Goal: Complete application form: Complete application form

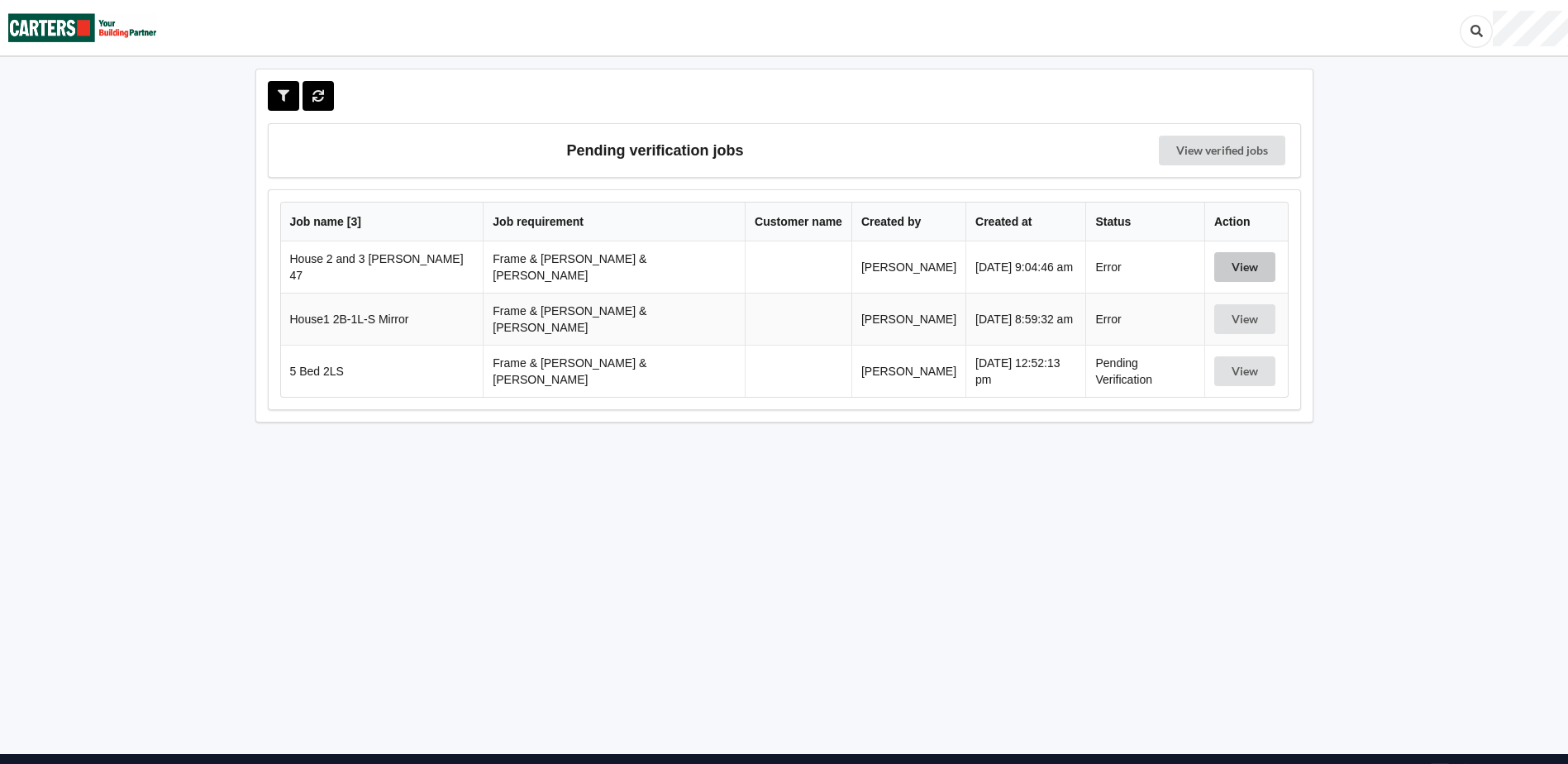
click at [1224, 261] on button "View" at bounding box center [1244, 267] width 61 height 30
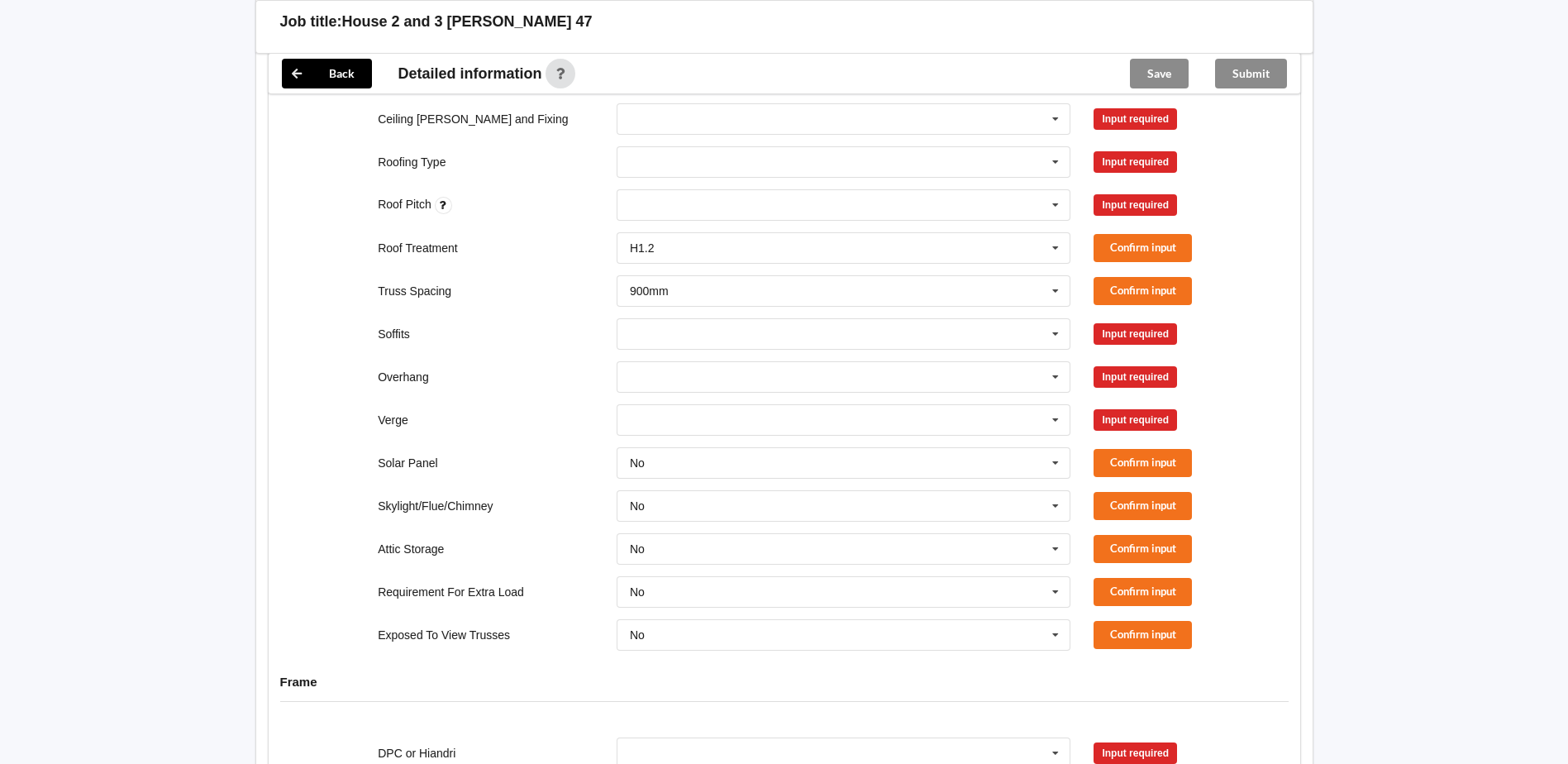
scroll to position [999, 0]
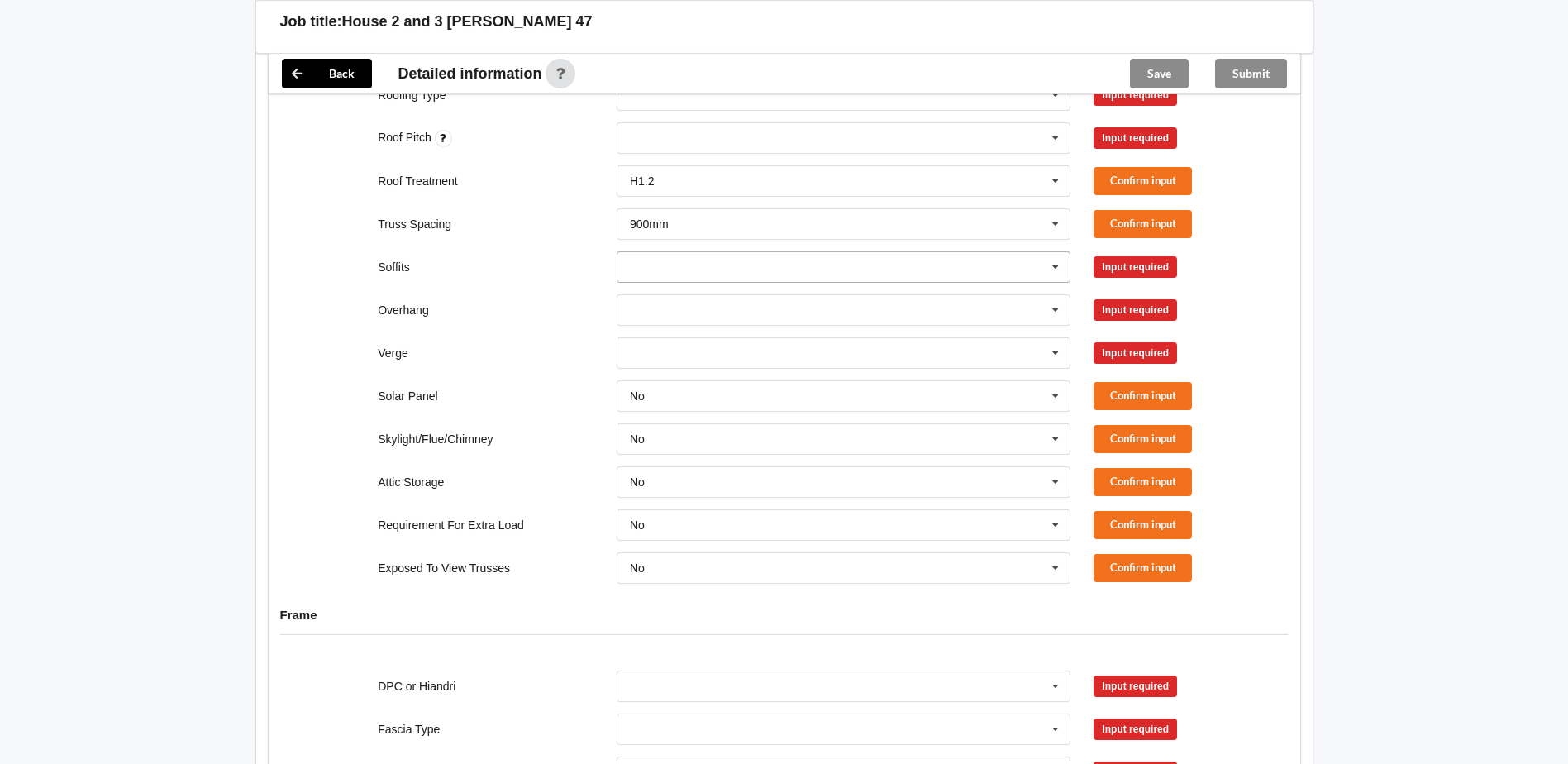
click at [1062, 252] on icon at bounding box center [1055, 267] width 25 height 31
click at [694, 282] on div "Boxed" at bounding box center [844, 297] width 453 height 31
click at [1065, 296] on icon at bounding box center [1055, 310] width 25 height 31
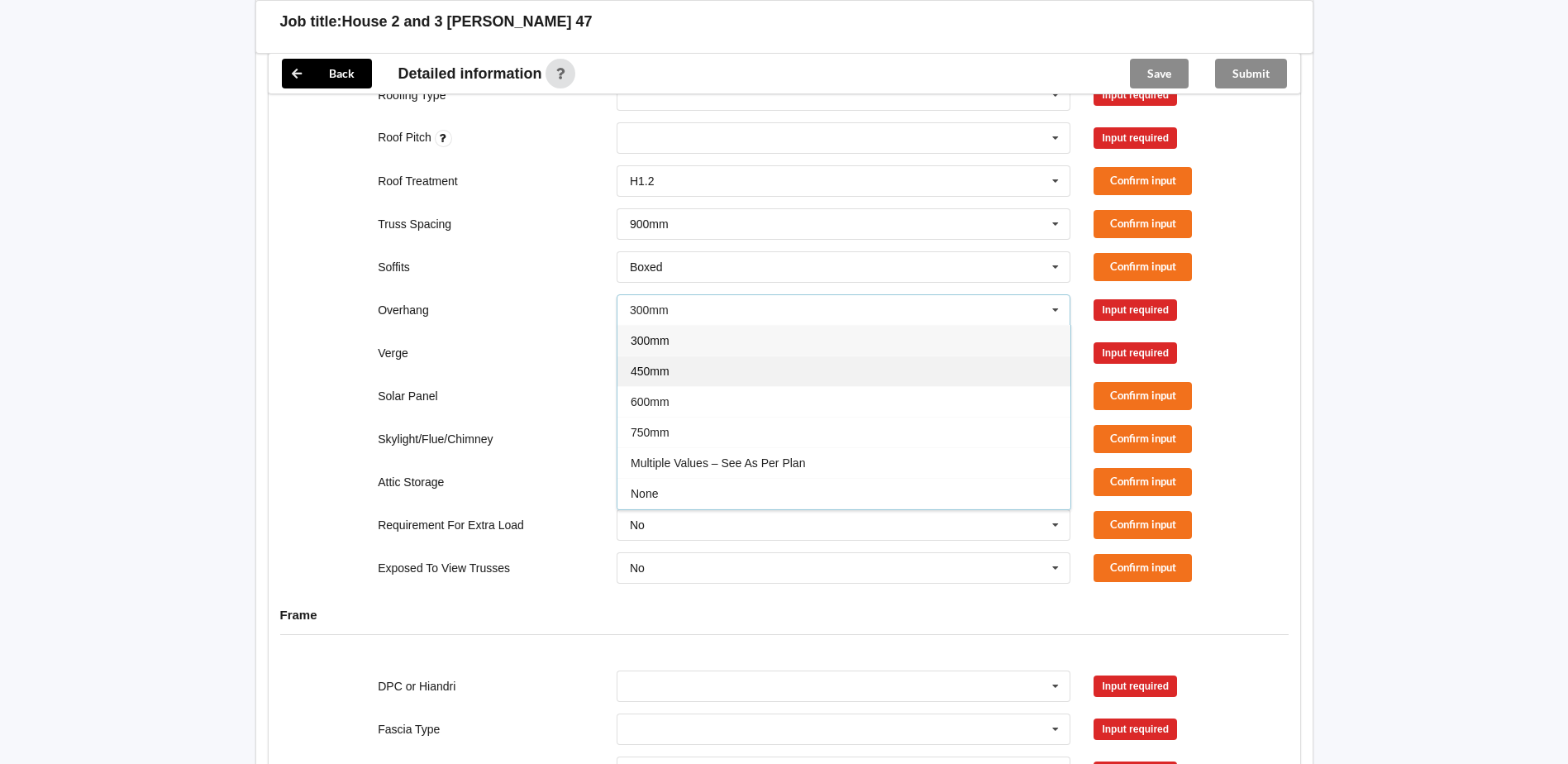
click at [697, 362] on div "450mm" at bounding box center [844, 370] width 453 height 31
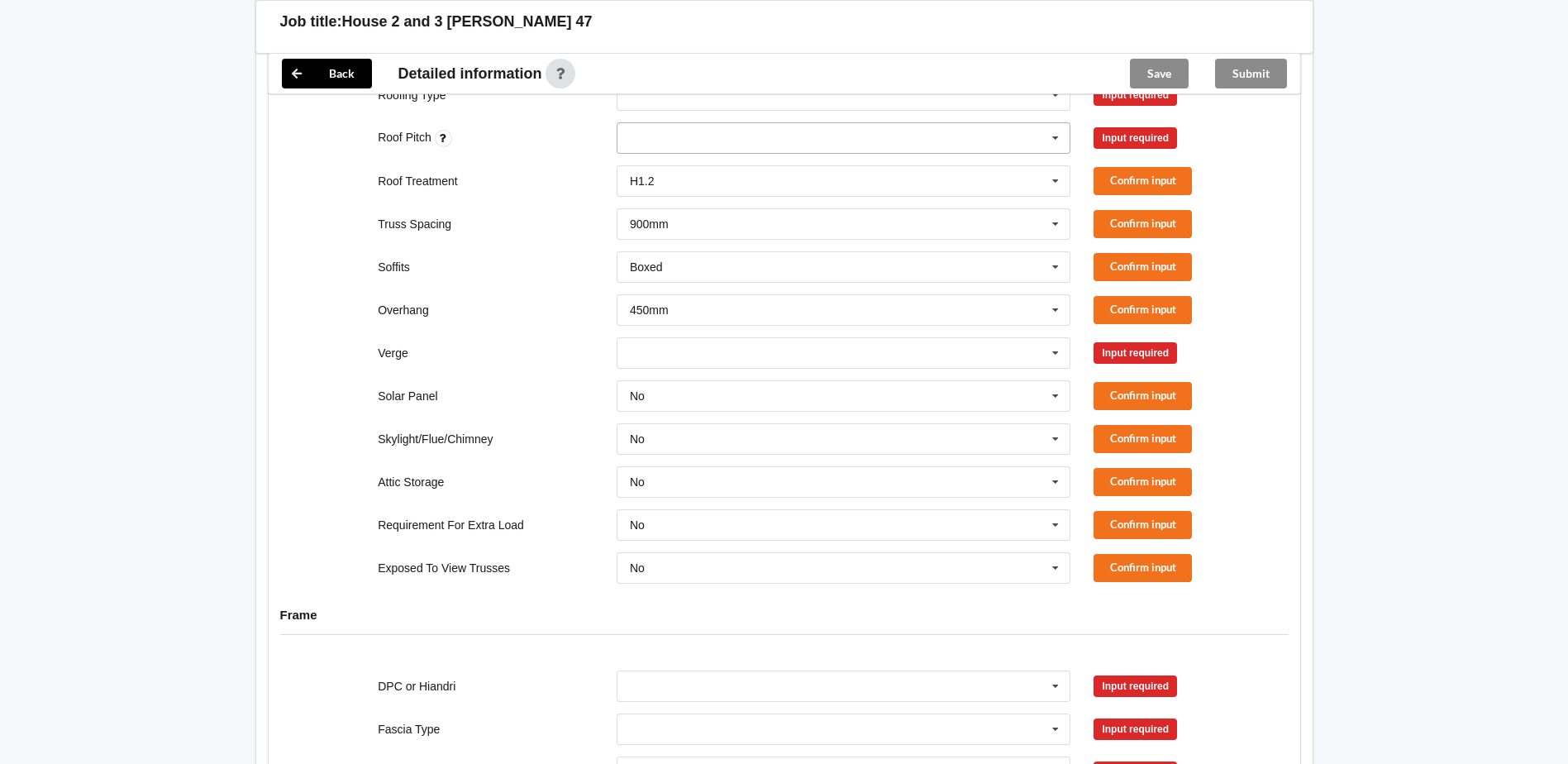
click at [744, 124] on div "None" at bounding box center [844, 138] width 454 height 32
type input "17.5"
click at [744, 124] on div "17.5 17.5 Add 17.5" at bounding box center [844, 138] width 454 height 32
click at [1129, 128] on div "Input required" at bounding box center [1135, 138] width 83 height 22
click at [1057, 127] on icon at bounding box center [1055, 138] width 25 height 31
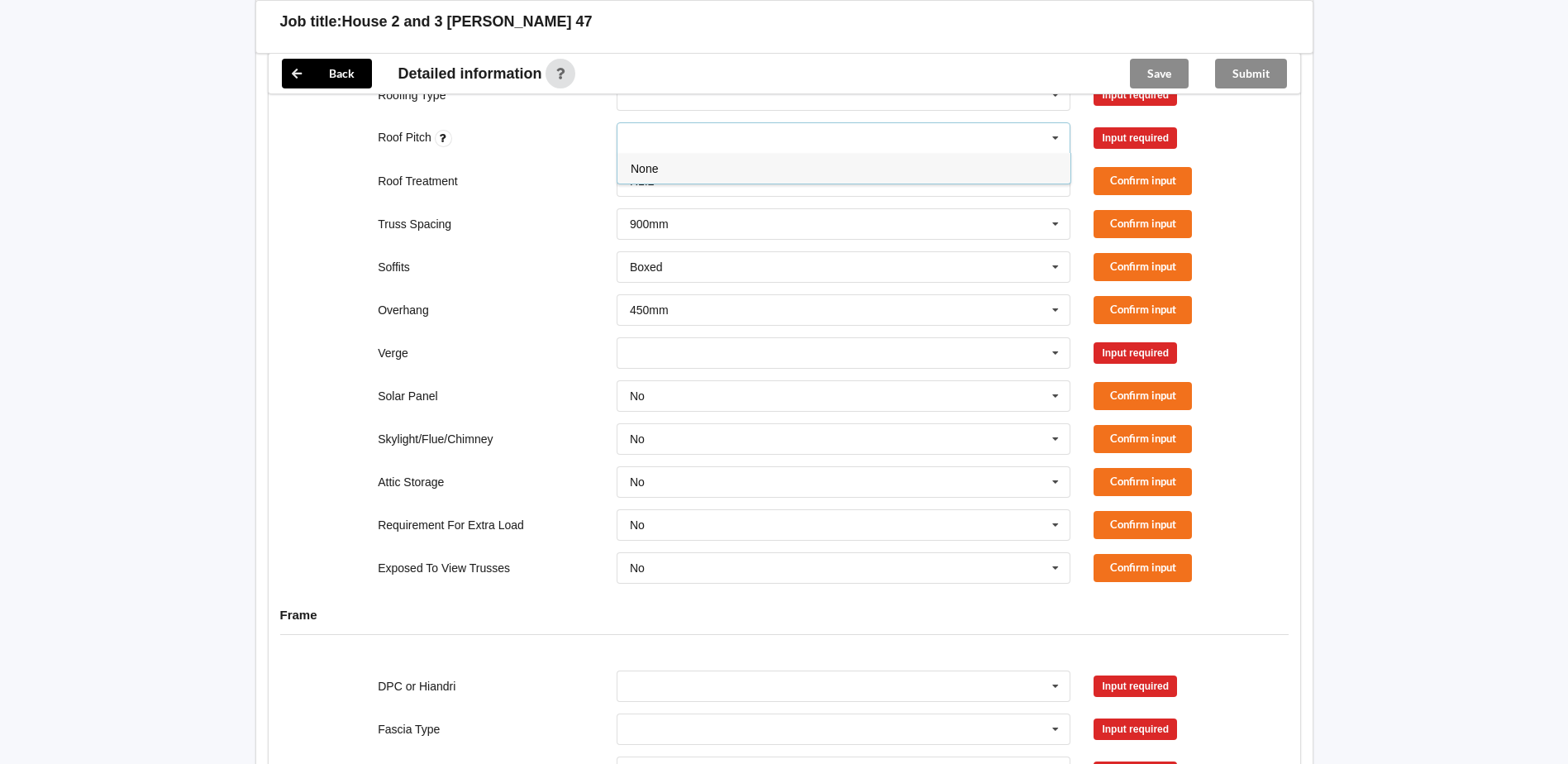
click at [668, 123] on div "17.5 None" at bounding box center [844, 138] width 454 height 32
type input "17.5"
click at [924, 216] on input "text" at bounding box center [844, 224] width 453 height 30
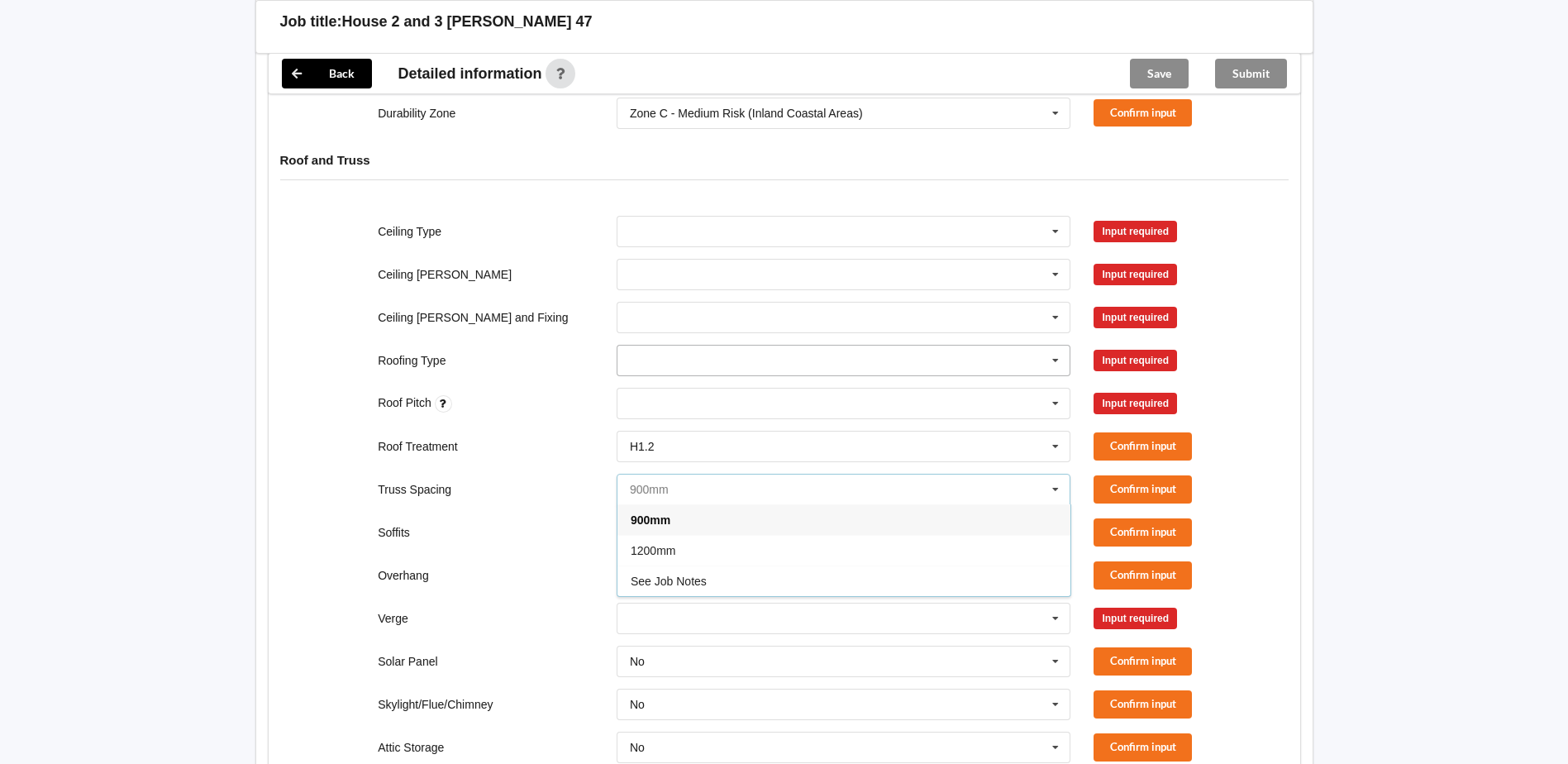
scroll to position [668, 0]
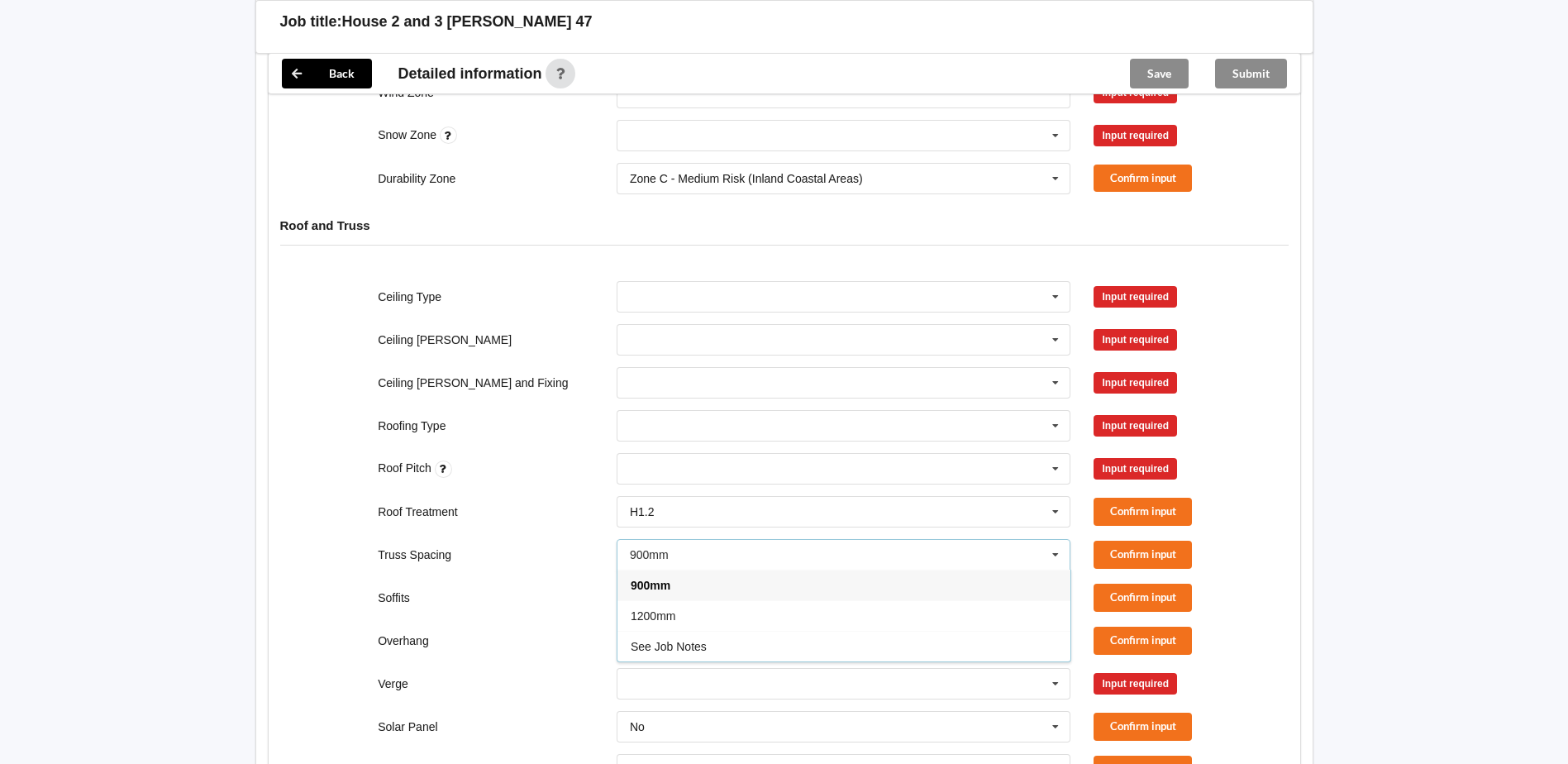
click at [146, 554] on div "Back Delete Job title: House 2 and 3 [PERSON_NAME] 47 Summary information Statu…" at bounding box center [784, 626] width 1568 height 2588
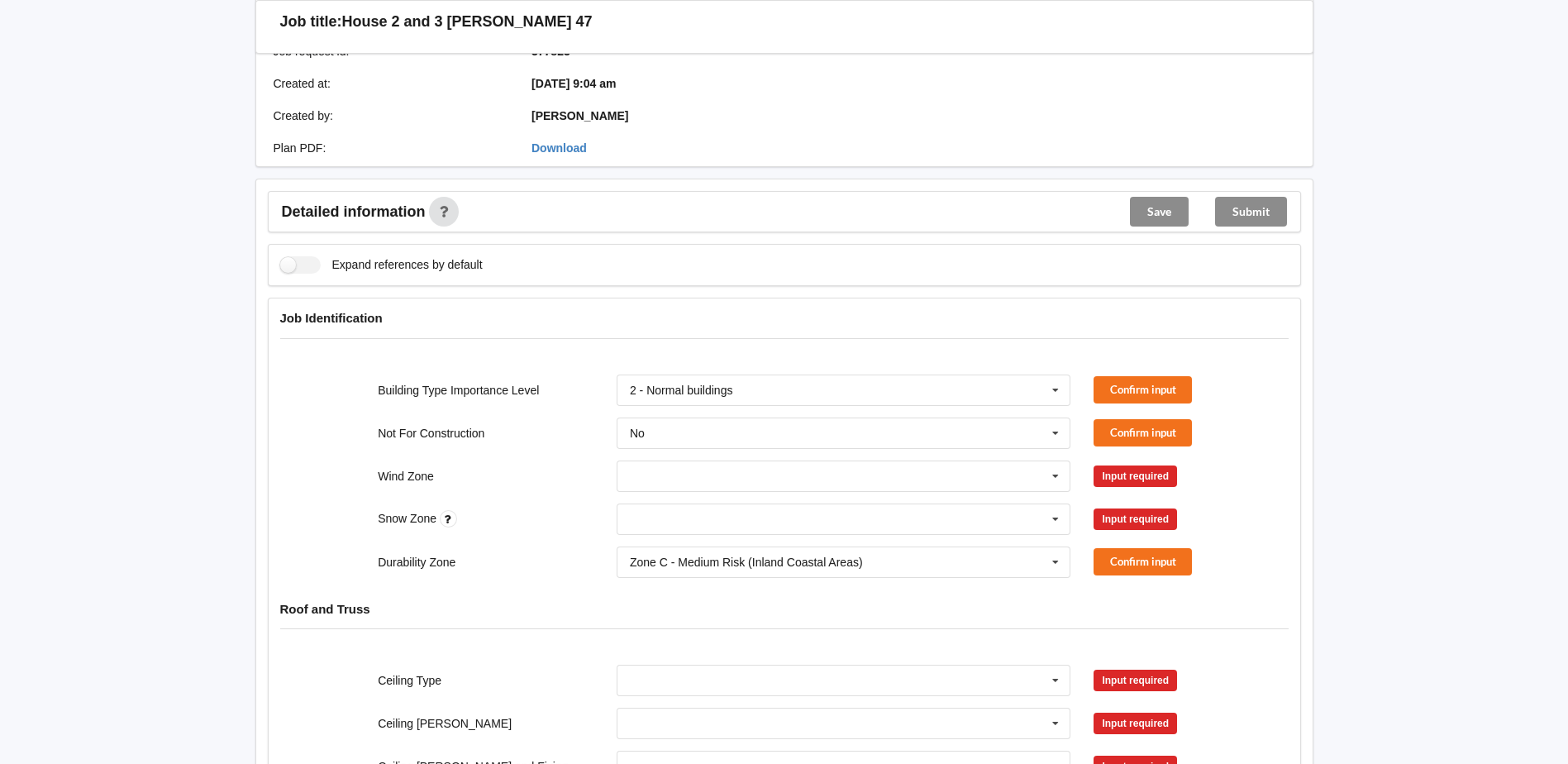
scroll to position [254, 0]
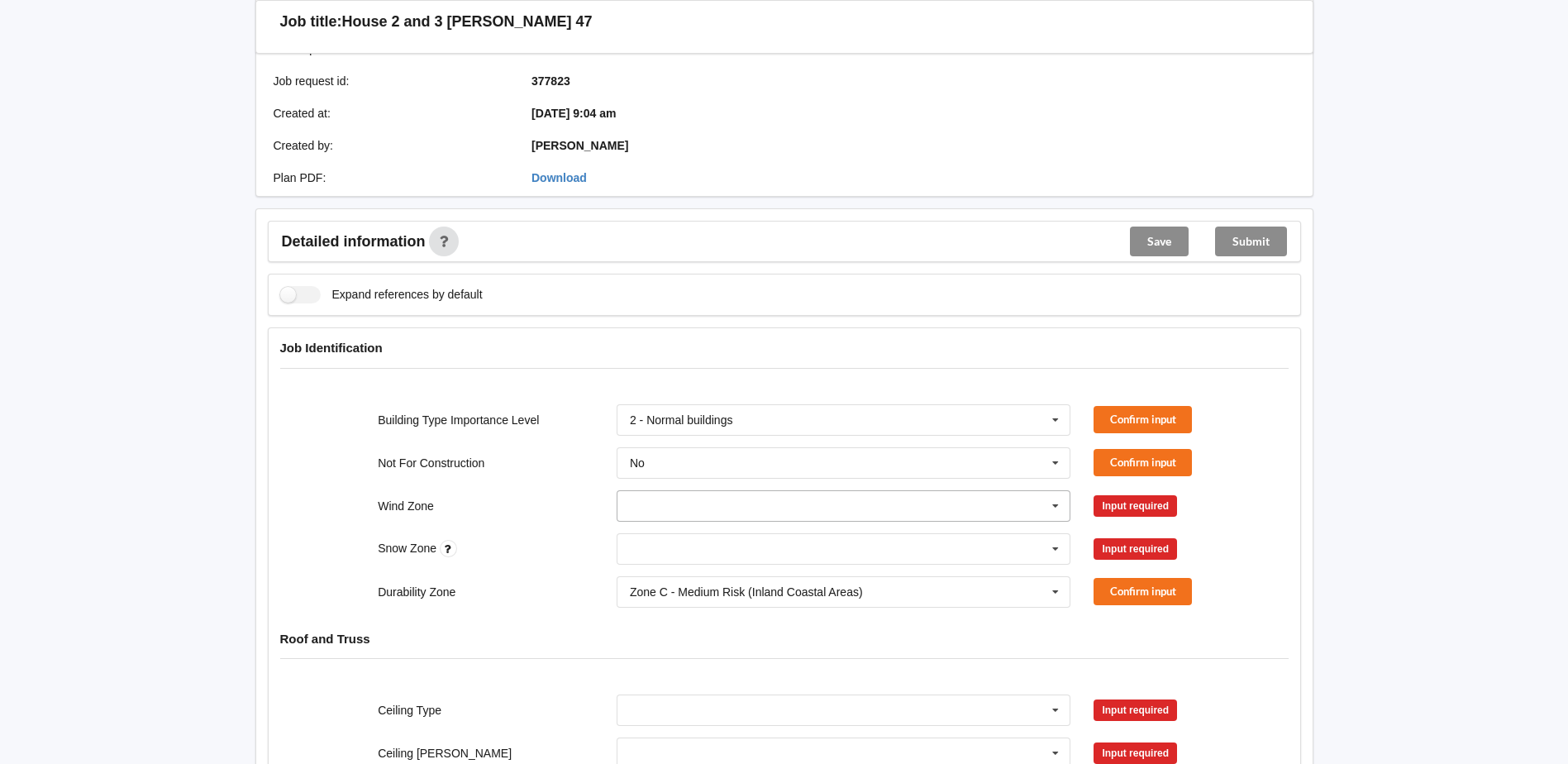
click at [1055, 491] on icon at bounding box center [1055, 506] width 25 height 31
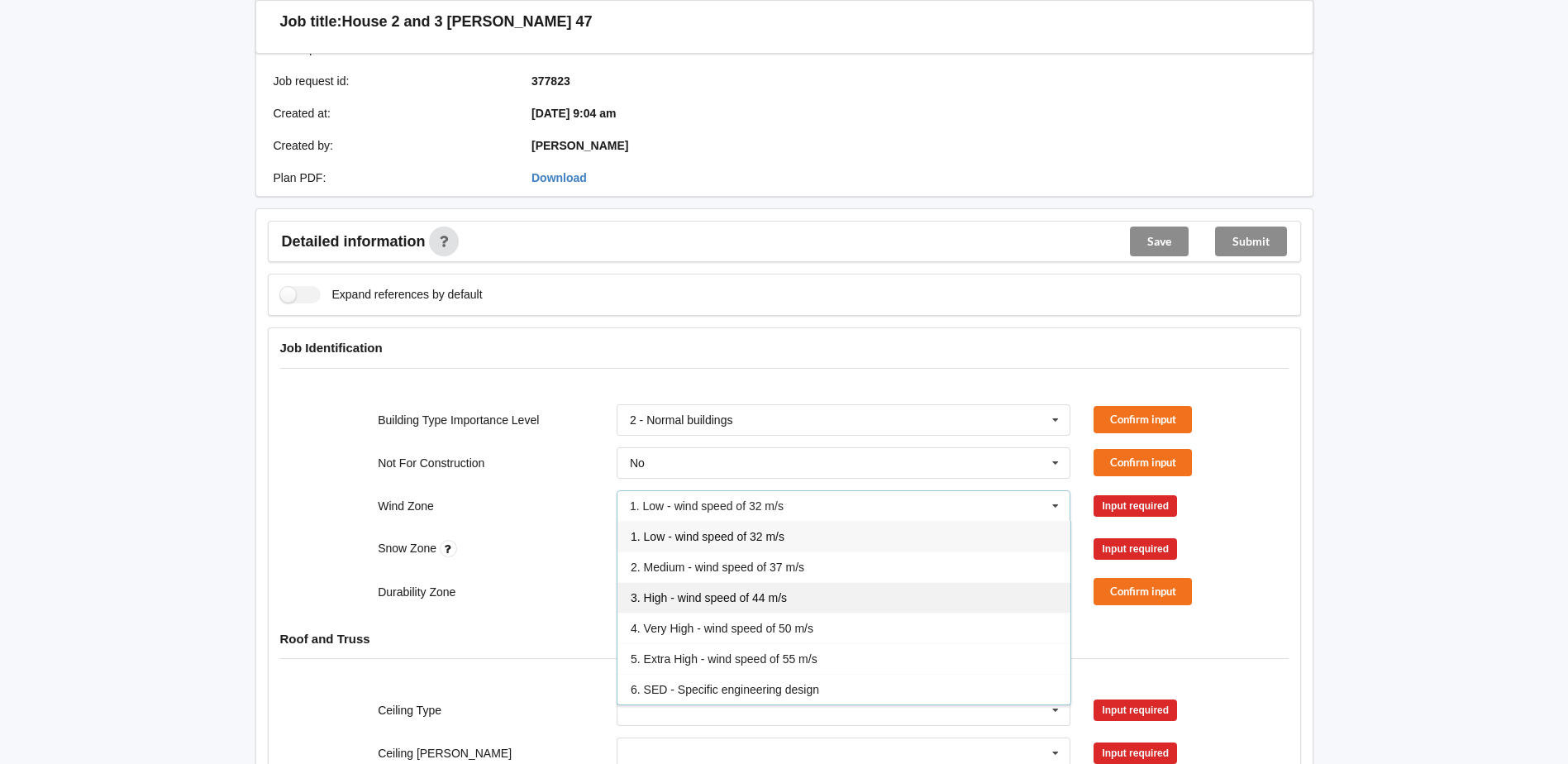
click at [745, 582] on div "3. High - wind speed of 44 m/s" at bounding box center [844, 597] width 453 height 31
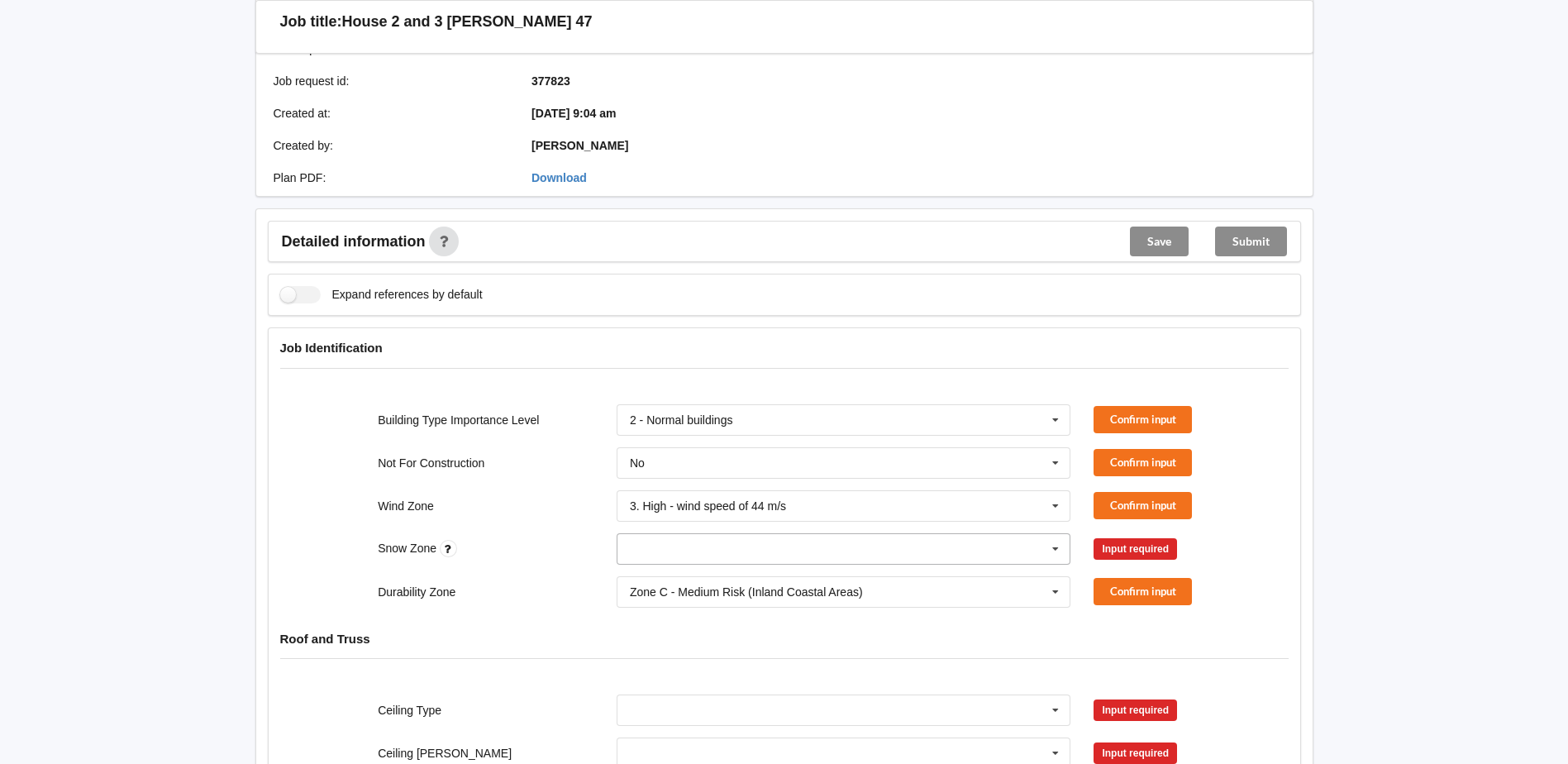
click at [1057, 534] on icon at bounding box center [1055, 549] width 25 height 31
click at [694, 656] on div "N3" at bounding box center [844, 671] width 453 height 31
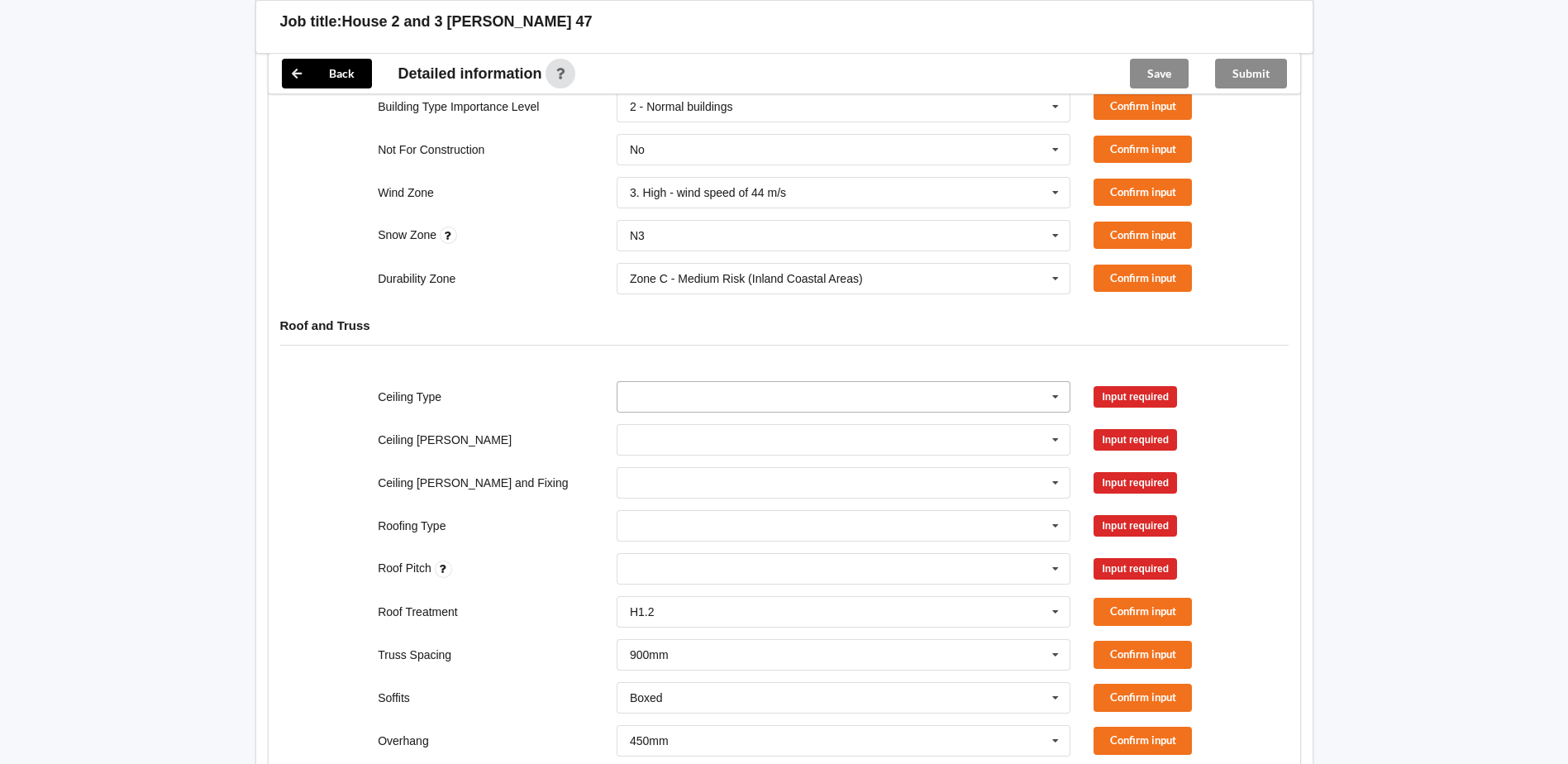
scroll to position [586, 0]
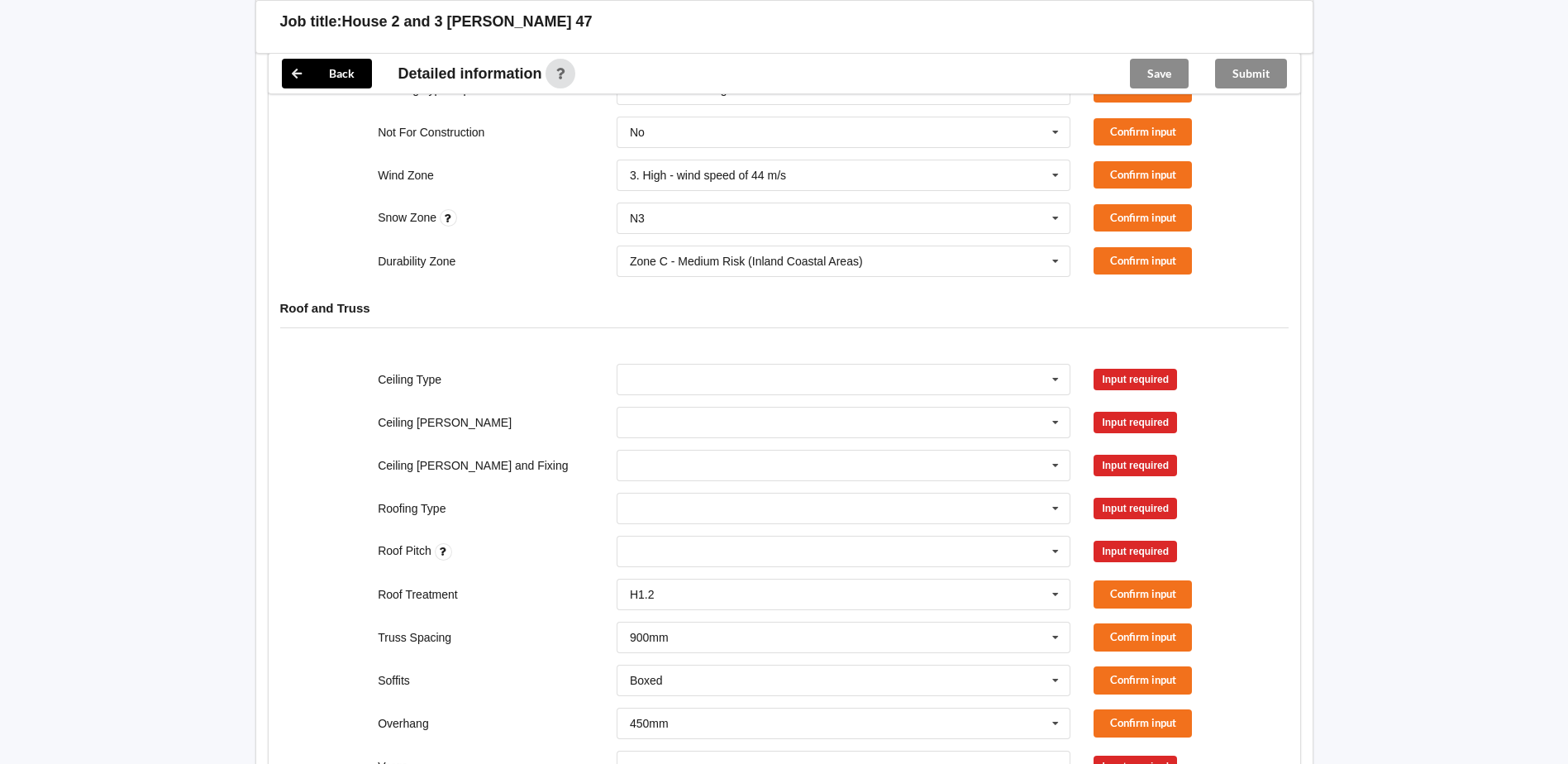
click at [1125, 369] on div "Input required" at bounding box center [1135, 379] width 83 height 22
click at [1056, 365] on icon at bounding box center [1055, 379] width 25 height 31
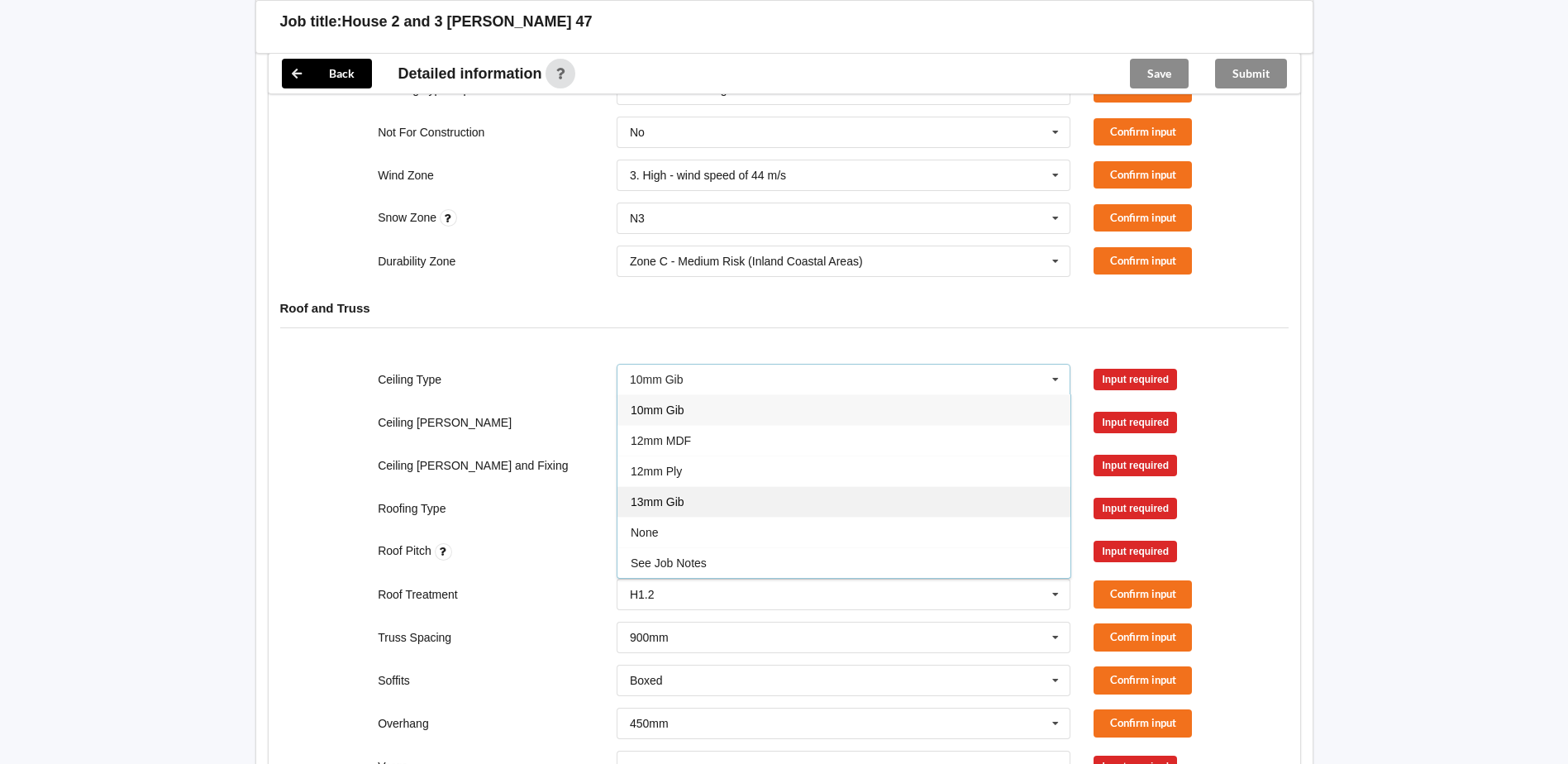
click at [715, 488] on div "13mm Gib" at bounding box center [844, 501] width 453 height 31
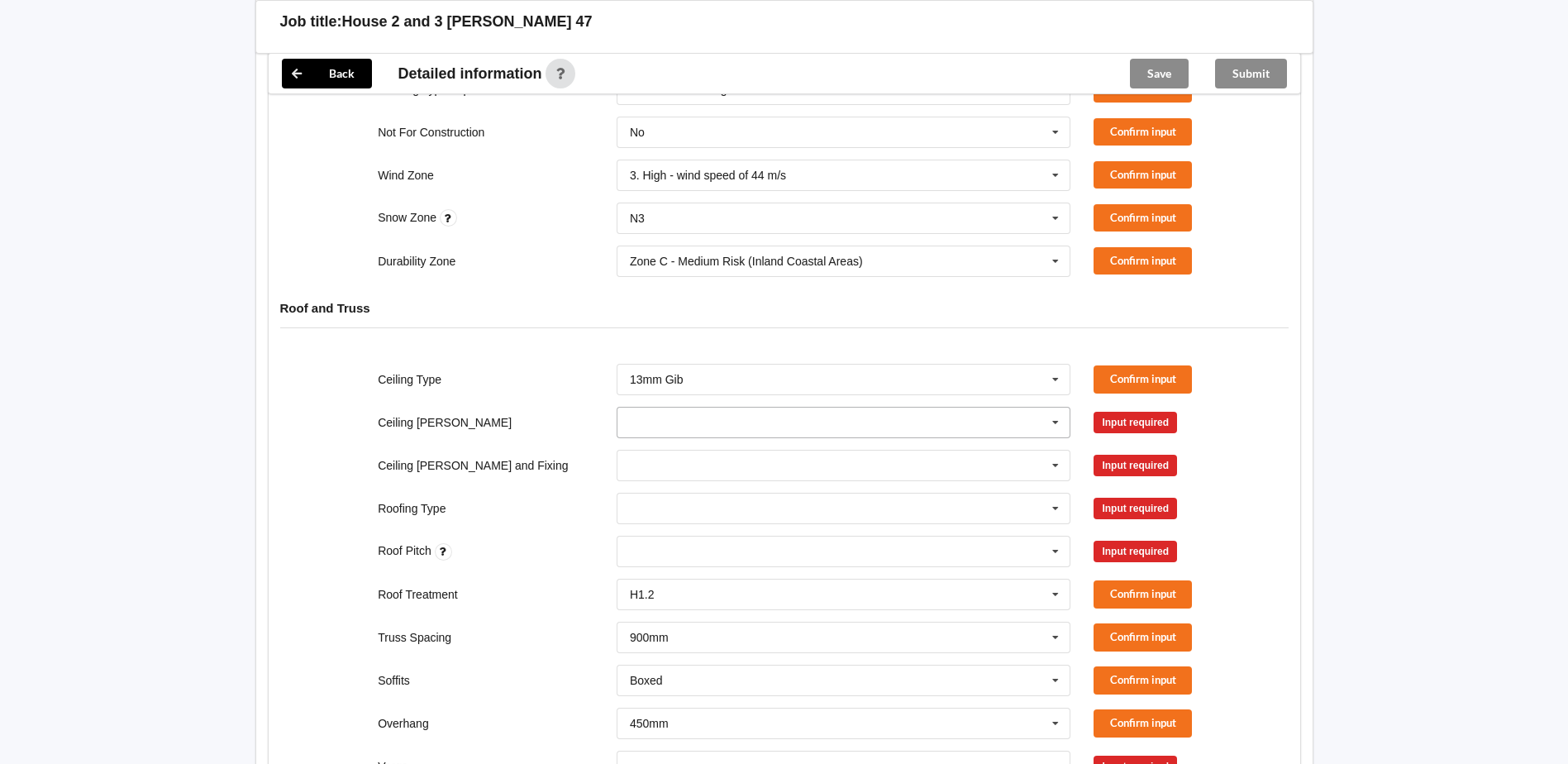
click at [1057, 408] on icon at bounding box center [1055, 423] width 25 height 31
click at [668, 508] on span "600mm" at bounding box center [649, 515] width 39 height 13
click at [1064, 450] on icon at bounding box center [1055, 465] width 25 height 31
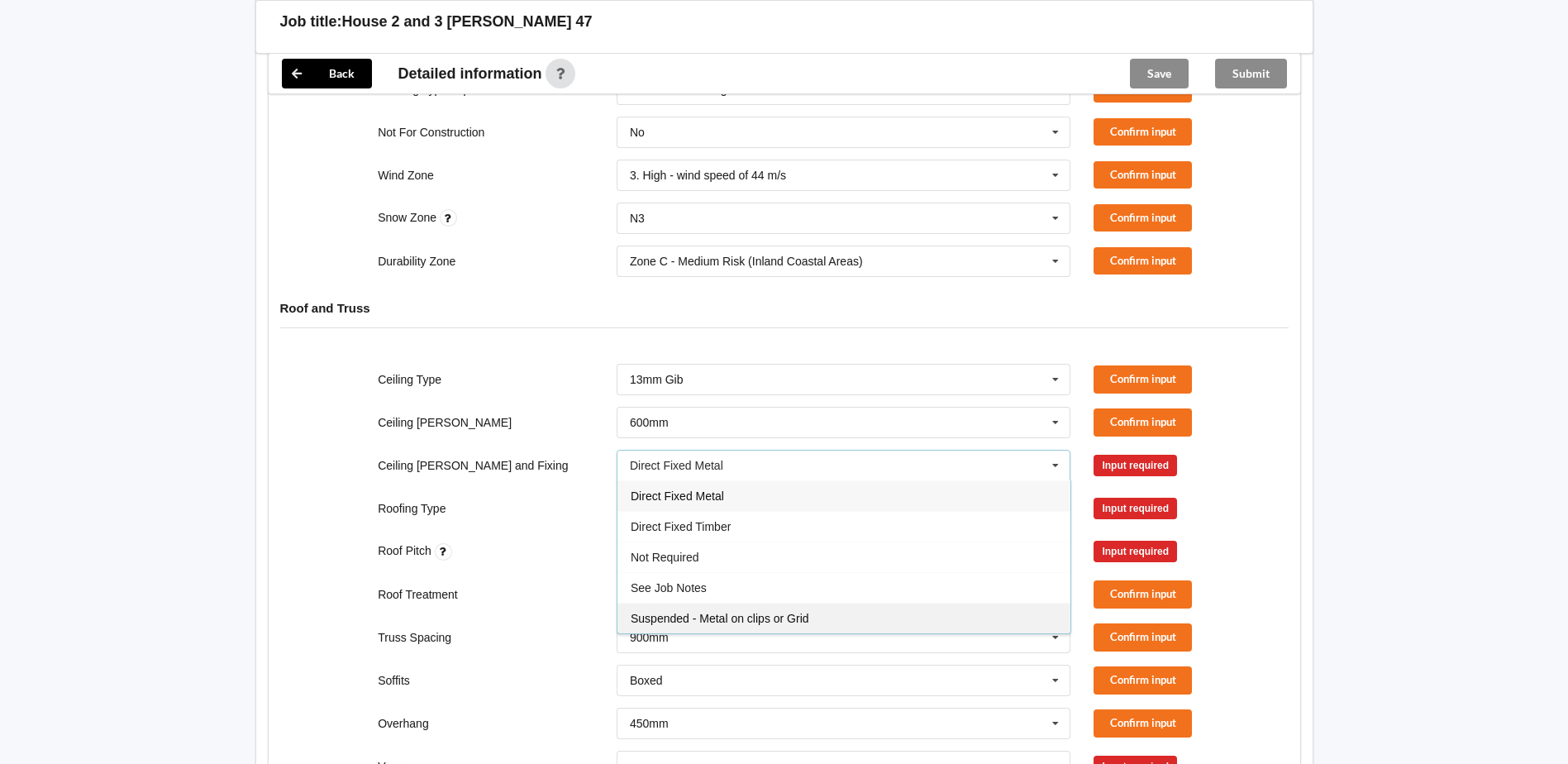
click at [775, 603] on div "Suspended - Metal on clips or Grid" at bounding box center [844, 618] width 453 height 31
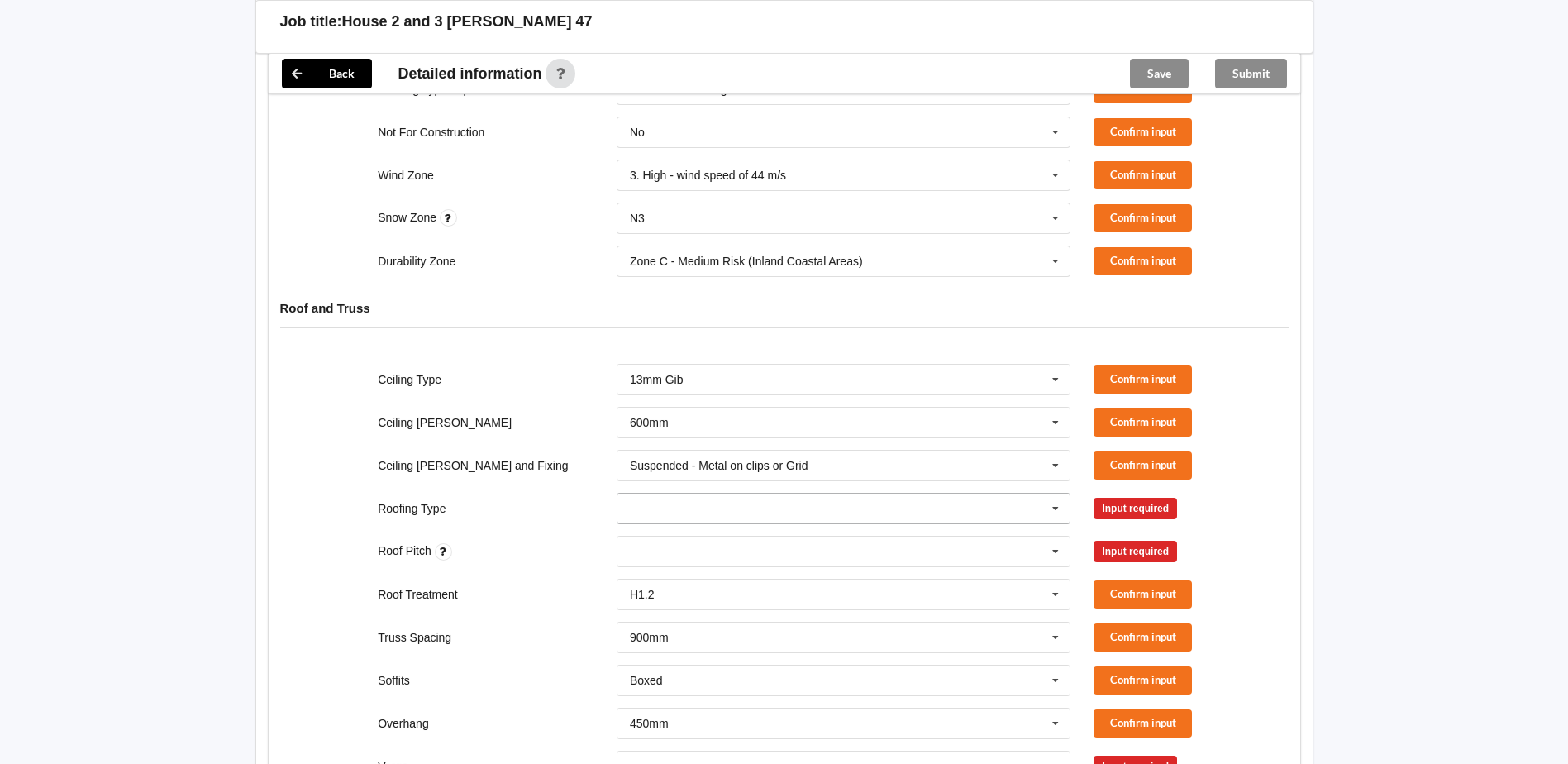
click at [1060, 494] on icon at bounding box center [1055, 509] width 25 height 31
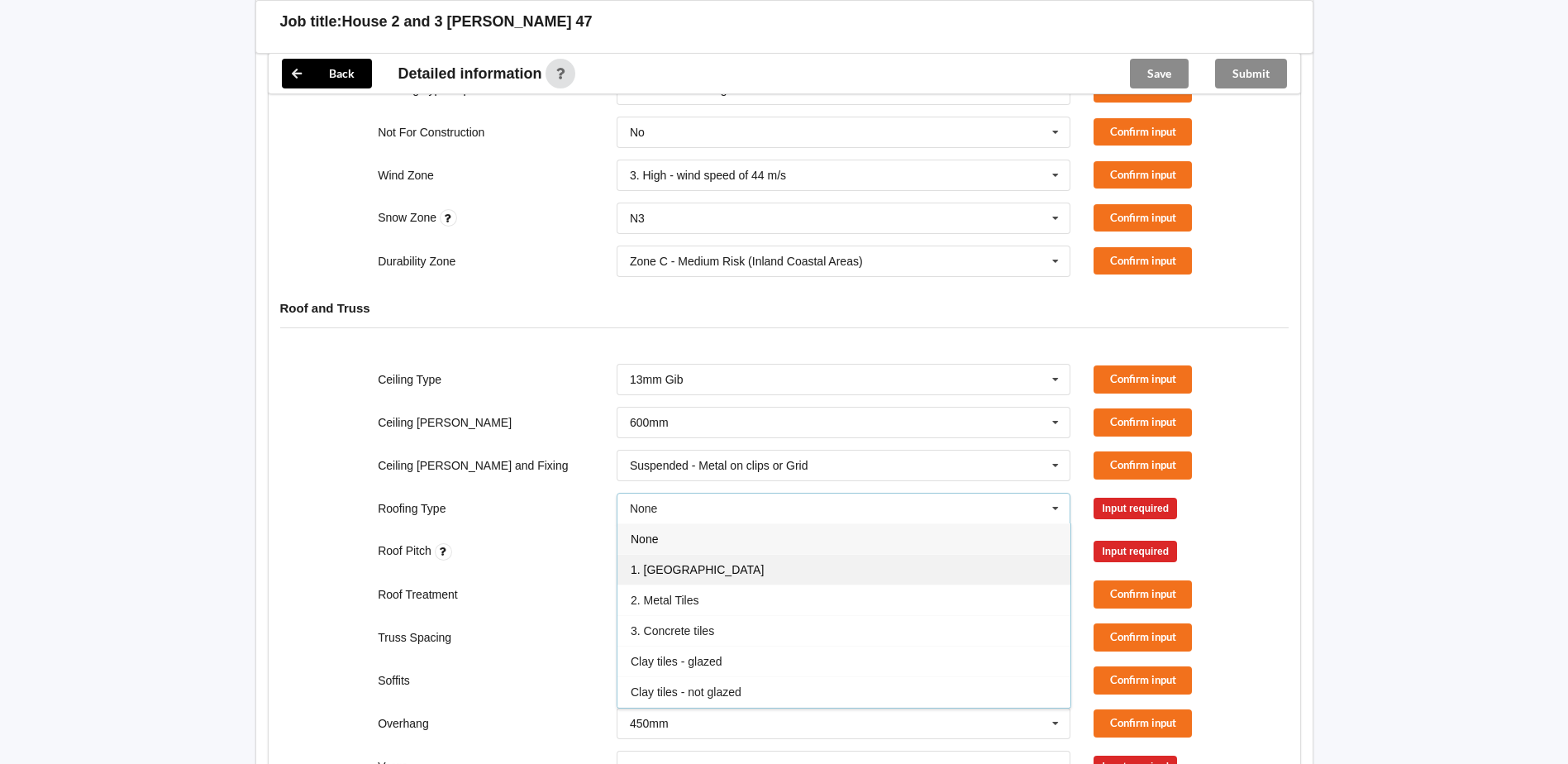
click at [762, 554] on div "1. [GEOGRAPHIC_DATA]" at bounding box center [844, 569] width 453 height 31
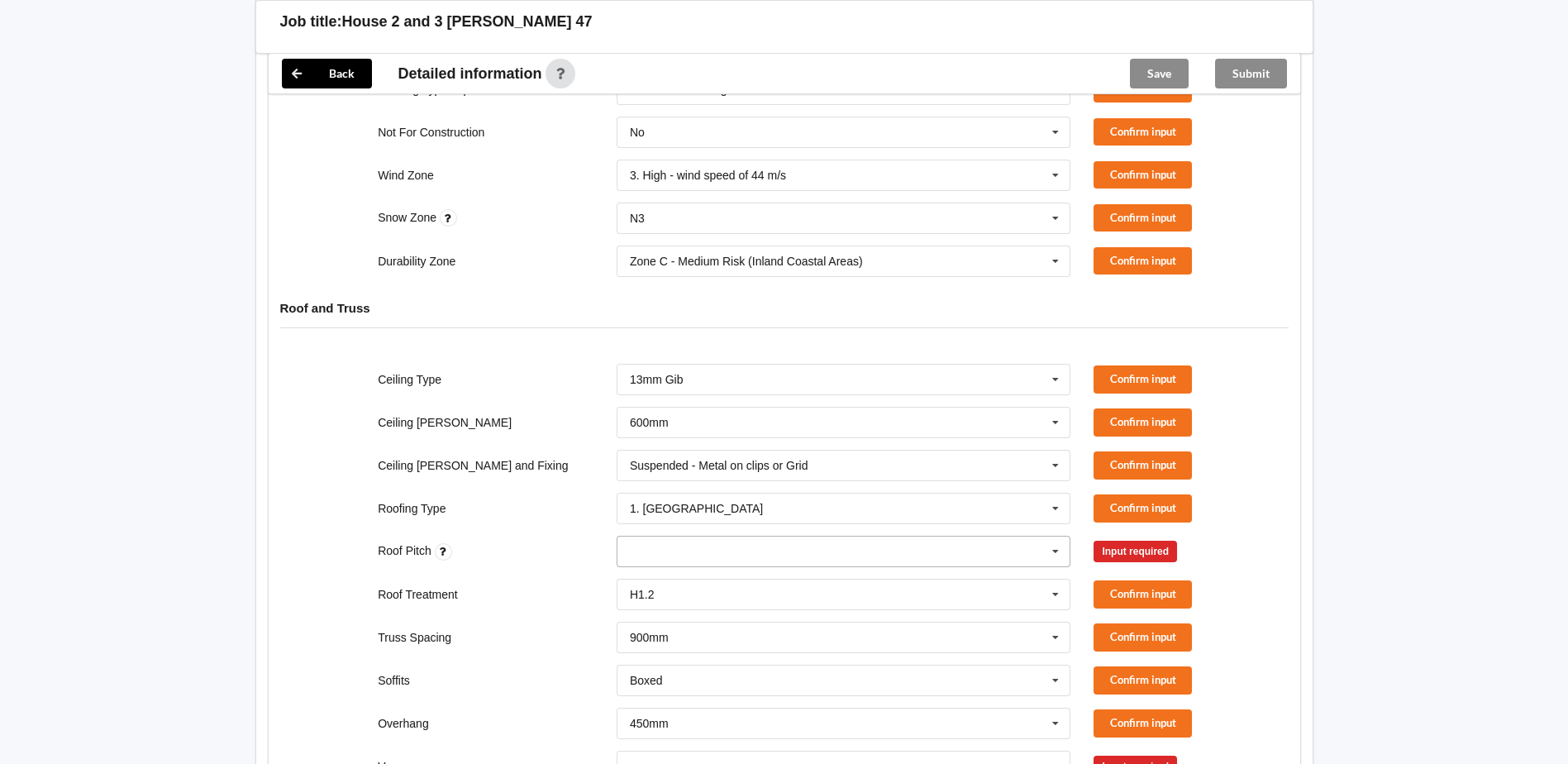
click at [1053, 536] on icon at bounding box center [1055, 551] width 25 height 31
type input "17.5"
click at [682, 566] on div "Add 17.5" at bounding box center [844, 581] width 453 height 31
click at [539, 611] on div "Truss Spacing 900mm 900mm 1200mm See Job Notes Confirm input" at bounding box center [784, 637] width 954 height 54
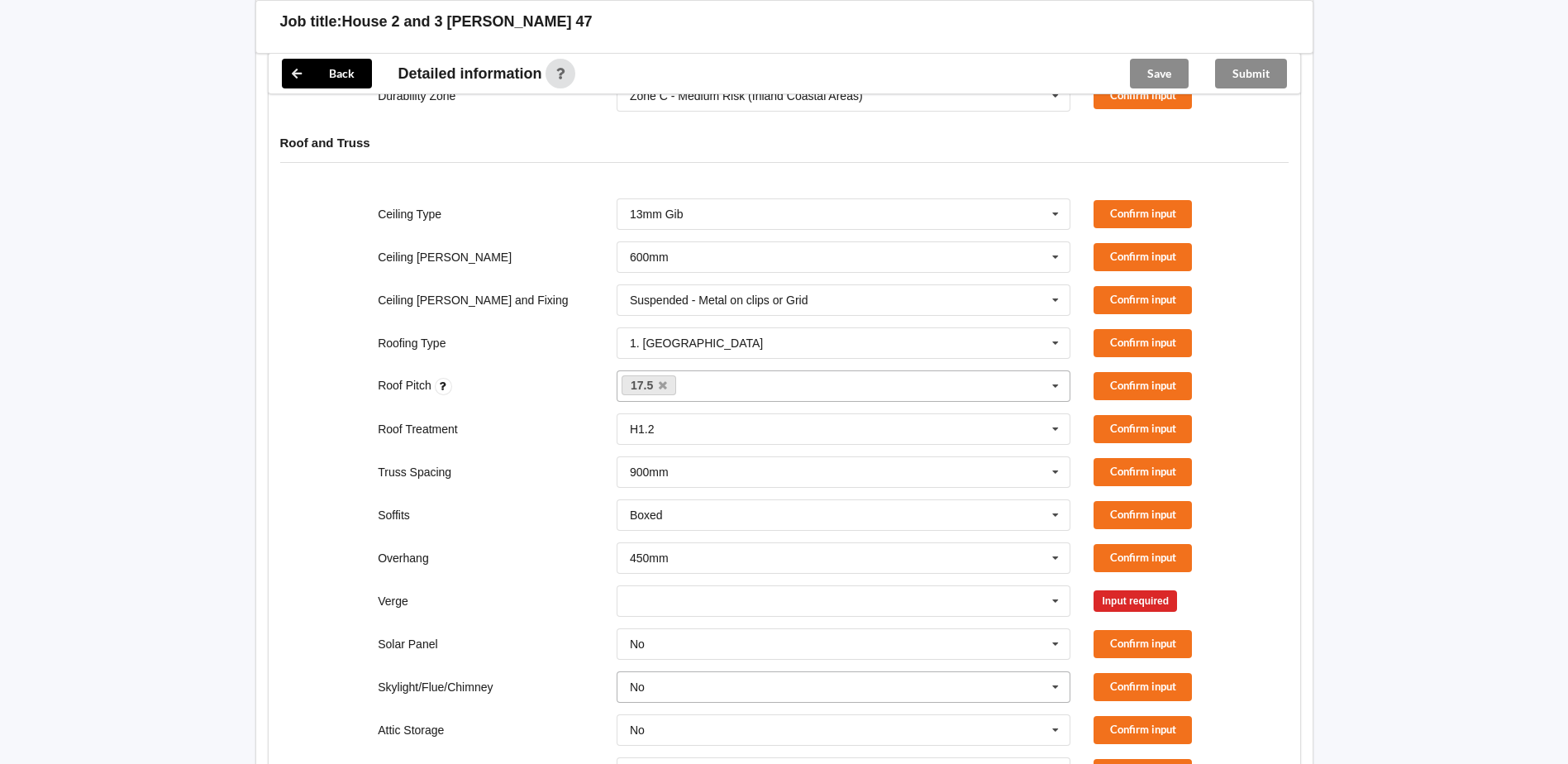
scroll to position [833, 0]
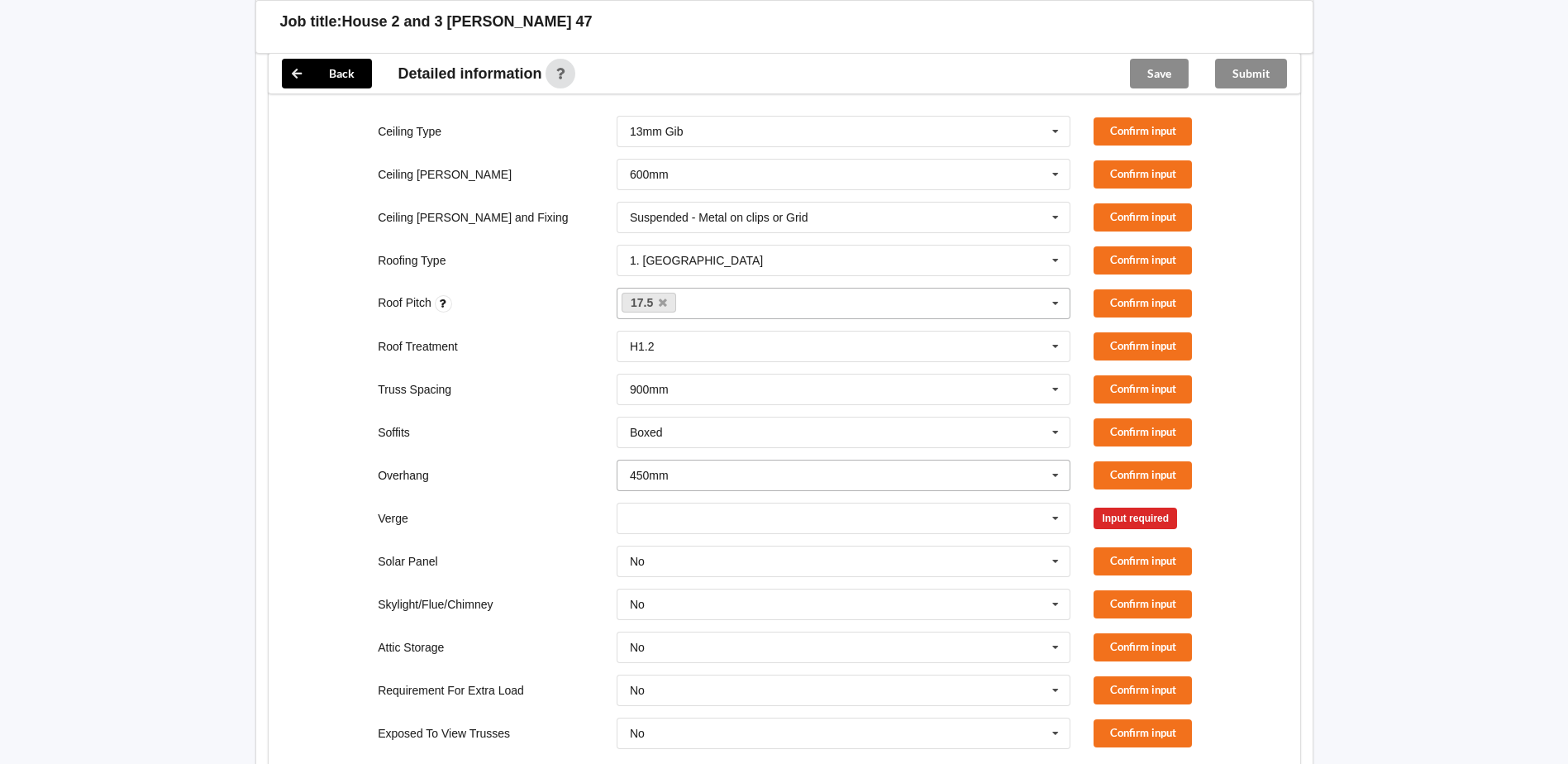
click at [1055, 460] on icon at bounding box center [1055, 475] width 25 height 31
click at [683, 495] on div "300mm" at bounding box center [844, 505] width 453 height 31
click at [1048, 504] on icon at bounding box center [1055, 519] width 25 height 31
click at [669, 533] on div "300mm" at bounding box center [844, 548] width 453 height 31
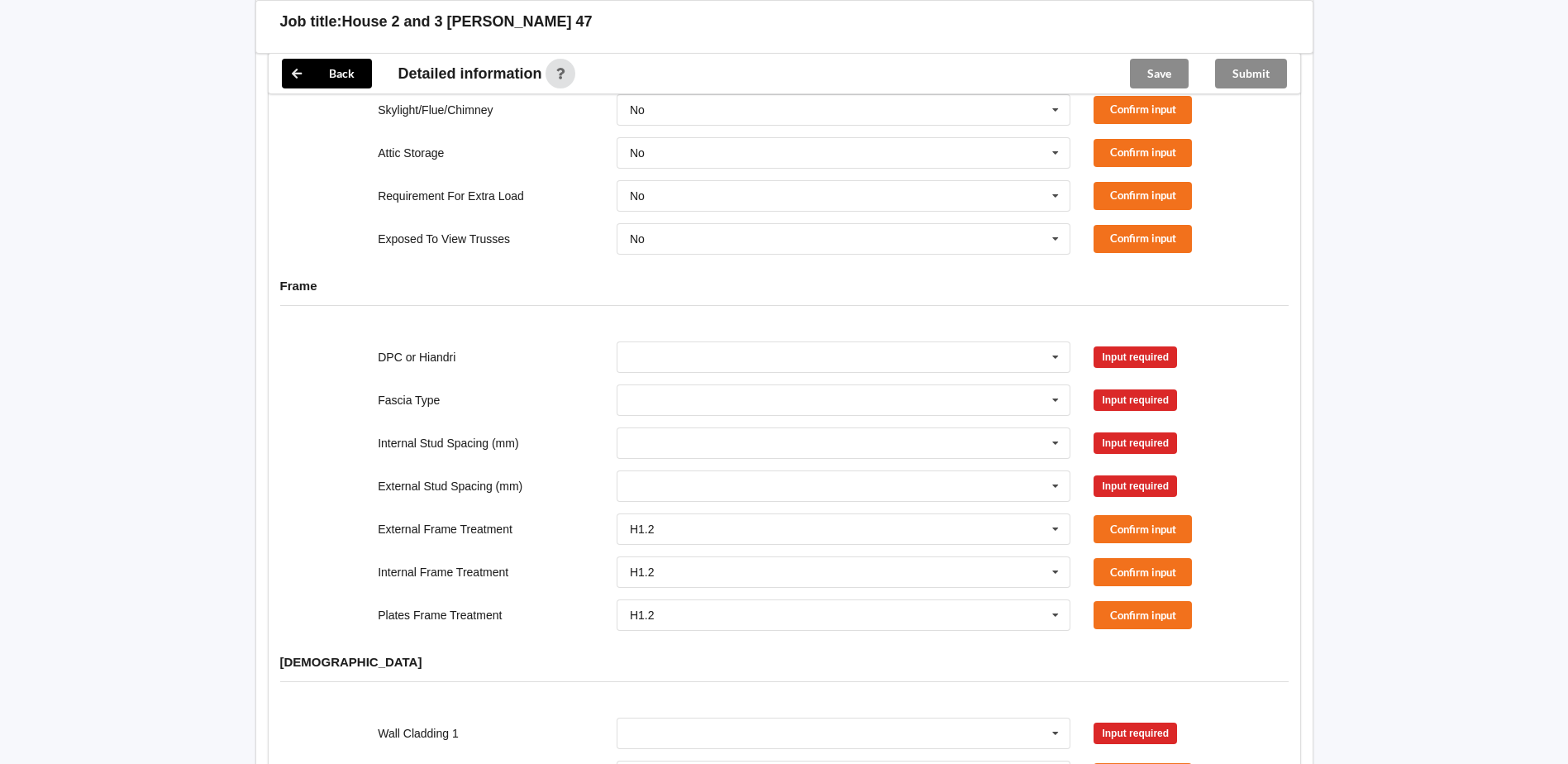
scroll to position [1329, 0]
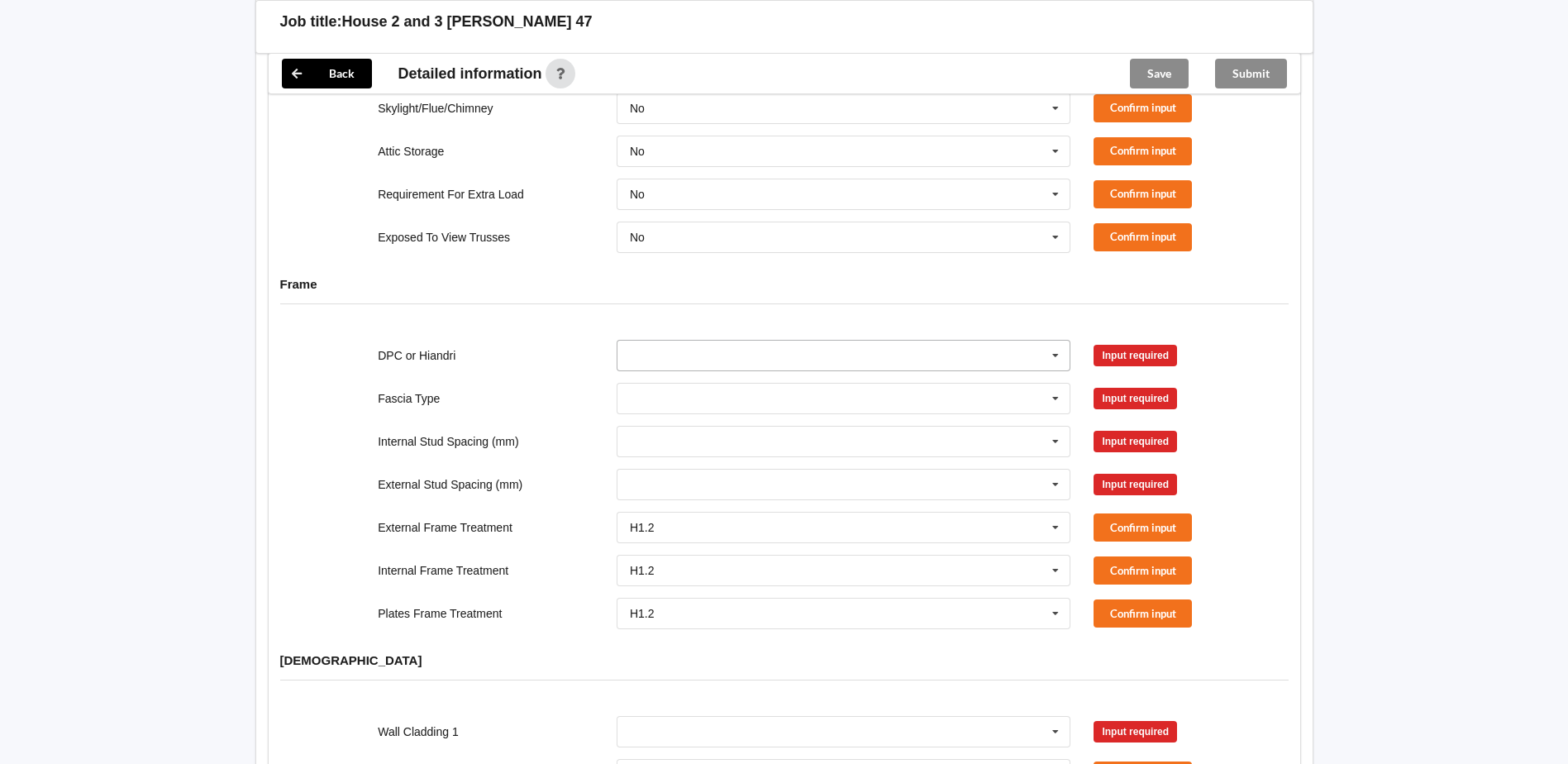
click at [1061, 340] on icon at bounding box center [1055, 355] width 25 height 31
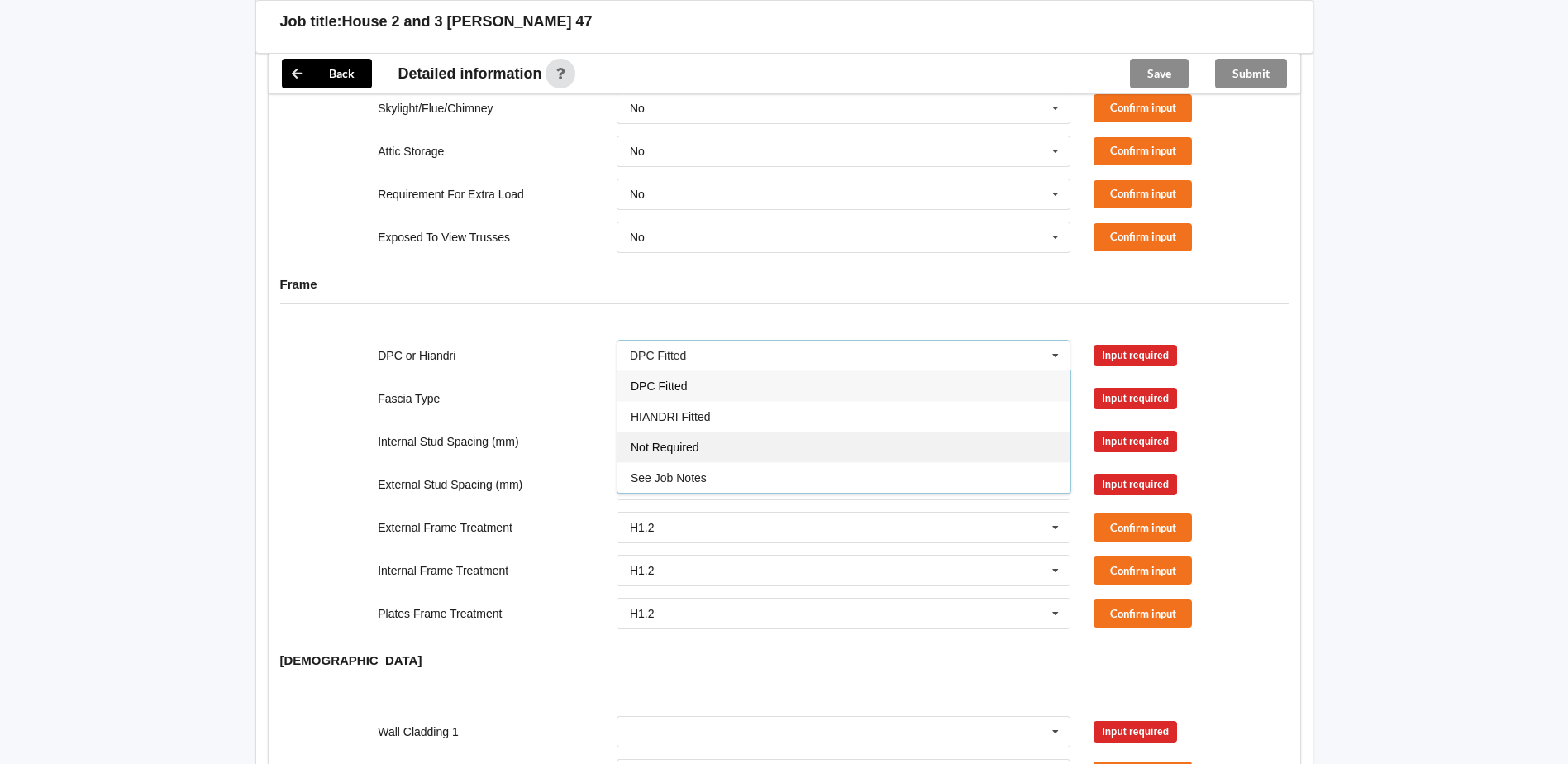
click at [705, 432] on div "Not Required" at bounding box center [844, 447] width 453 height 31
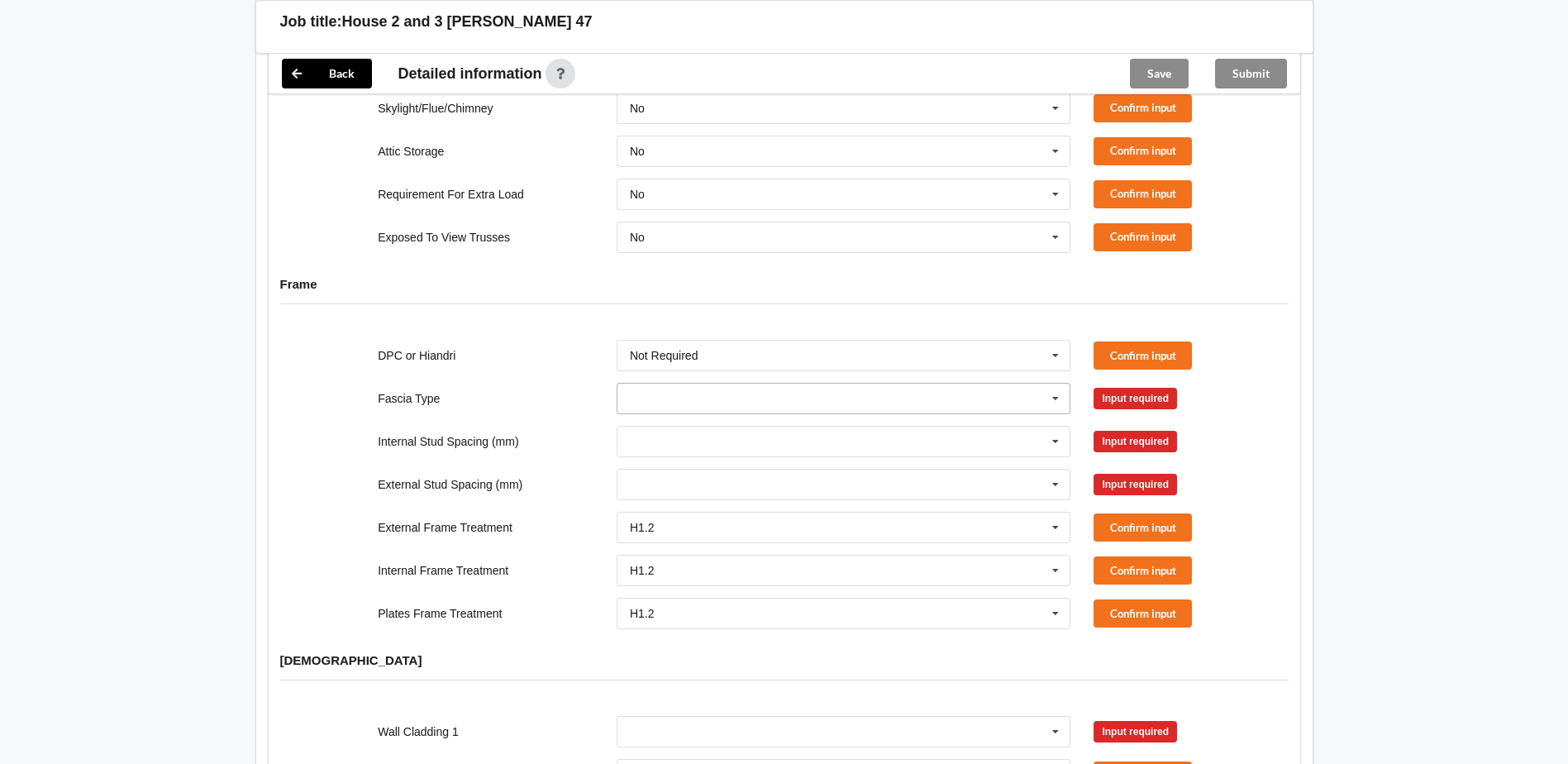
click at [1049, 384] on icon at bounding box center [1055, 399] width 25 height 31
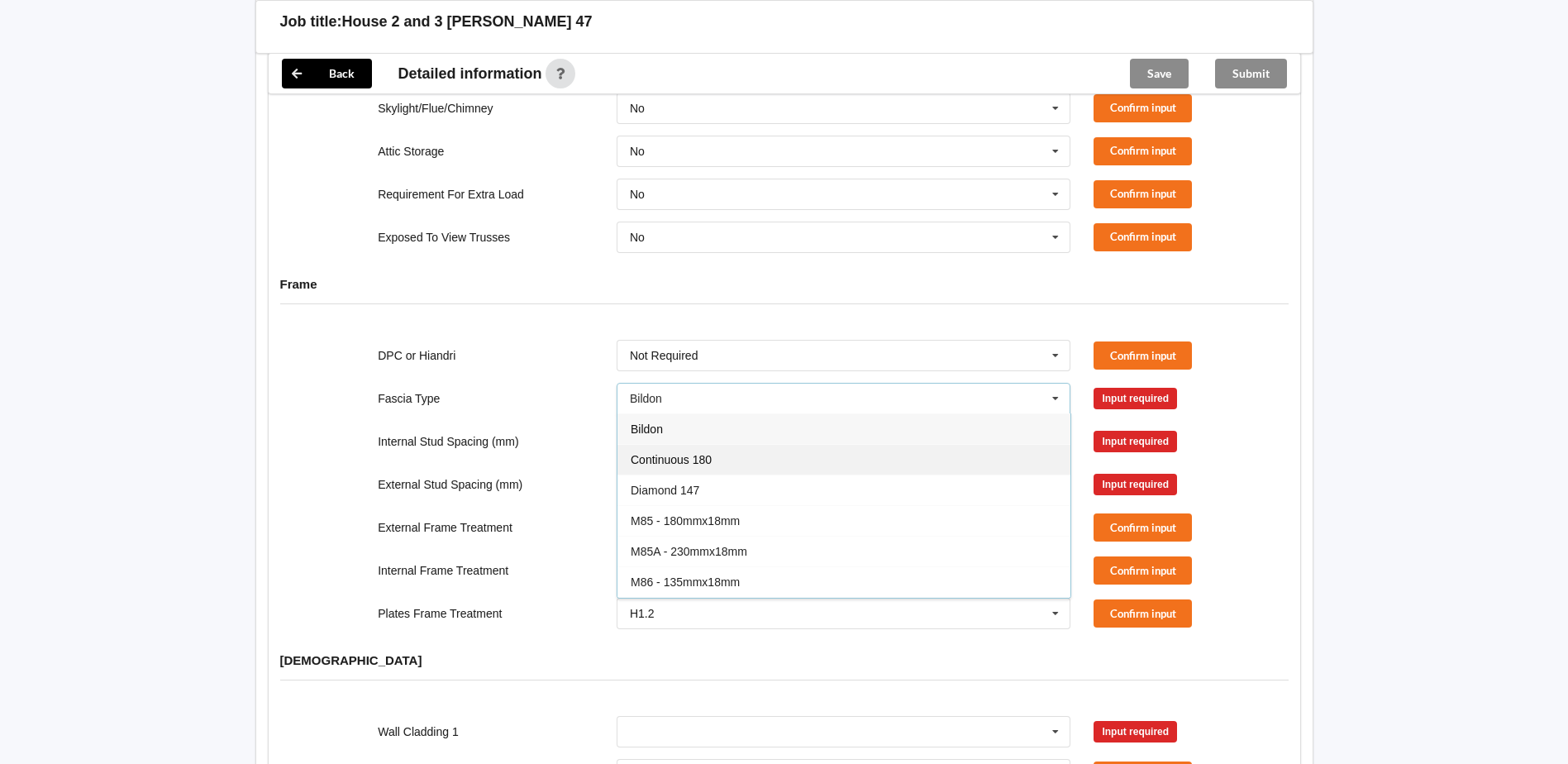
click at [837, 444] on div "Continuous 180" at bounding box center [844, 459] width 453 height 31
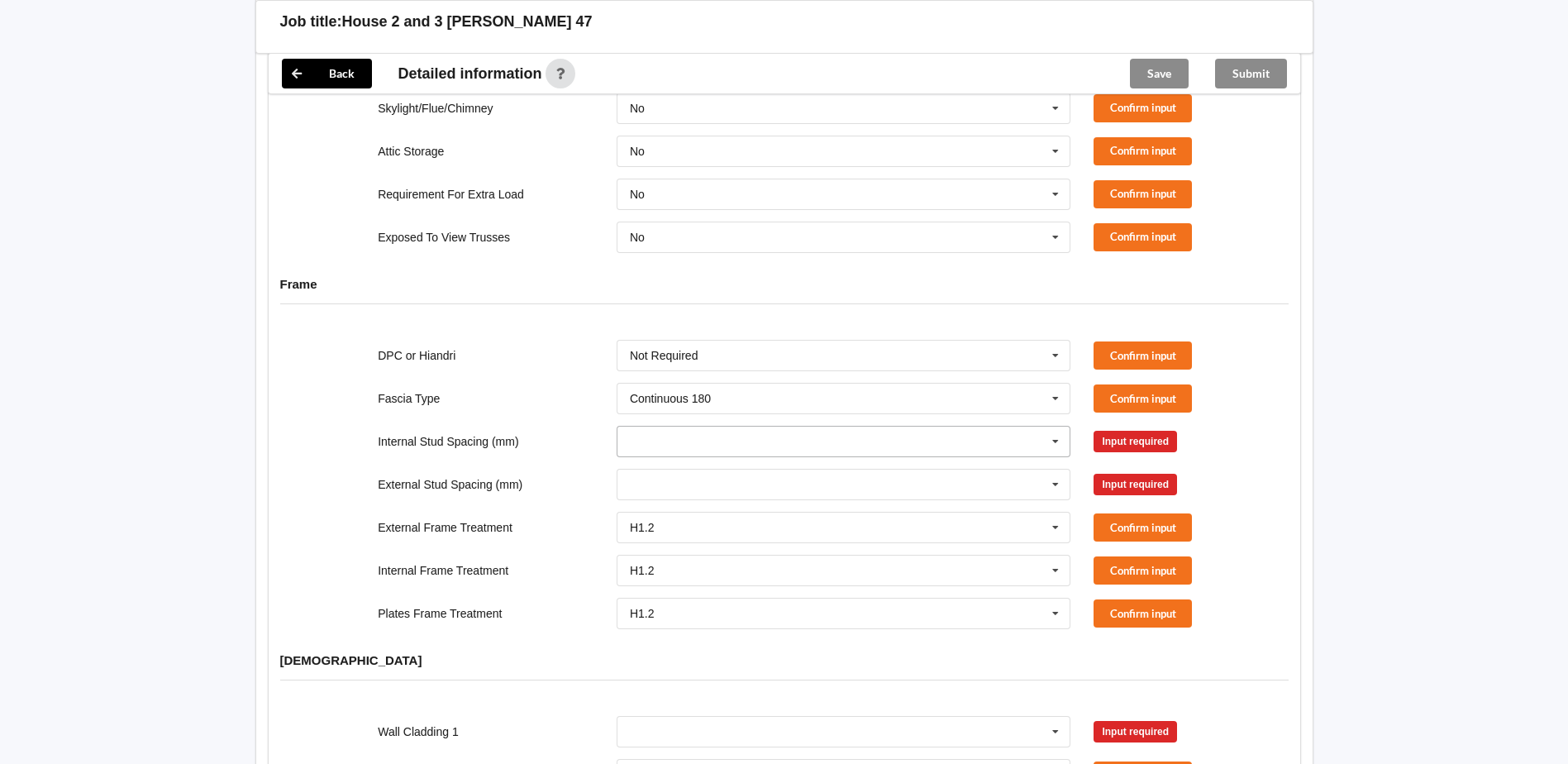
click at [1061, 427] on icon at bounding box center [1055, 442] width 25 height 31
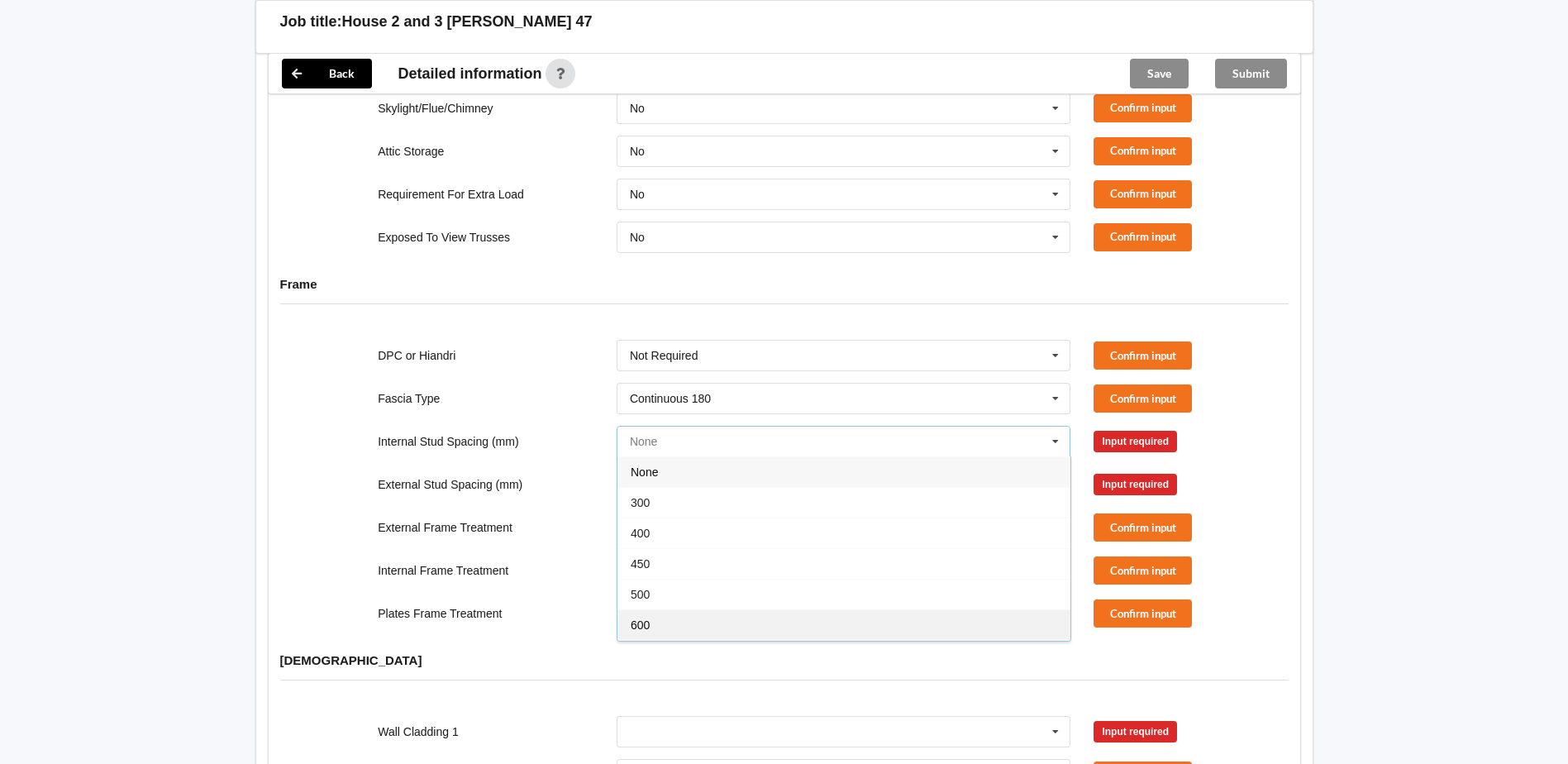
scroll to position [60, 0]
click at [735, 589] on span "Multiple Values – See As Per Plan" at bounding box center [717, 596] width 174 height 13
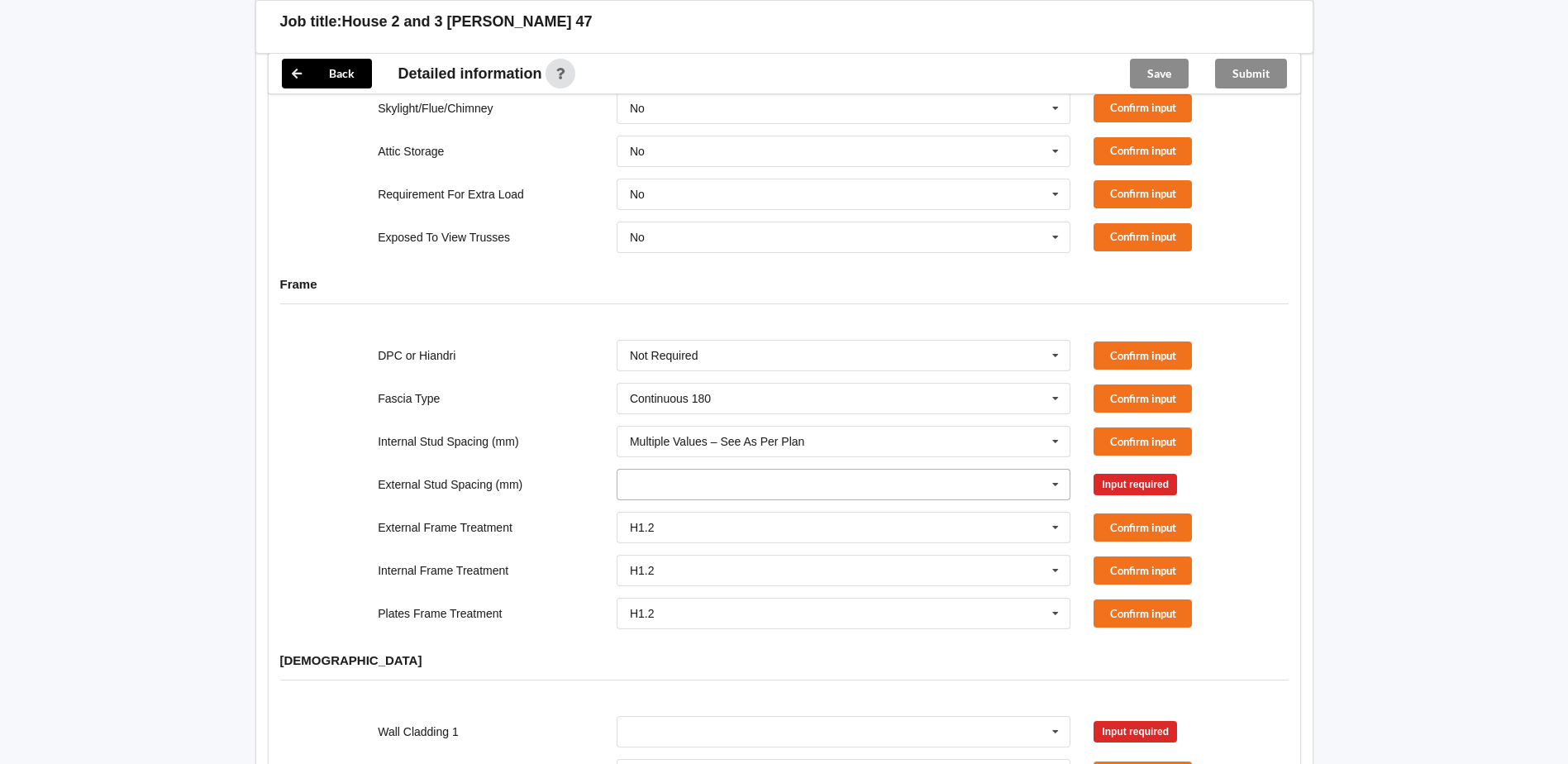
click at [1055, 470] on icon at bounding box center [1055, 485] width 25 height 31
click at [718, 631] on span "Multiple Values – See As Per Plan" at bounding box center [717, 638] width 174 height 13
click at [1053, 599] on icon at bounding box center [1055, 614] width 25 height 31
click at [676, 659] on div "H3.2" at bounding box center [844, 674] width 453 height 31
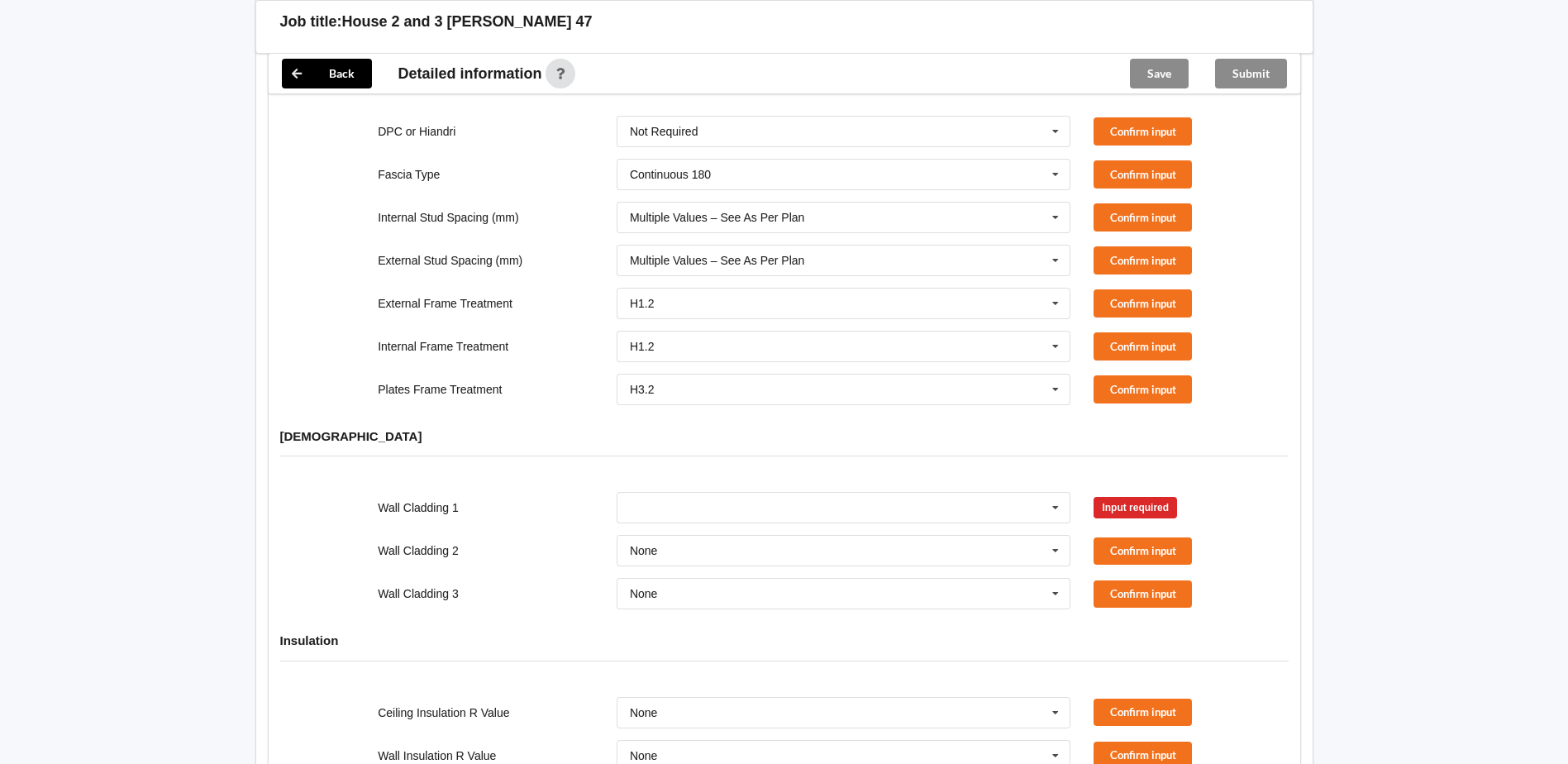
scroll to position [1578, 0]
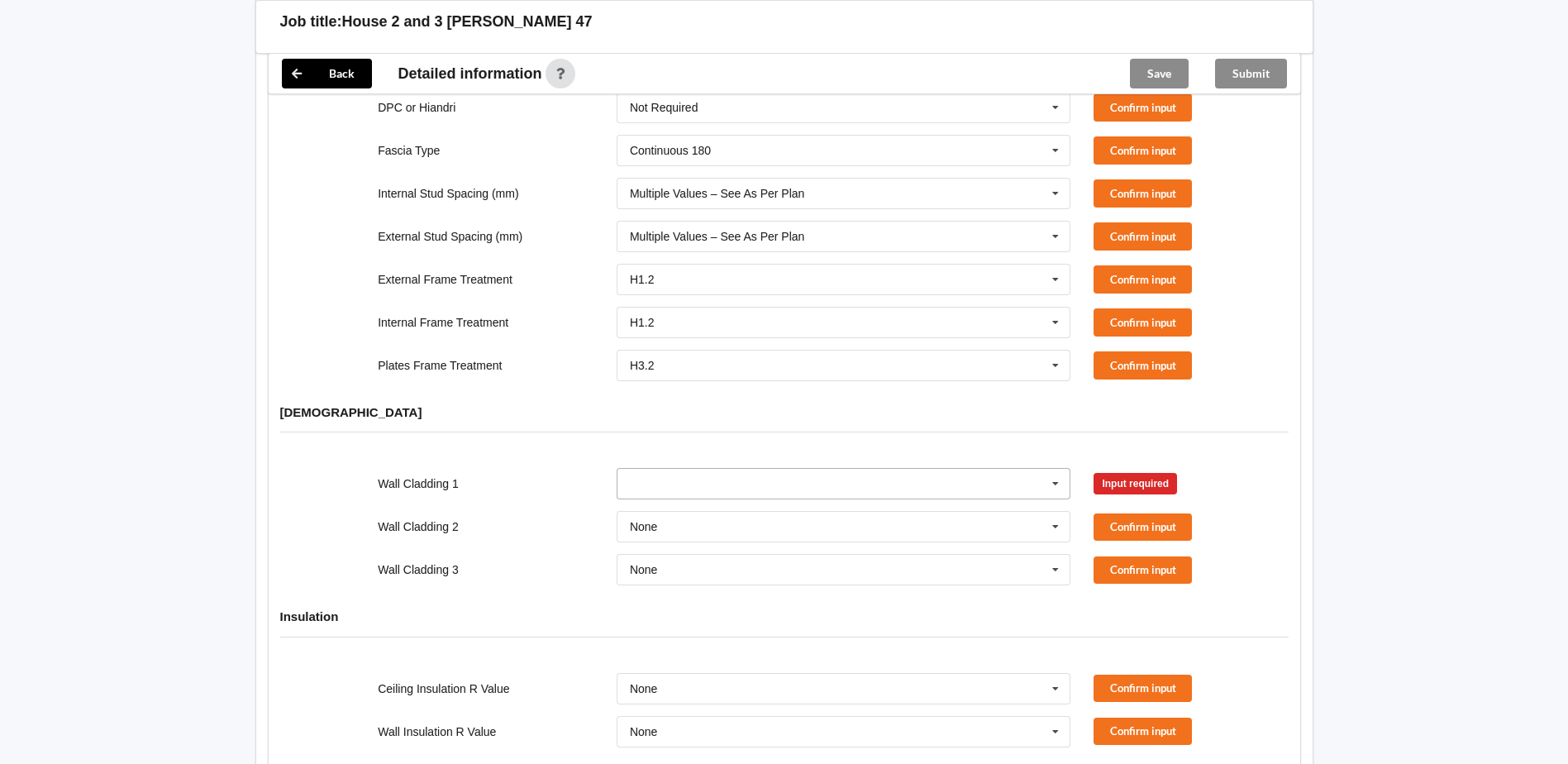
click at [728, 469] on input "text" at bounding box center [844, 484] width 453 height 30
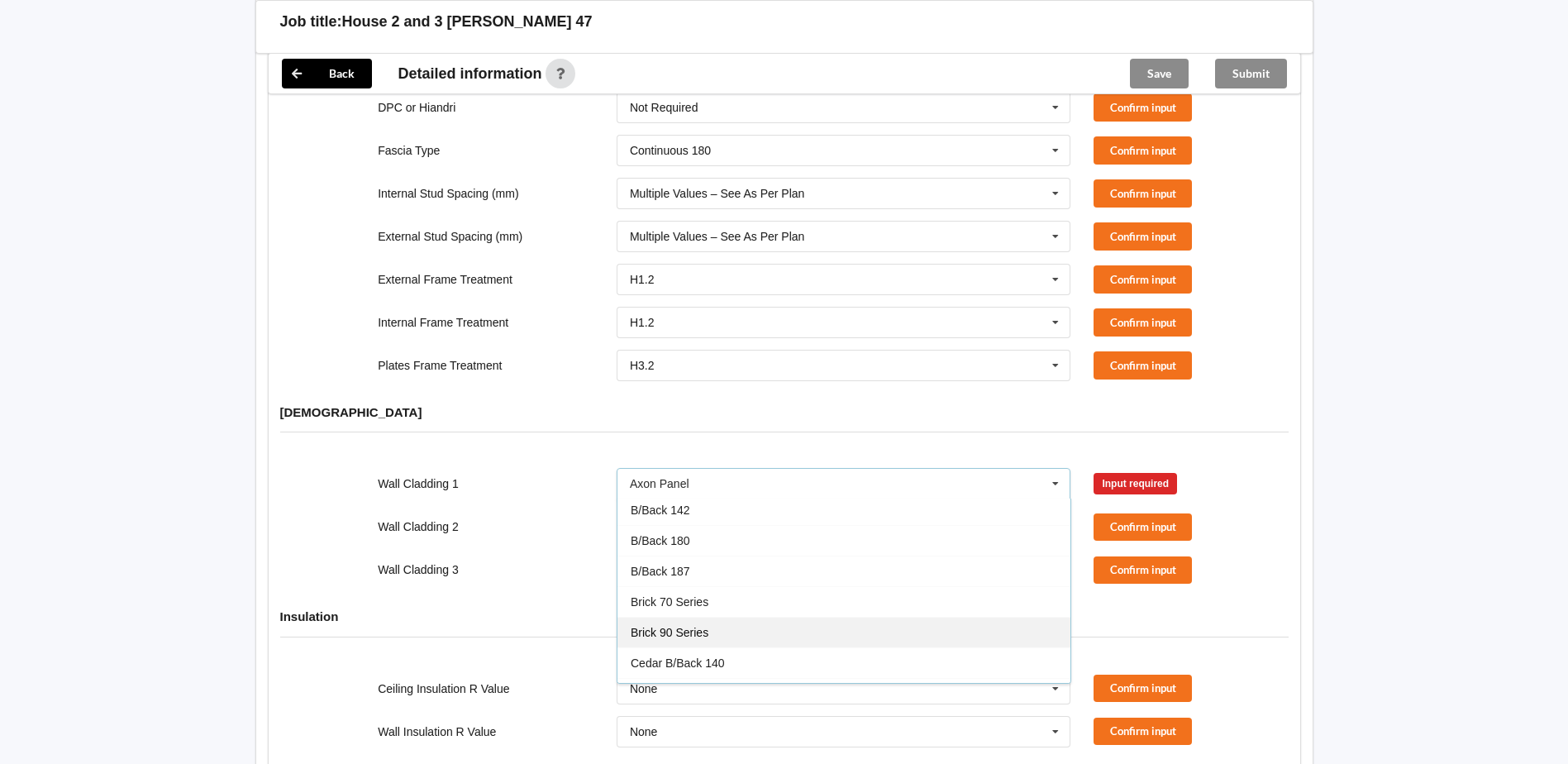
scroll to position [83, 0]
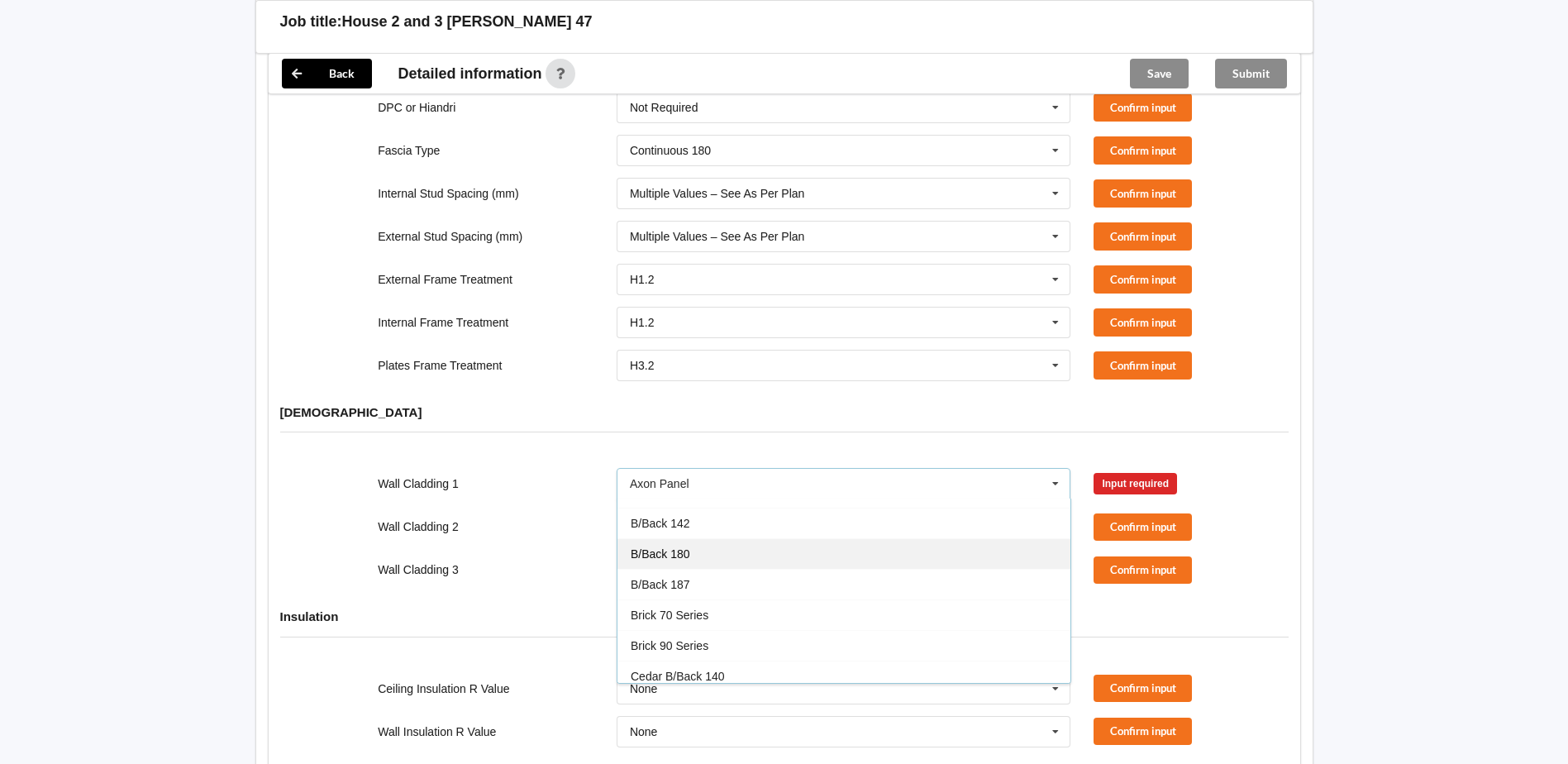
click at [687, 547] on span "B/Back 180" at bounding box center [659, 554] width 59 height 13
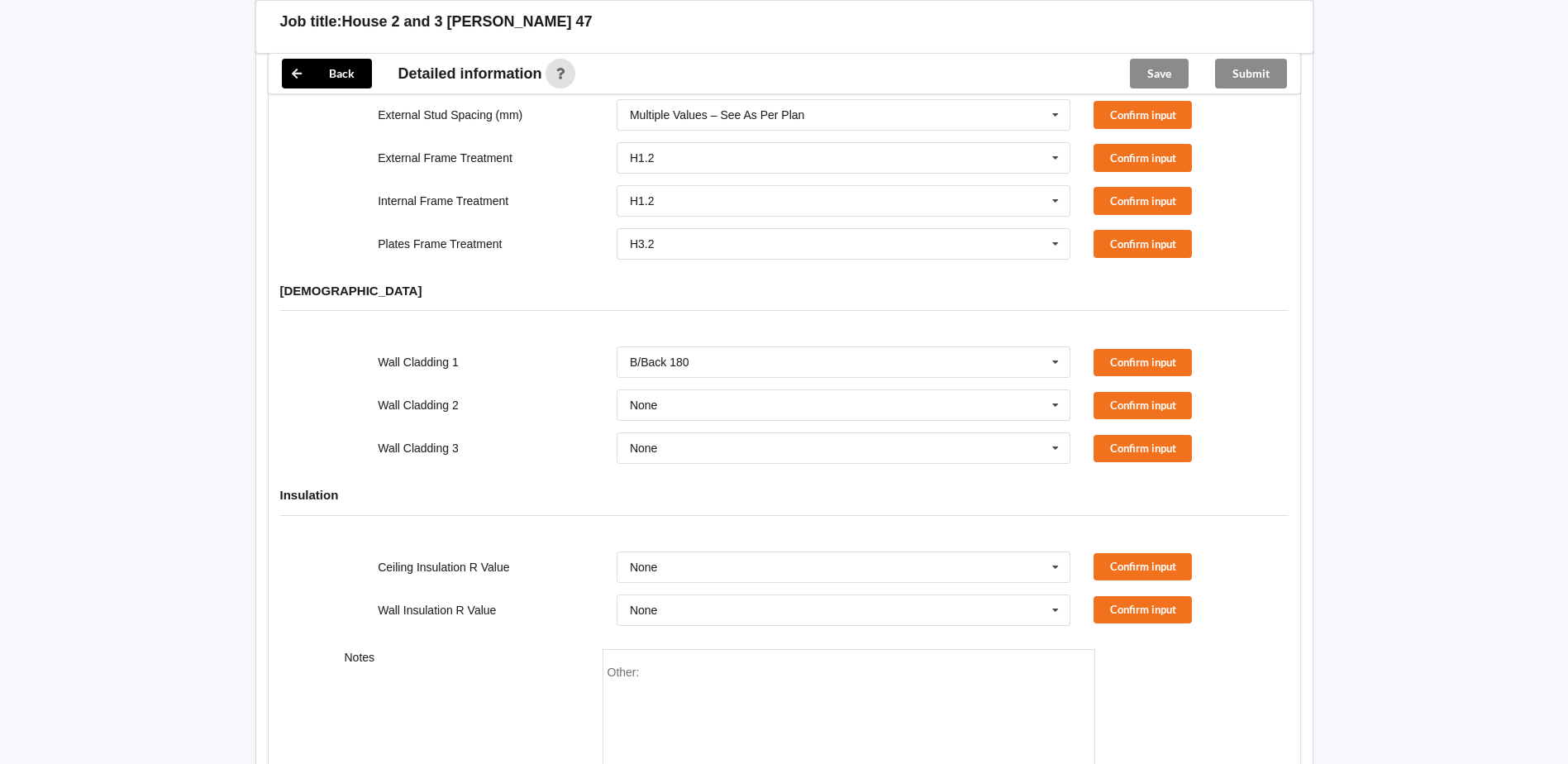
scroll to position [1743, 0]
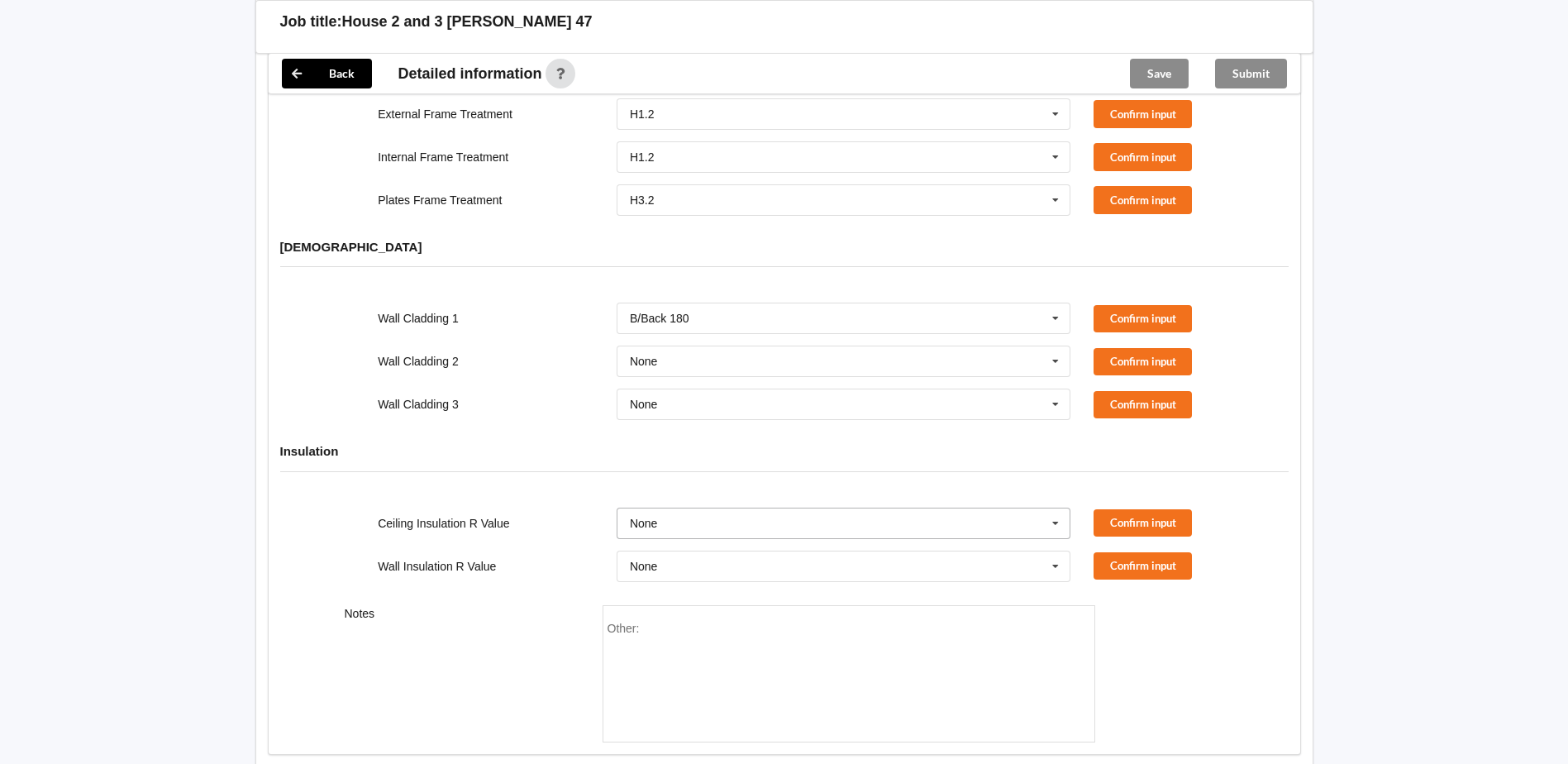
click at [1059, 509] on icon at bounding box center [1055, 524] width 25 height 31
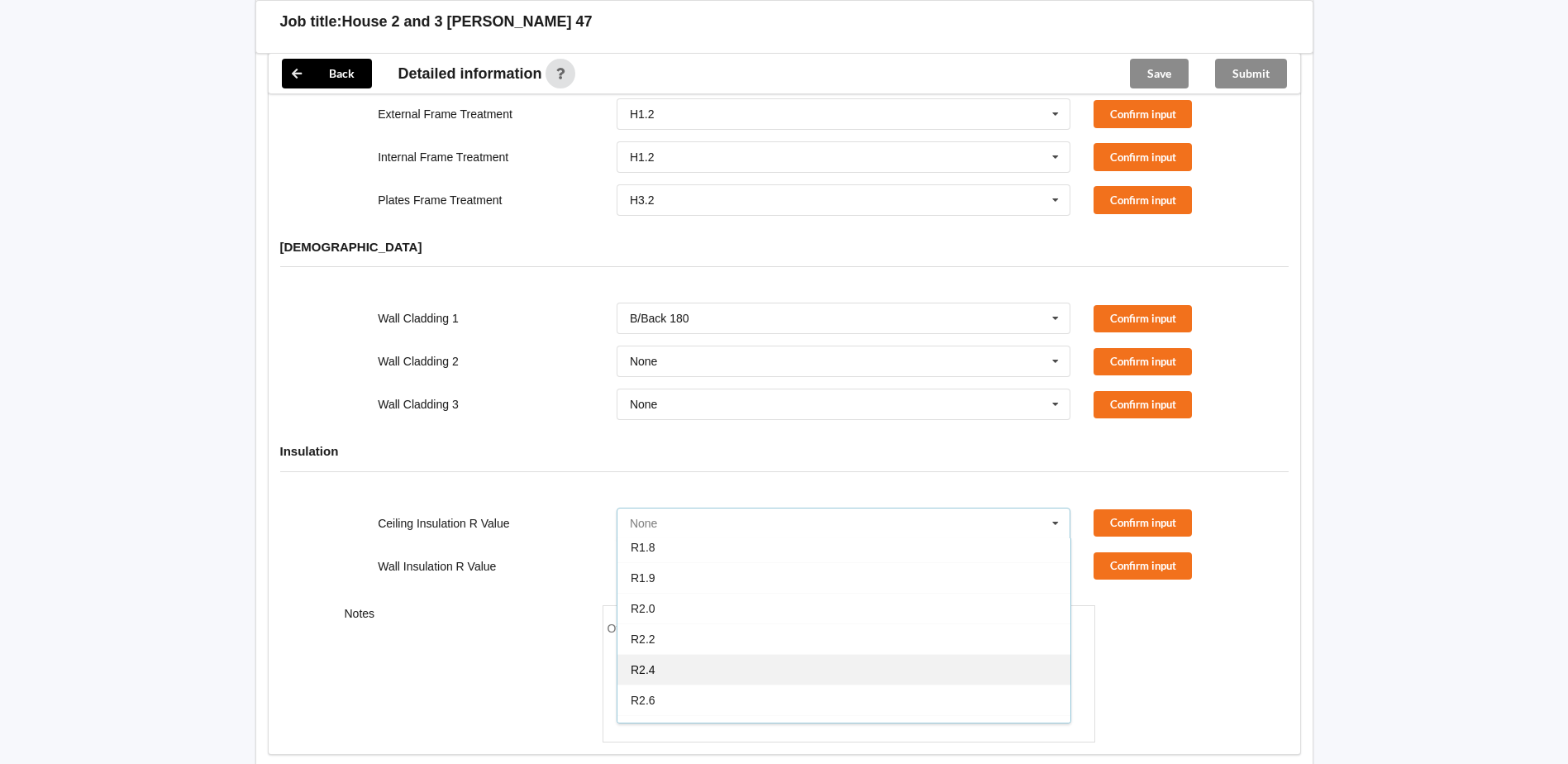
scroll to position [165, 0]
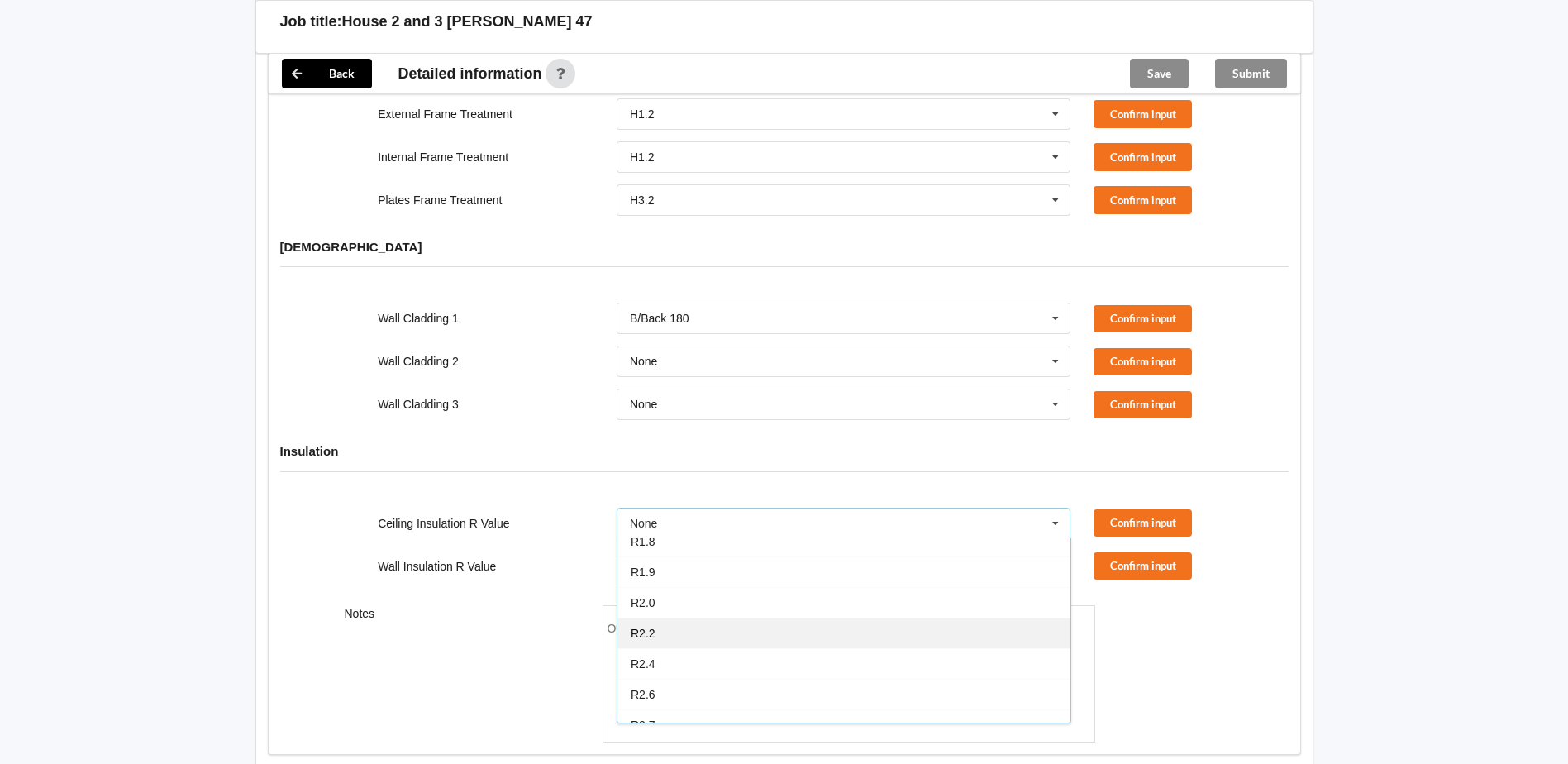
click at [659, 618] on div "R2.2" at bounding box center [844, 633] width 453 height 31
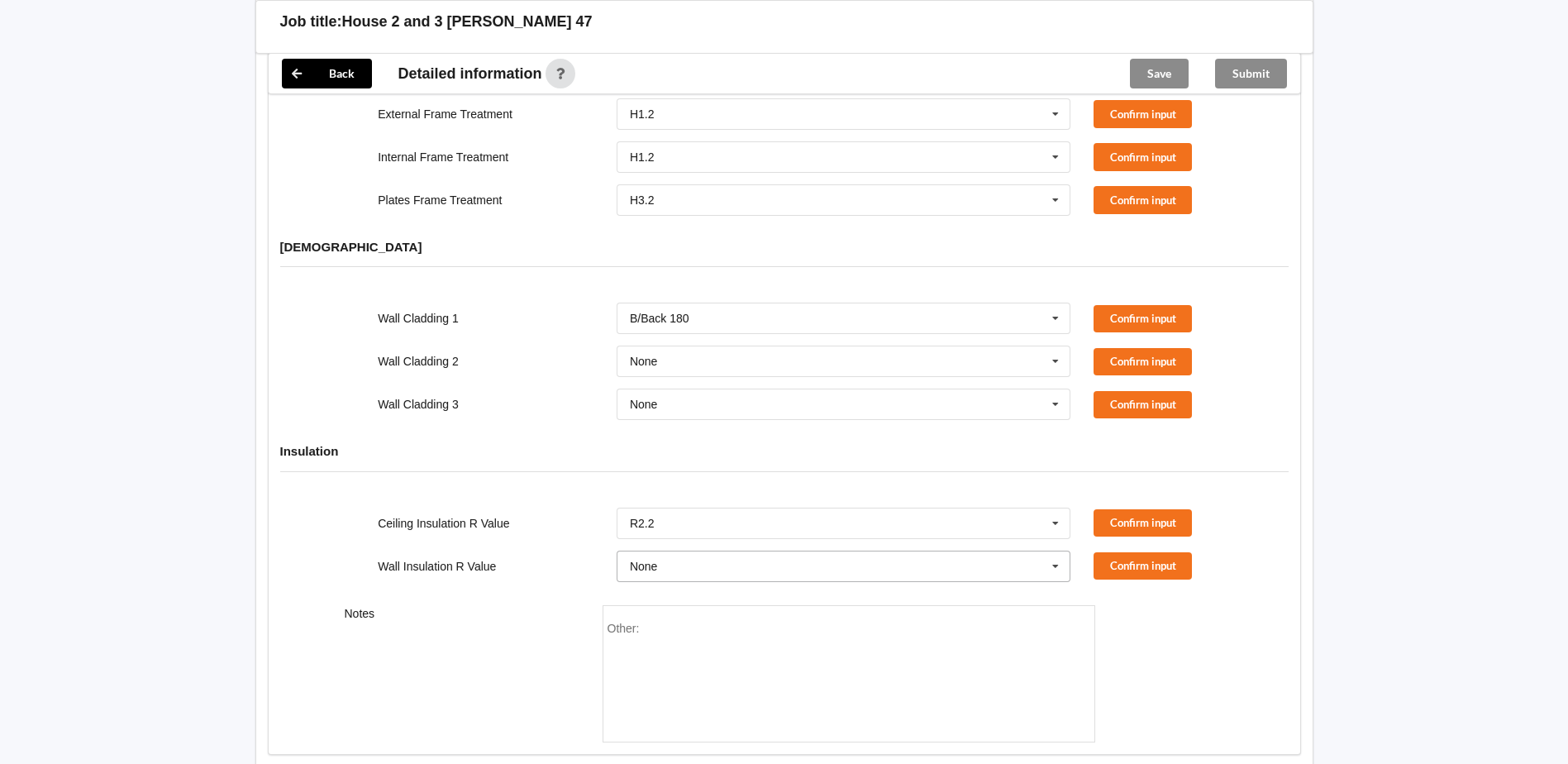
drag, startPoint x: 1059, startPoint y: 550, endPoint x: 889, endPoint y: 545, distance: 170.1
click at [1057, 551] on icon at bounding box center [1055, 566] width 25 height 31
drag, startPoint x: 654, startPoint y: 716, endPoint x: 729, endPoint y: 636, distance: 109.7
click at [653, 731] on span "R2.2" at bounding box center [643, 737] width 25 height 13
click at [713, 511] on input "text" at bounding box center [844, 524] width 453 height 30
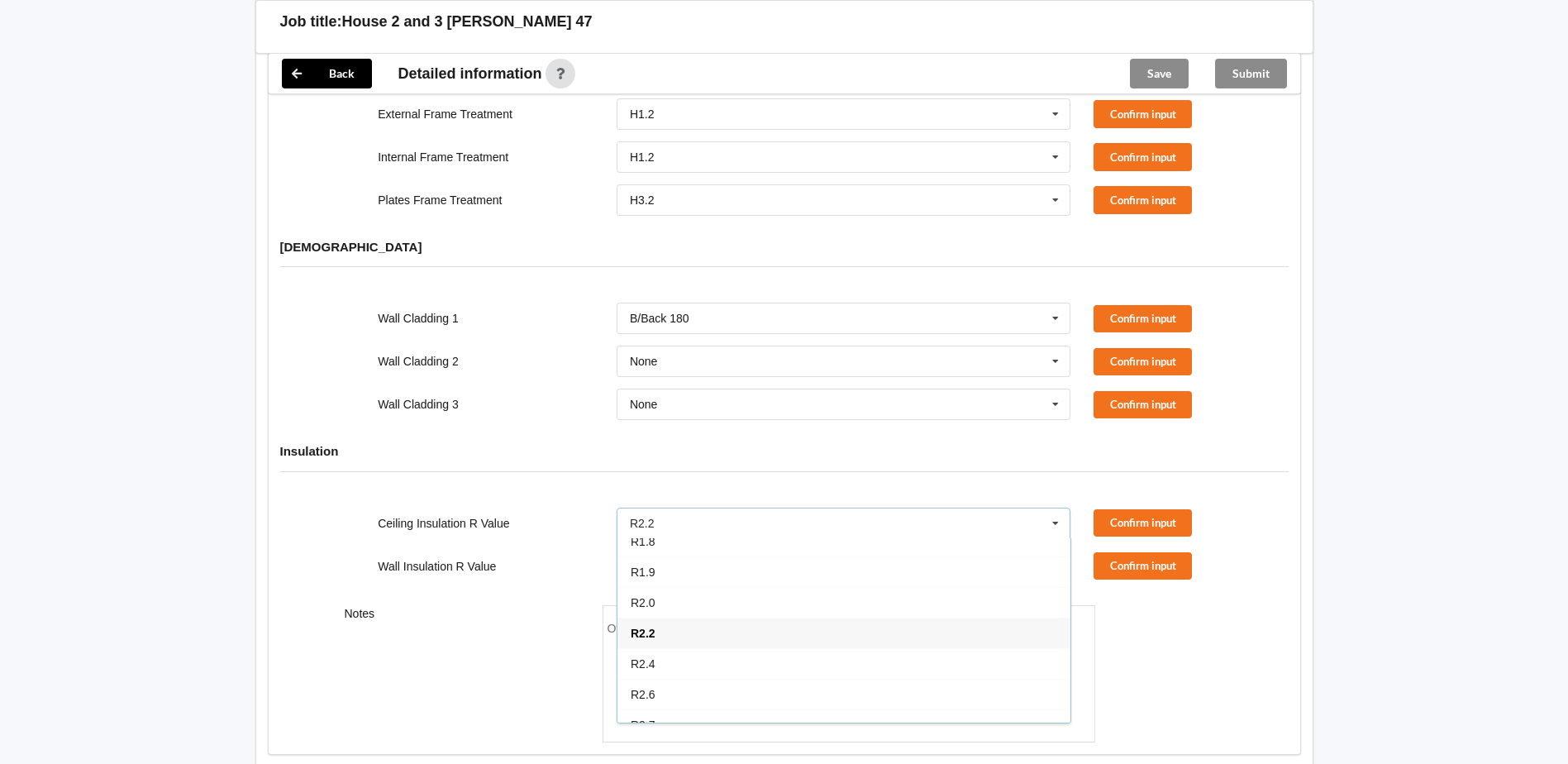
click at [1058, 509] on icon at bounding box center [1055, 524] width 25 height 31
click at [1062, 551] on icon at bounding box center [1055, 566] width 25 height 31
drag, startPoint x: 670, startPoint y: 627, endPoint x: 681, endPoint y: 630, distance: 11.4
click at [670, 636] on div "R3.3" at bounding box center [844, 651] width 453 height 31
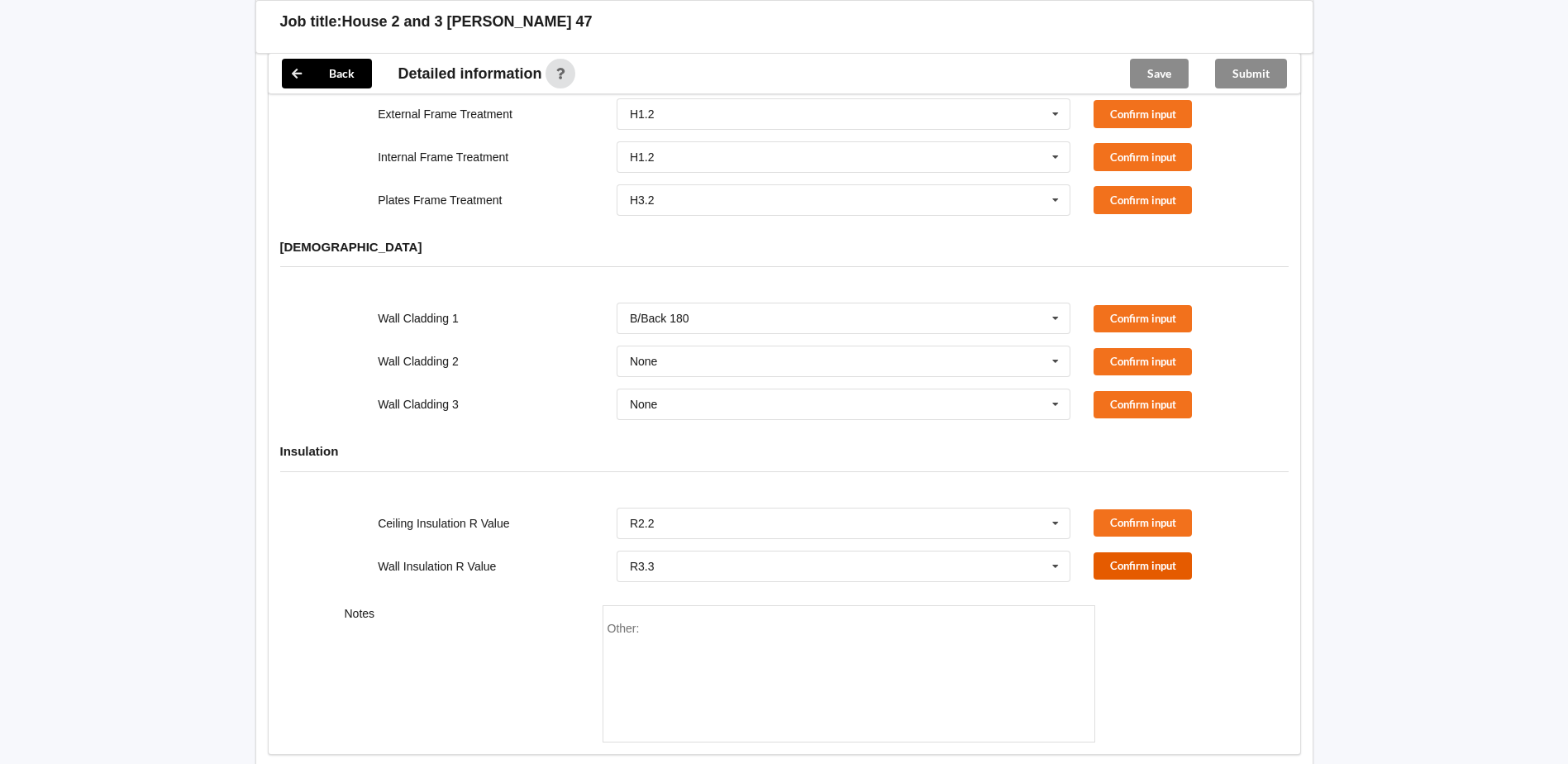
click at [1144, 552] on button "Confirm input" at bounding box center [1143, 565] width 98 height 28
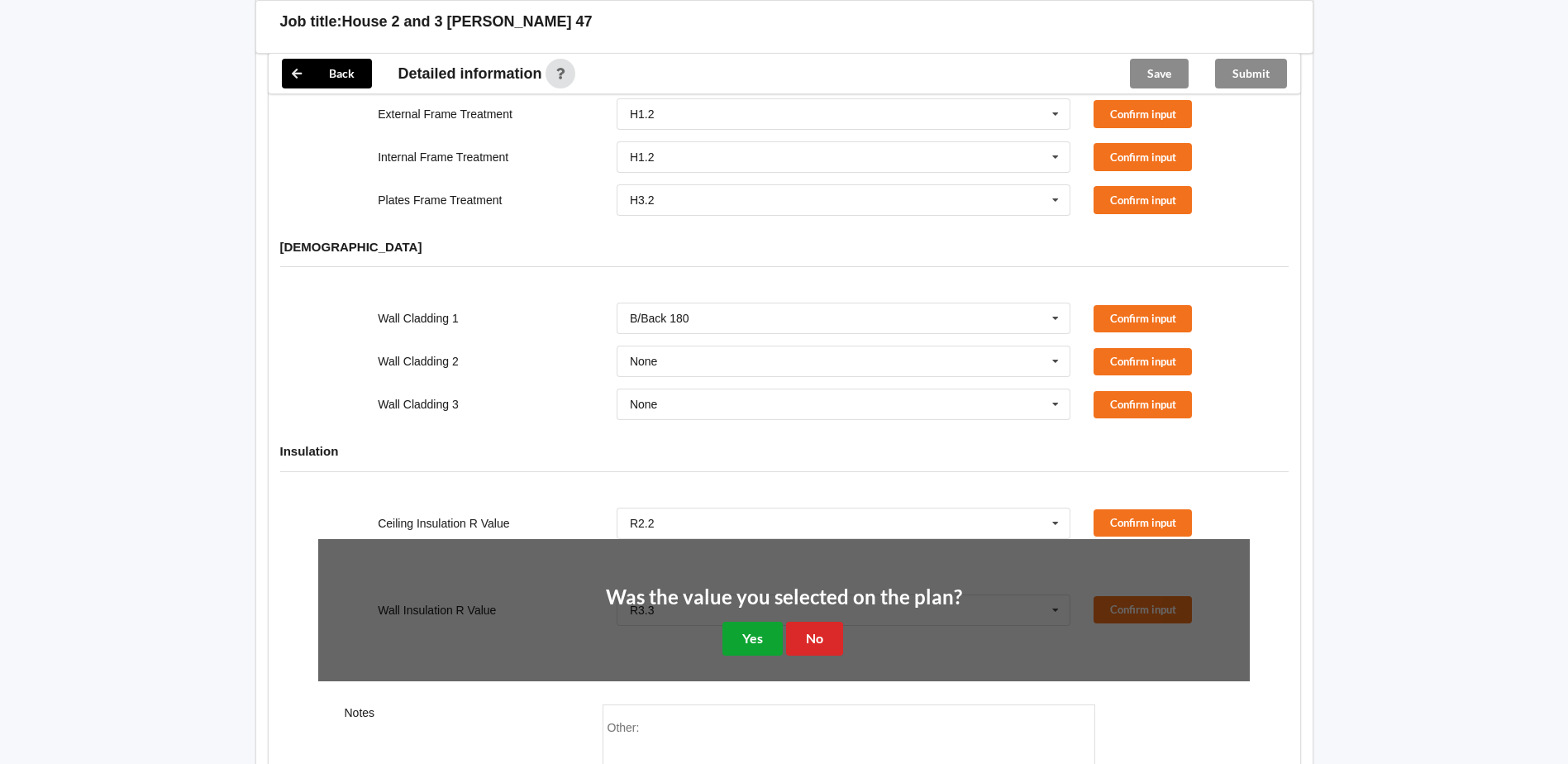
drag, startPoint x: 757, startPoint y: 623, endPoint x: 838, endPoint y: 600, distance: 84.2
click at [768, 622] on button "Yes" at bounding box center [753, 639] width 60 height 34
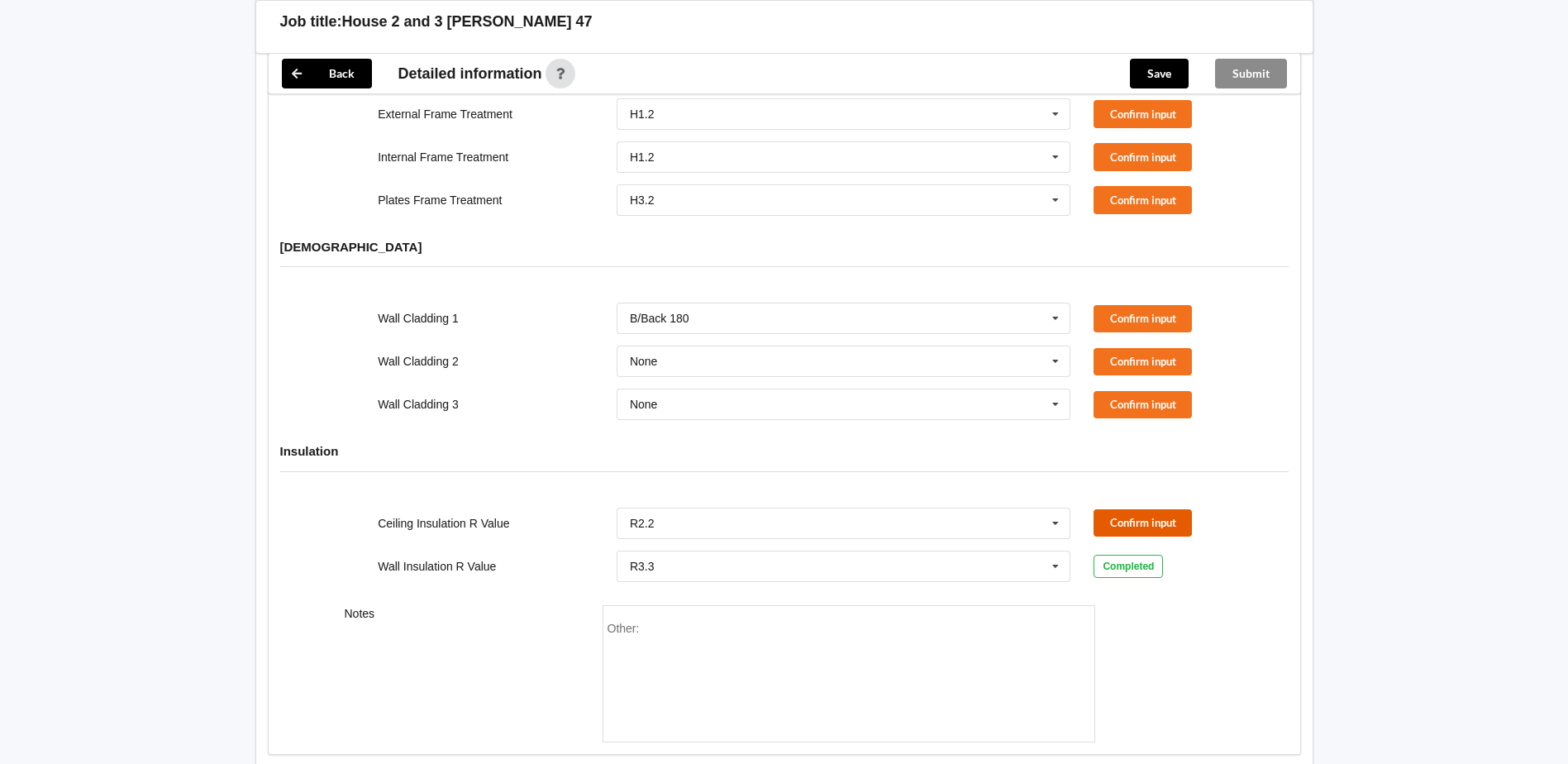
click at [1170, 510] on button "Confirm input" at bounding box center [1143, 523] width 98 height 28
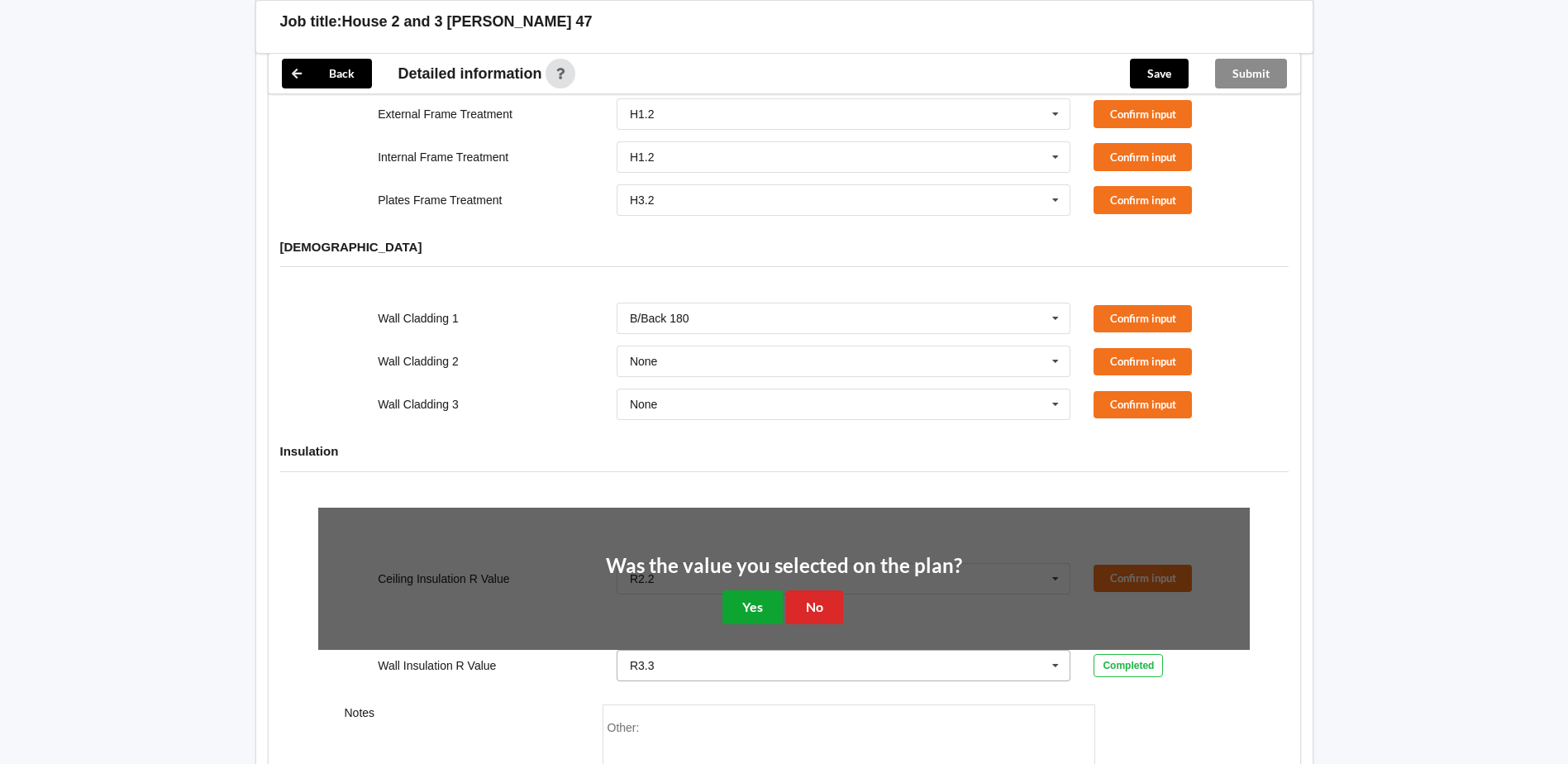
drag, startPoint x: 764, startPoint y: 593, endPoint x: 819, endPoint y: 543, distance: 74.3
click at [766, 591] on button "Yes" at bounding box center [753, 607] width 60 height 34
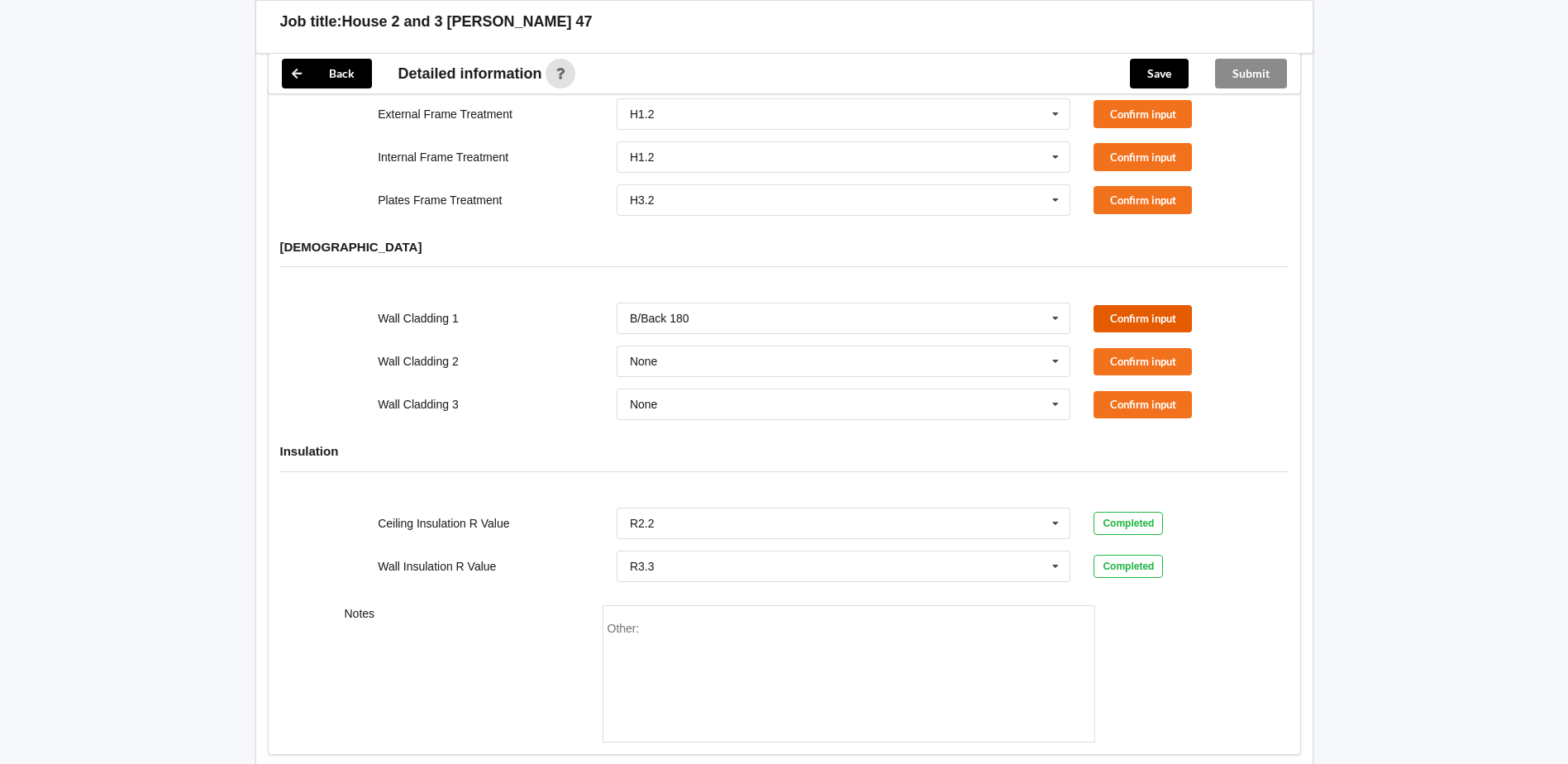
click at [1142, 305] on button "Confirm input" at bounding box center [1143, 319] width 98 height 28
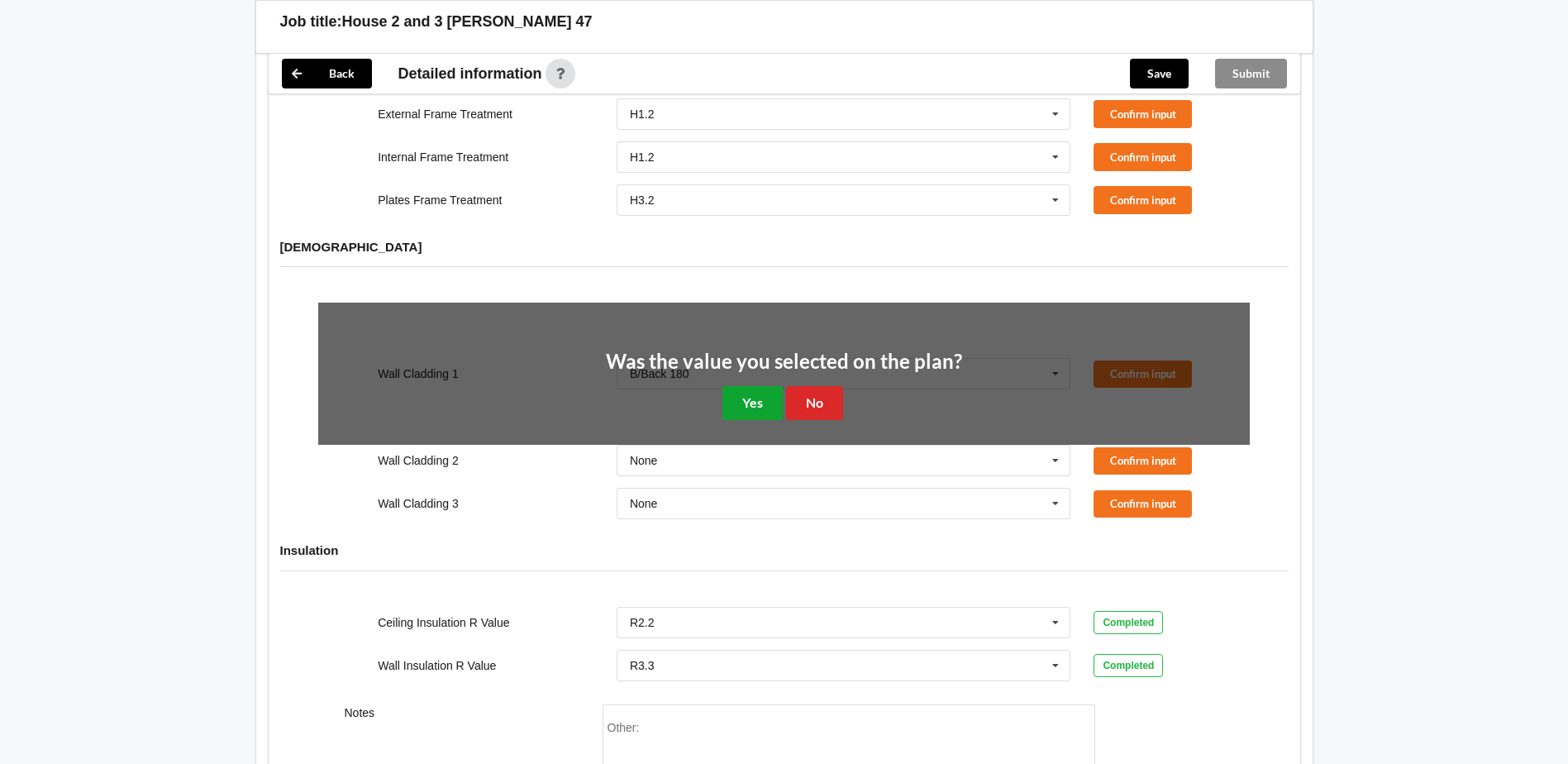
click at [741, 386] on button "Yes" at bounding box center [753, 403] width 60 height 34
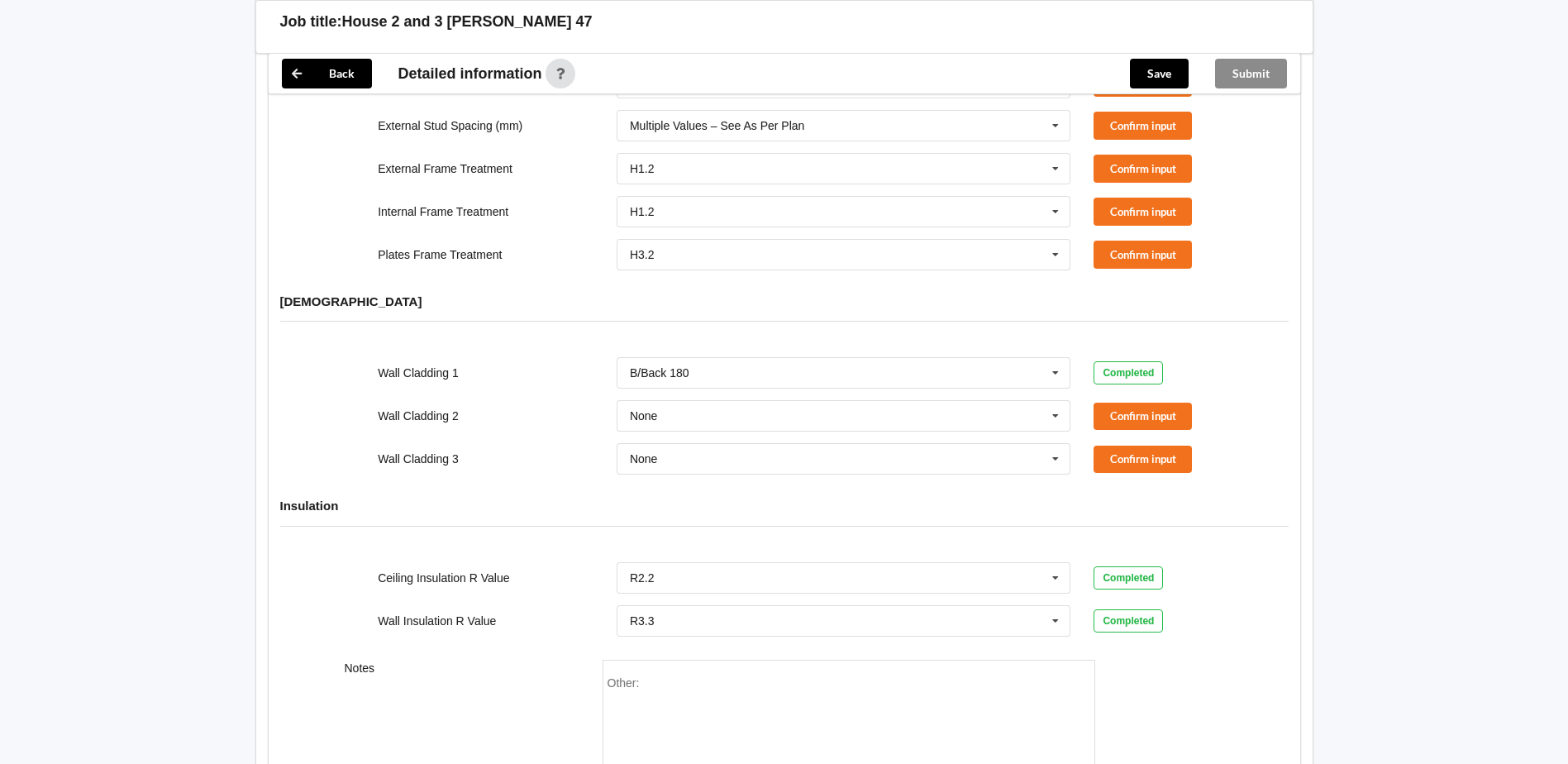
scroll to position [1578, 0]
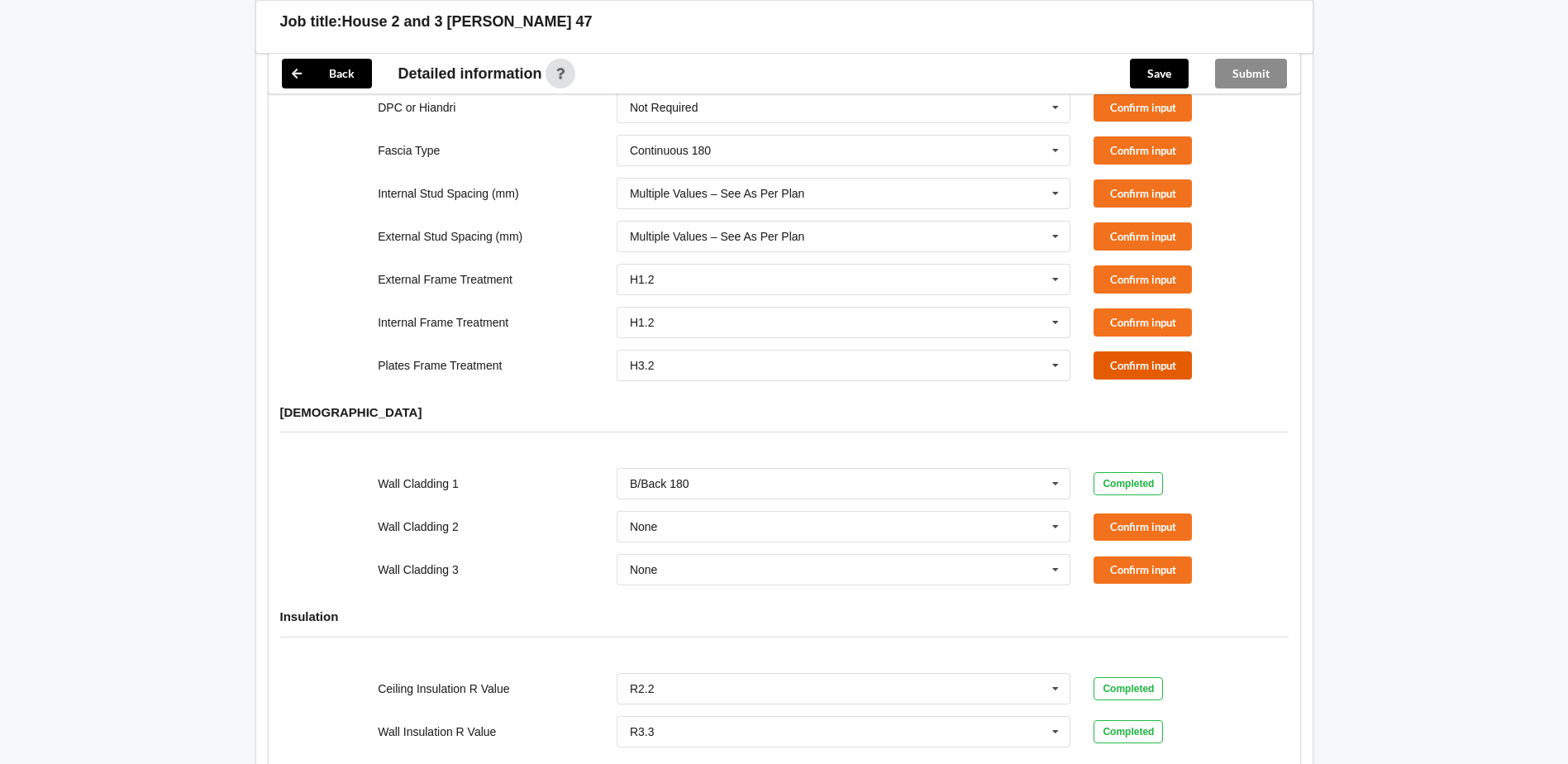
click at [1143, 351] on button "Confirm input" at bounding box center [1143, 364] width 98 height 28
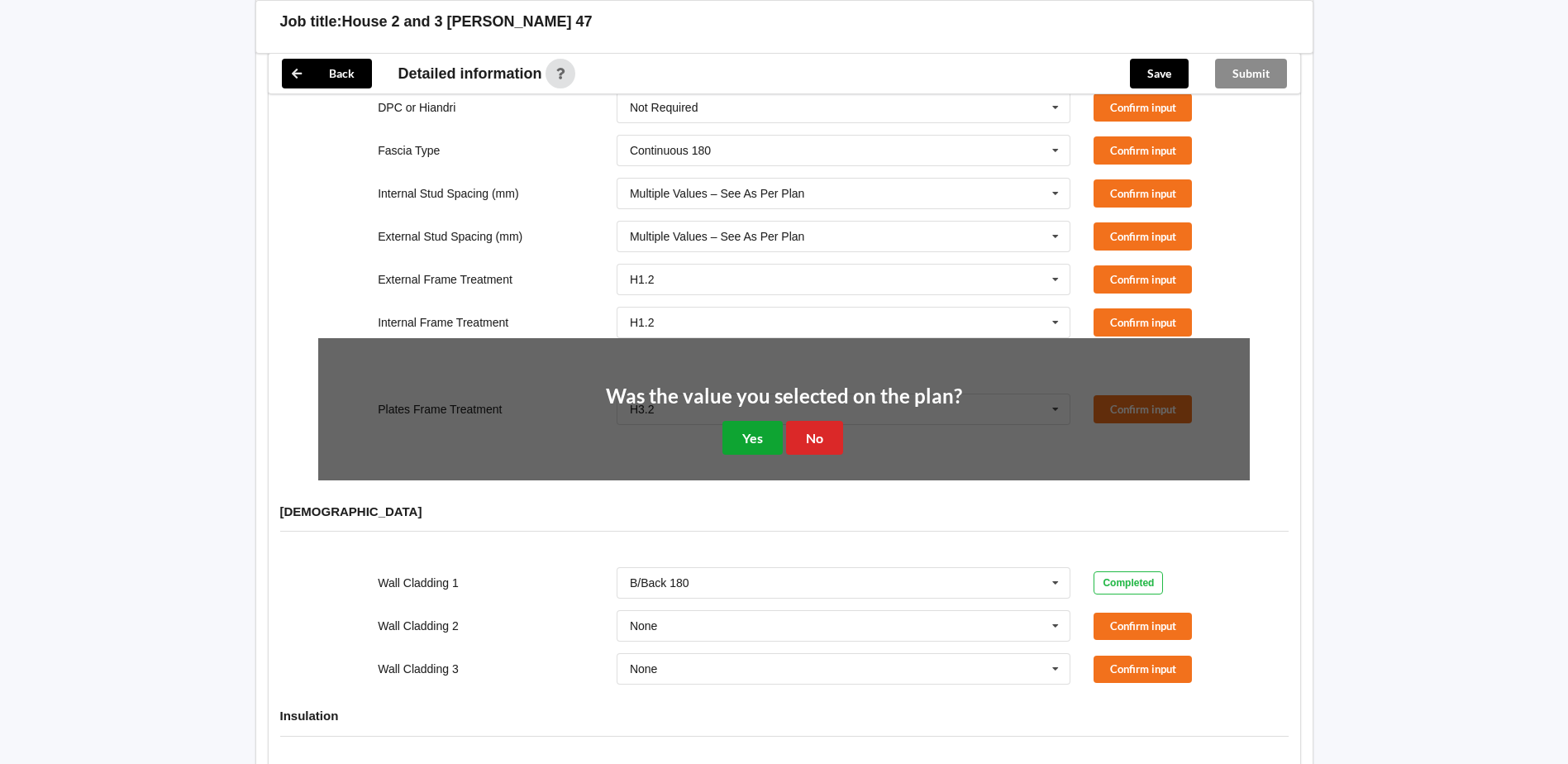
drag, startPoint x: 744, startPoint y: 423, endPoint x: 838, endPoint y: 384, distance: 101.8
click at [751, 421] on button "Yes" at bounding box center [753, 438] width 60 height 34
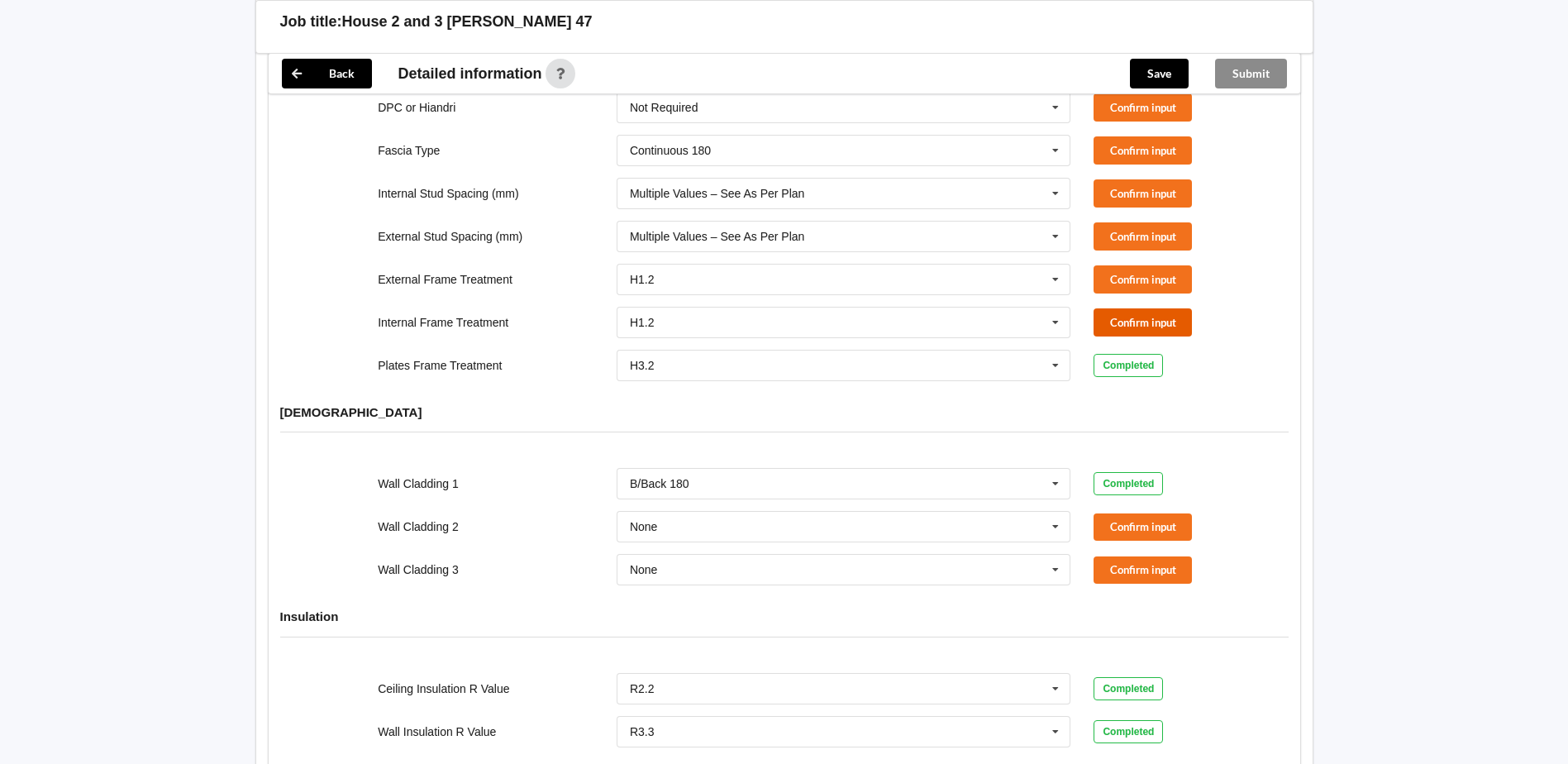
click at [1118, 309] on button "Confirm input" at bounding box center [1143, 322] width 98 height 28
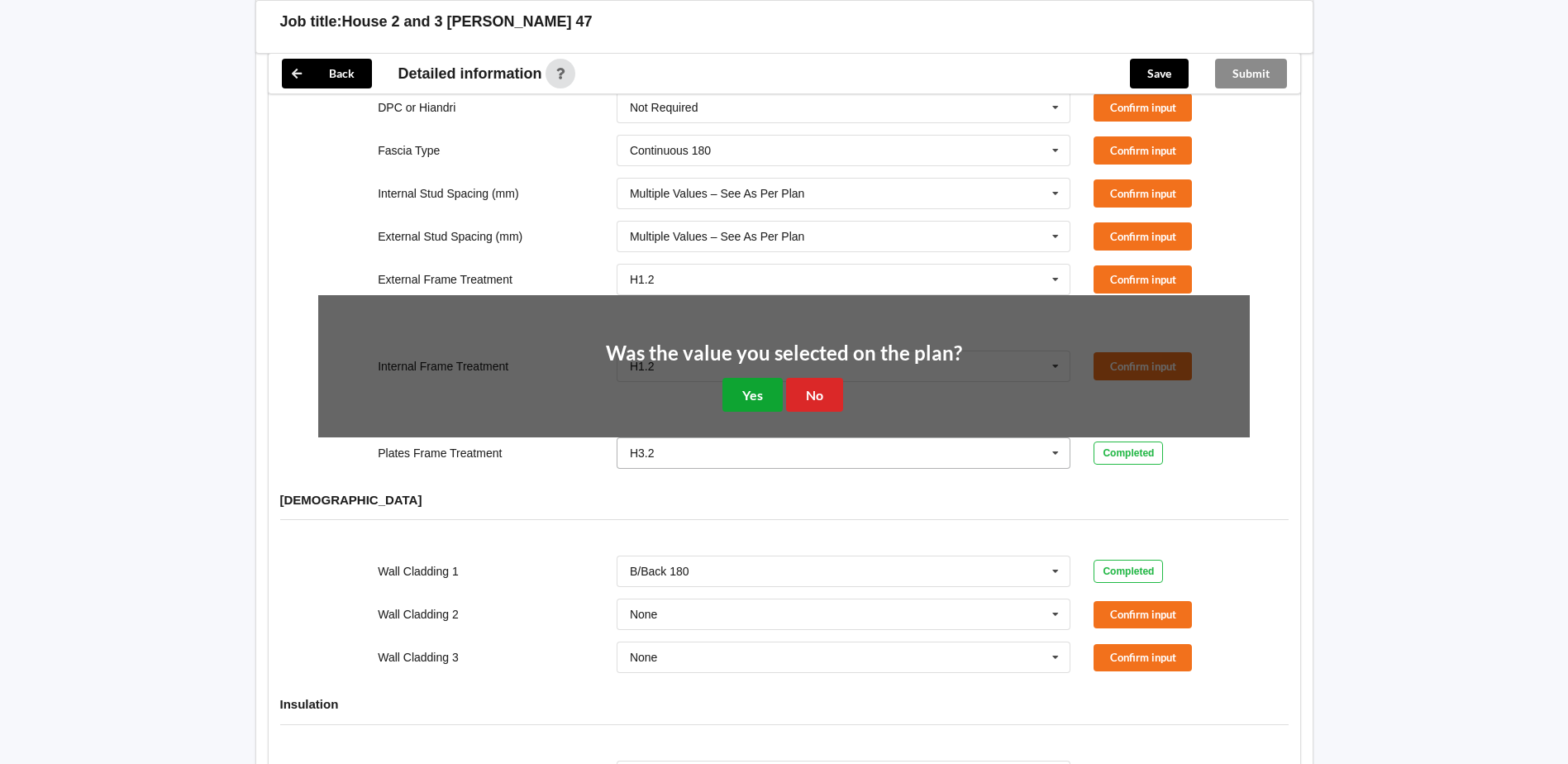
drag, startPoint x: 756, startPoint y: 373, endPoint x: 820, endPoint y: 351, distance: 67.7
click at [758, 378] on button "Yes" at bounding box center [753, 395] width 60 height 34
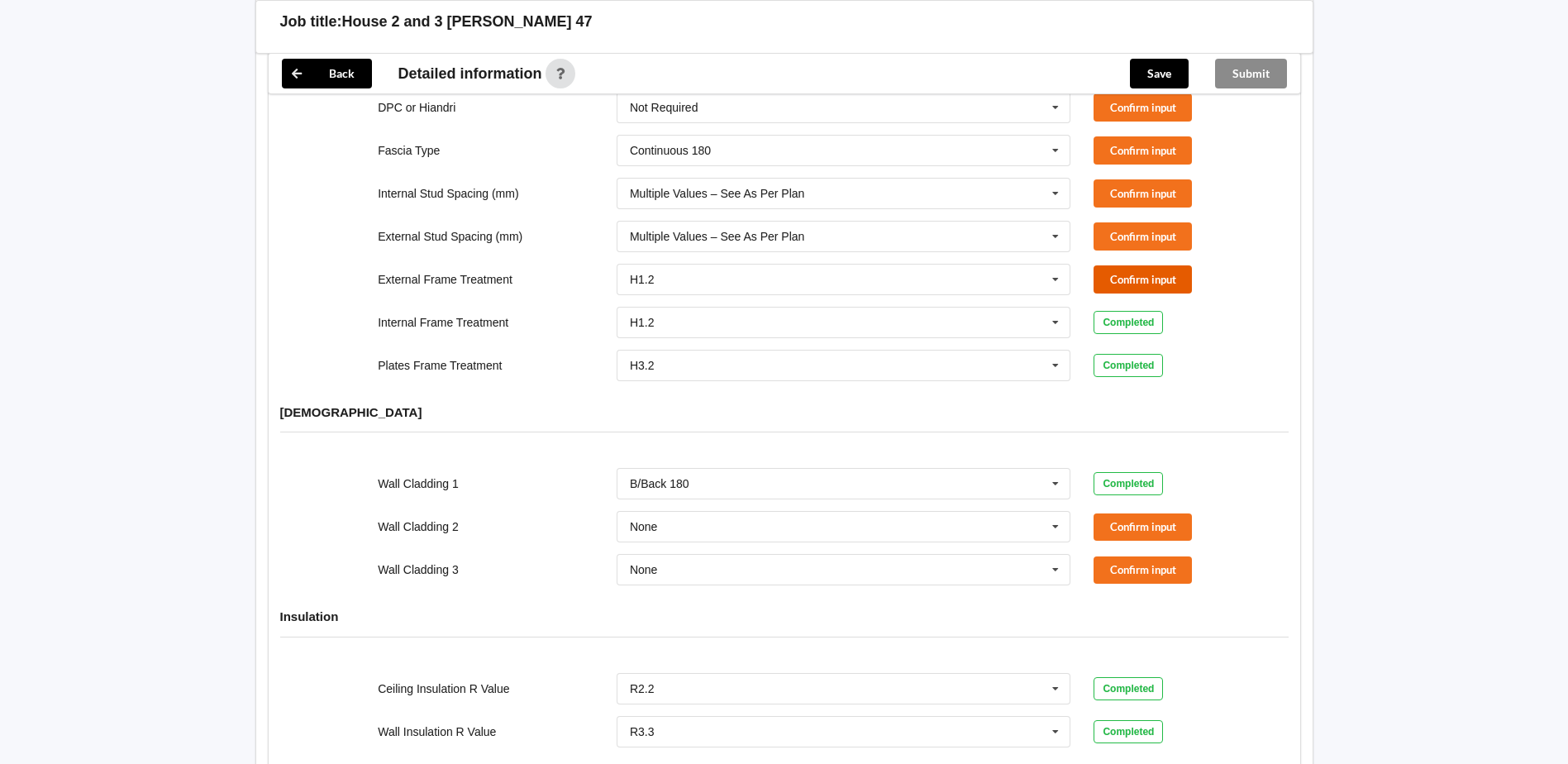
click at [1137, 265] on button "Confirm input" at bounding box center [1143, 279] width 98 height 28
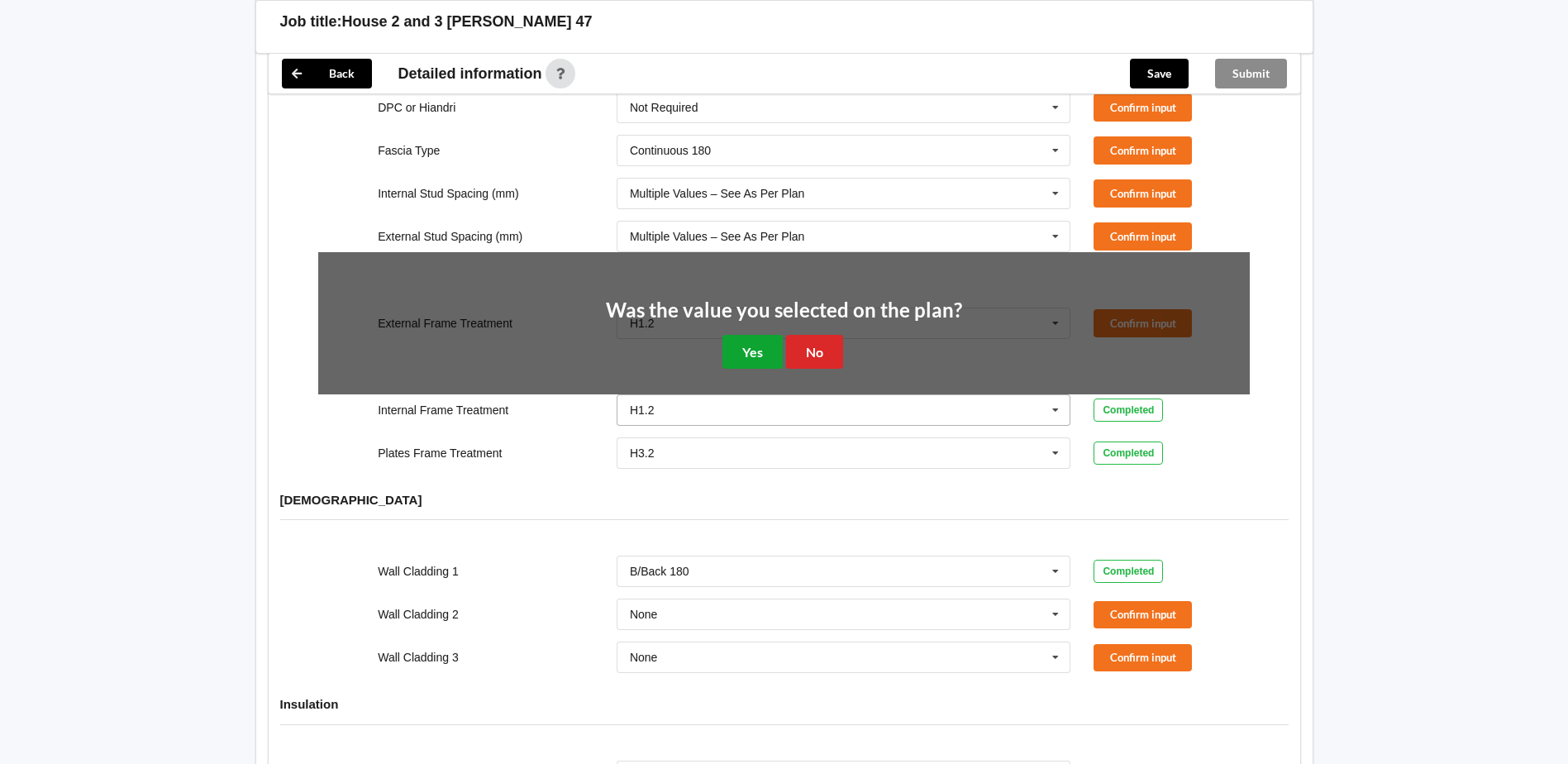
drag, startPoint x: 749, startPoint y: 334, endPoint x: 829, endPoint y: 320, distance: 81.2
click at [751, 335] on button "Yes" at bounding box center [753, 352] width 60 height 34
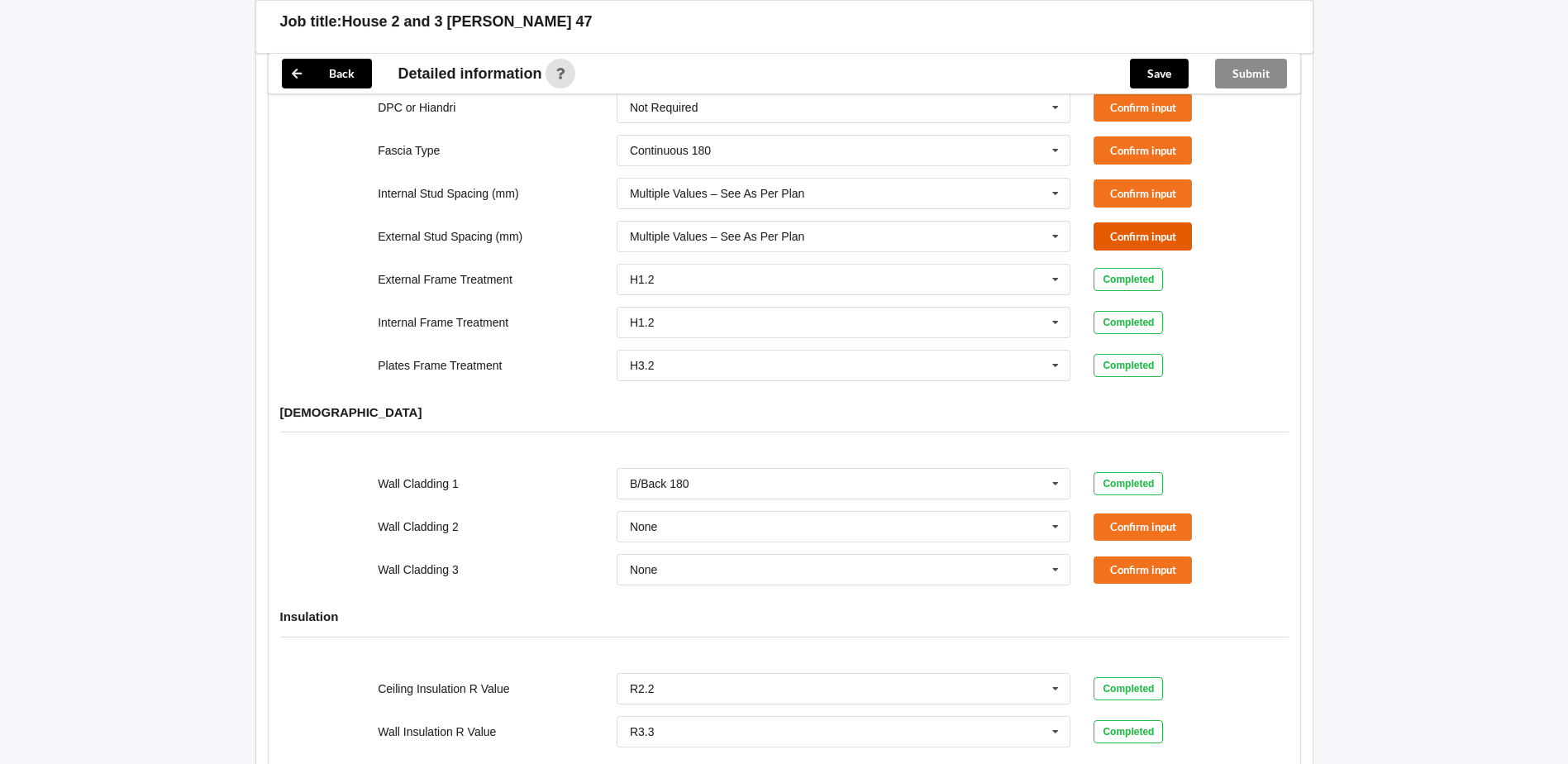
click at [1158, 223] on button "Confirm input" at bounding box center [1143, 236] width 98 height 28
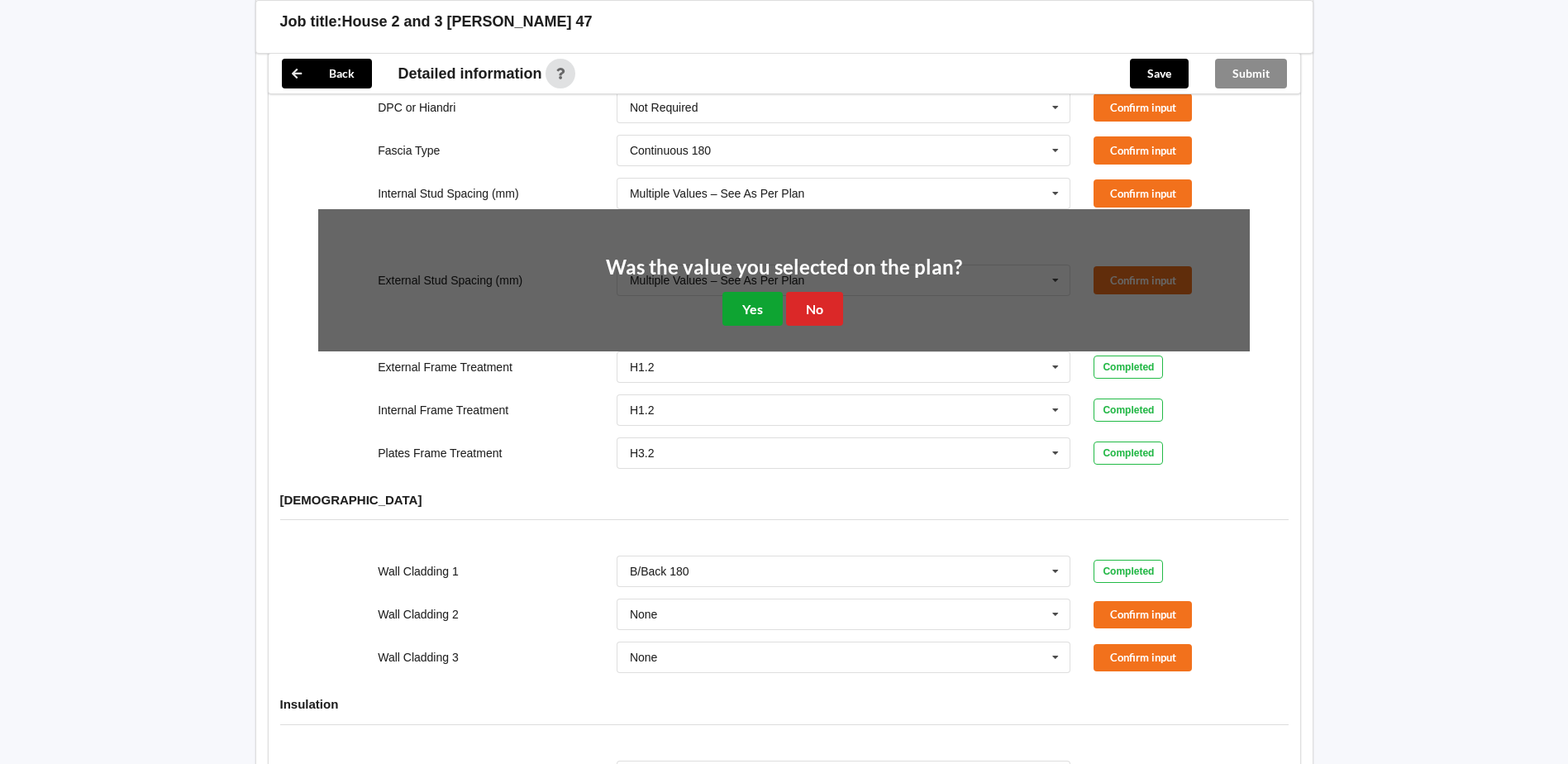
click at [772, 296] on button "Yes" at bounding box center [753, 309] width 60 height 34
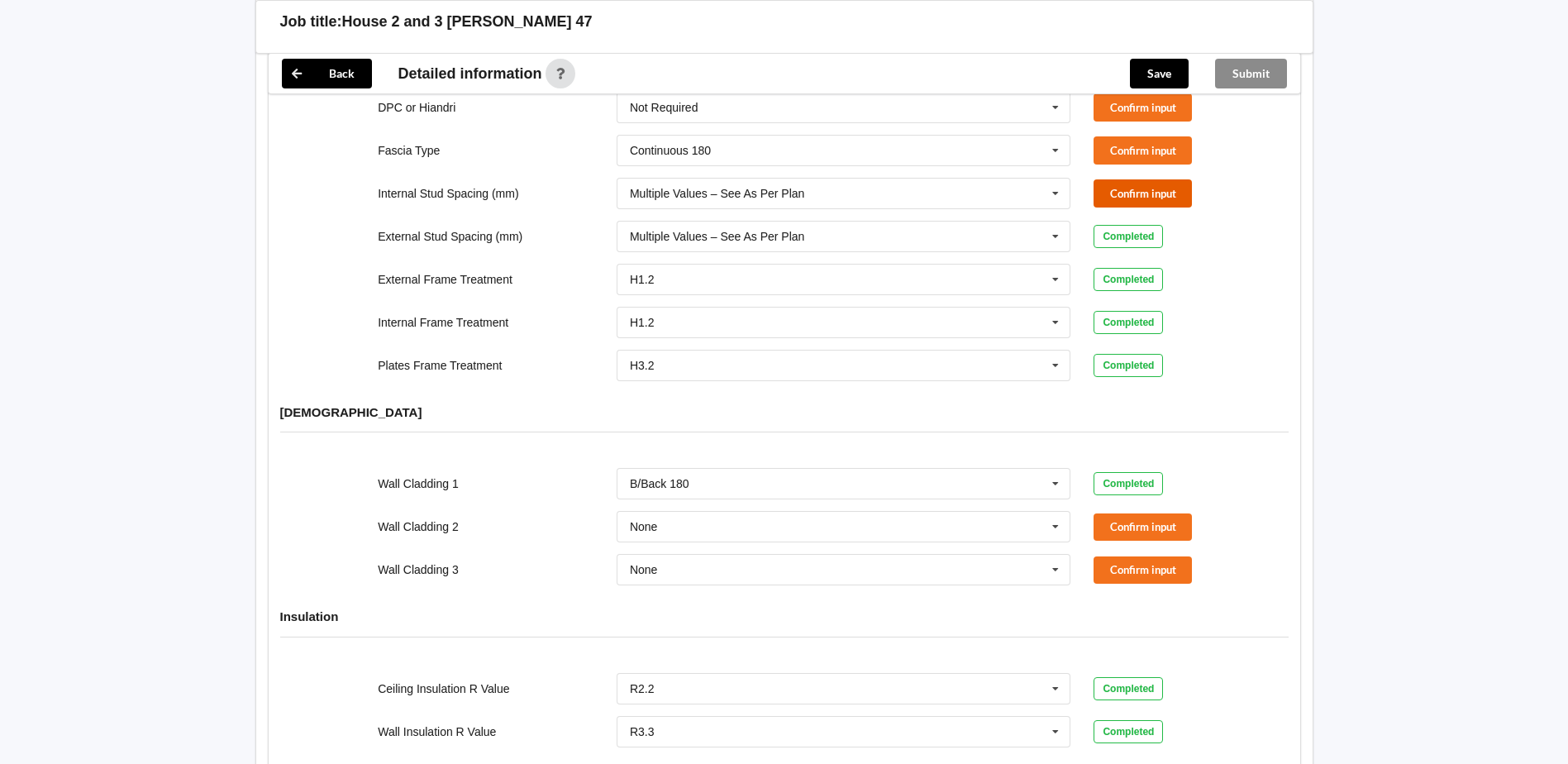
click at [1135, 179] on button "Confirm input" at bounding box center [1143, 193] width 98 height 28
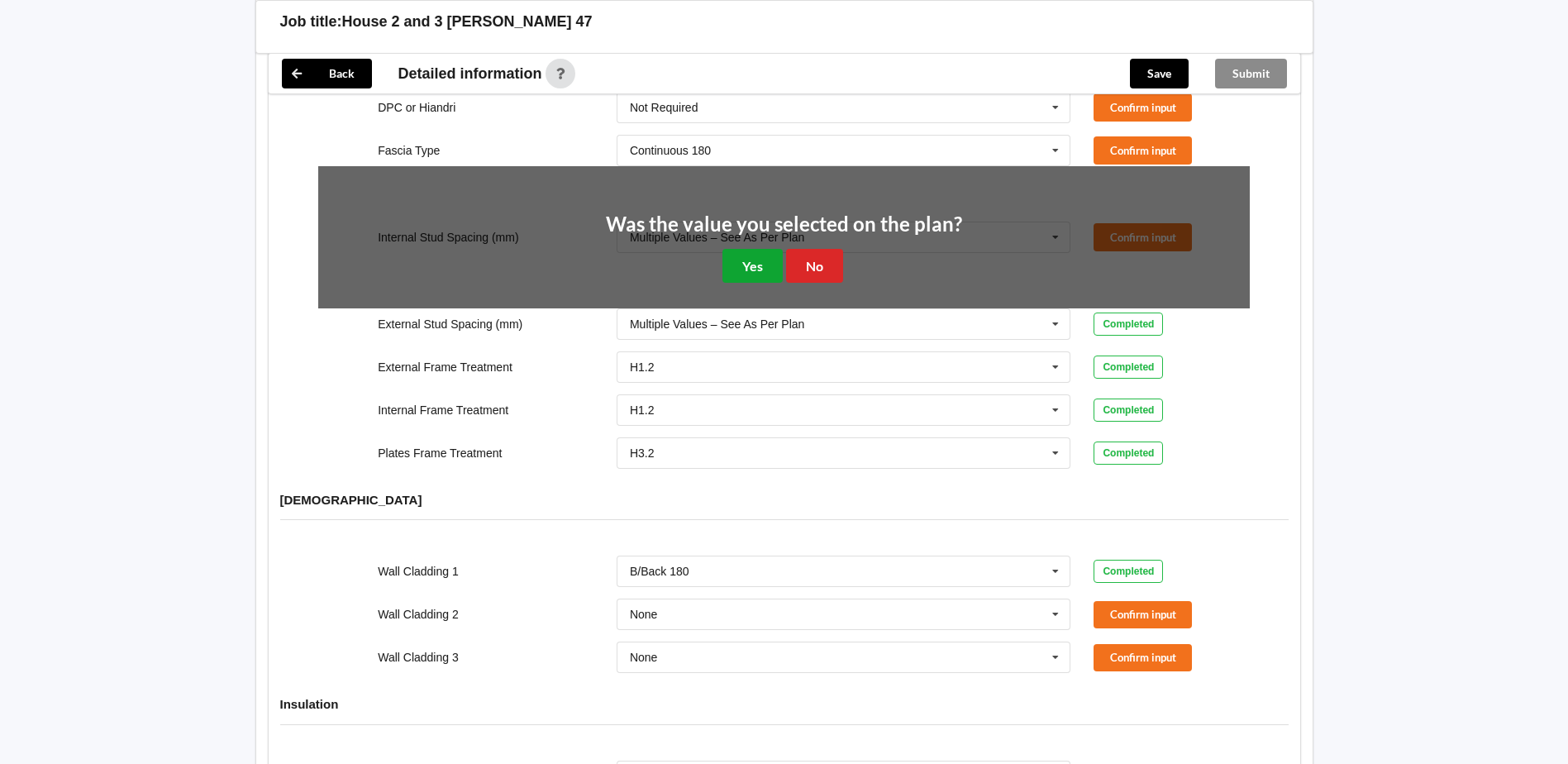
drag, startPoint x: 766, startPoint y: 241, endPoint x: 798, endPoint y: 223, distance: 36.7
click at [768, 249] on button "Yes" at bounding box center [753, 265] width 60 height 34
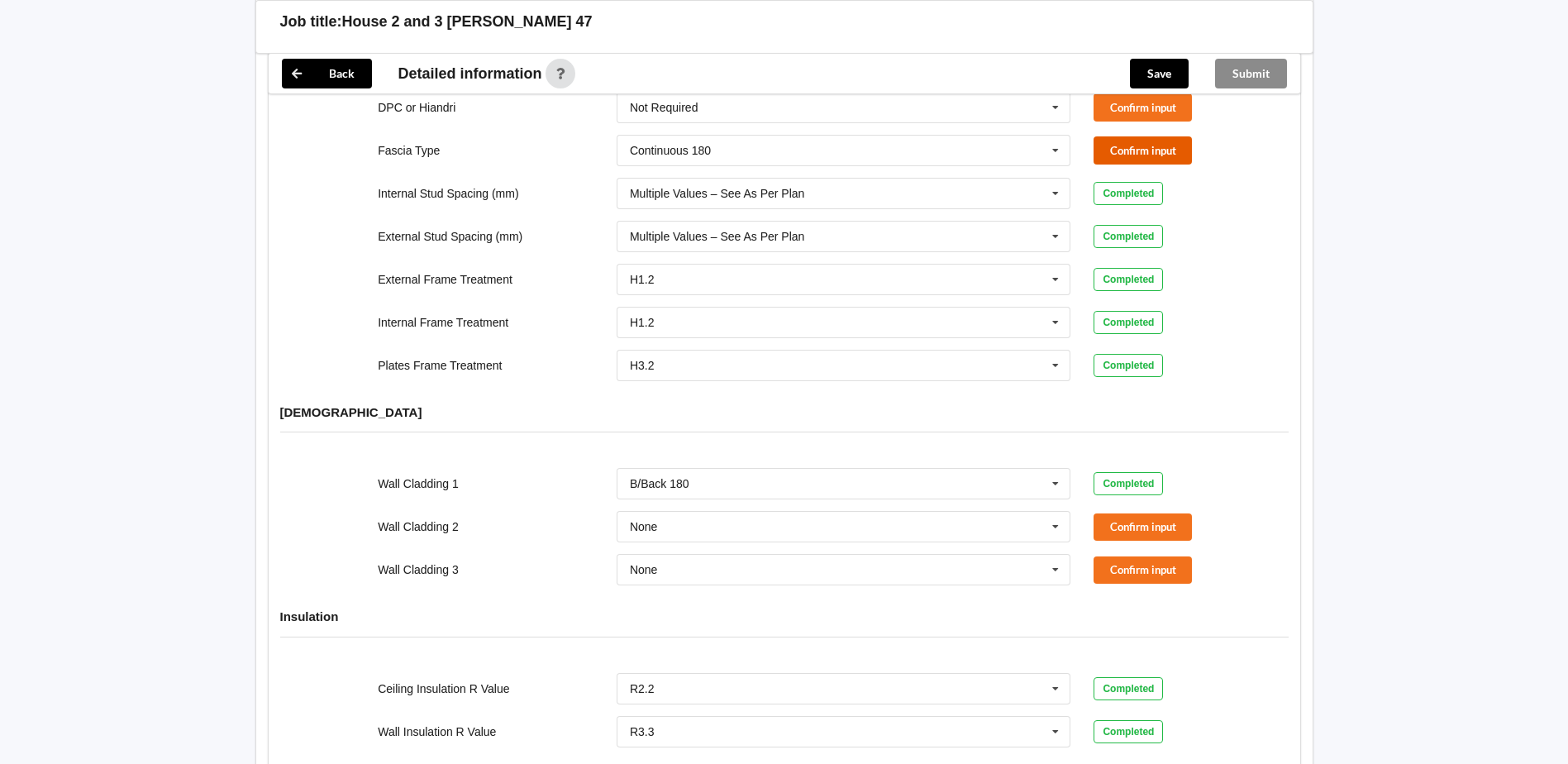
click at [1132, 137] on button "Confirm input" at bounding box center [1143, 150] width 98 height 28
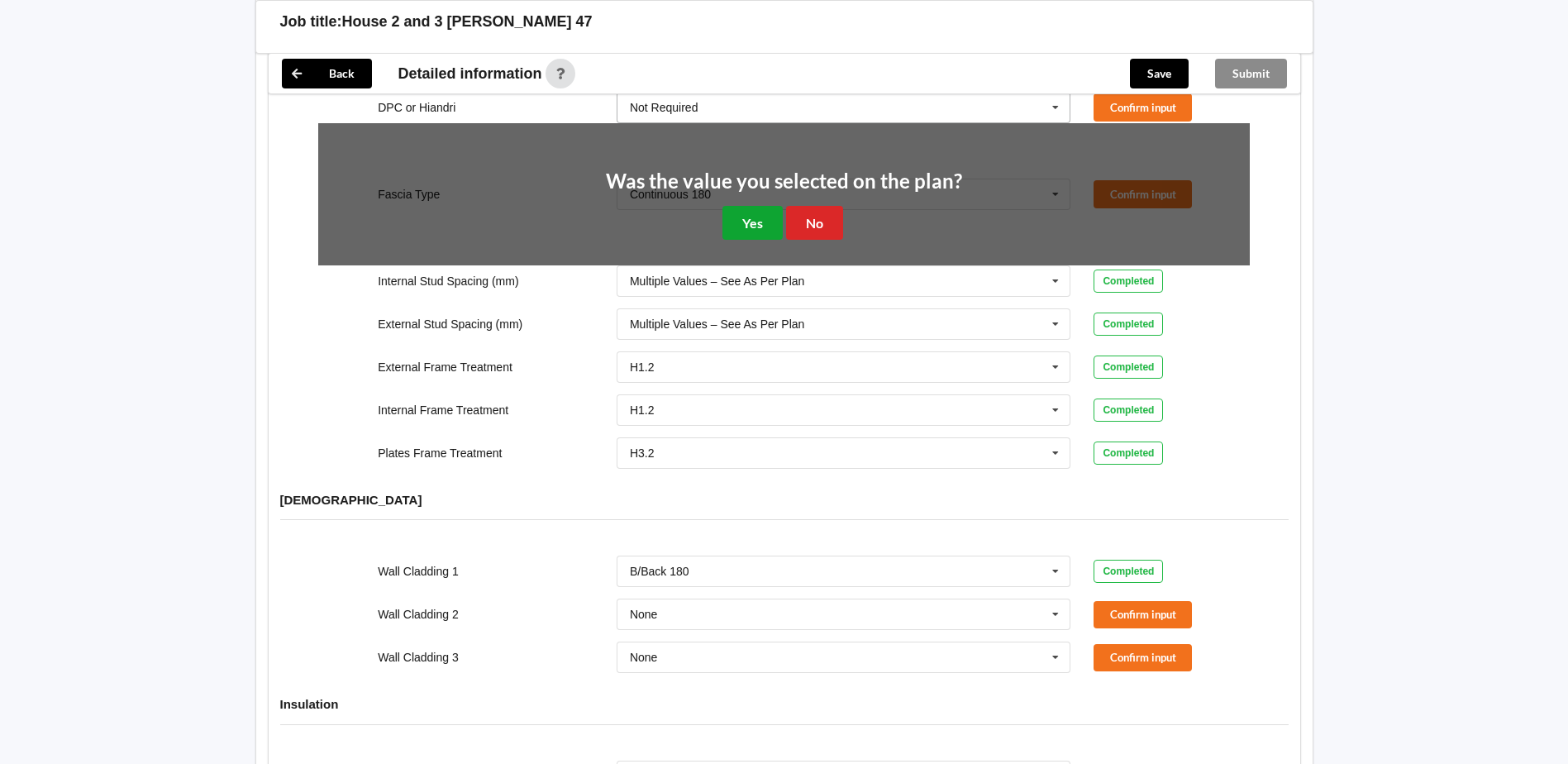
drag, startPoint x: 755, startPoint y: 202, endPoint x: 1015, endPoint y: 98, distance: 280.0
click at [760, 206] on button "Yes" at bounding box center [753, 223] width 60 height 34
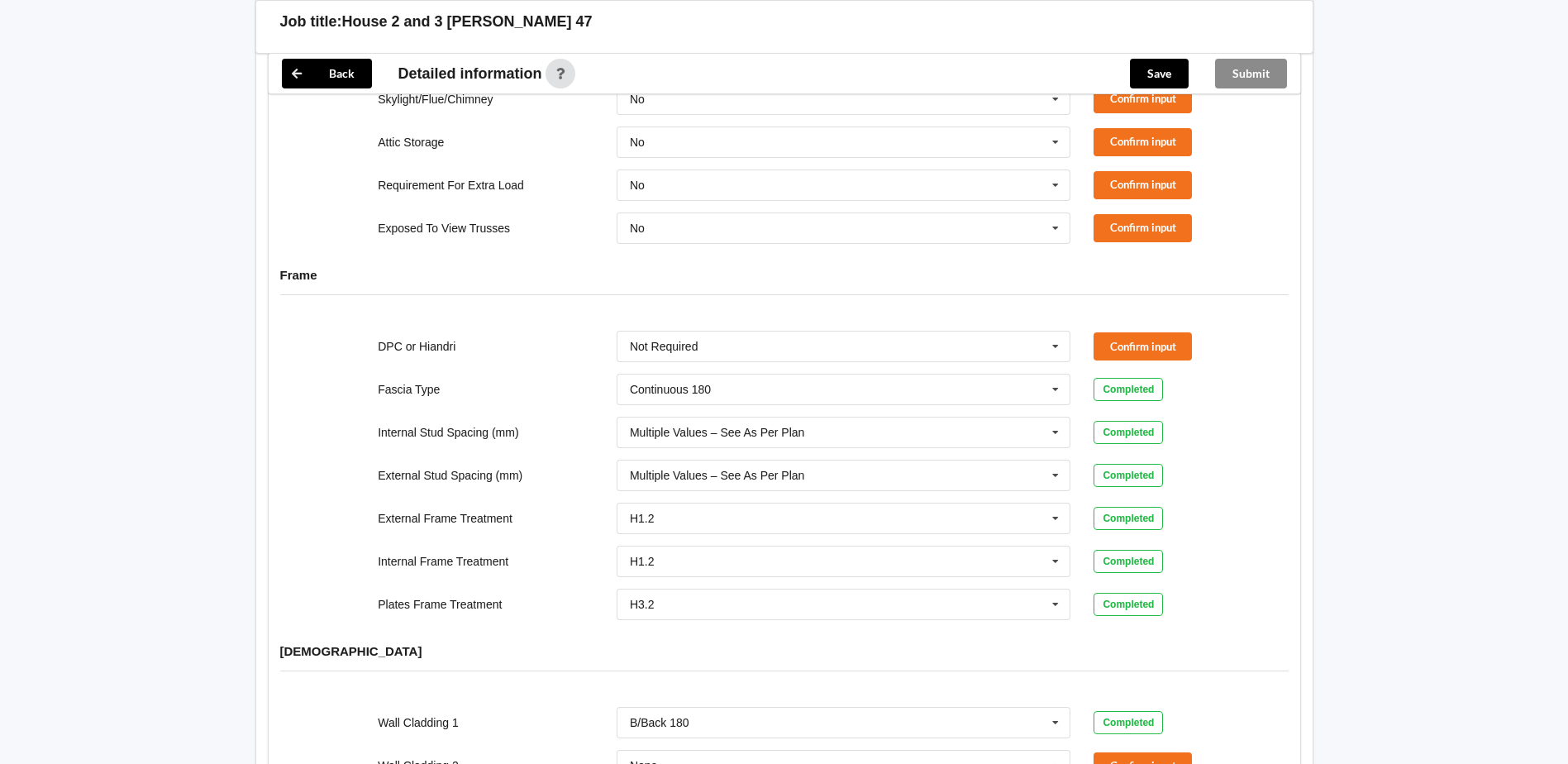
scroll to position [1329, 0]
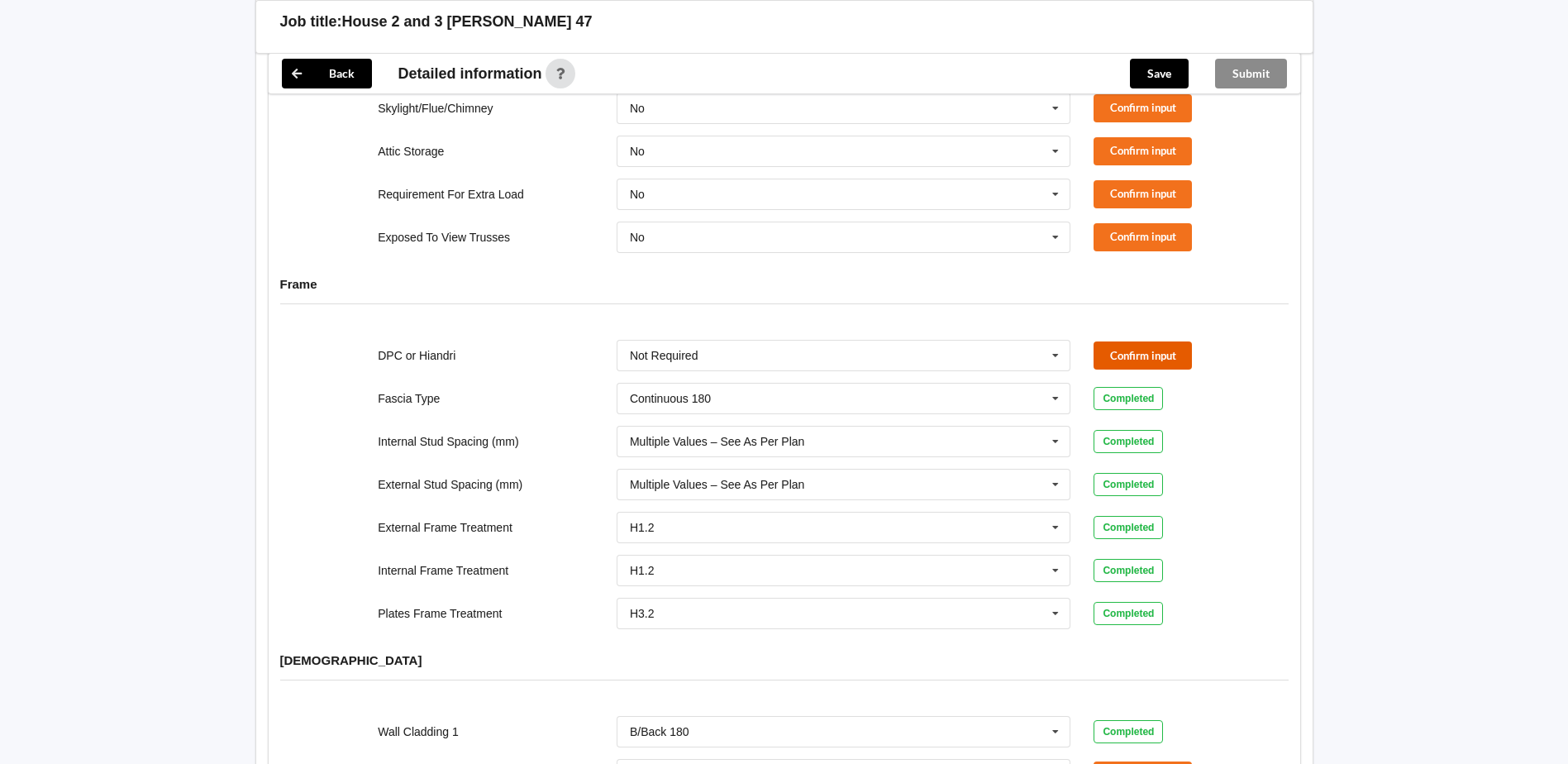
click at [1146, 341] on button "Confirm input" at bounding box center [1143, 354] width 98 height 28
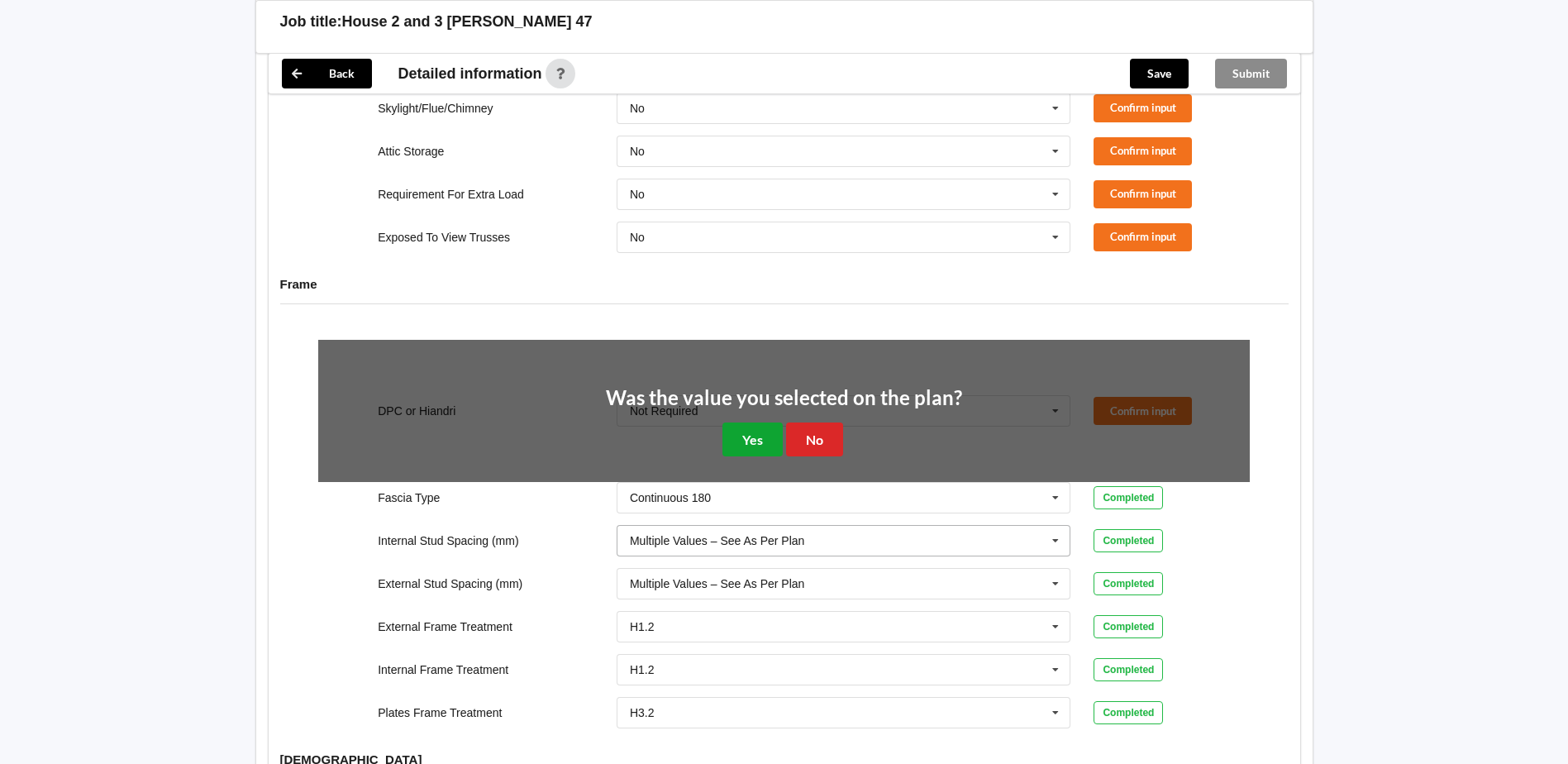
click at [753, 423] on button "Yes" at bounding box center [753, 440] width 60 height 34
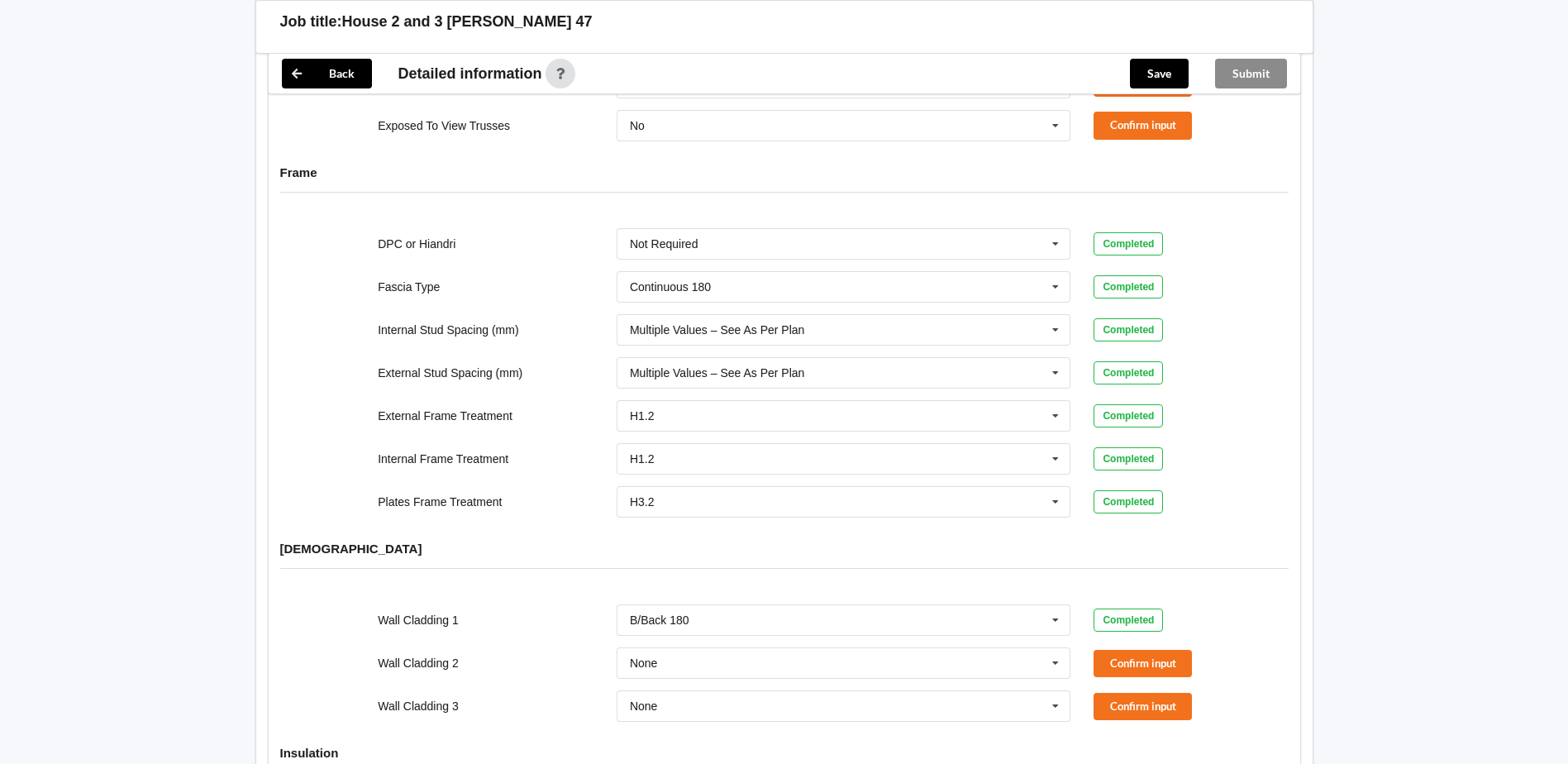
scroll to position [1661, 0]
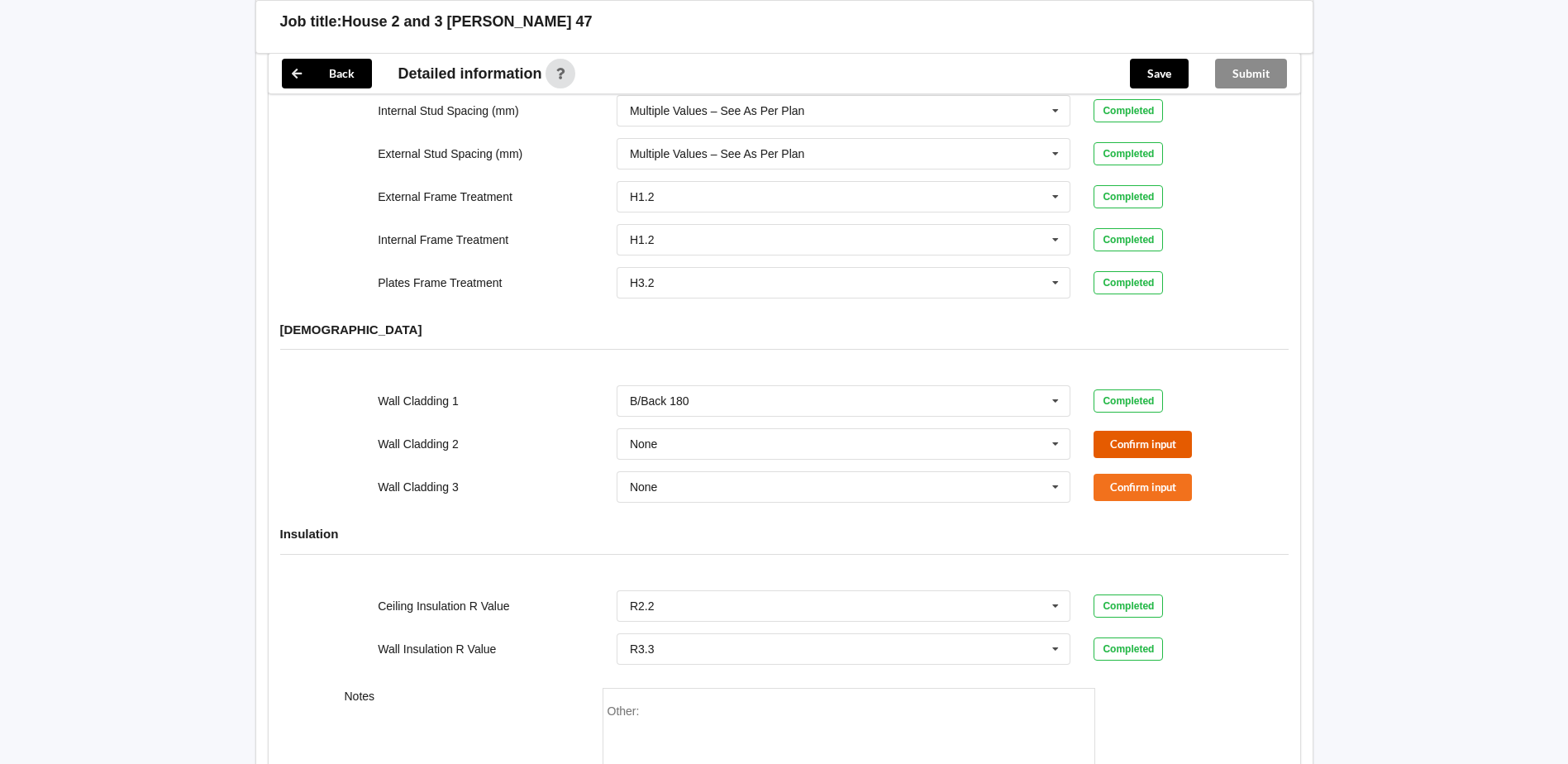
click at [1141, 431] on button "Confirm input" at bounding box center [1143, 445] width 98 height 28
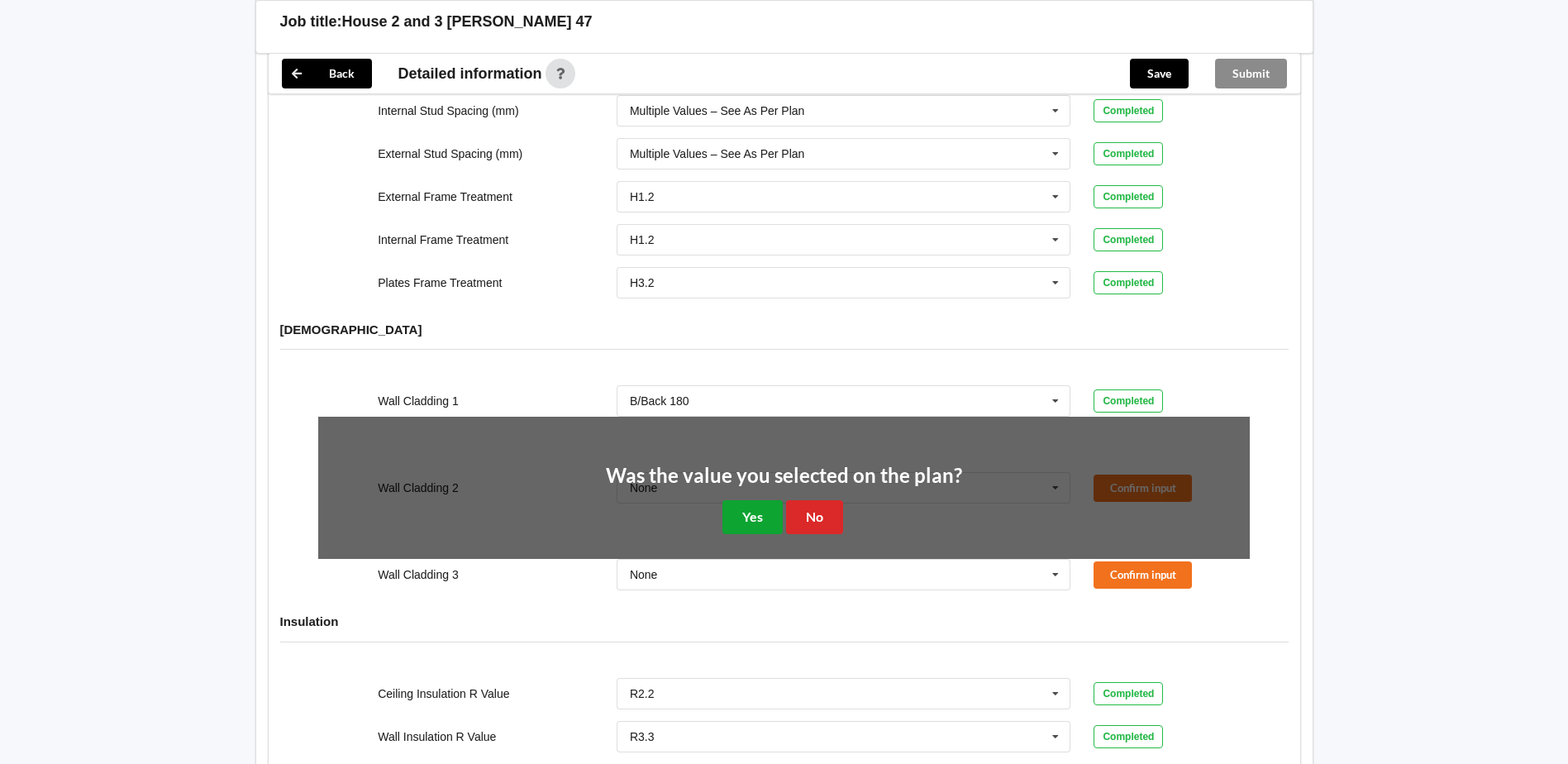
drag, startPoint x: 744, startPoint y: 505, endPoint x: 767, endPoint y: 498, distance: 24.0
click at [749, 503] on button "Yes" at bounding box center [753, 517] width 60 height 34
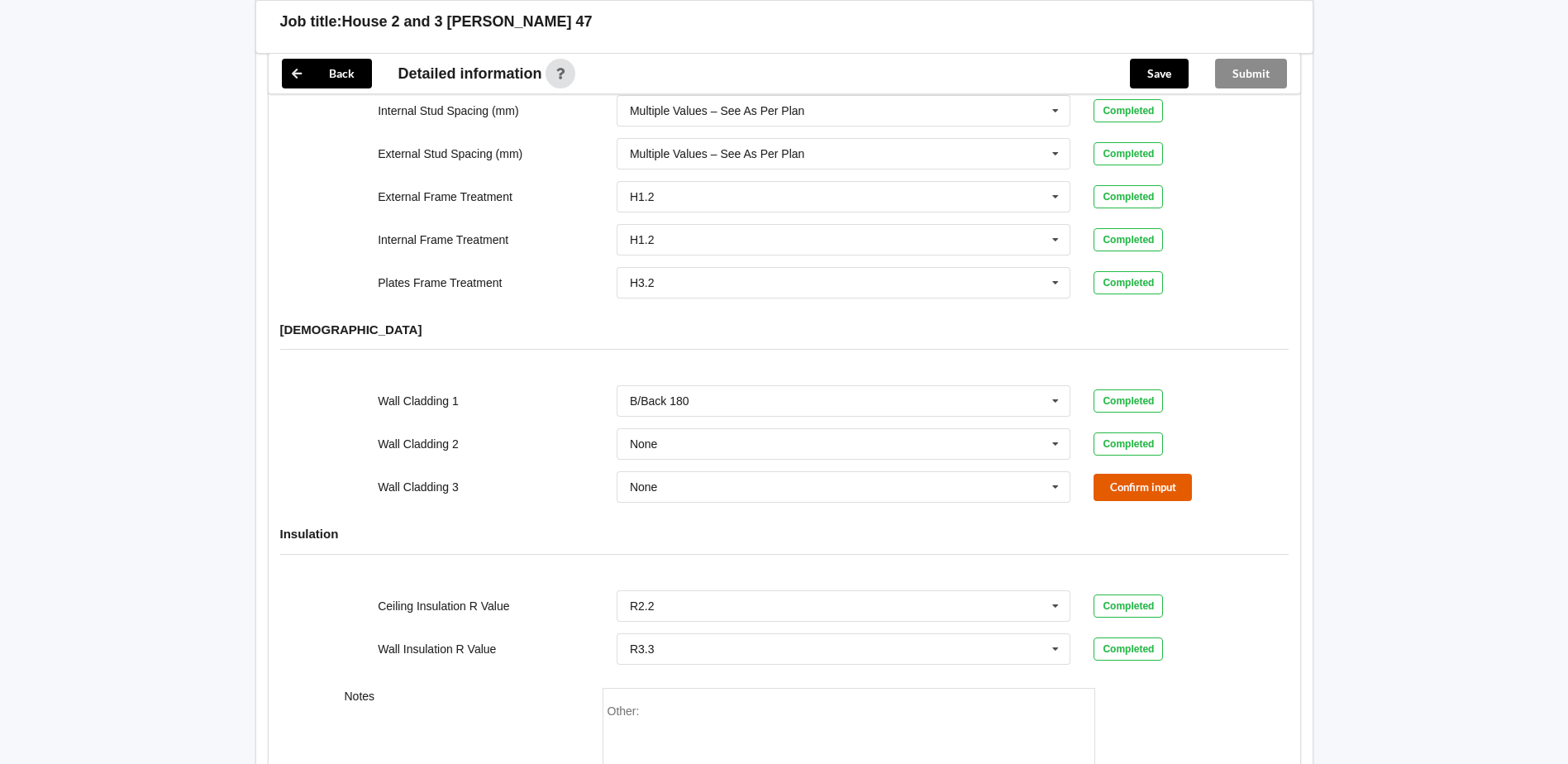
click at [1110, 474] on button "Confirm input" at bounding box center [1143, 487] width 98 height 28
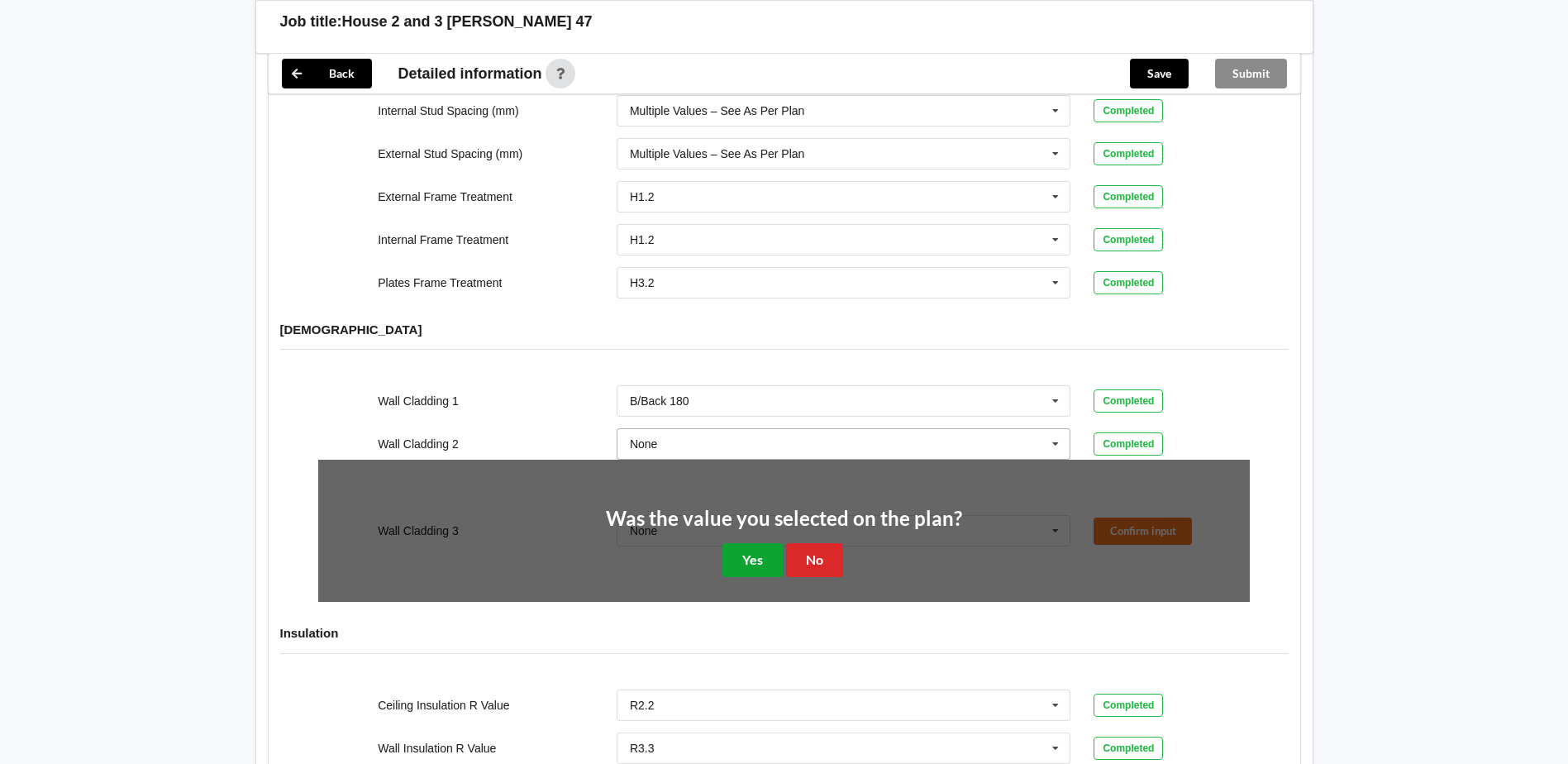
drag, startPoint x: 739, startPoint y: 540, endPoint x: 826, endPoint y: 415, distance: 152.3
click at [739, 543] on button "Yes" at bounding box center [753, 560] width 60 height 34
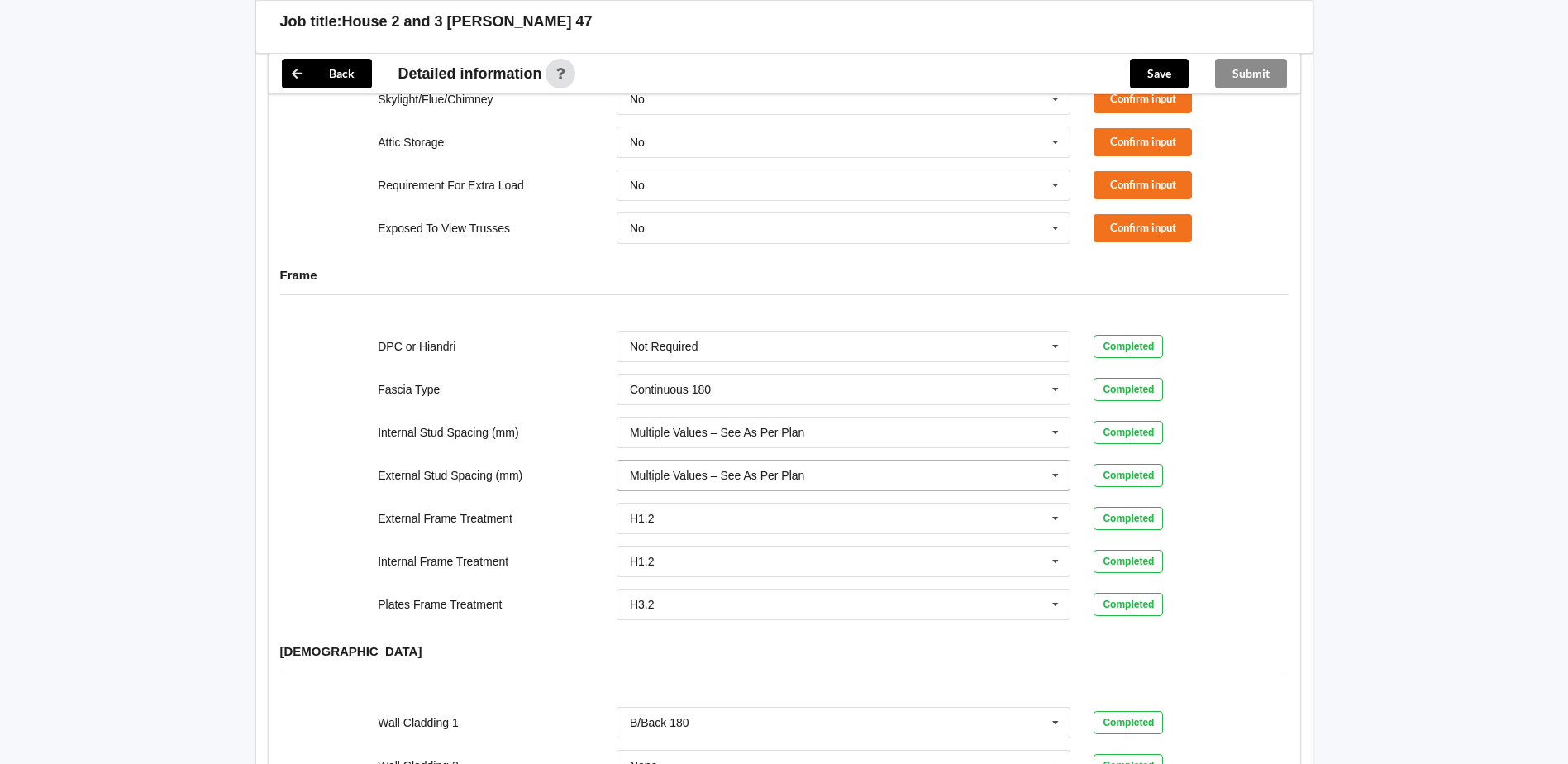
scroll to position [1247, 0]
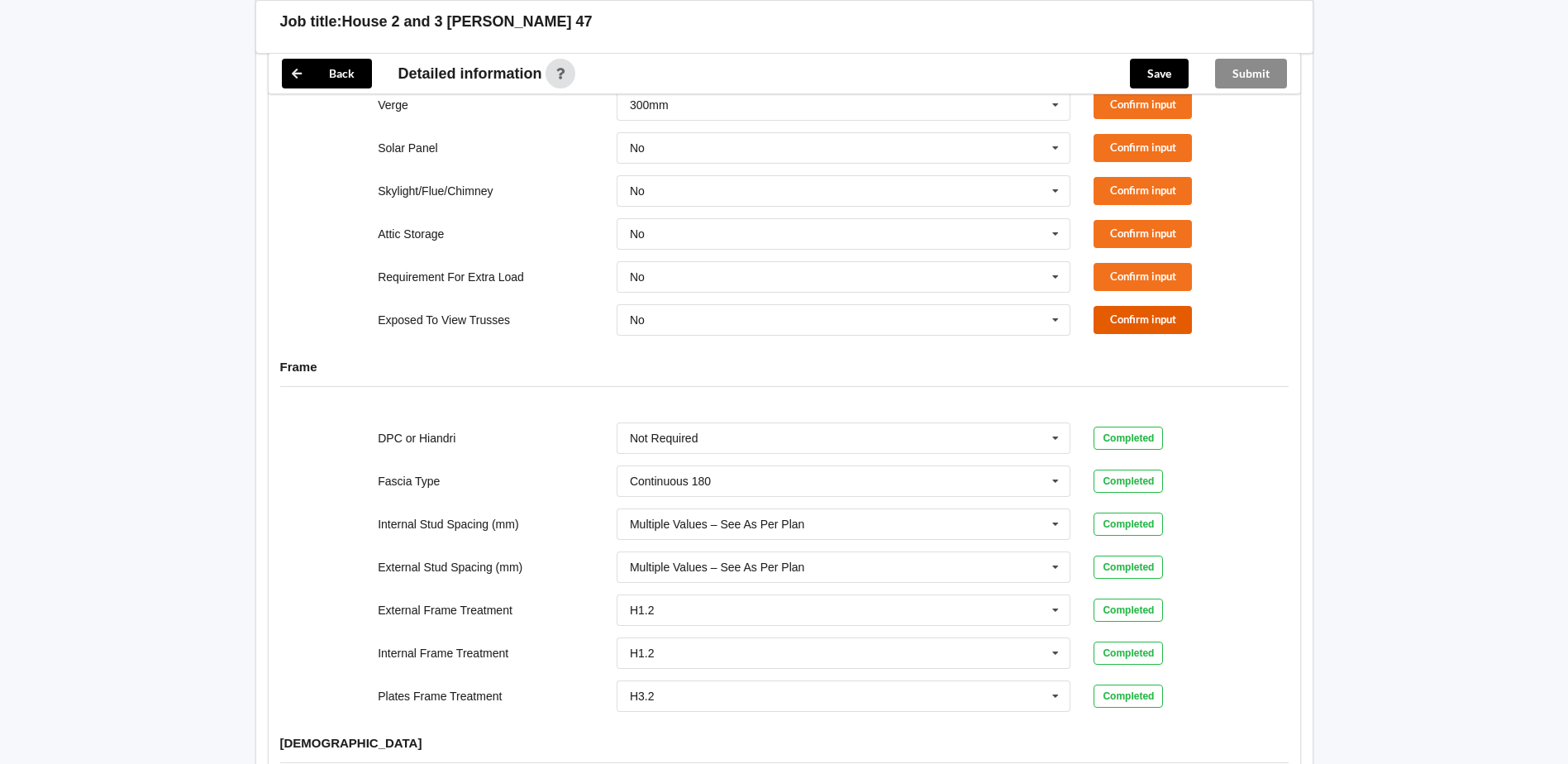
click at [1139, 307] on button "Confirm input" at bounding box center [1143, 319] width 98 height 28
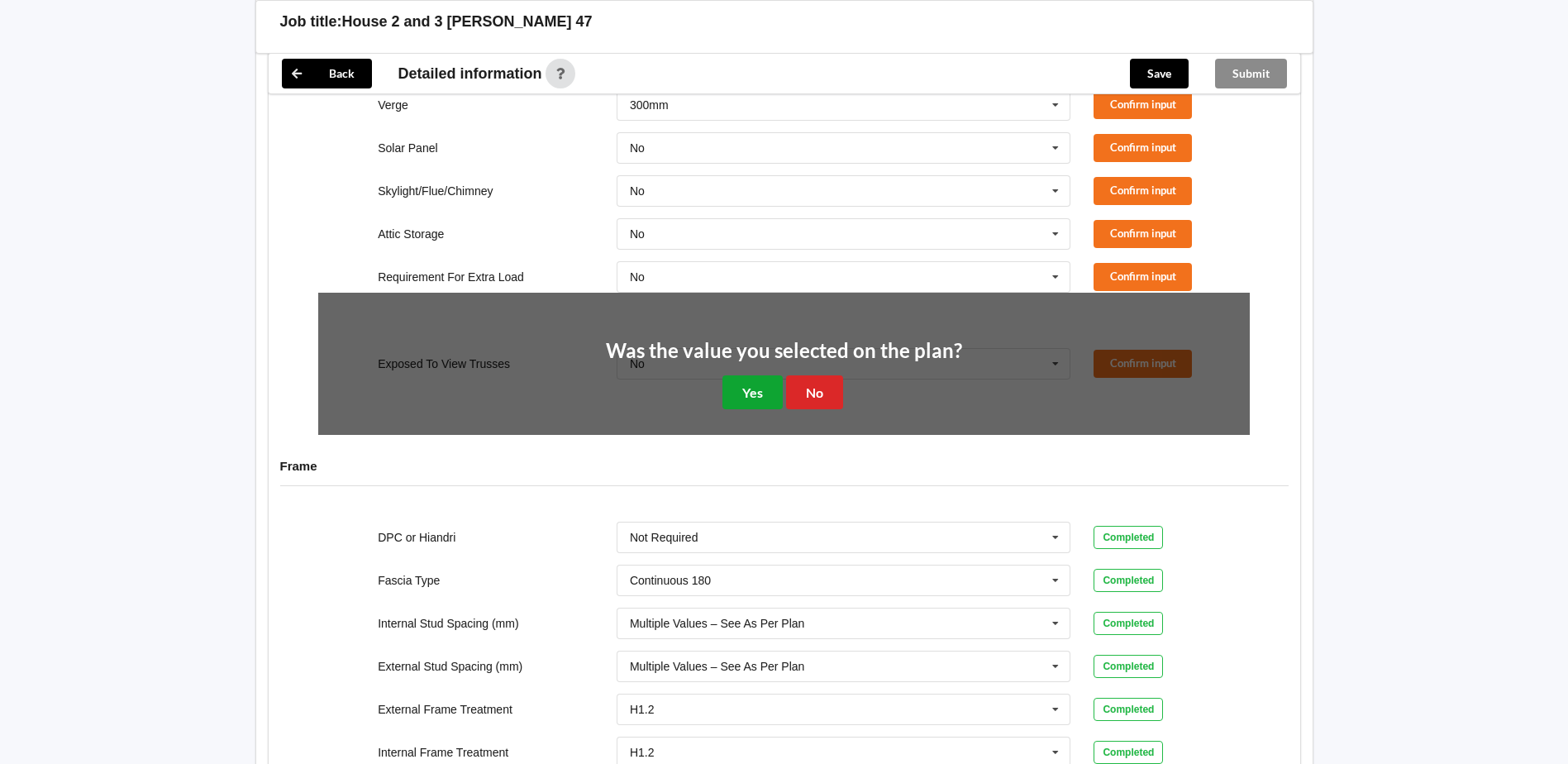
drag, startPoint x: 750, startPoint y: 374, endPoint x: 804, endPoint y: 368, distance: 54.3
click at [765, 375] on button "Yes" at bounding box center [753, 392] width 60 height 34
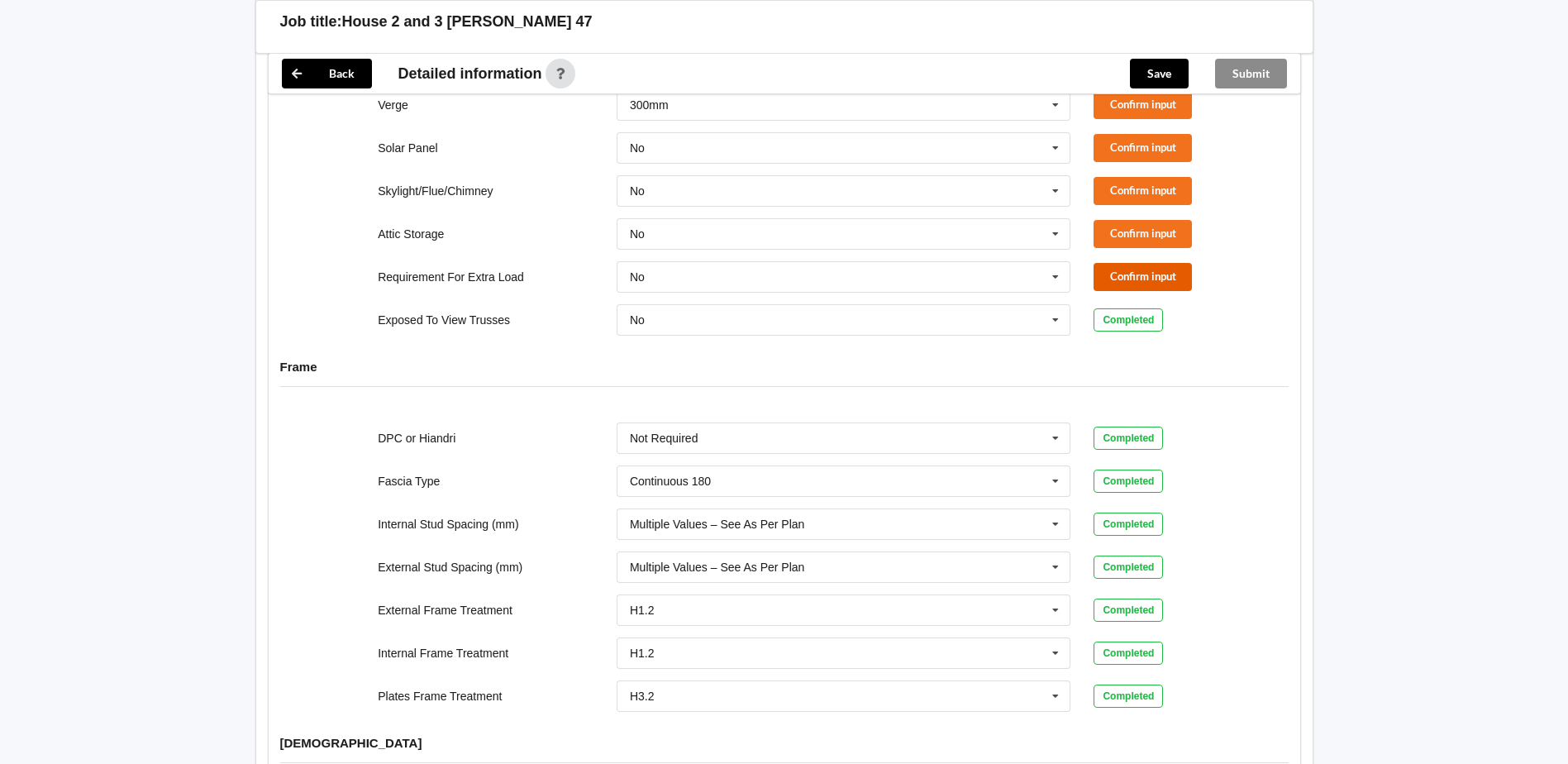
click at [1115, 263] on button "Confirm input" at bounding box center [1143, 276] width 98 height 28
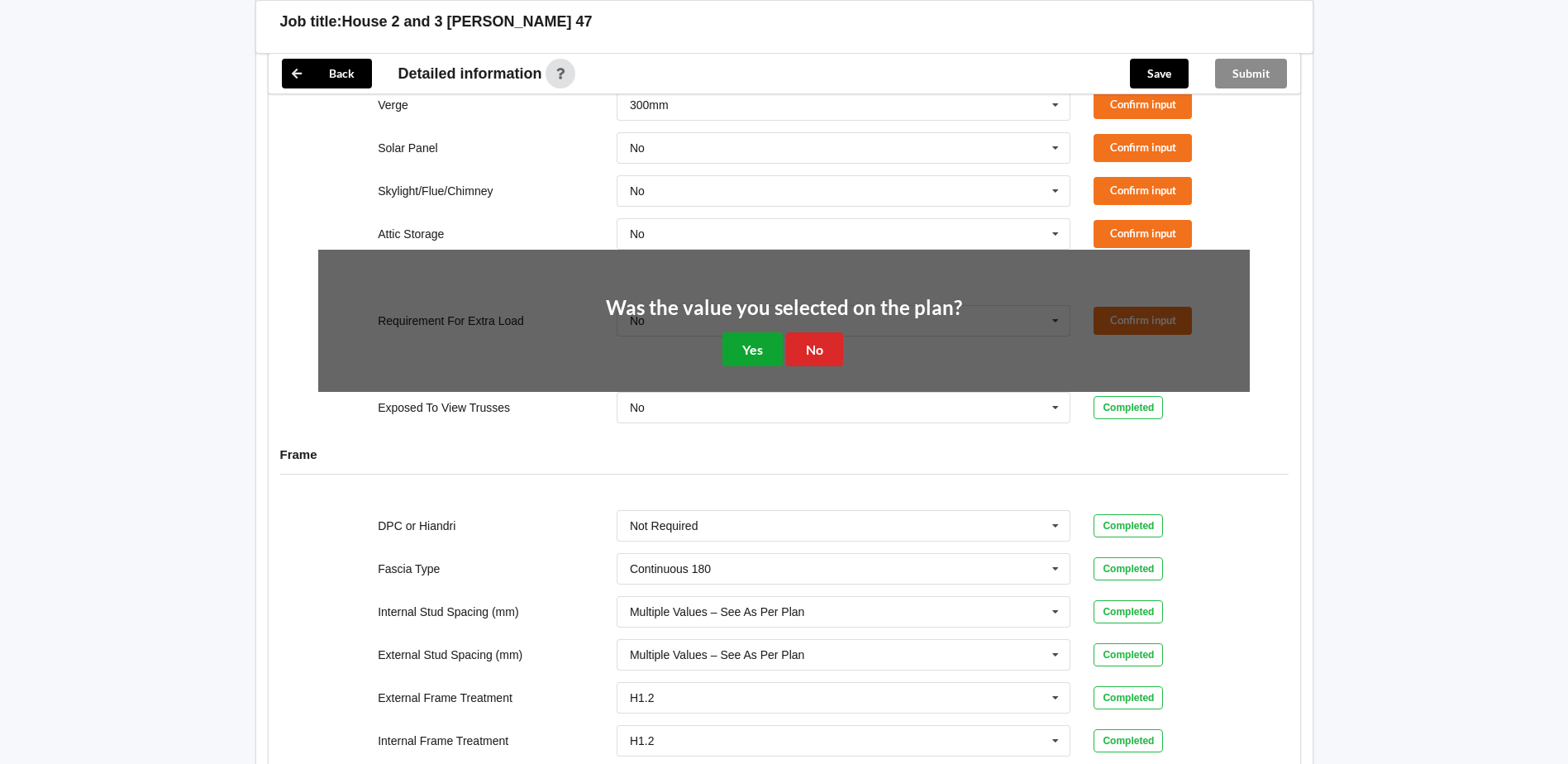
click at [738, 339] on button "Yes" at bounding box center [753, 349] width 60 height 34
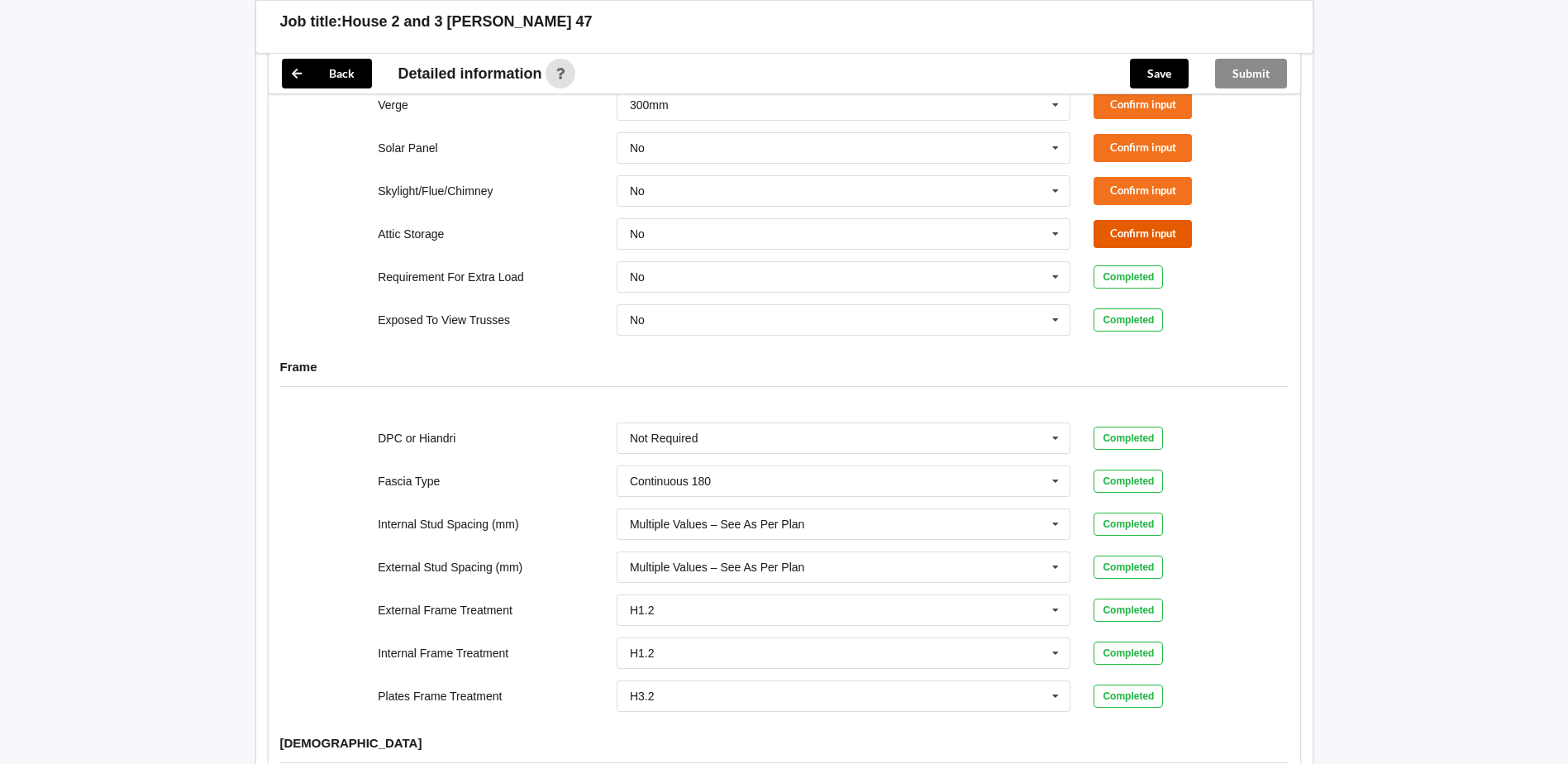
click at [1143, 220] on button "Confirm input" at bounding box center [1143, 234] width 98 height 28
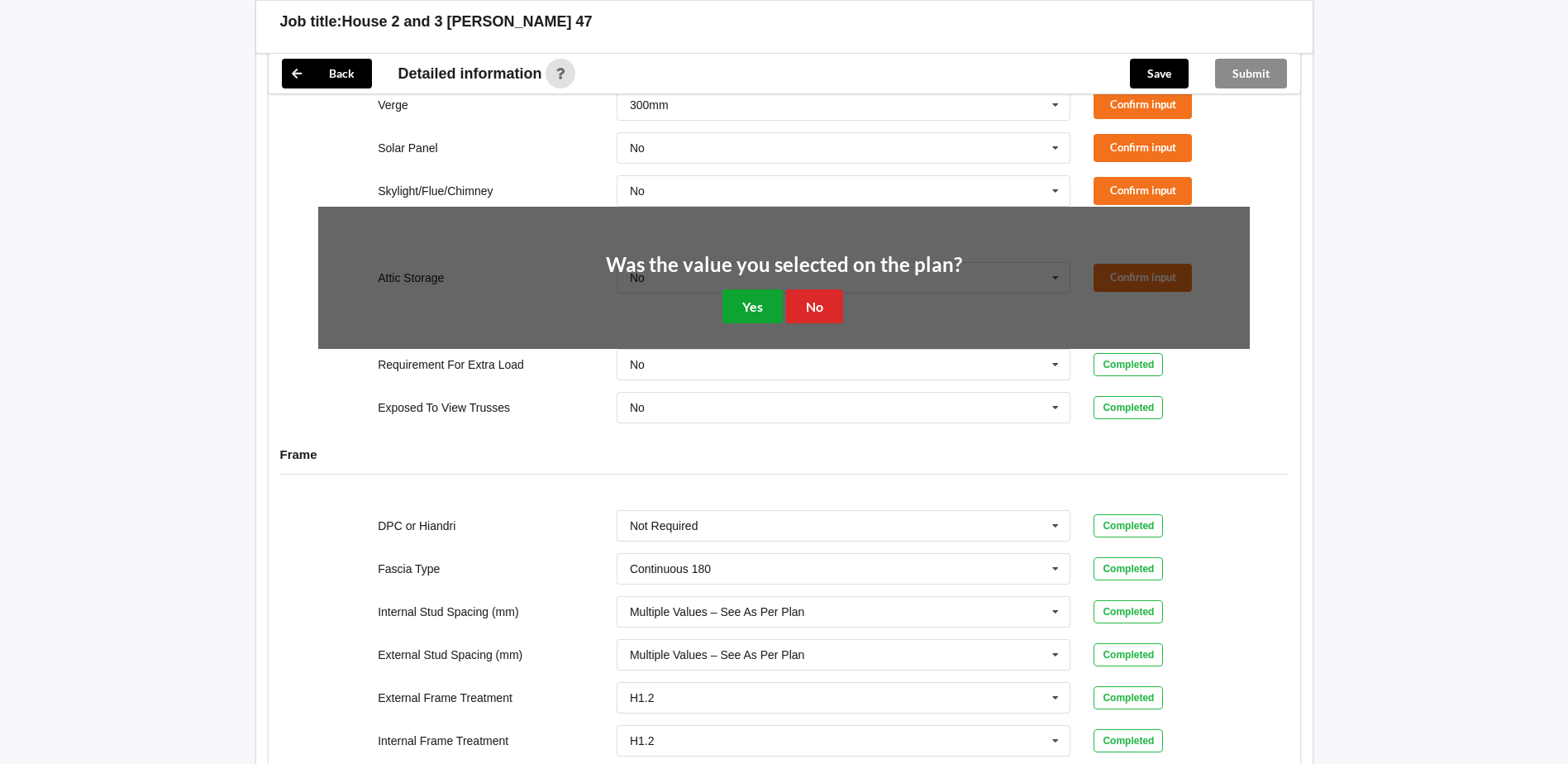
drag, startPoint x: 740, startPoint y: 294, endPoint x: 1005, endPoint y: 178, distance: 289.3
click at [742, 292] on button "Yes" at bounding box center [753, 306] width 60 height 34
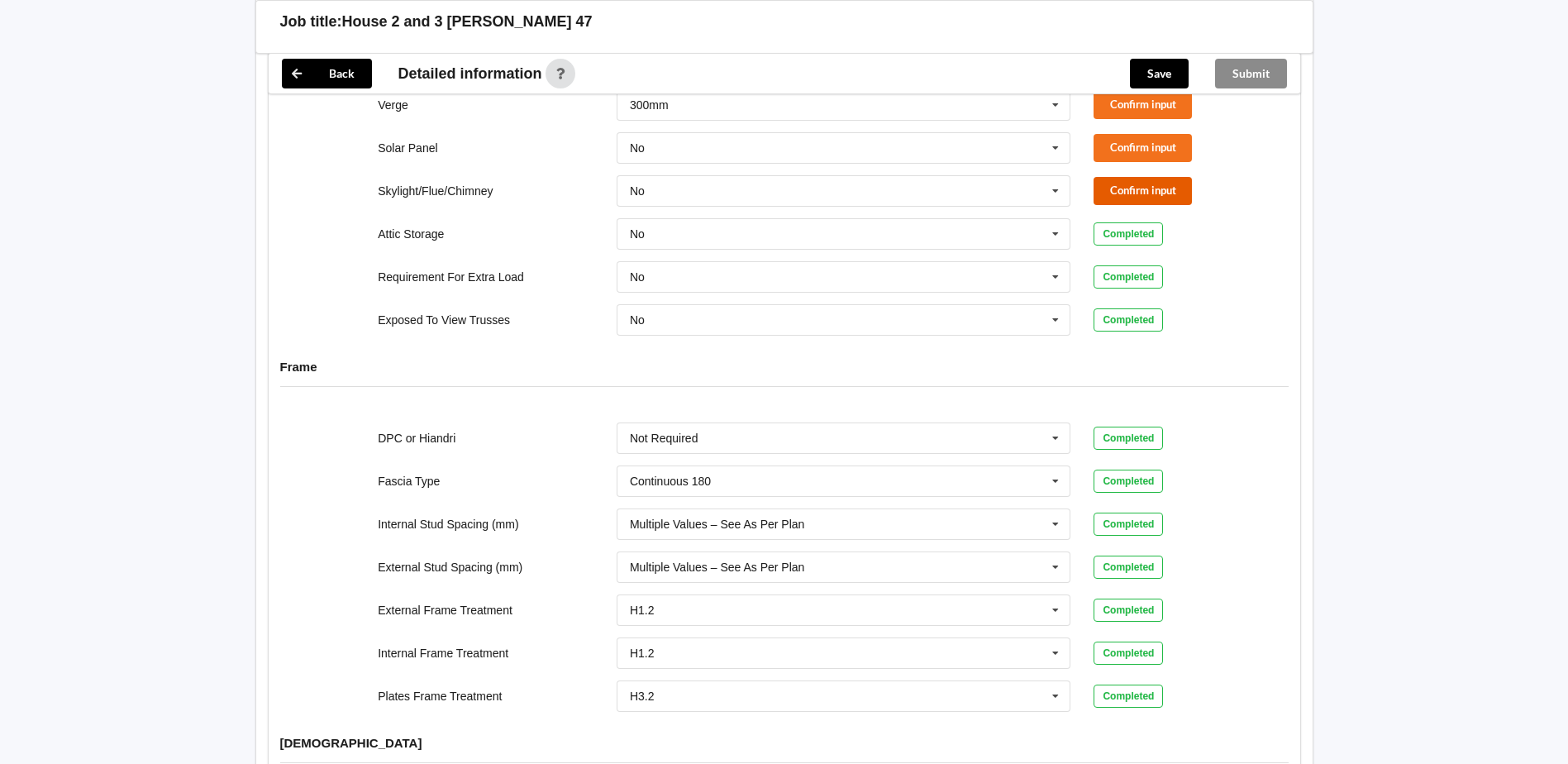
click at [1114, 177] on button "Confirm input" at bounding box center [1143, 190] width 98 height 28
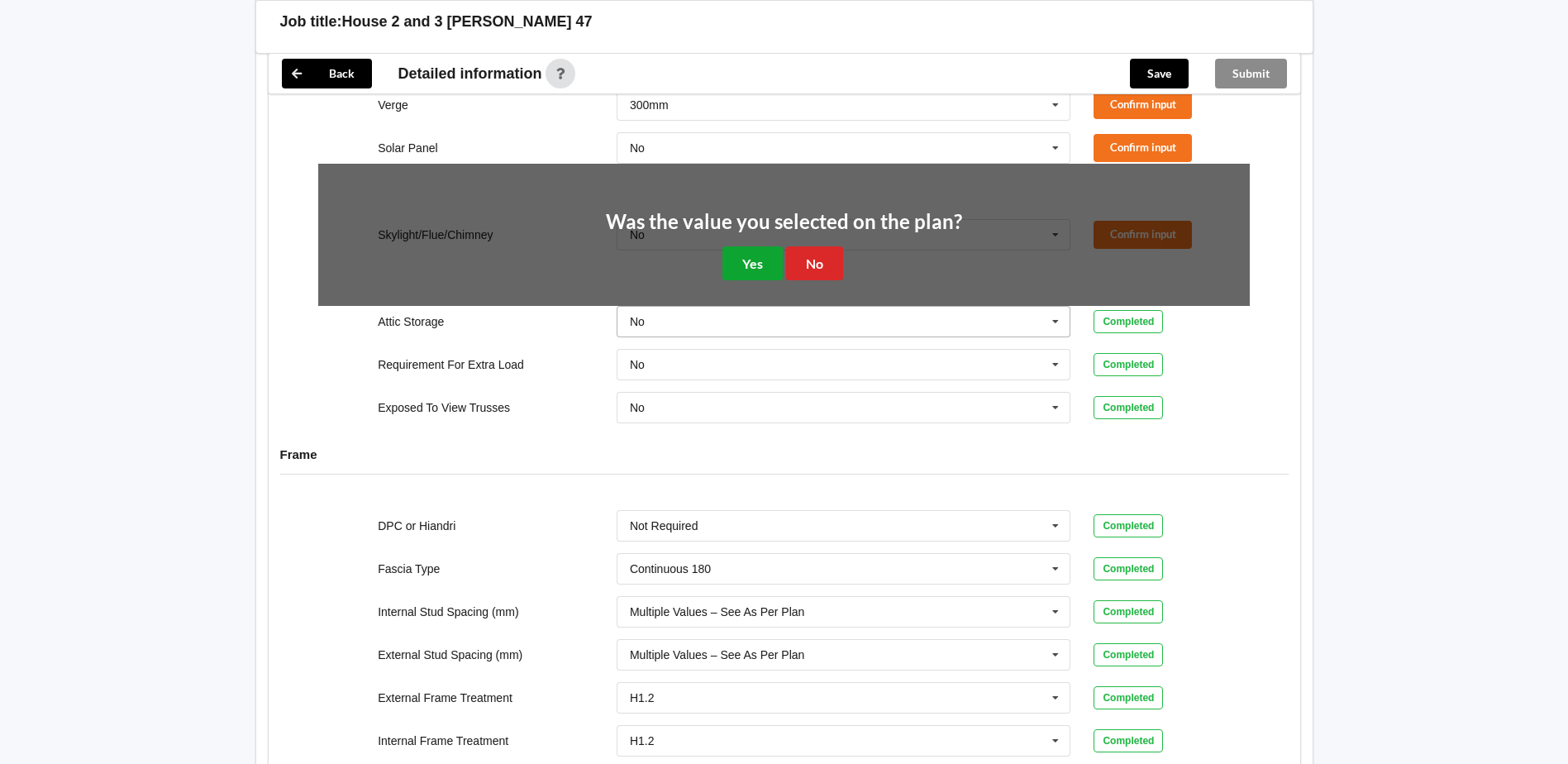
drag, startPoint x: 758, startPoint y: 241, endPoint x: 896, endPoint y: 219, distance: 139.7
click at [771, 246] on button "Yes" at bounding box center [753, 263] width 60 height 34
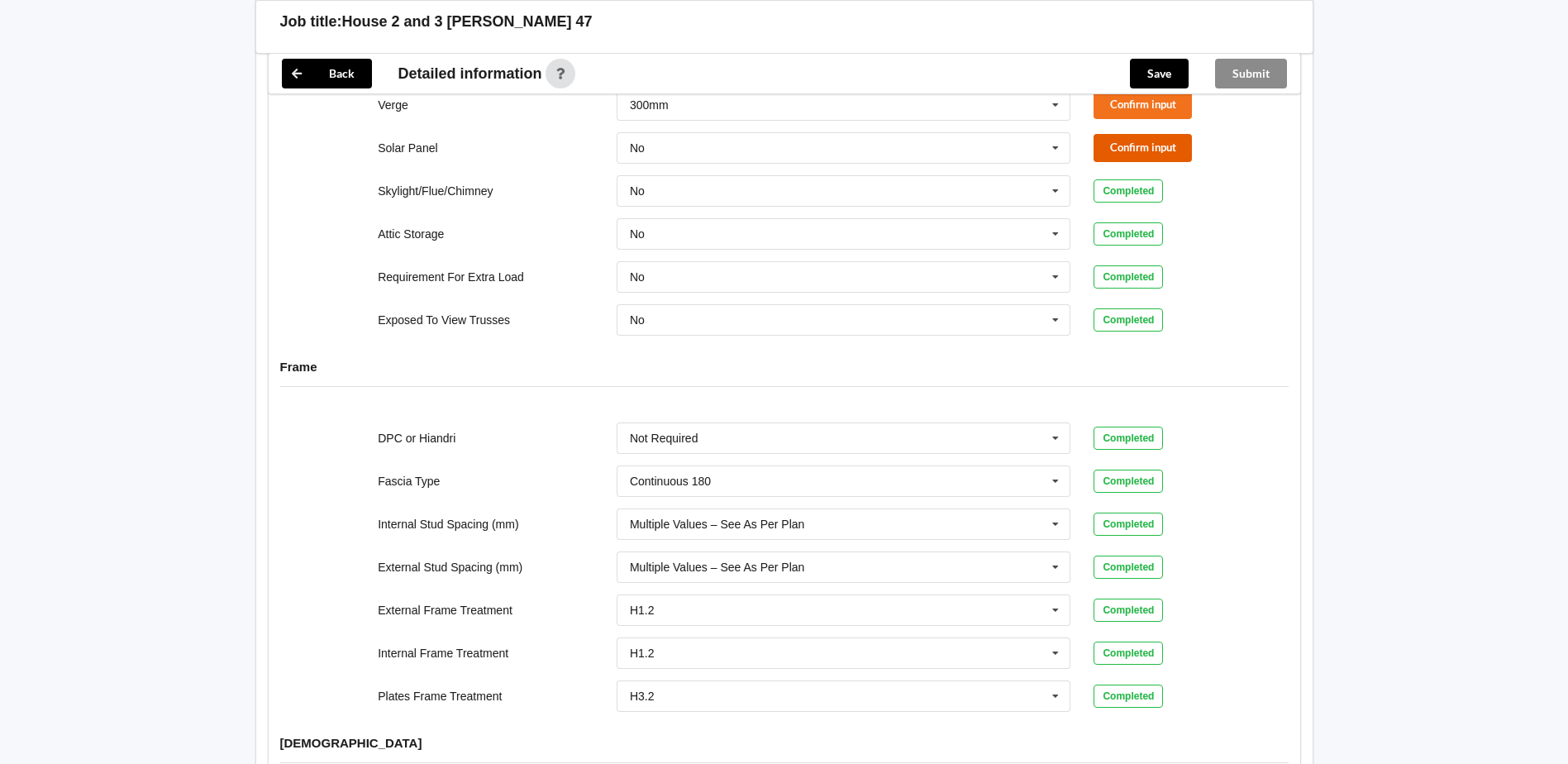
click at [1117, 134] on button "Confirm input" at bounding box center [1143, 148] width 98 height 28
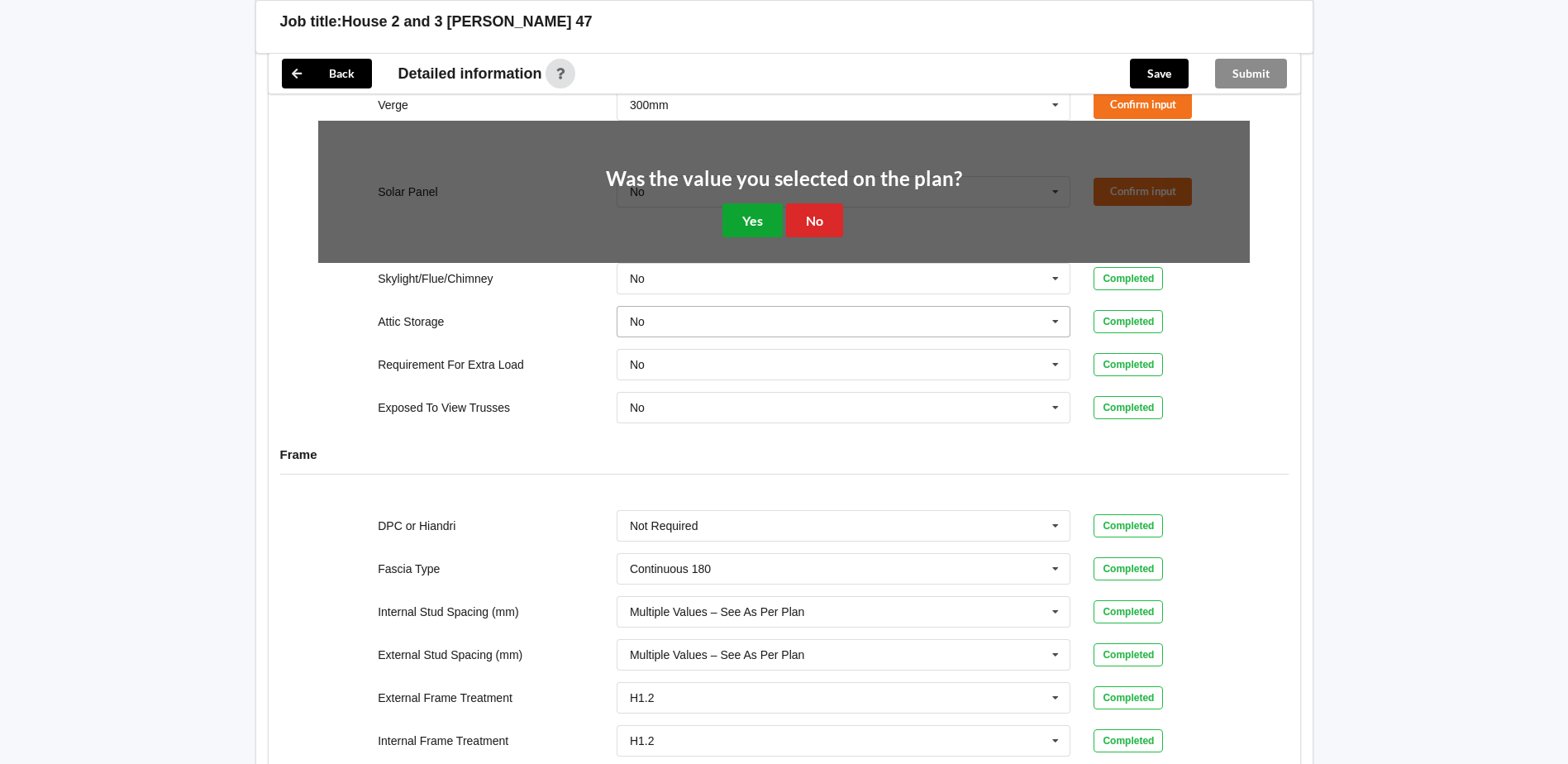
drag, startPoint x: 748, startPoint y: 196, endPoint x: 853, endPoint y: 212, distance: 106.2
click at [753, 204] on button "Yes" at bounding box center [753, 220] width 60 height 34
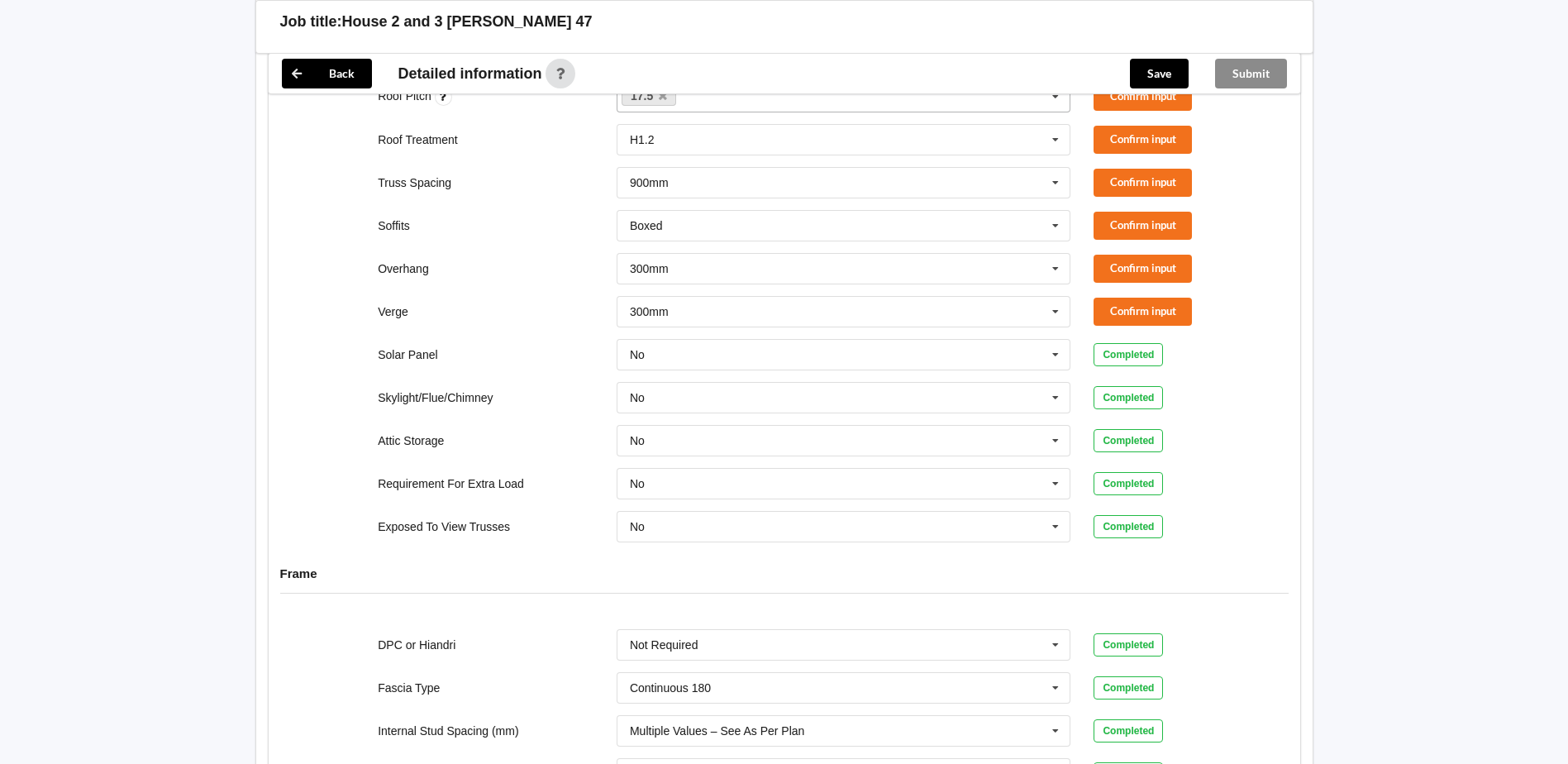
scroll to position [999, 0]
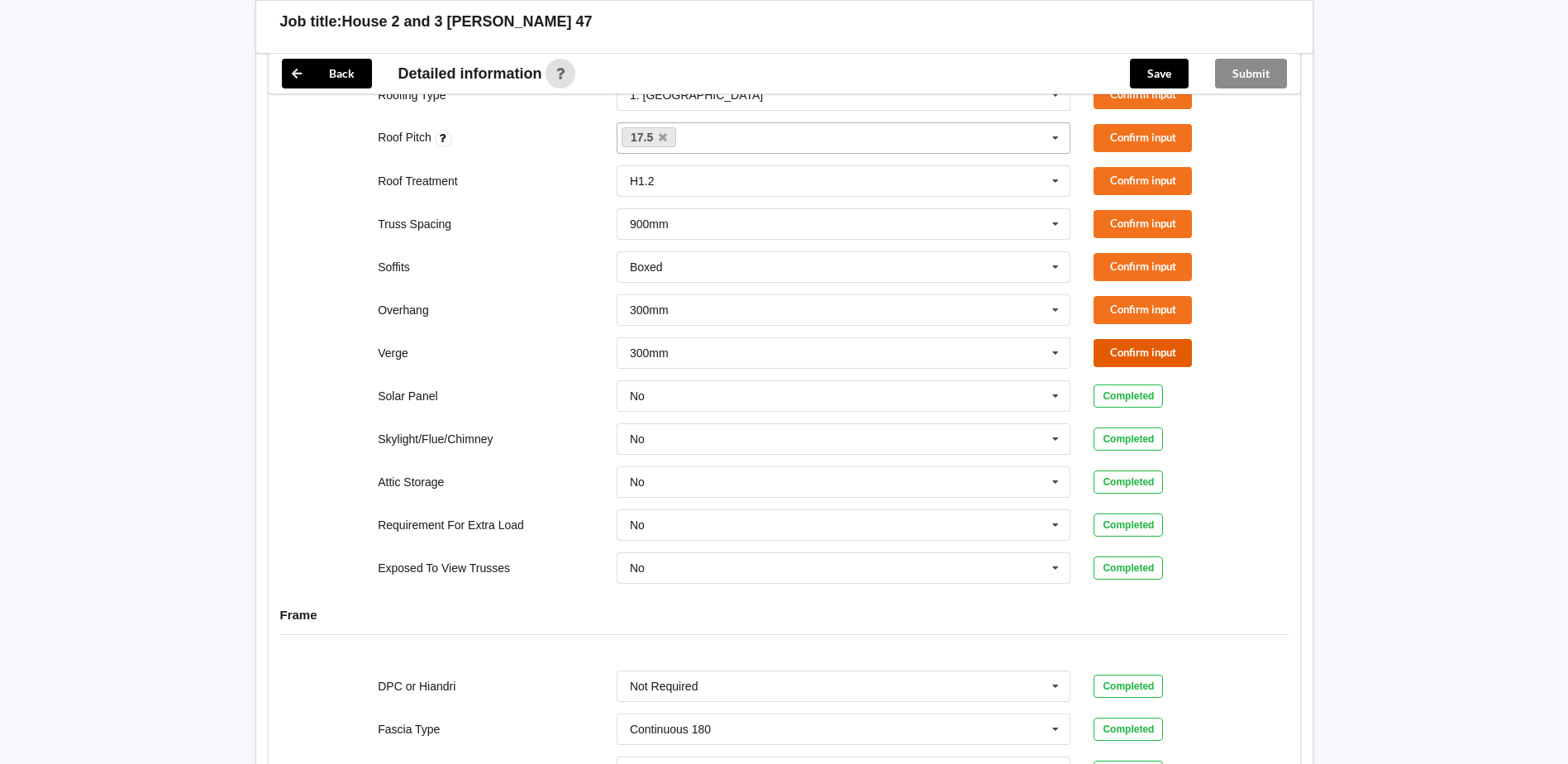
click at [1129, 339] on button "Confirm input" at bounding box center [1143, 352] width 98 height 28
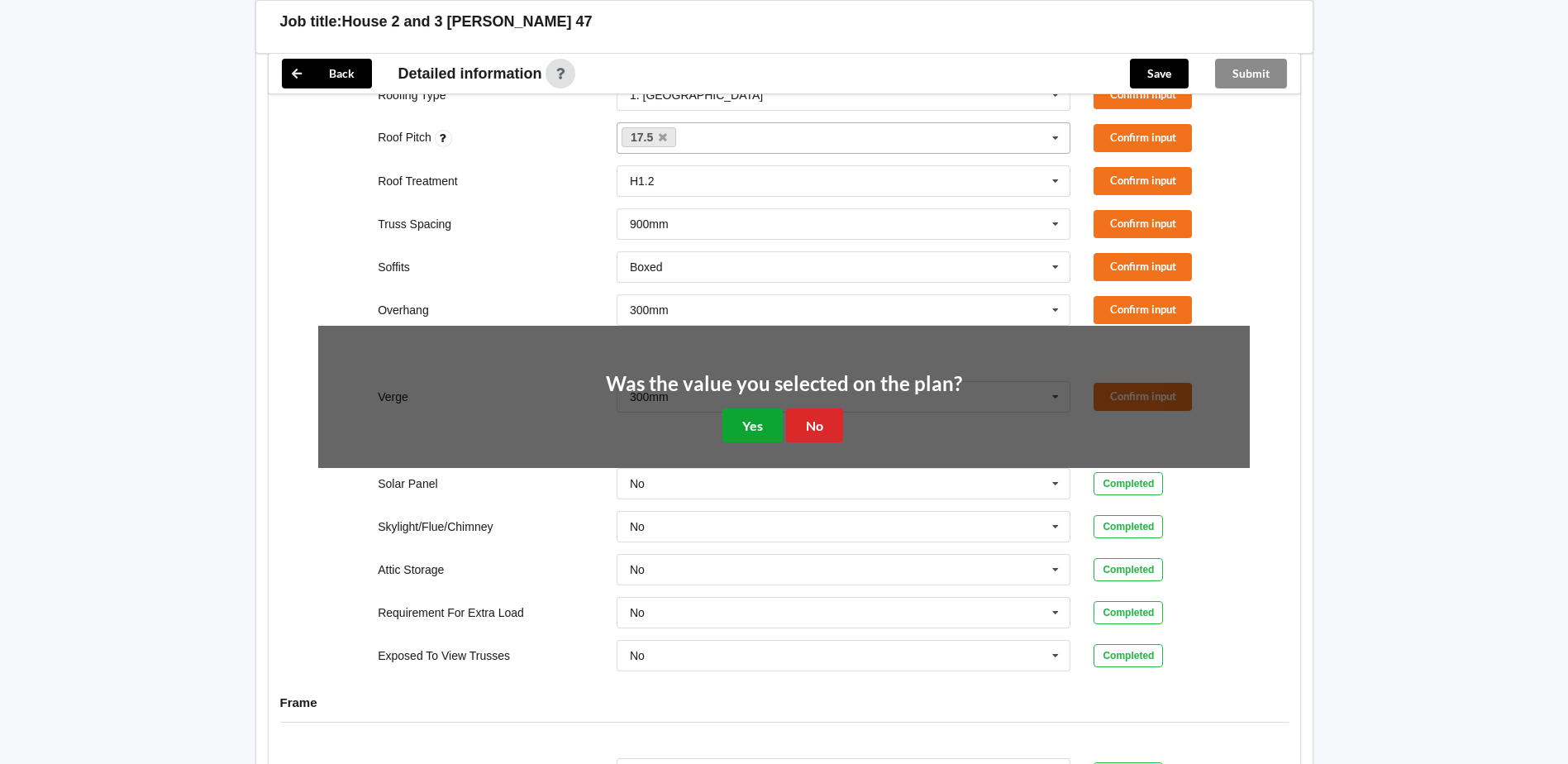
click at [757, 409] on button "Yes" at bounding box center [753, 425] width 60 height 34
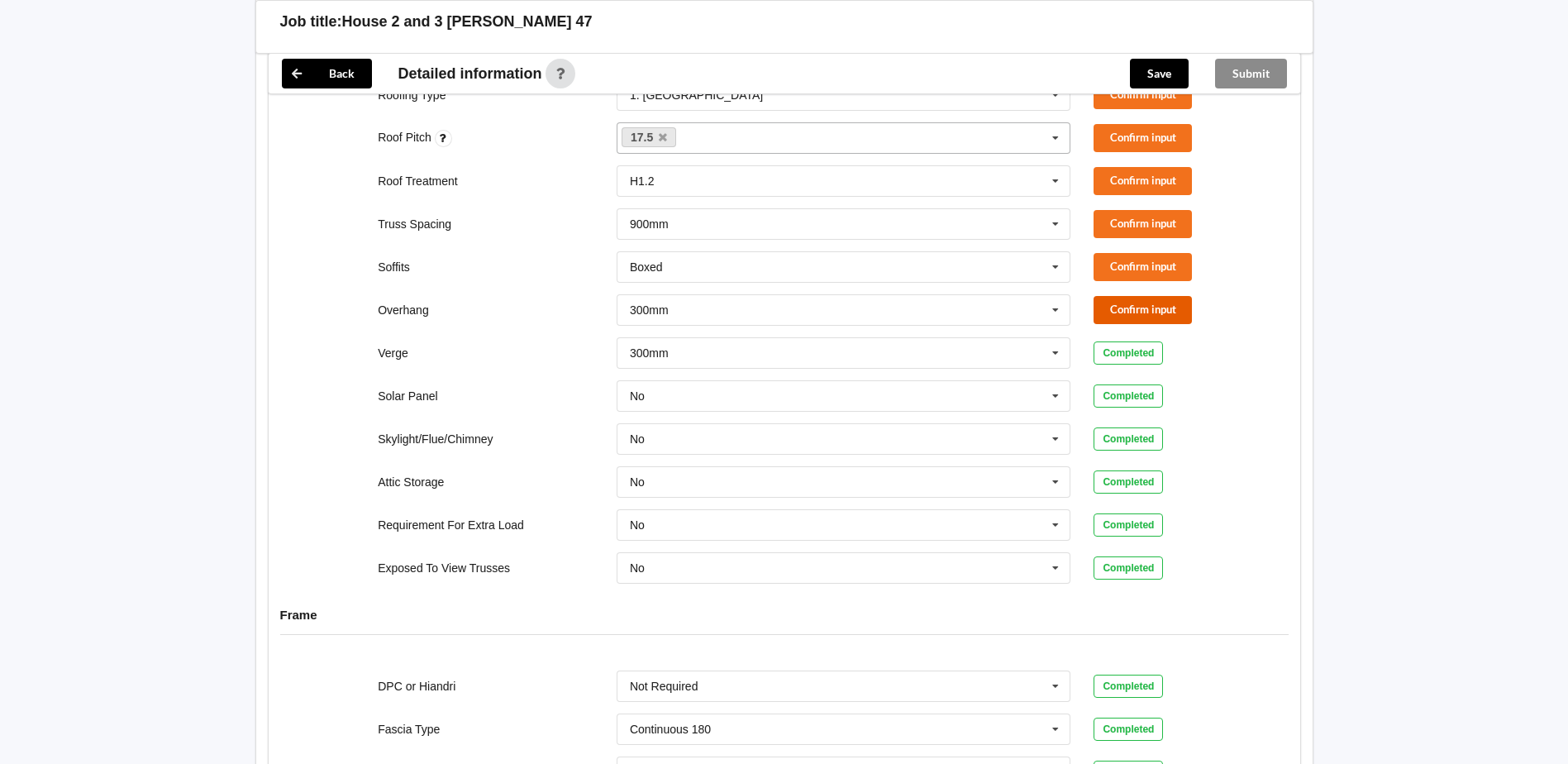
click at [1133, 296] on button "Confirm input" at bounding box center [1143, 309] width 98 height 28
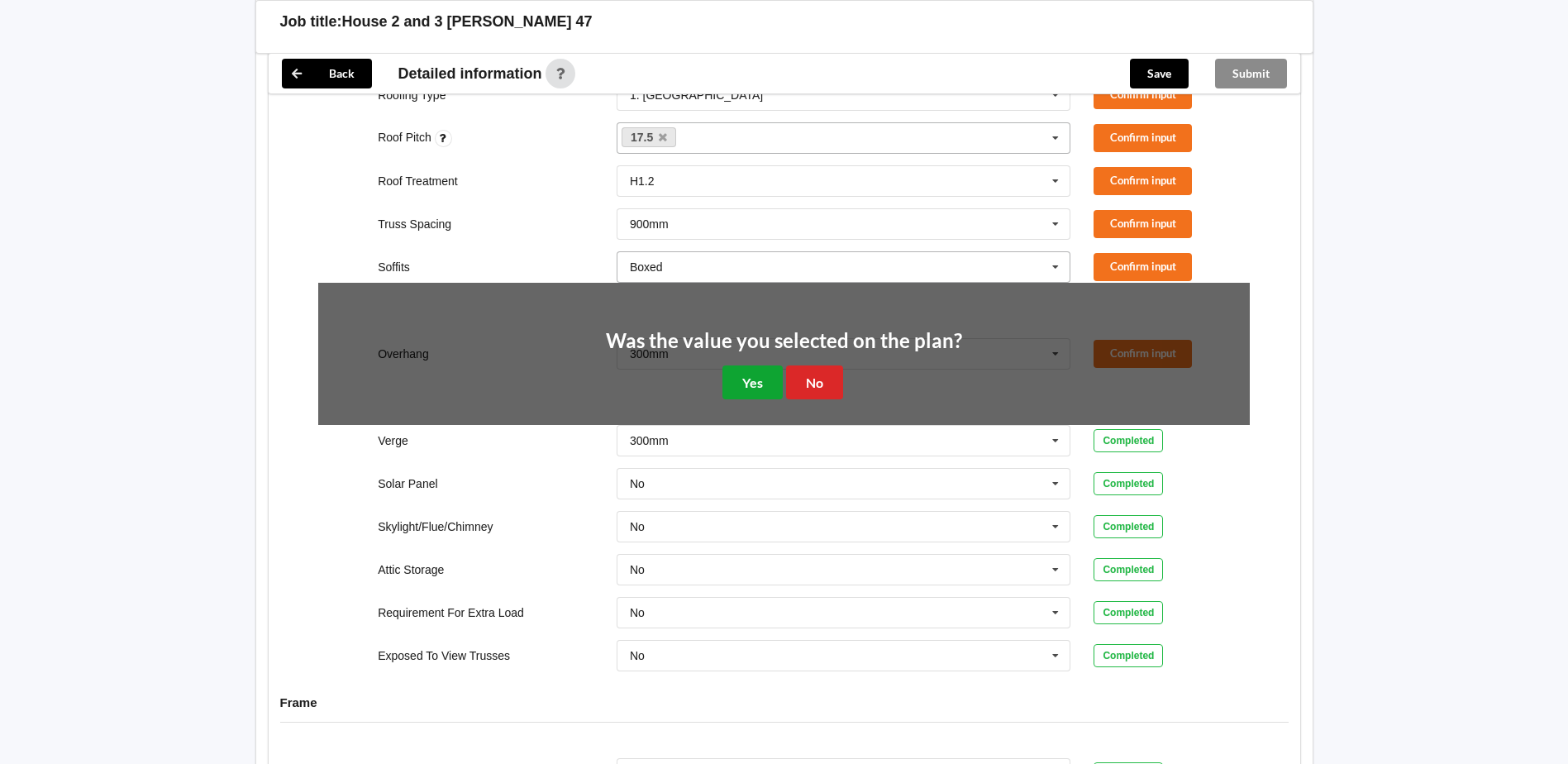
drag, startPoint x: 754, startPoint y: 369, endPoint x: 1032, endPoint y: 238, distance: 307.3
click at [758, 369] on button "Yes" at bounding box center [753, 382] width 60 height 34
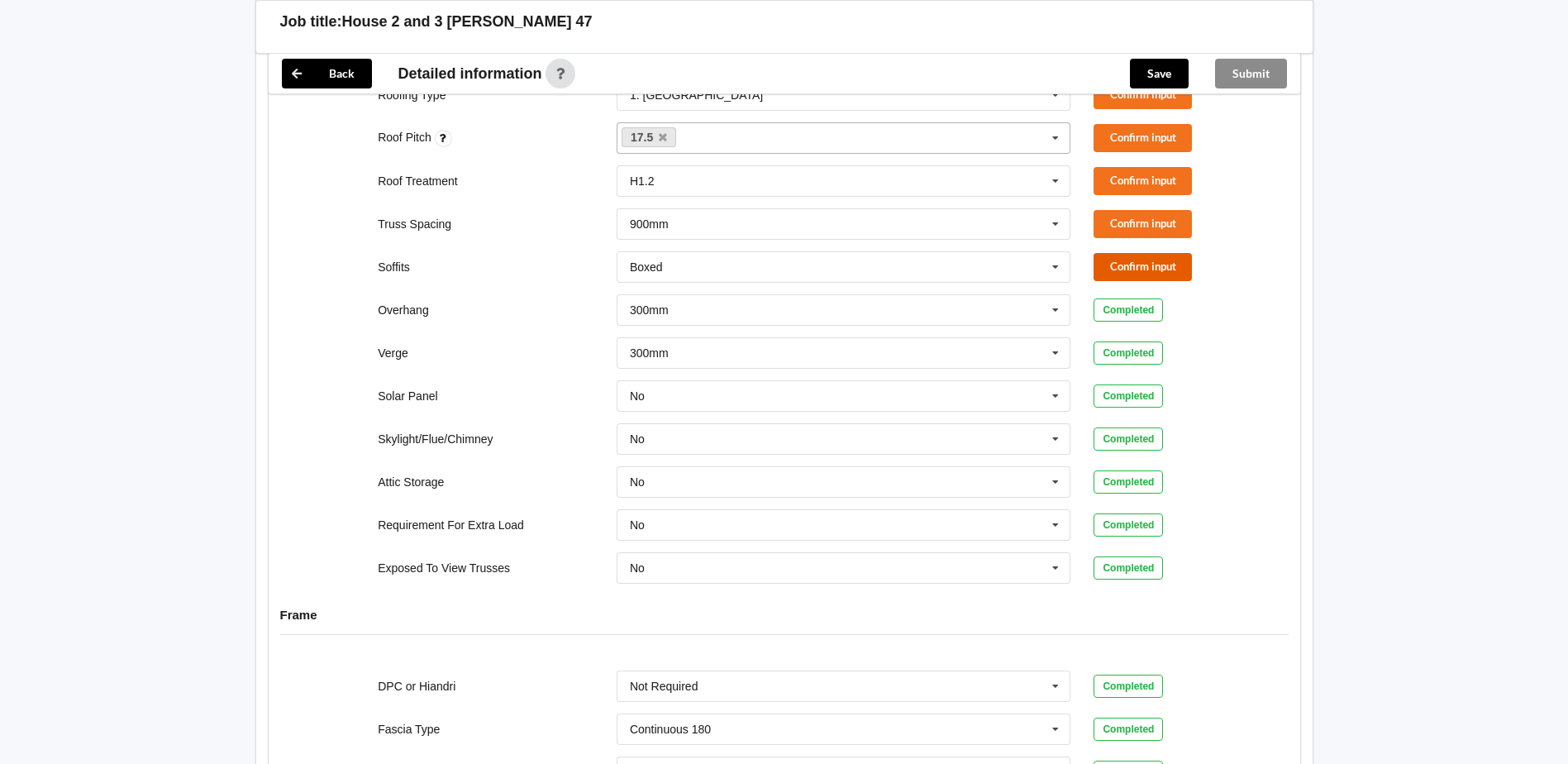
click at [1146, 253] on button "Confirm input" at bounding box center [1143, 266] width 98 height 28
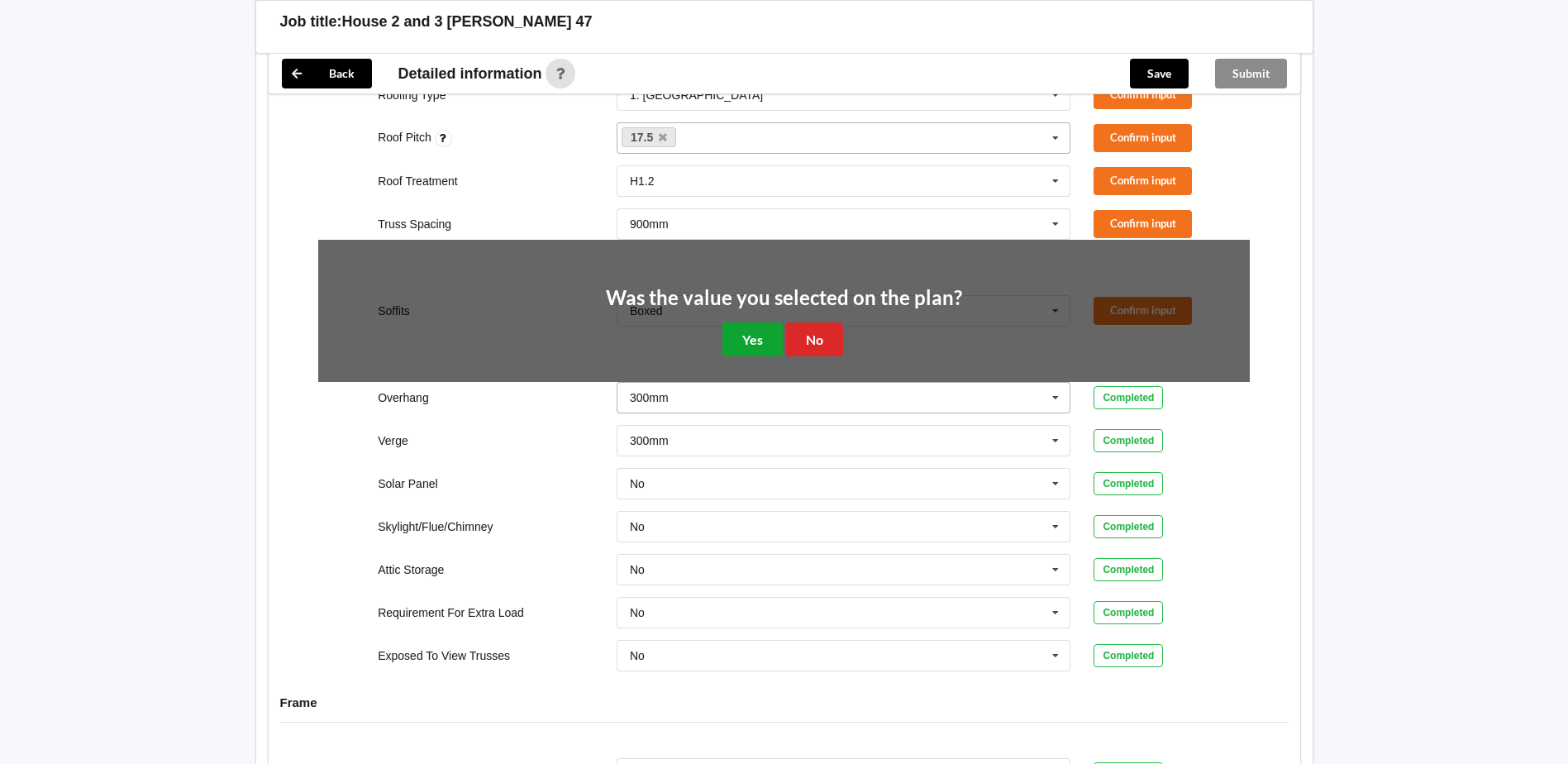
click at [754, 323] on button "Yes" at bounding box center [753, 339] width 60 height 34
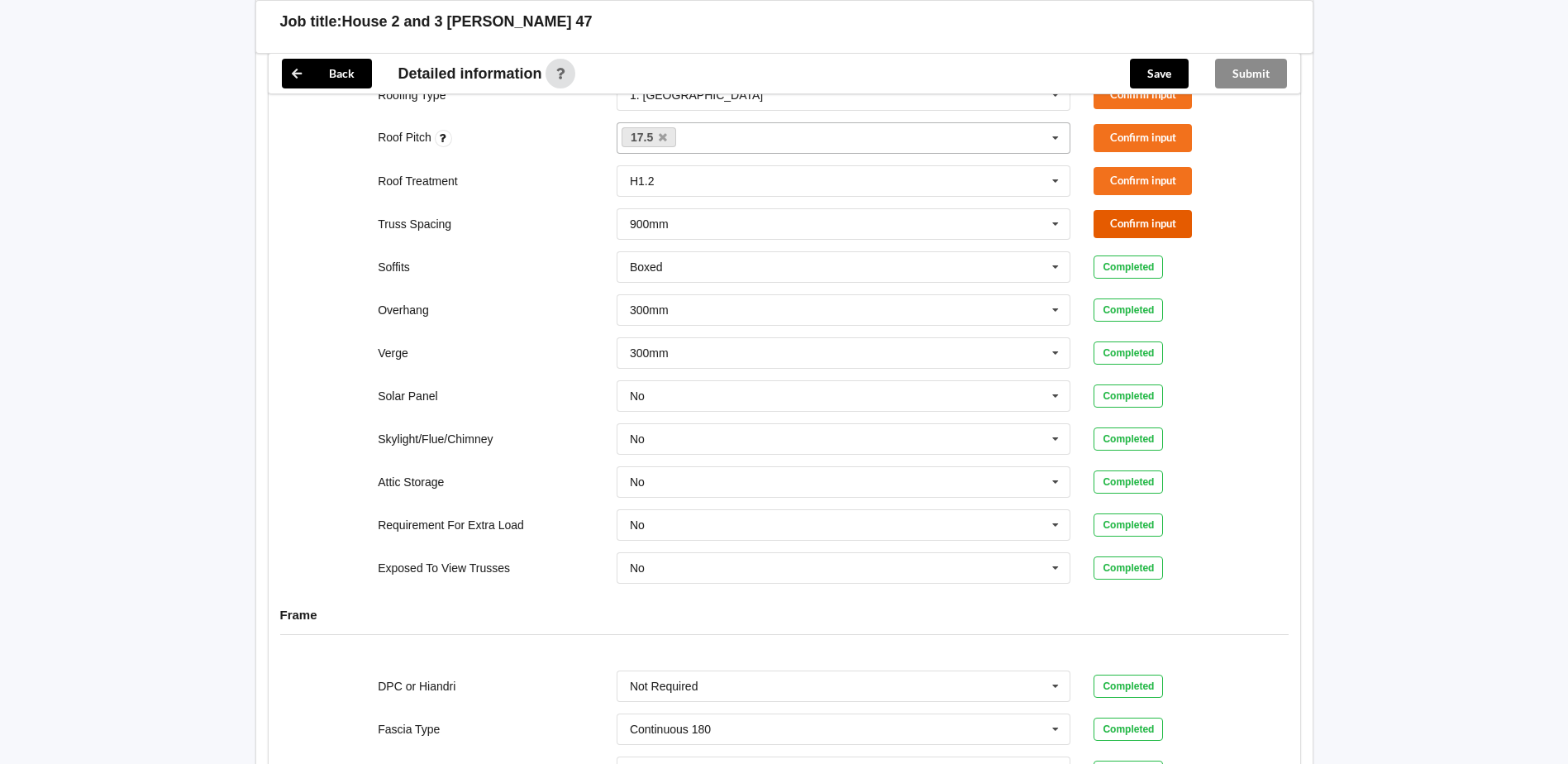
click at [1137, 210] on button "Confirm input" at bounding box center [1143, 224] width 98 height 28
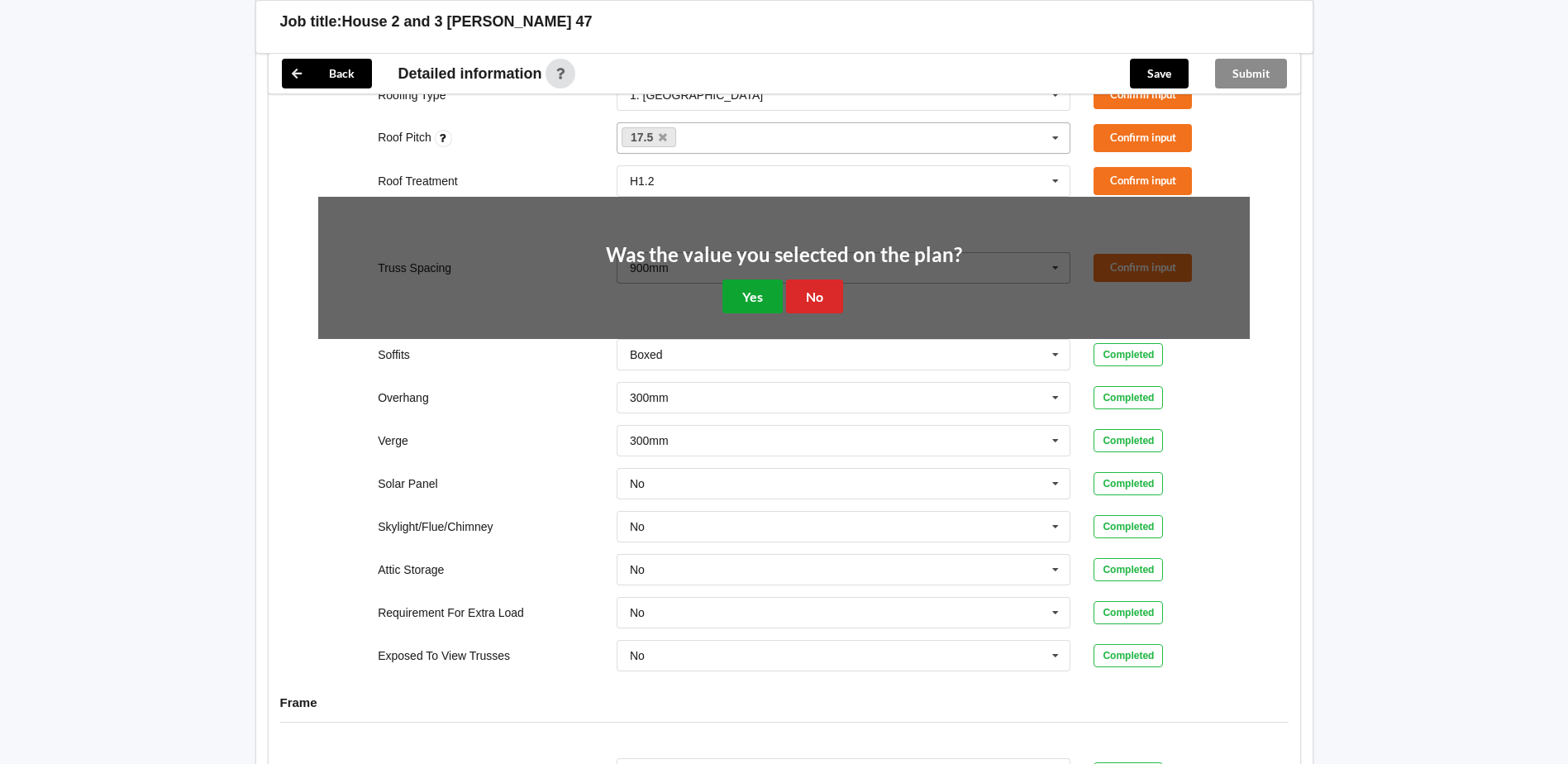
drag, startPoint x: 744, startPoint y: 273, endPoint x: 931, endPoint y: 206, distance: 198.6
click at [749, 279] on button "Yes" at bounding box center [753, 296] width 60 height 34
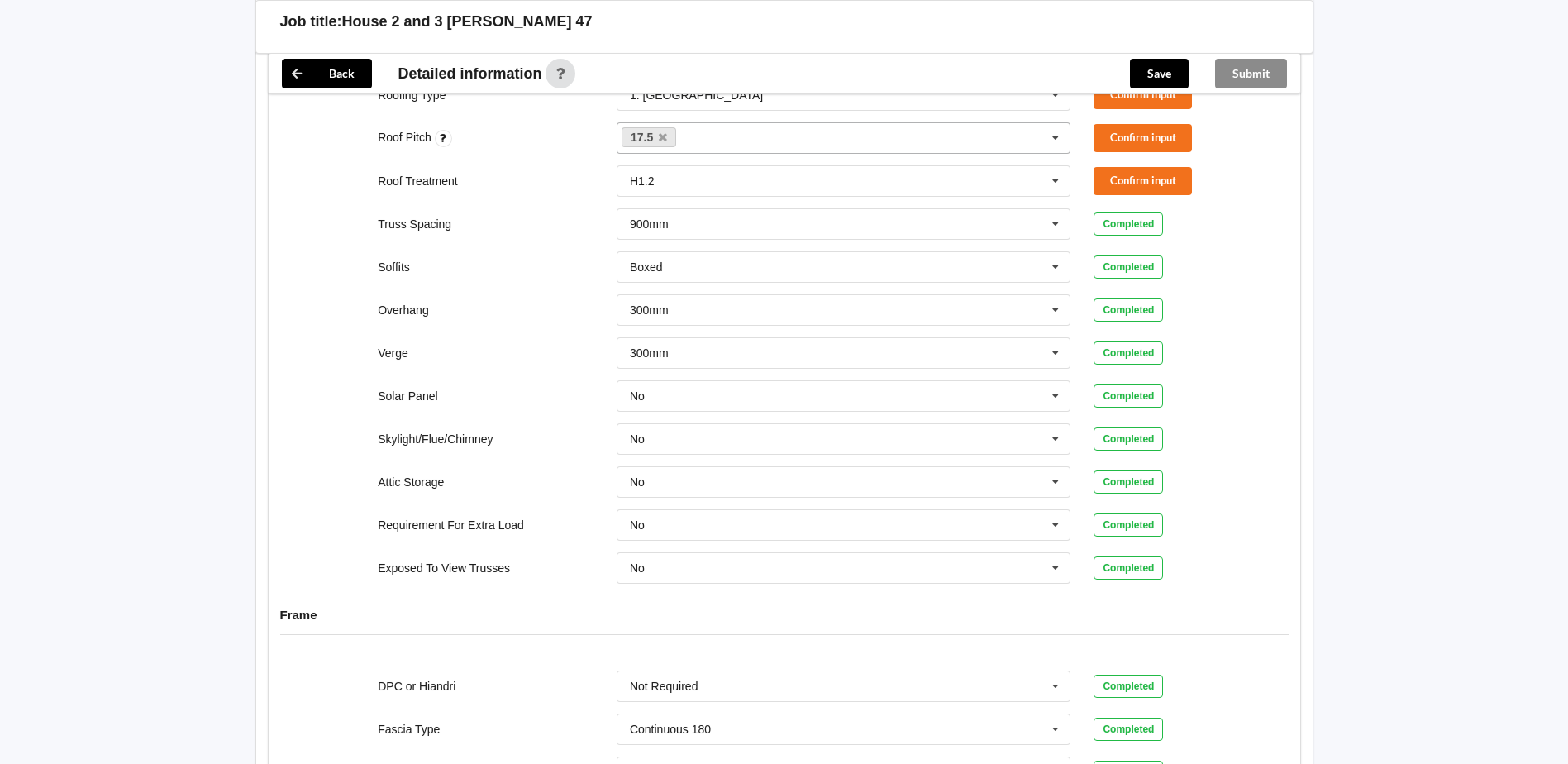
click at [1092, 167] on div "Confirm input" at bounding box center [1171, 180] width 179 height 28
drag, startPoint x: 1160, startPoint y: 147, endPoint x: 1035, endPoint y: 185, distance: 130.6
click at [1160, 153] on div "Roof Treatment H1.2 H1.2 H3.2 See Job Notes Confirm input" at bounding box center [784, 180] width 954 height 54
click at [1131, 168] on button "Confirm input" at bounding box center [1143, 180] width 98 height 28
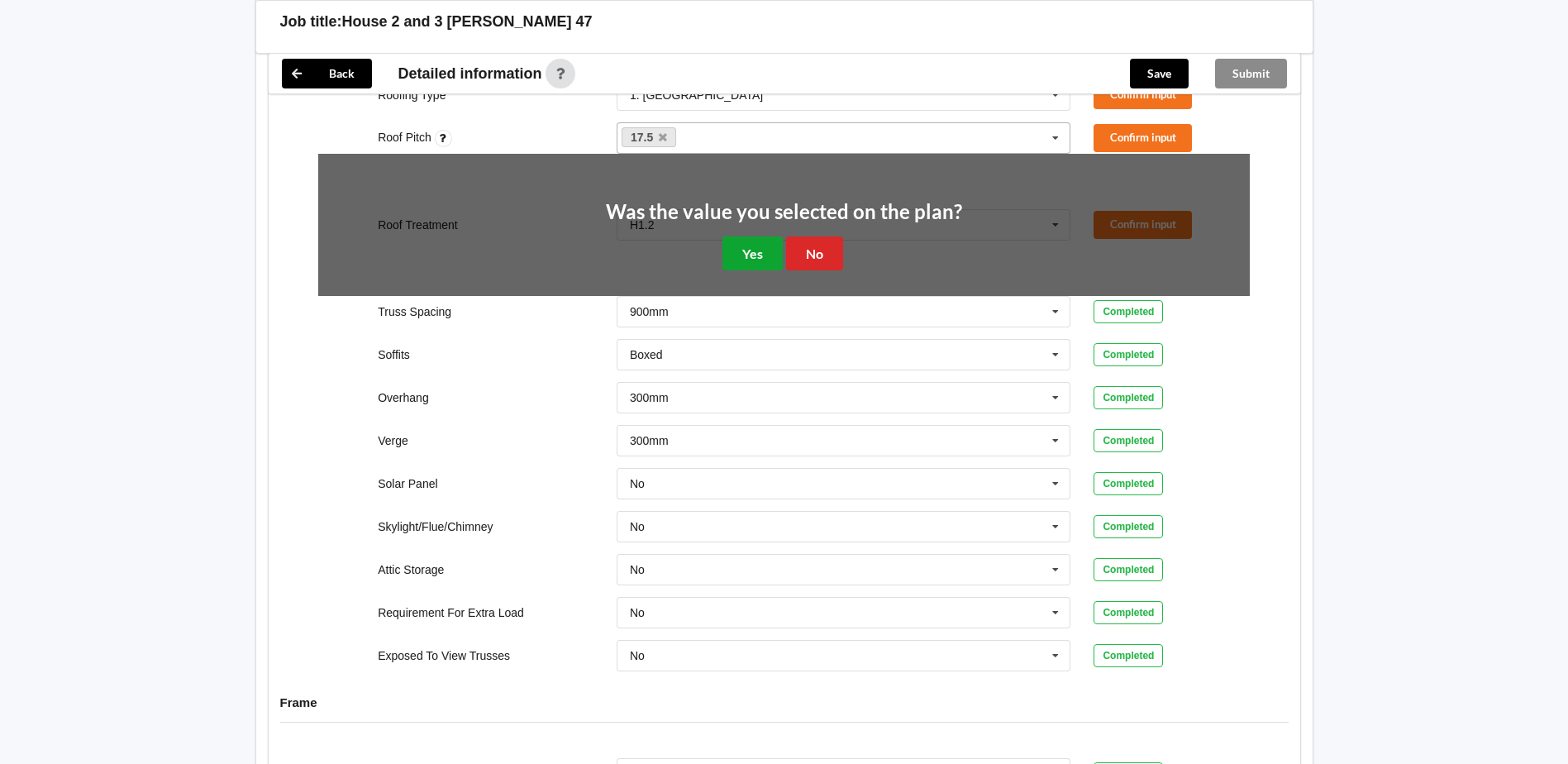
click at [757, 237] on button "Yes" at bounding box center [753, 254] width 60 height 34
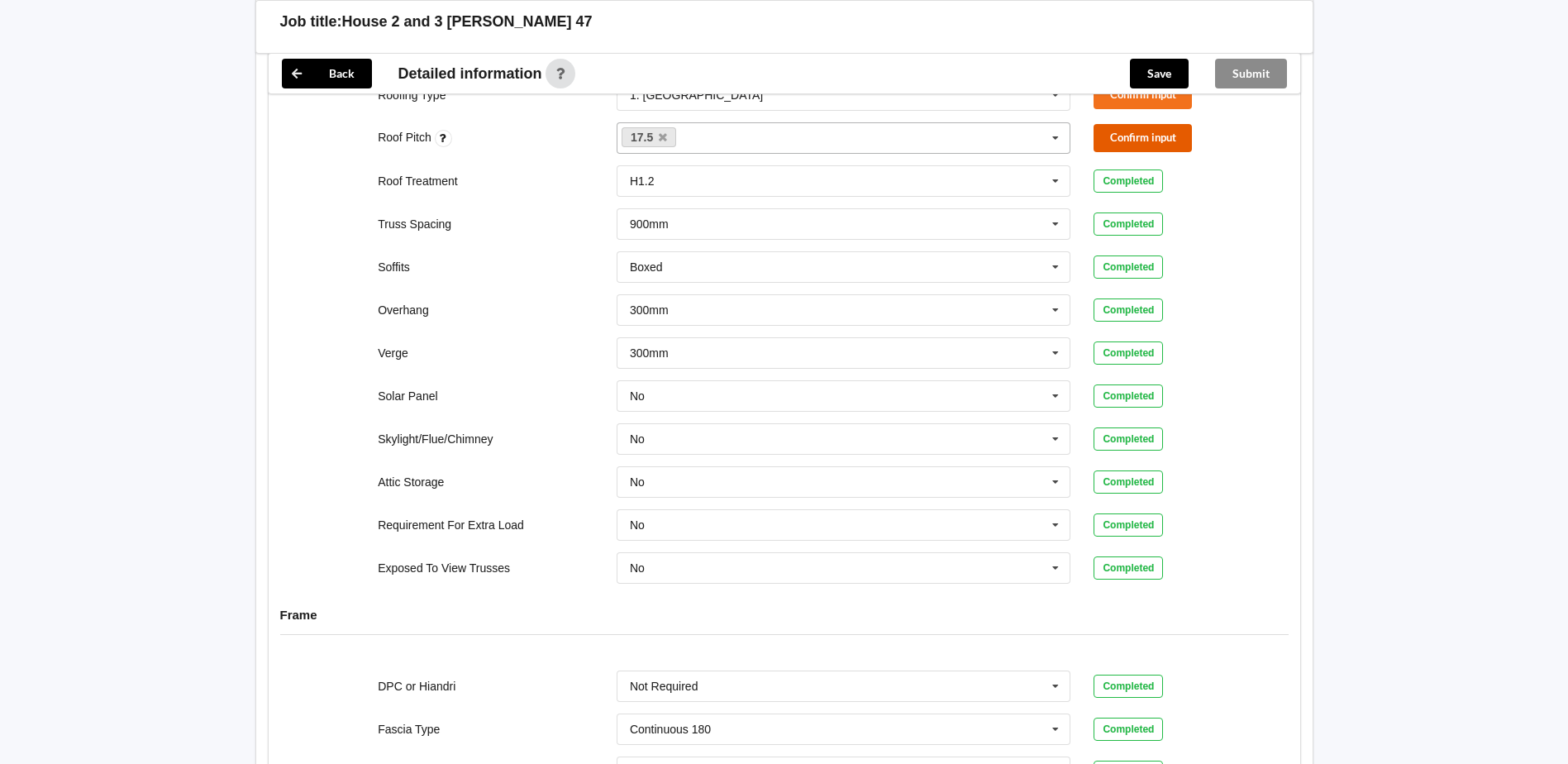
click at [1145, 128] on button "Confirm input" at bounding box center [1143, 138] width 98 height 28
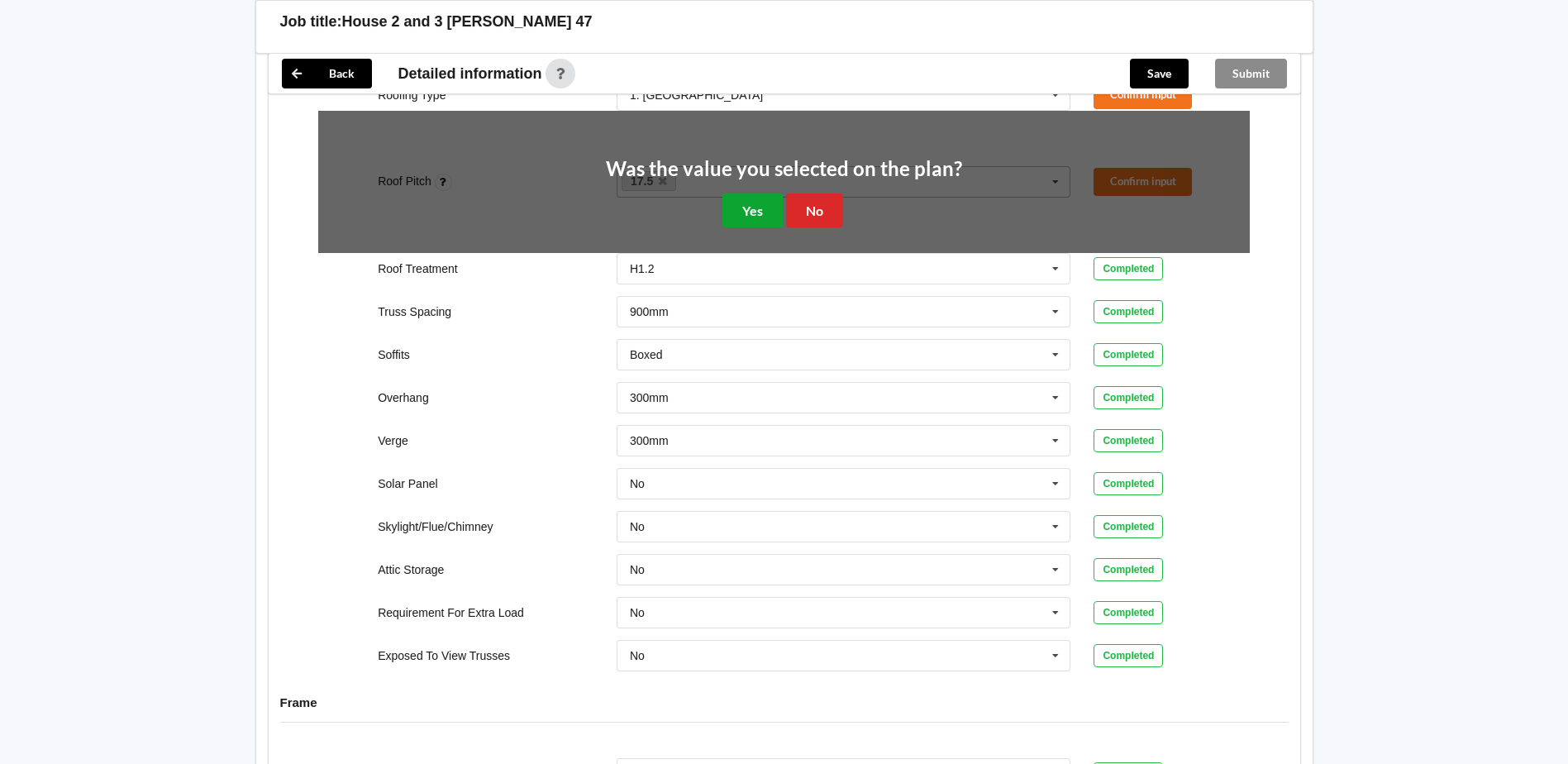
click at [774, 194] on button "Yes" at bounding box center [753, 210] width 60 height 34
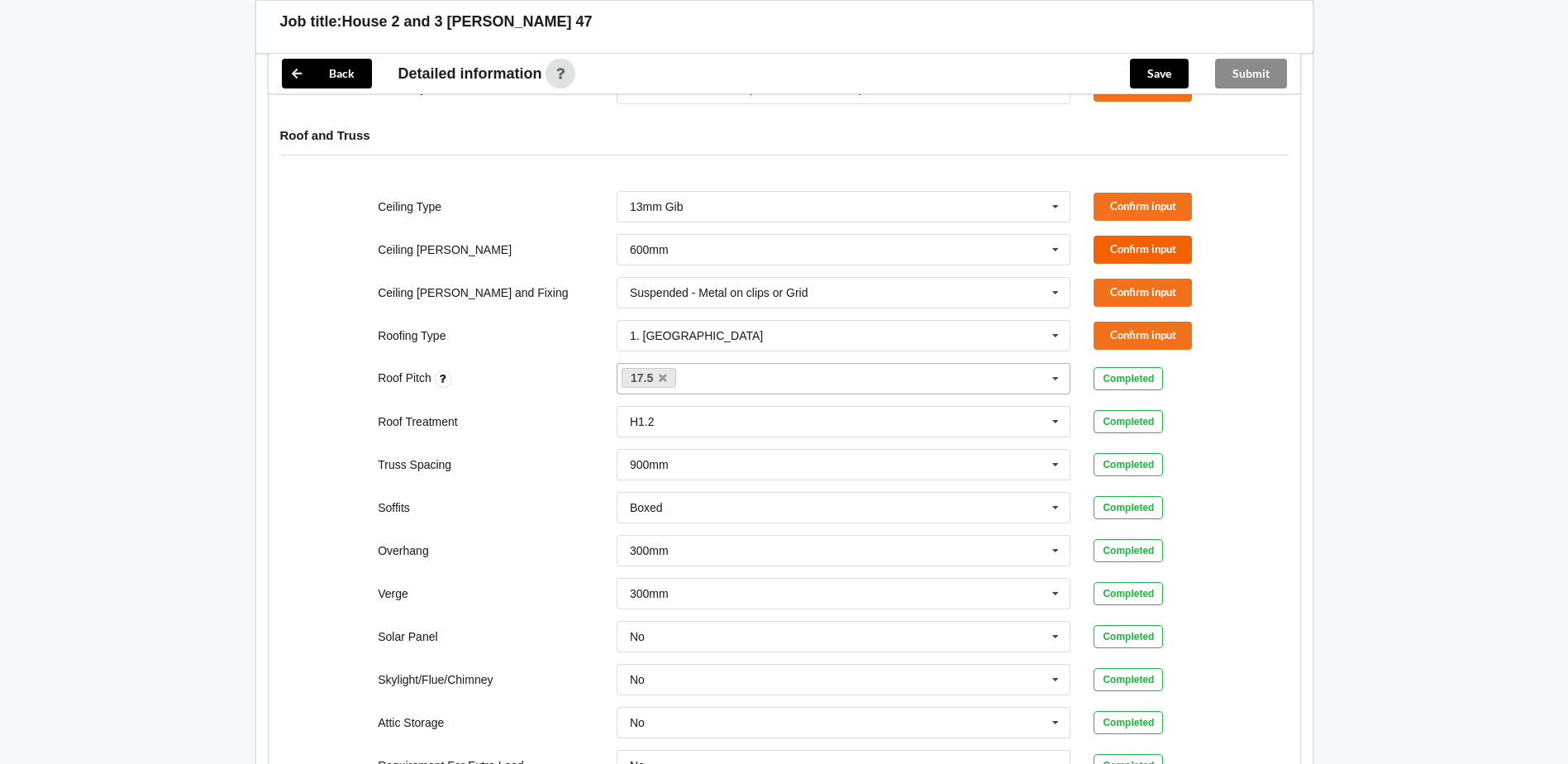
scroll to position [751, 0]
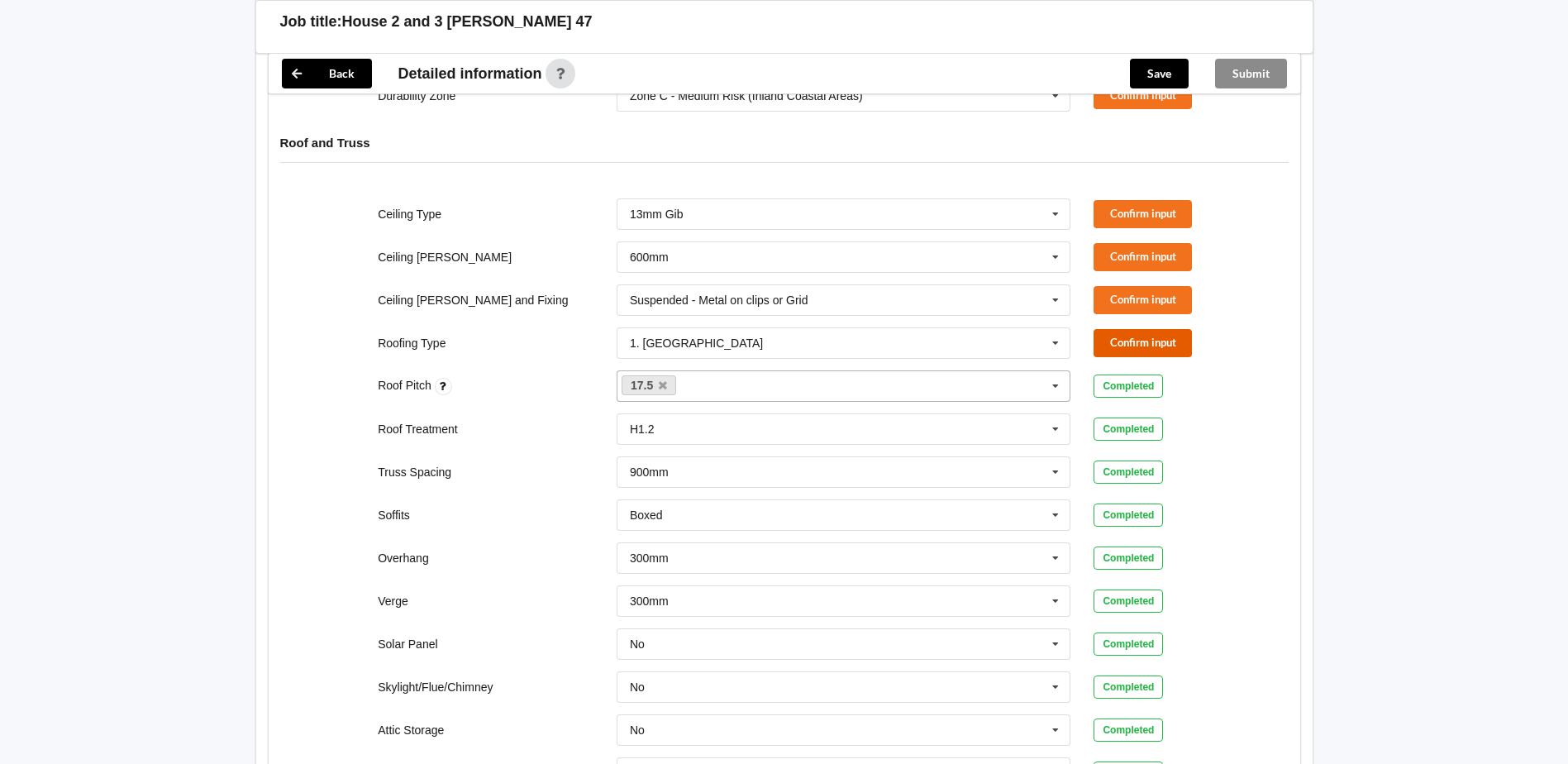
click at [1109, 329] on button "Confirm input" at bounding box center [1143, 343] width 98 height 28
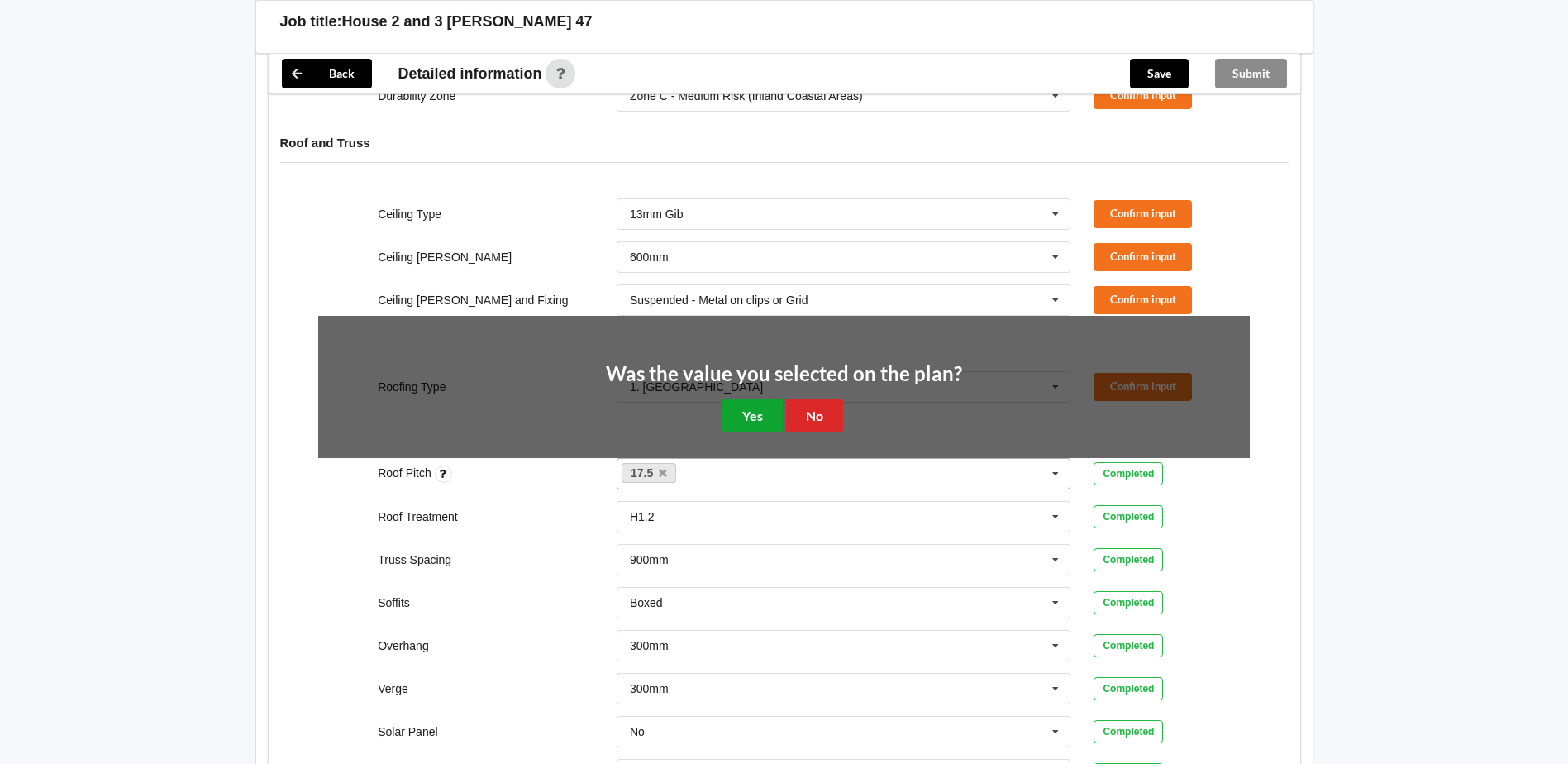
click at [749, 399] on button "Yes" at bounding box center [753, 415] width 60 height 34
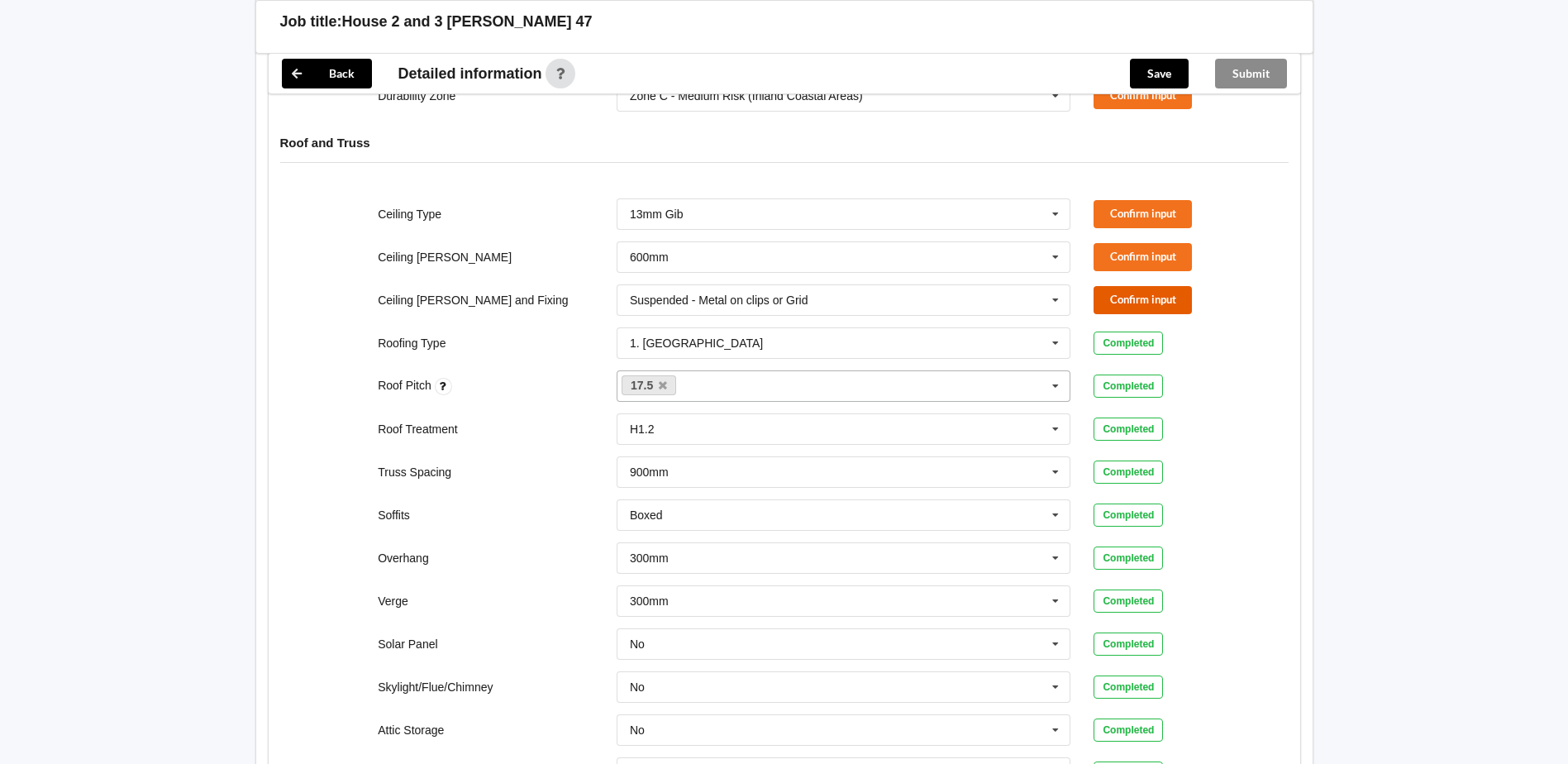
click at [1134, 286] on button "Confirm input" at bounding box center [1143, 299] width 98 height 28
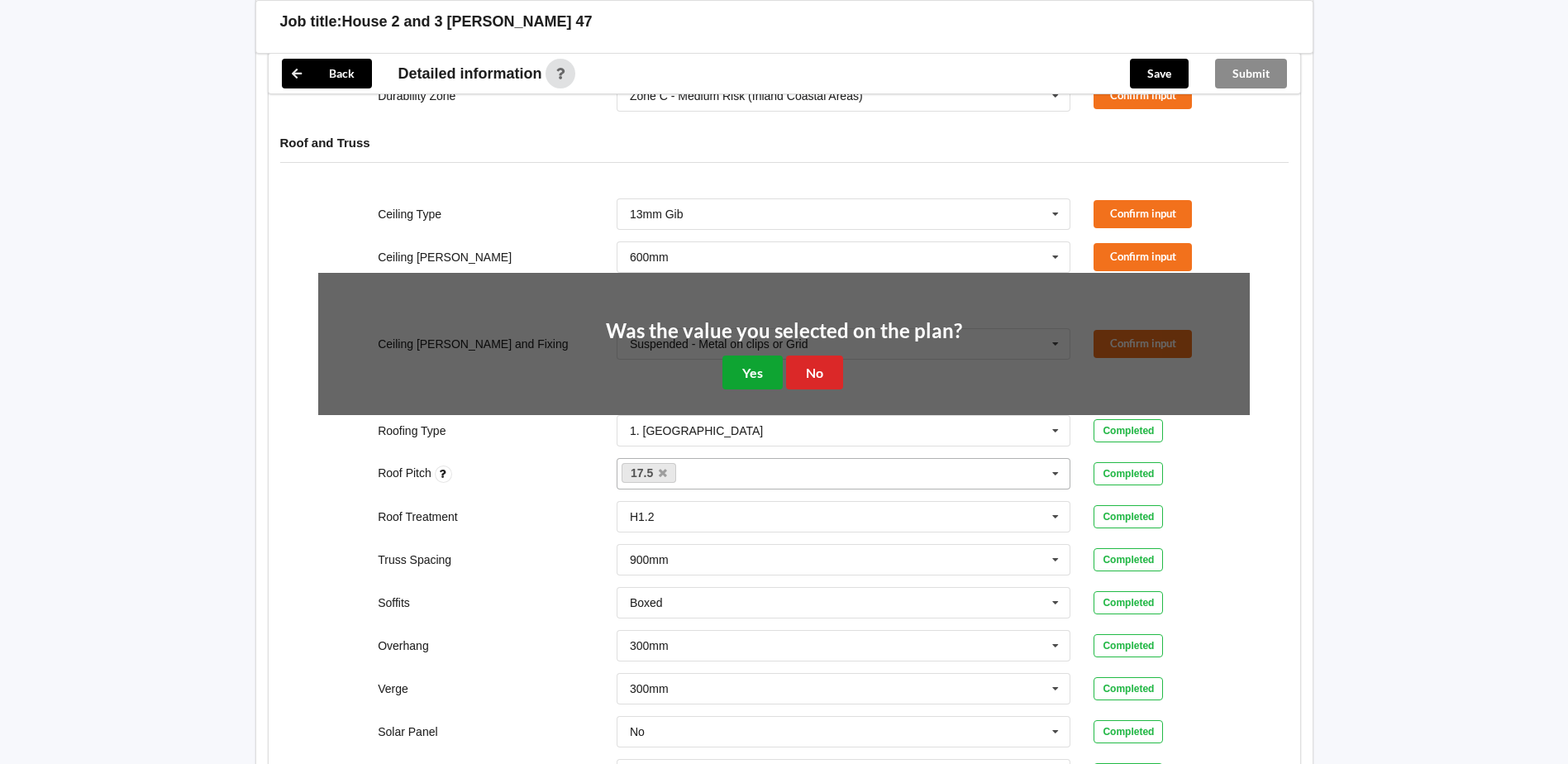
drag, startPoint x: 771, startPoint y: 360, endPoint x: 786, endPoint y: 356, distance: 15.5
click at [774, 359] on button "Yes" at bounding box center [753, 372] width 60 height 34
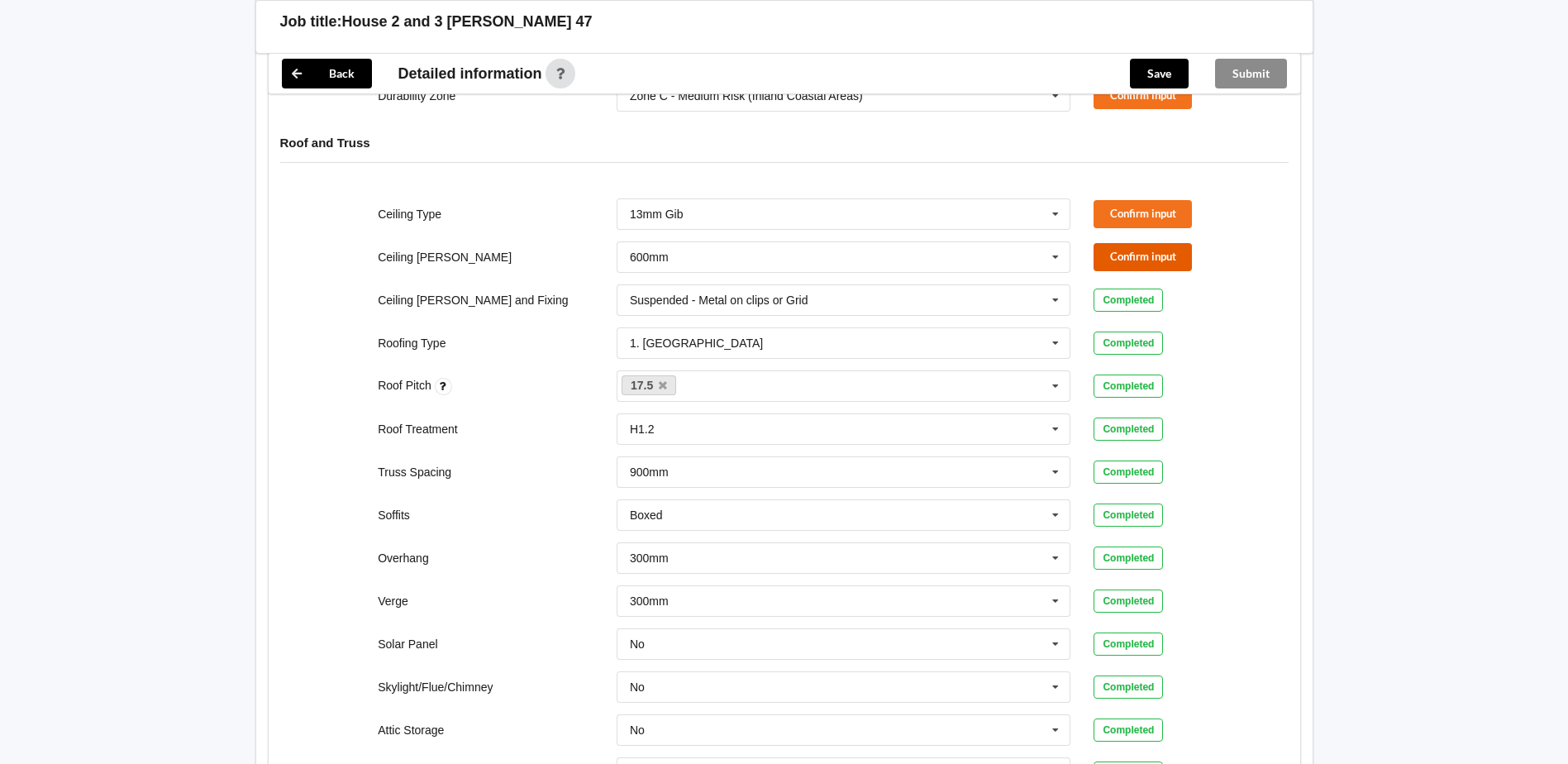
click at [1120, 243] on button "Confirm input" at bounding box center [1143, 256] width 98 height 28
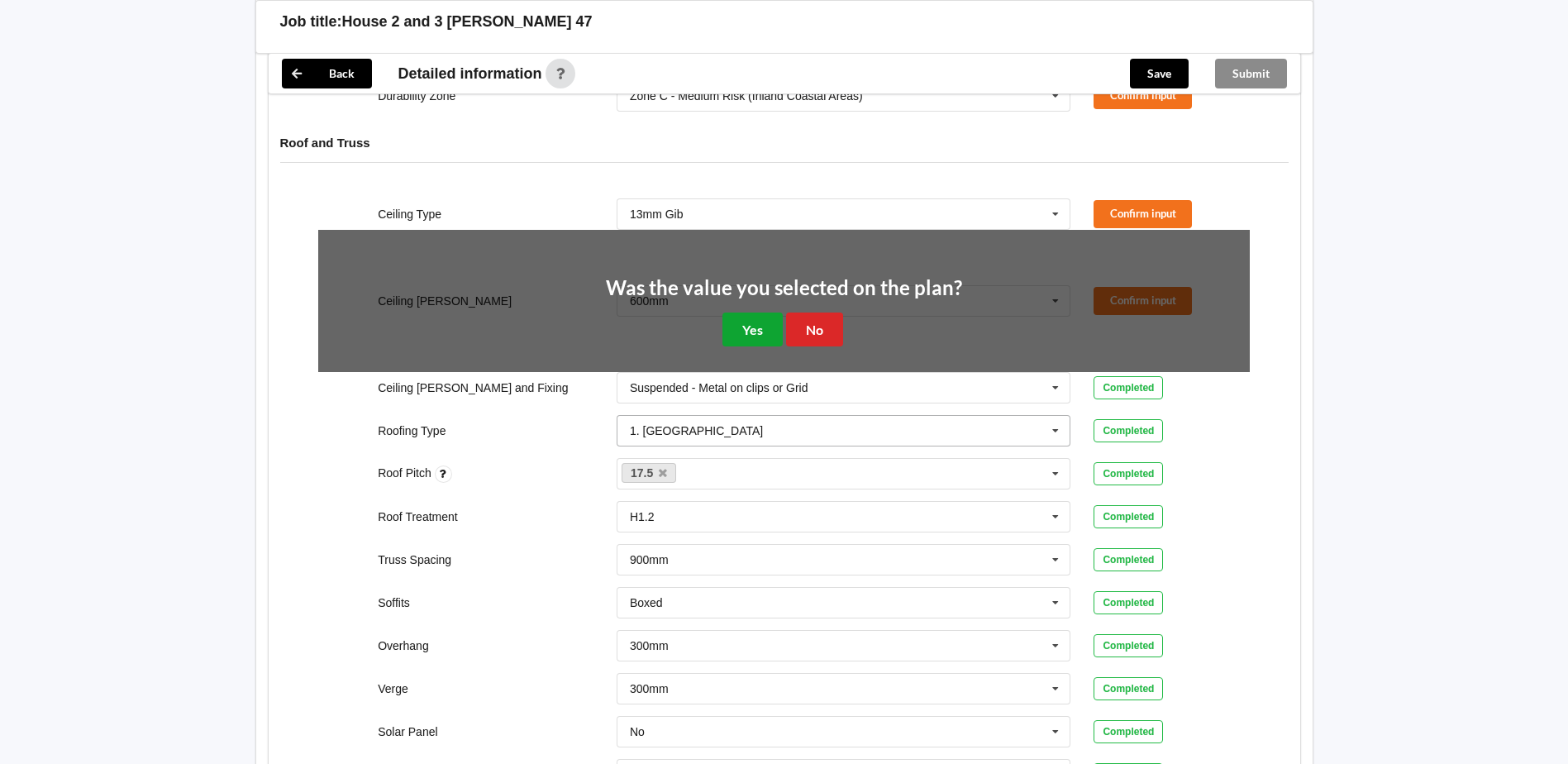
drag, startPoint x: 744, startPoint y: 319, endPoint x: 754, endPoint y: 315, distance: 10.8
click at [747, 319] on button "Yes" at bounding box center [753, 329] width 60 height 34
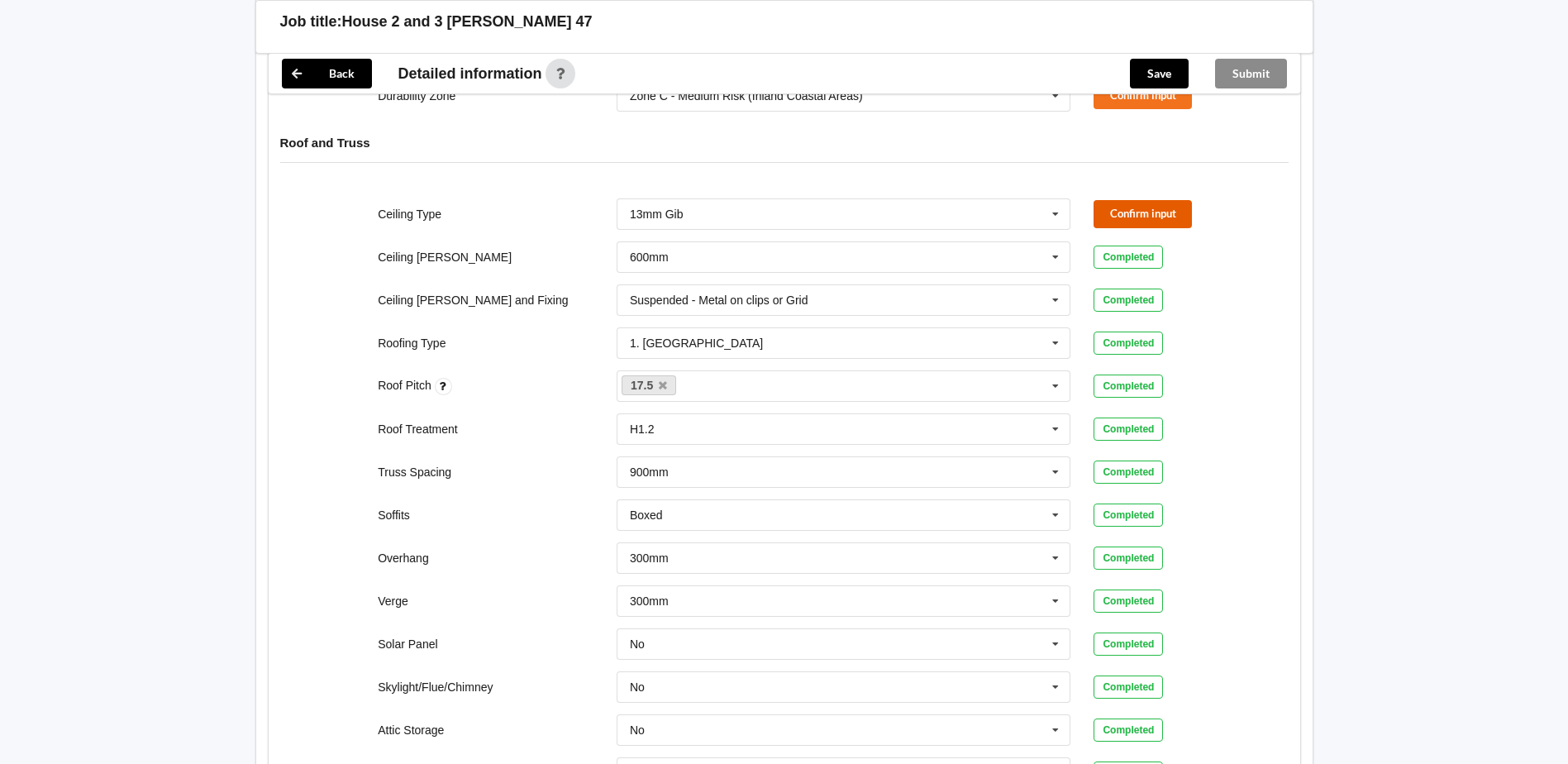
click at [1135, 208] on button "Confirm input" at bounding box center [1143, 214] width 98 height 28
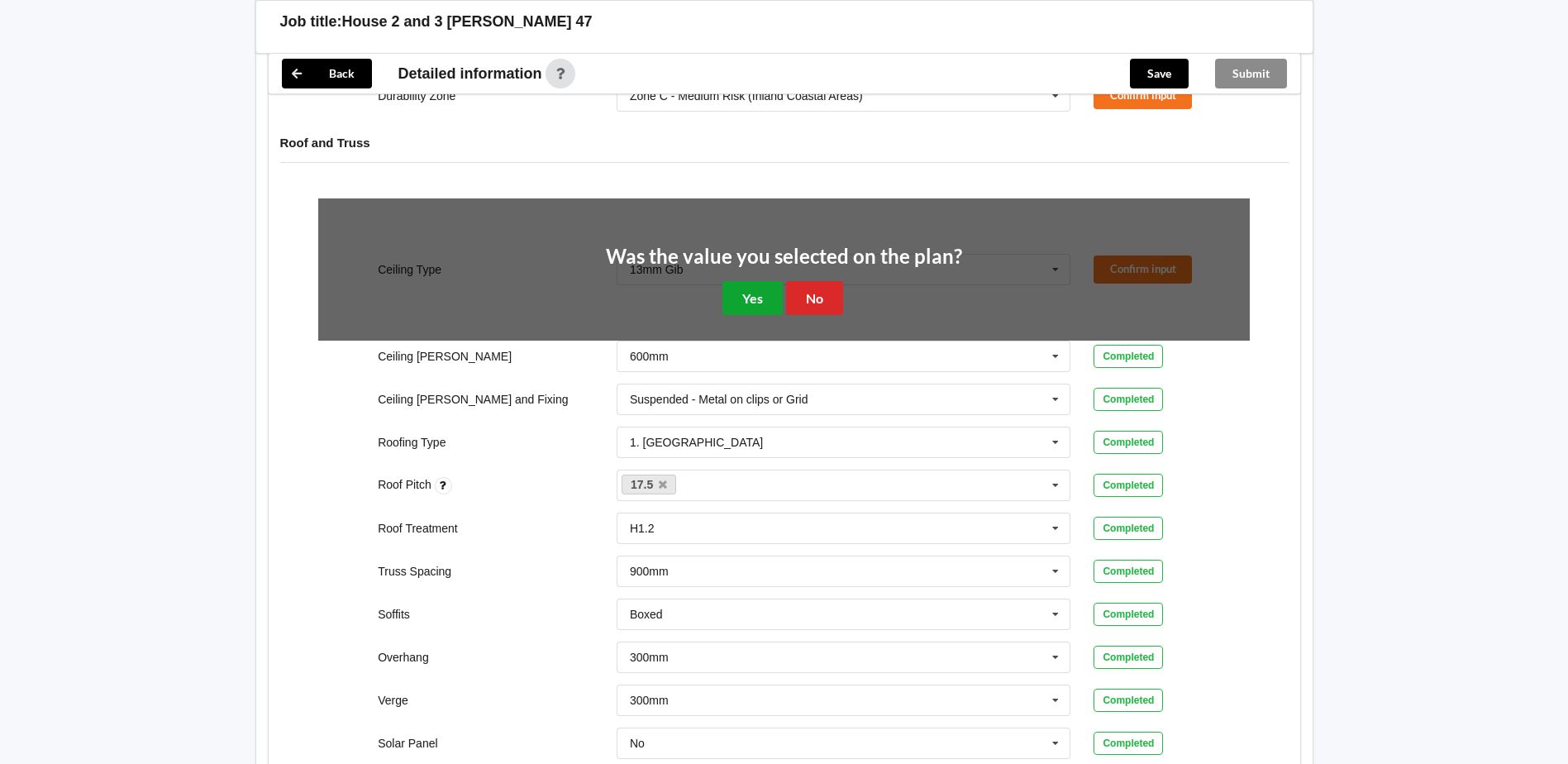
click at [763, 281] on button "Yes" at bounding box center [753, 298] width 60 height 34
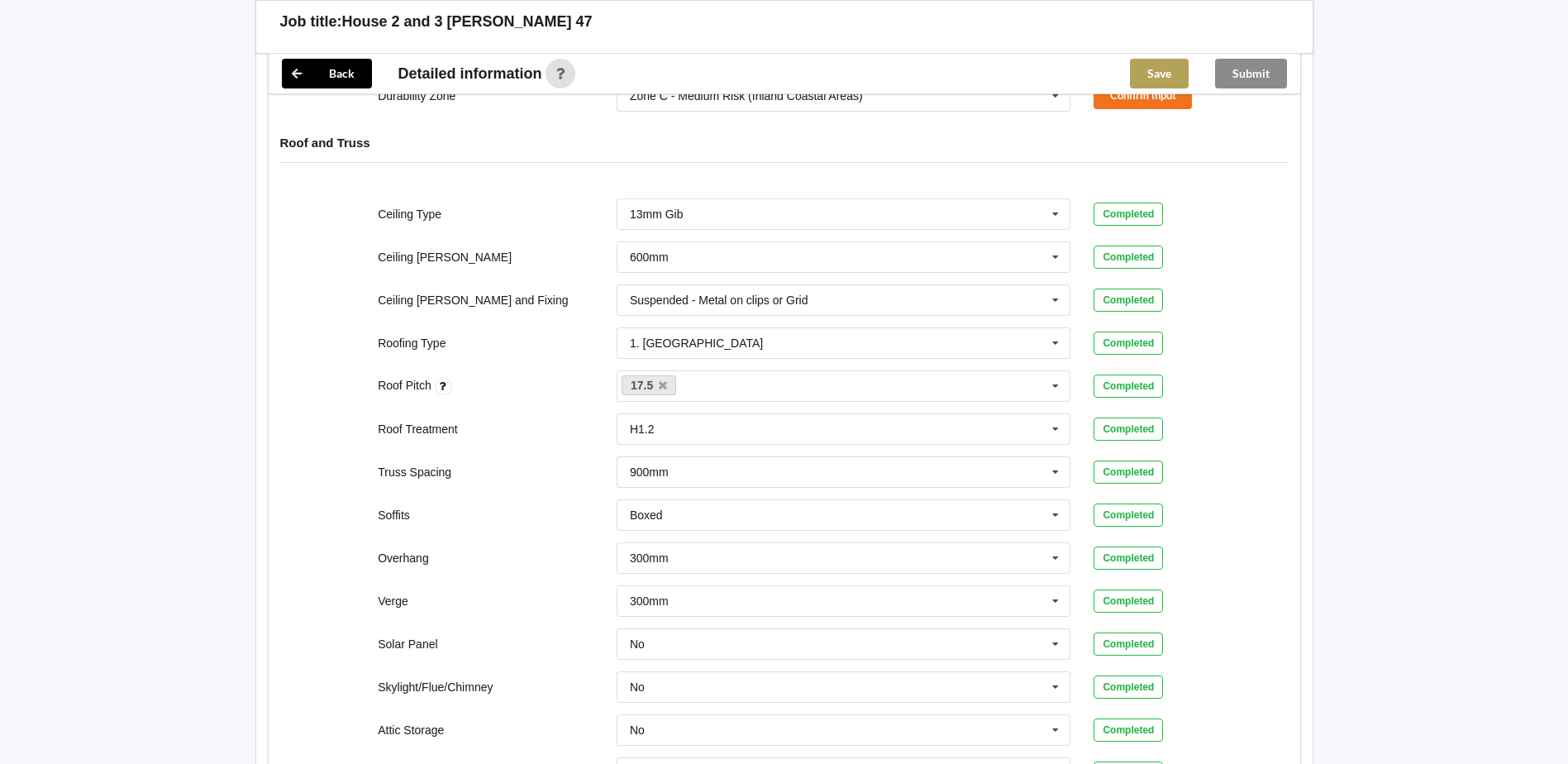
click at [1155, 68] on button "Save" at bounding box center [1159, 73] width 58 height 30
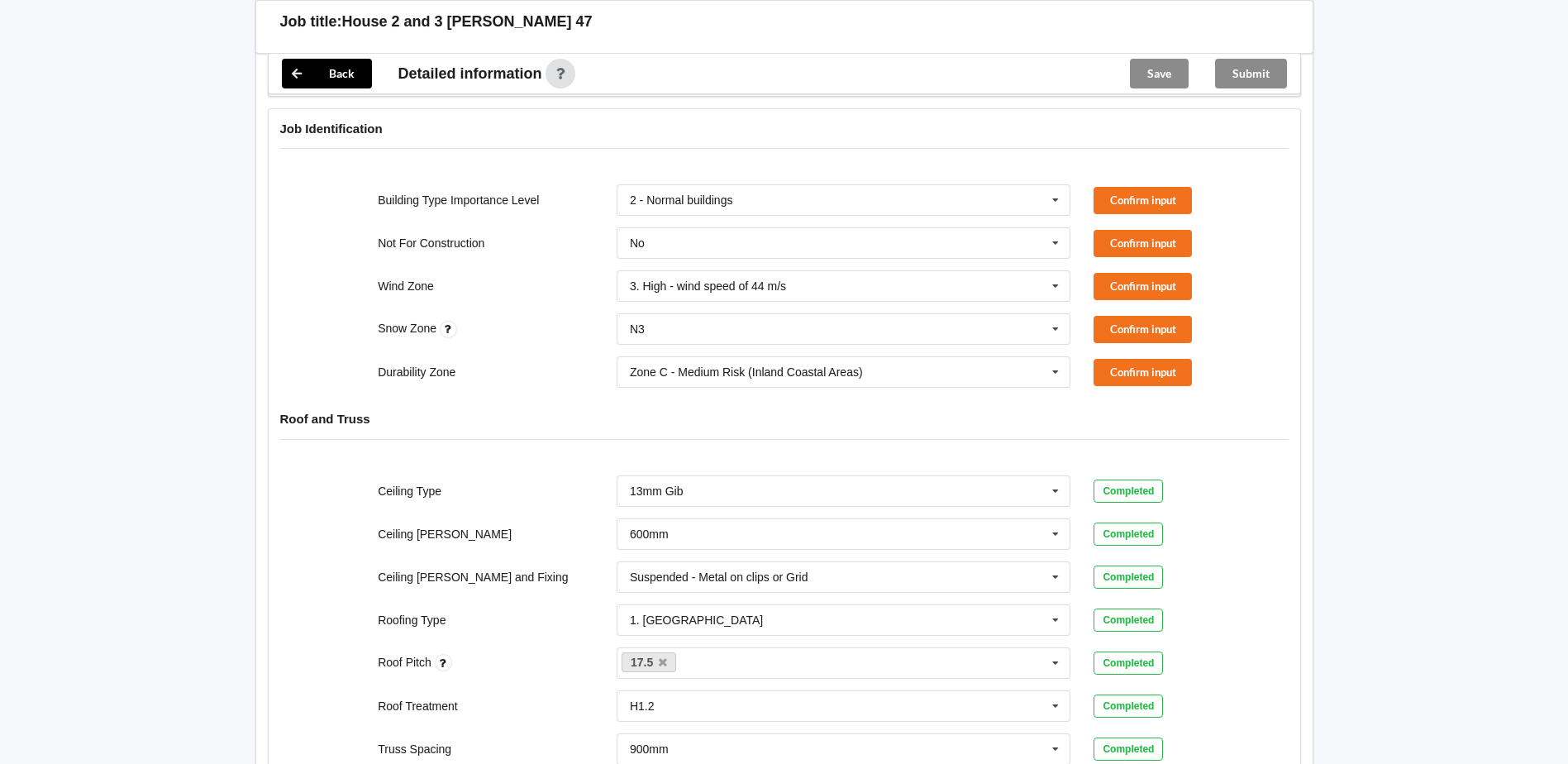
scroll to position [586, 0]
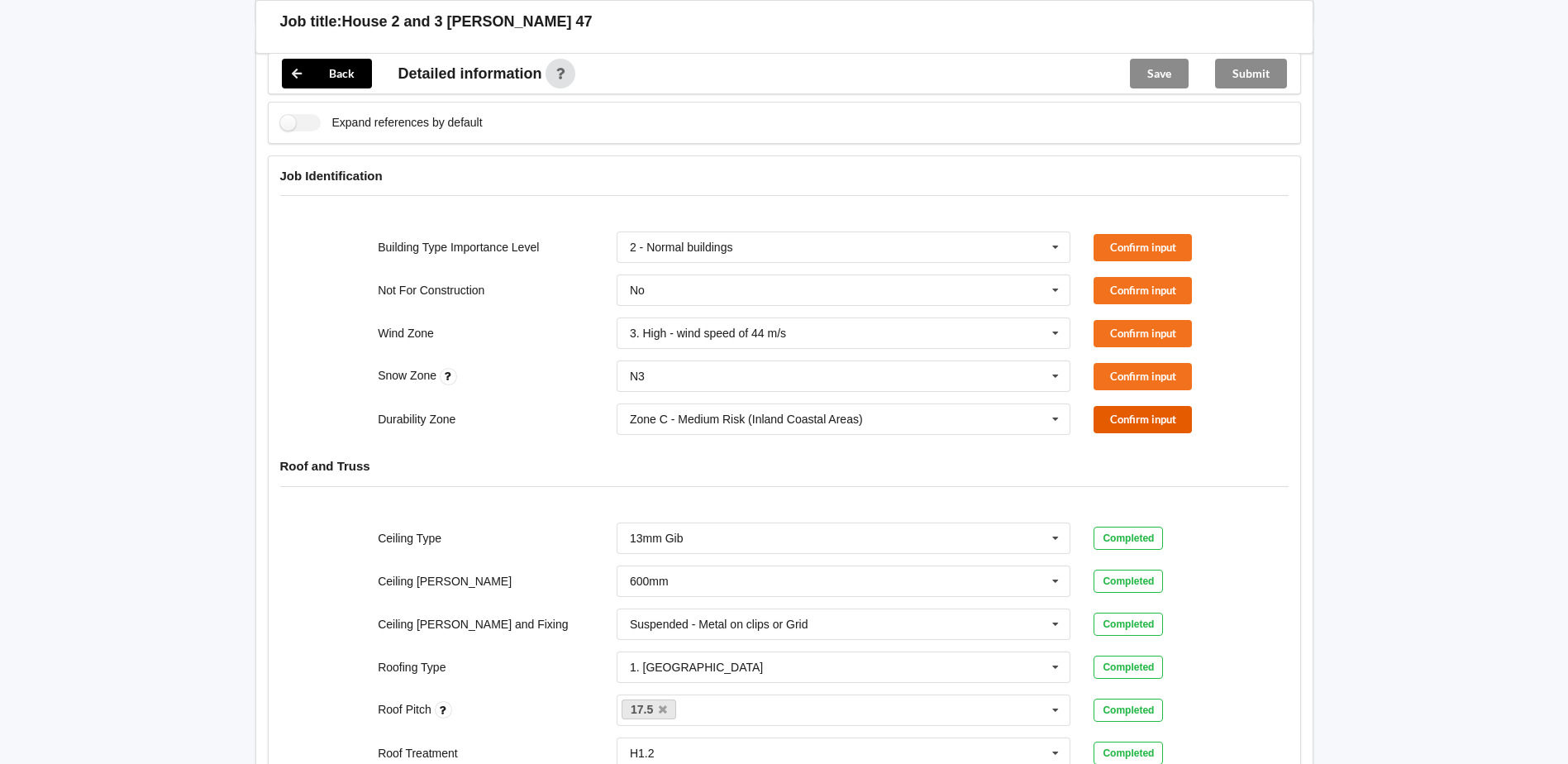
click at [1128, 406] on button "Confirm input" at bounding box center [1143, 420] width 98 height 28
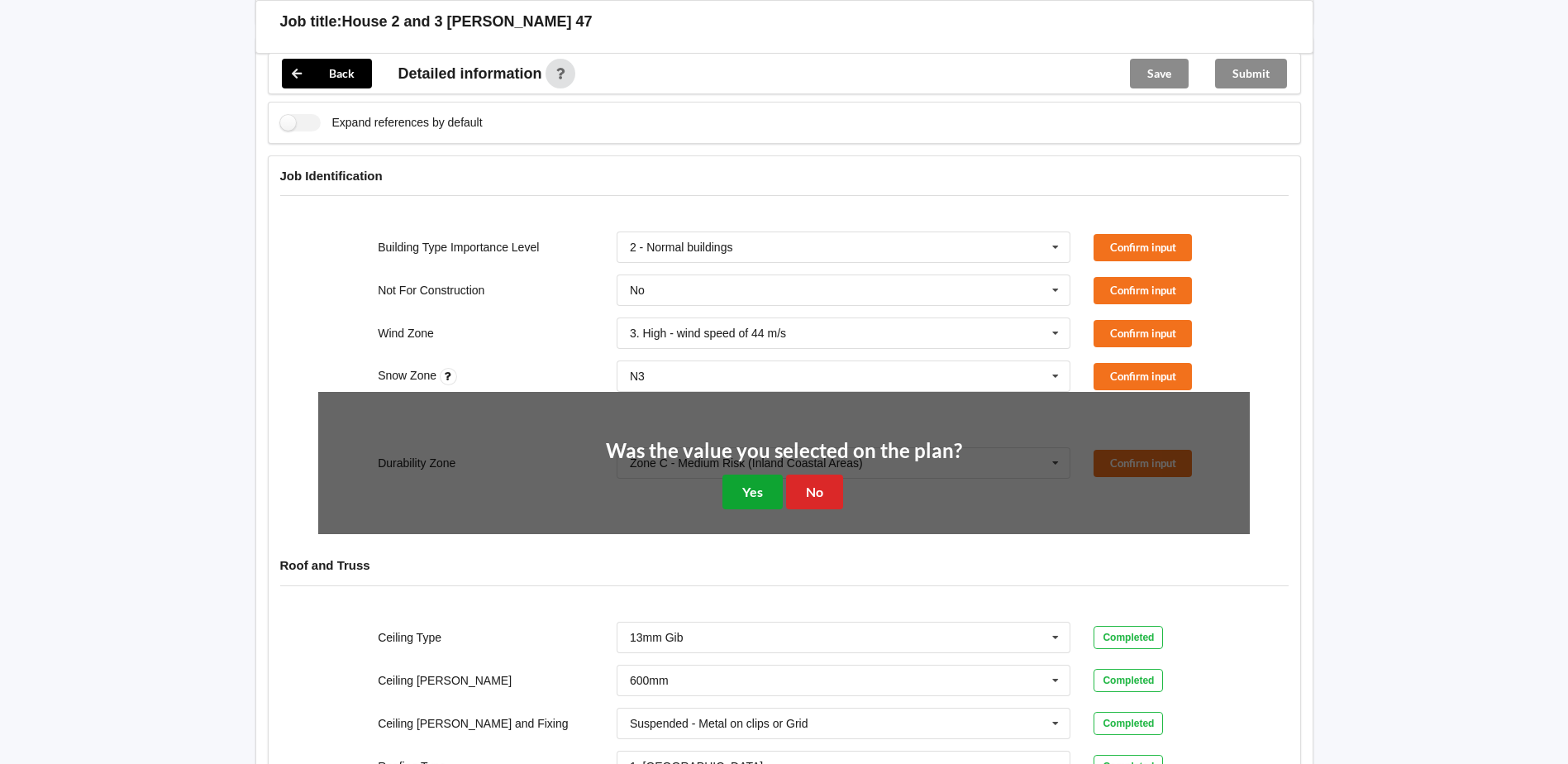
drag, startPoint x: 743, startPoint y: 478, endPoint x: 1190, endPoint y: 379, distance: 457.8
click at [759, 475] on button "Yes" at bounding box center [753, 491] width 60 height 34
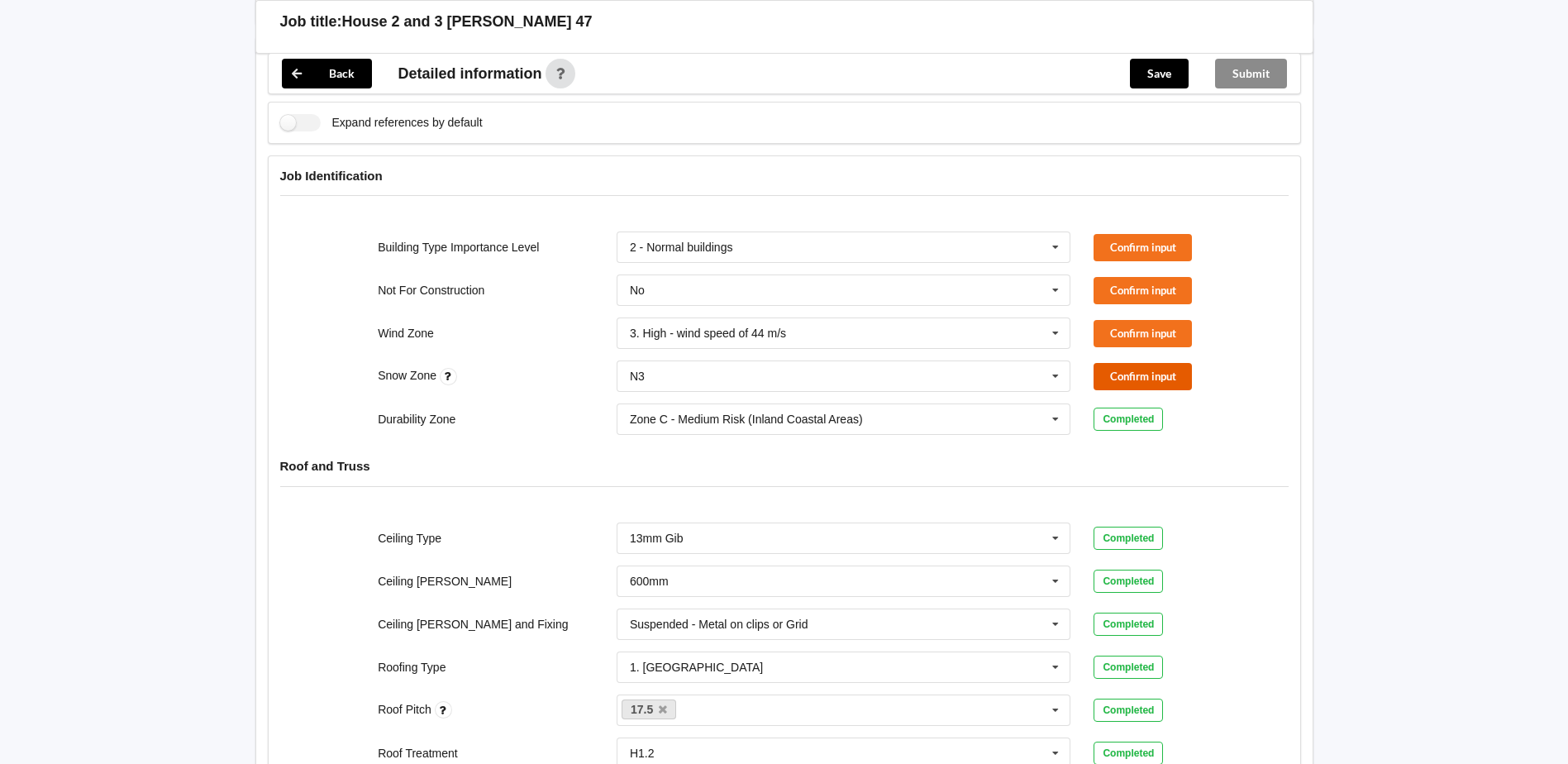
click at [1136, 363] on button "Confirm input" at bounding box center [1143, 376] width 98 height 28
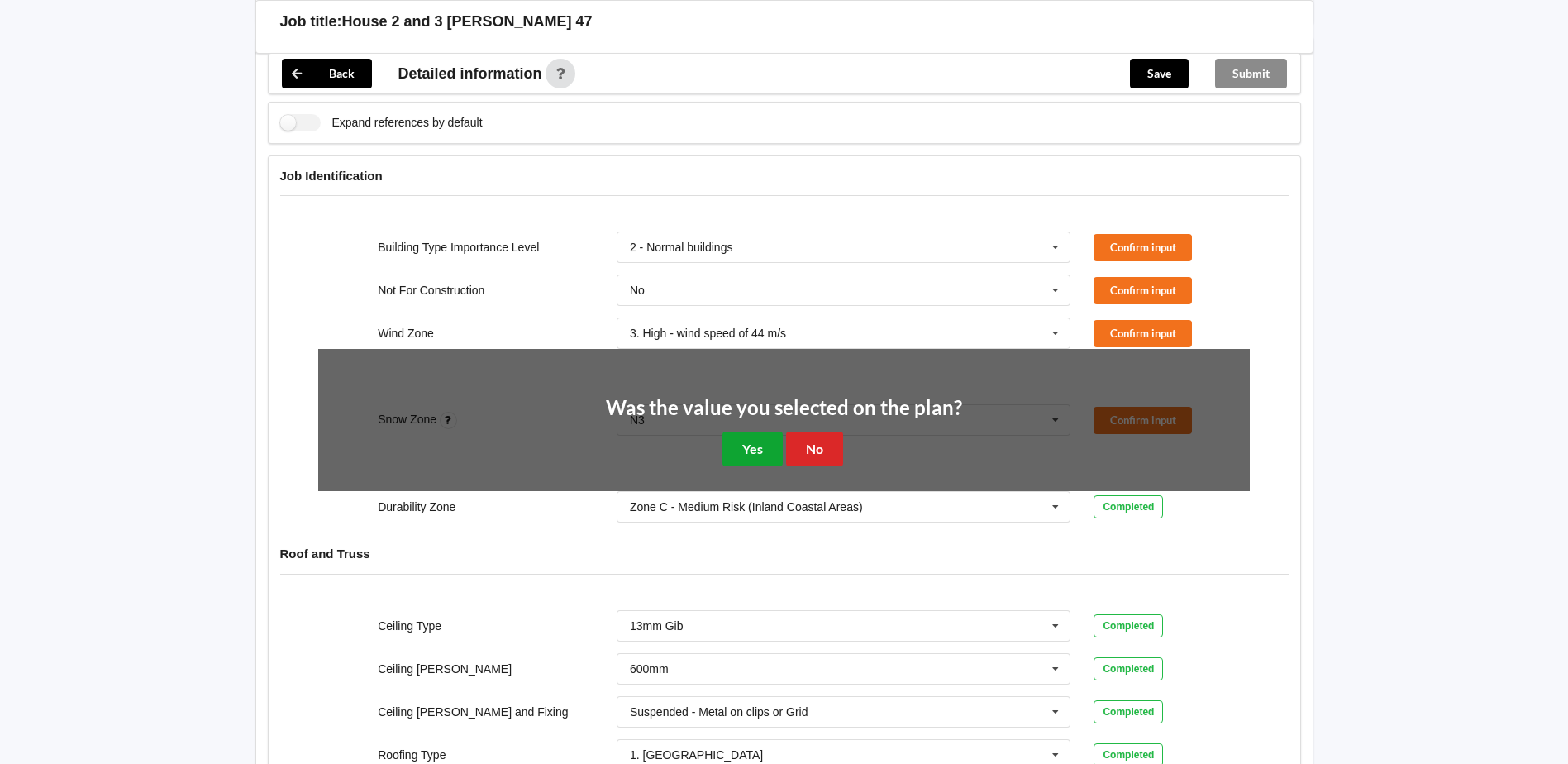
drag, startPoint x: 744, startPoint y: 430, endPoint x: 777, endPoint y: 423, distance: 33.7
click at [754, 432] on button "Yes" at bounding box center [753, 449] width 60 height 34
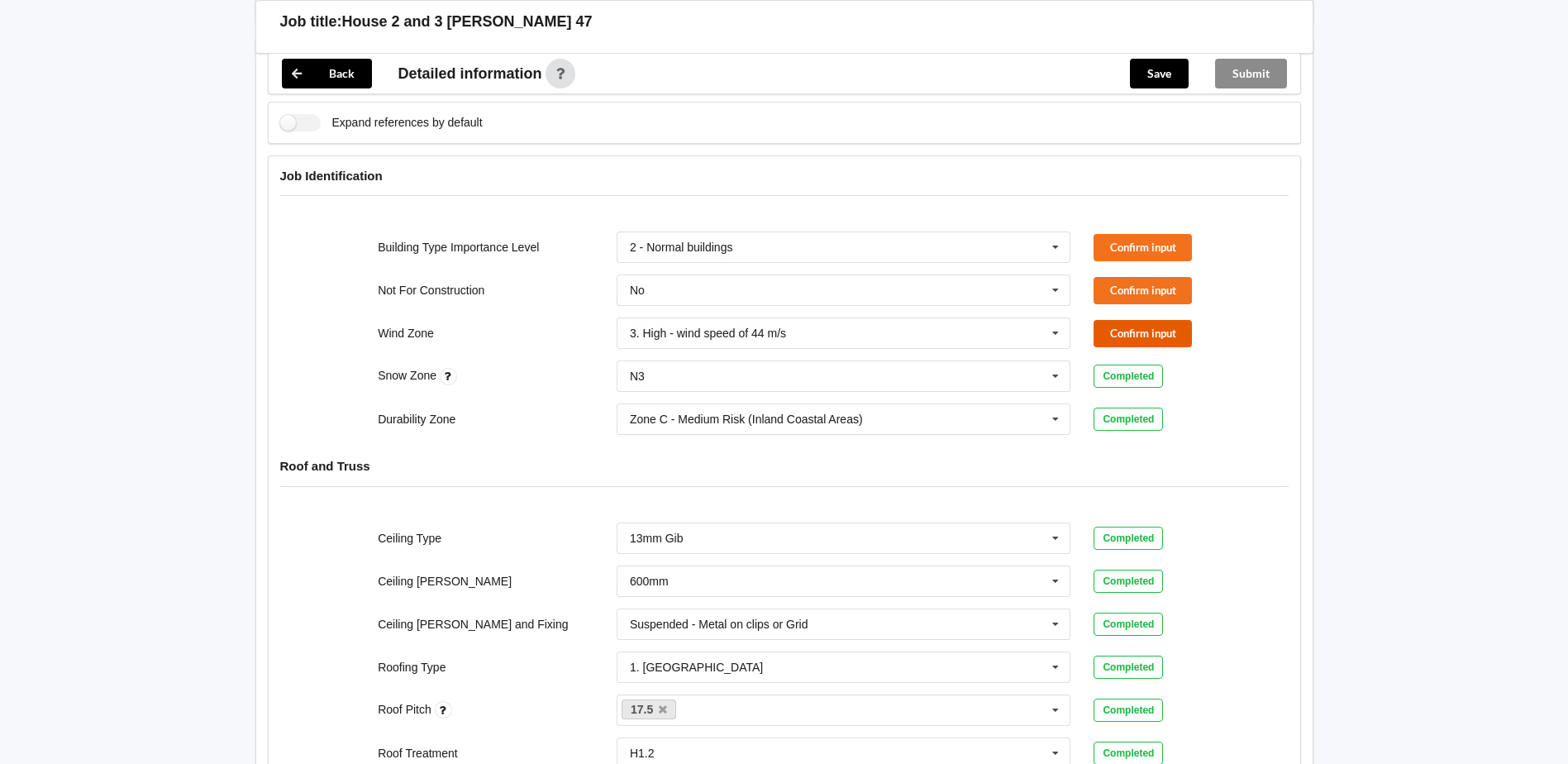
click at [1173, 320] on button "Confirm input" at bounding box center [1143, 334] width 98 height 28
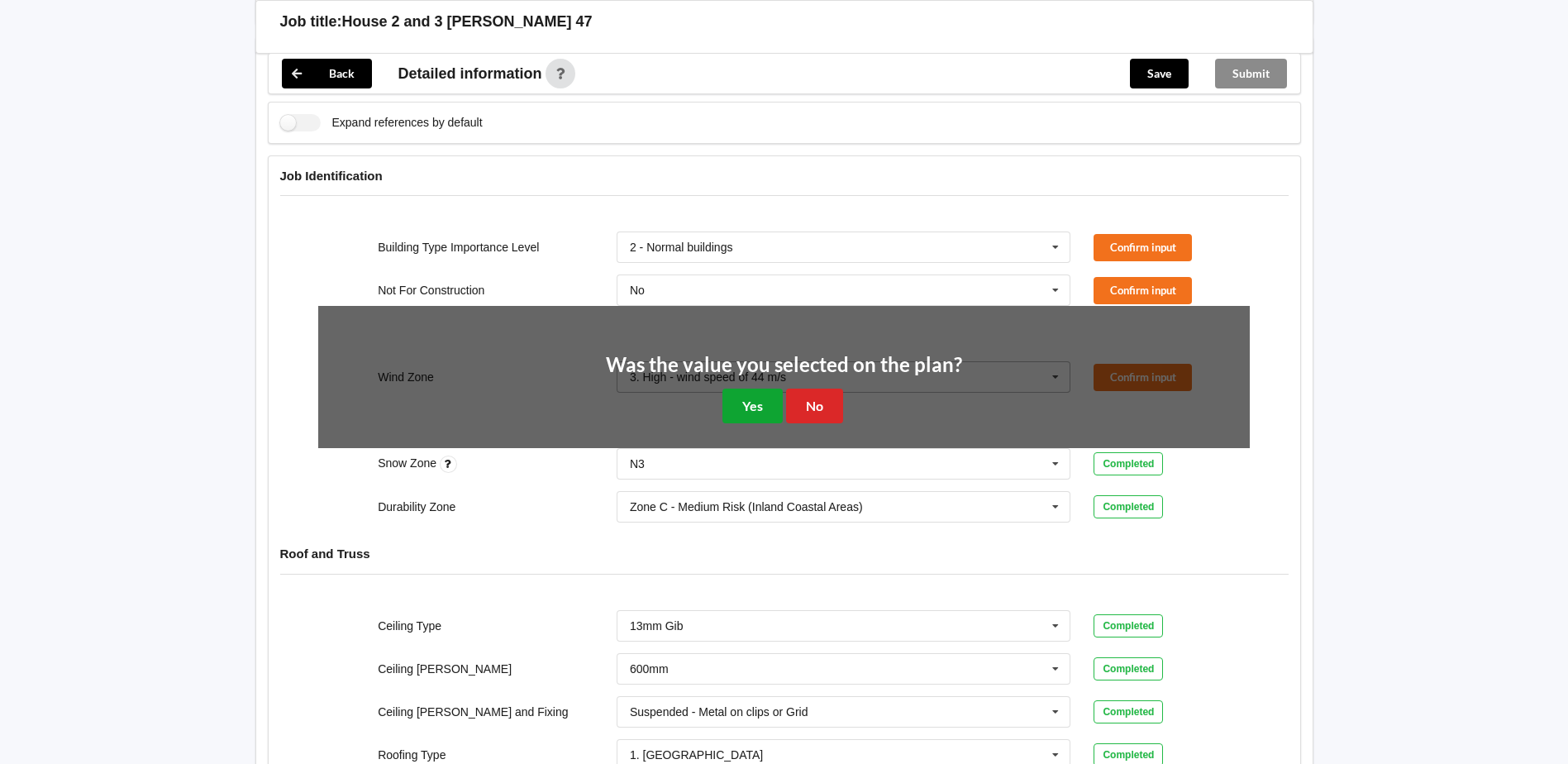
drag, startPoint x: 747, startPoint y: 389, endPoint x: 990, endPoint y: 314, distance: 254.3
click at [758, 389] on button "Yes" at bounding box center [753, 405] width 60 height 34
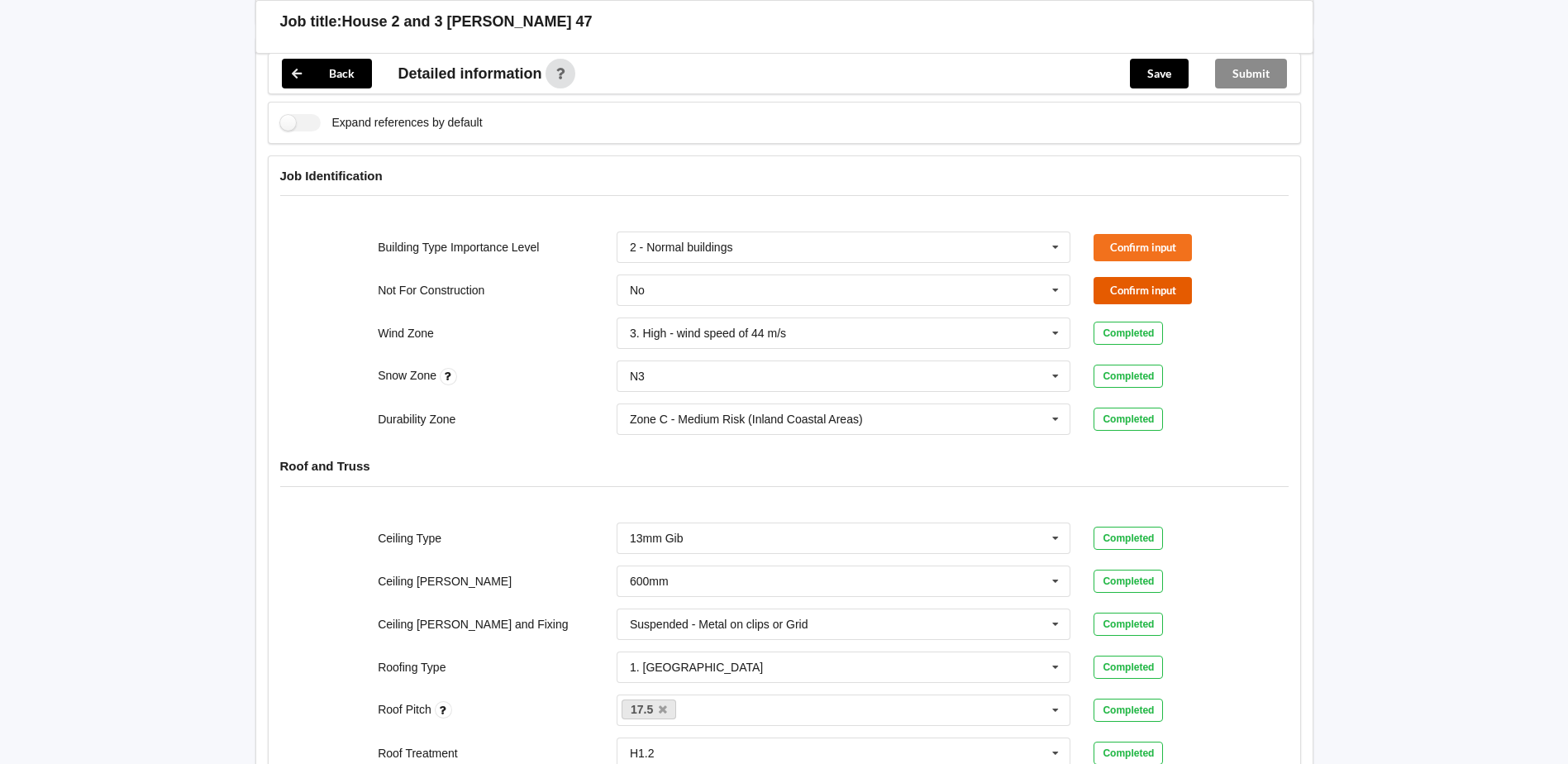
click at [1153, 277] on button "Confirm input" at bounding box center [1143, 290] width 98 height 28
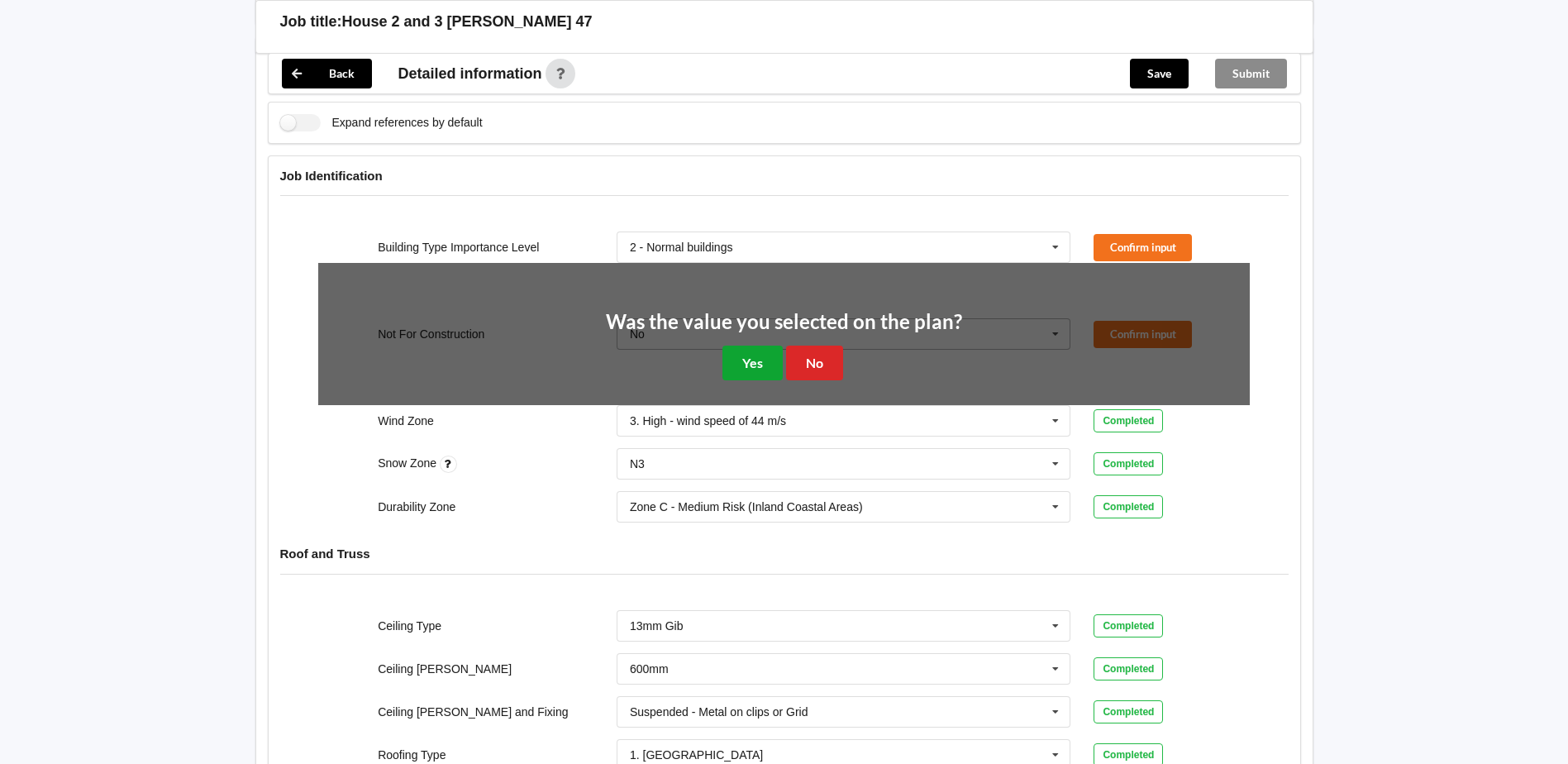
drag, startPoint x: 754, startPoint y: 338, endPoint x: 898, endPoint y: 287, distance: 152.8
click at [772, 345] on button "Yes" at bounding box center [753, 362] width 60 height 34
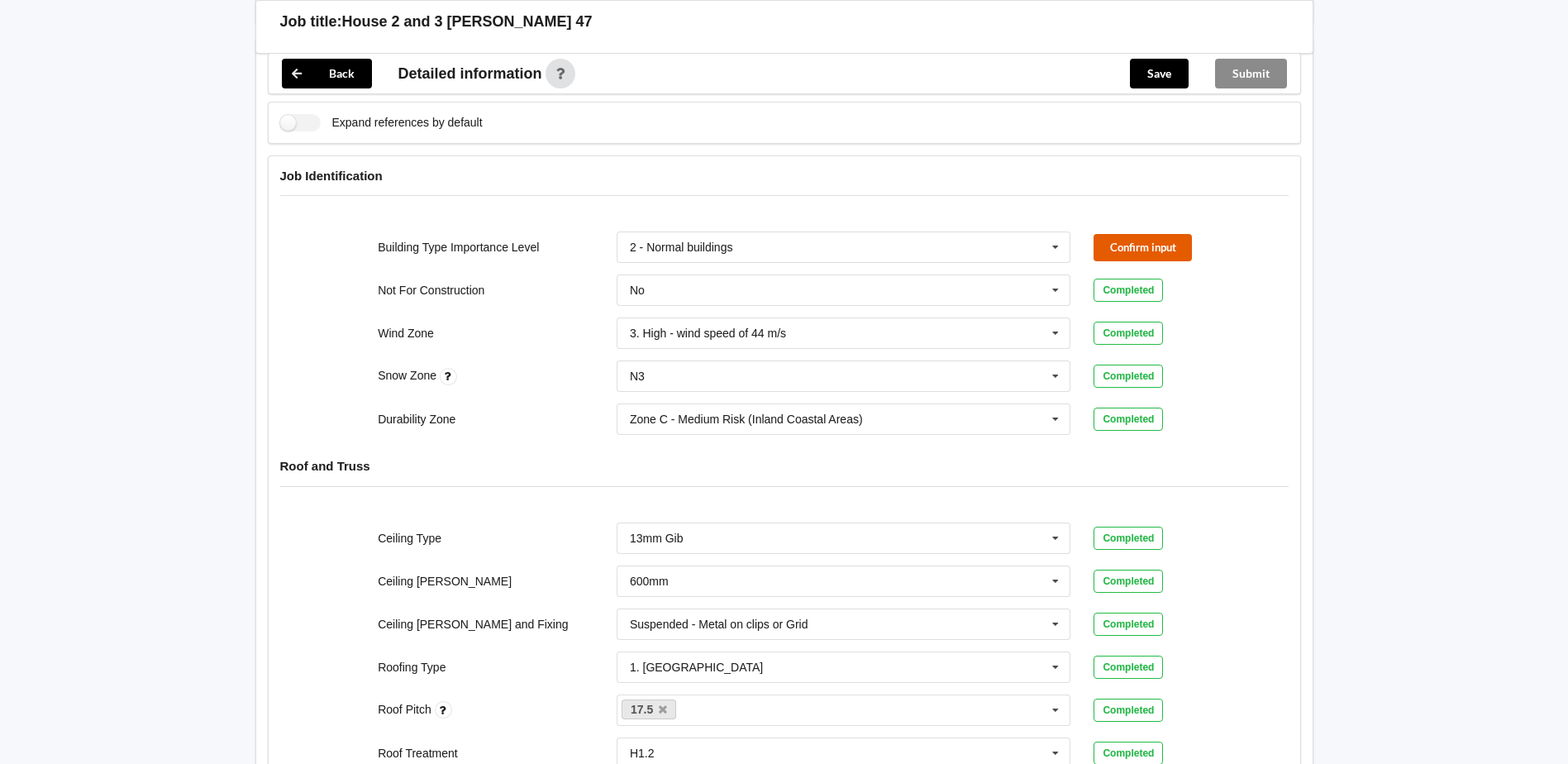
click at [1145, 234] on button "Confirm input" at bounding box center [1143, 248] width 98 height 28
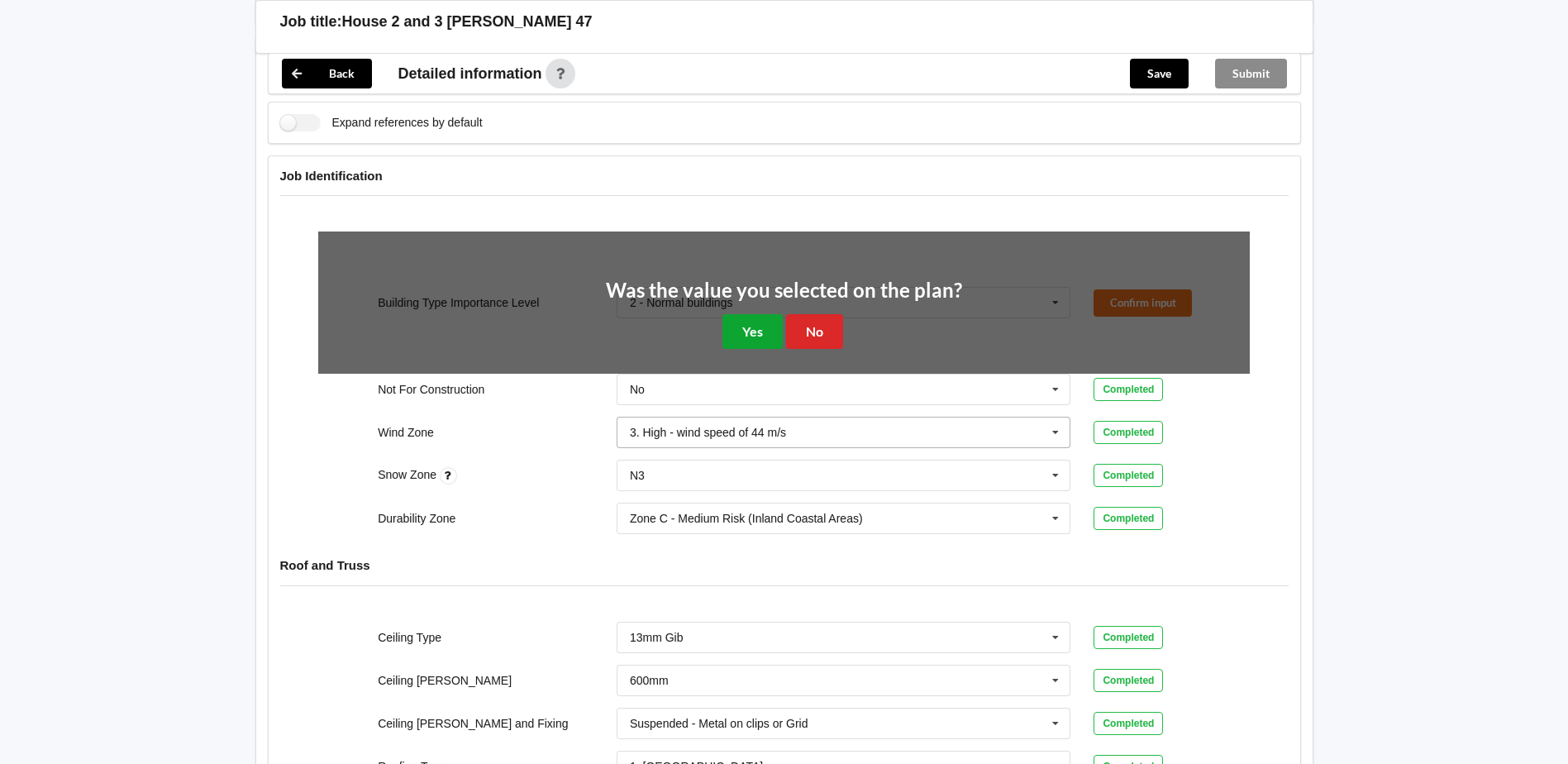
click at [753, 314] on button "Yes" at bounding box center [753, 331] width 60 height 34
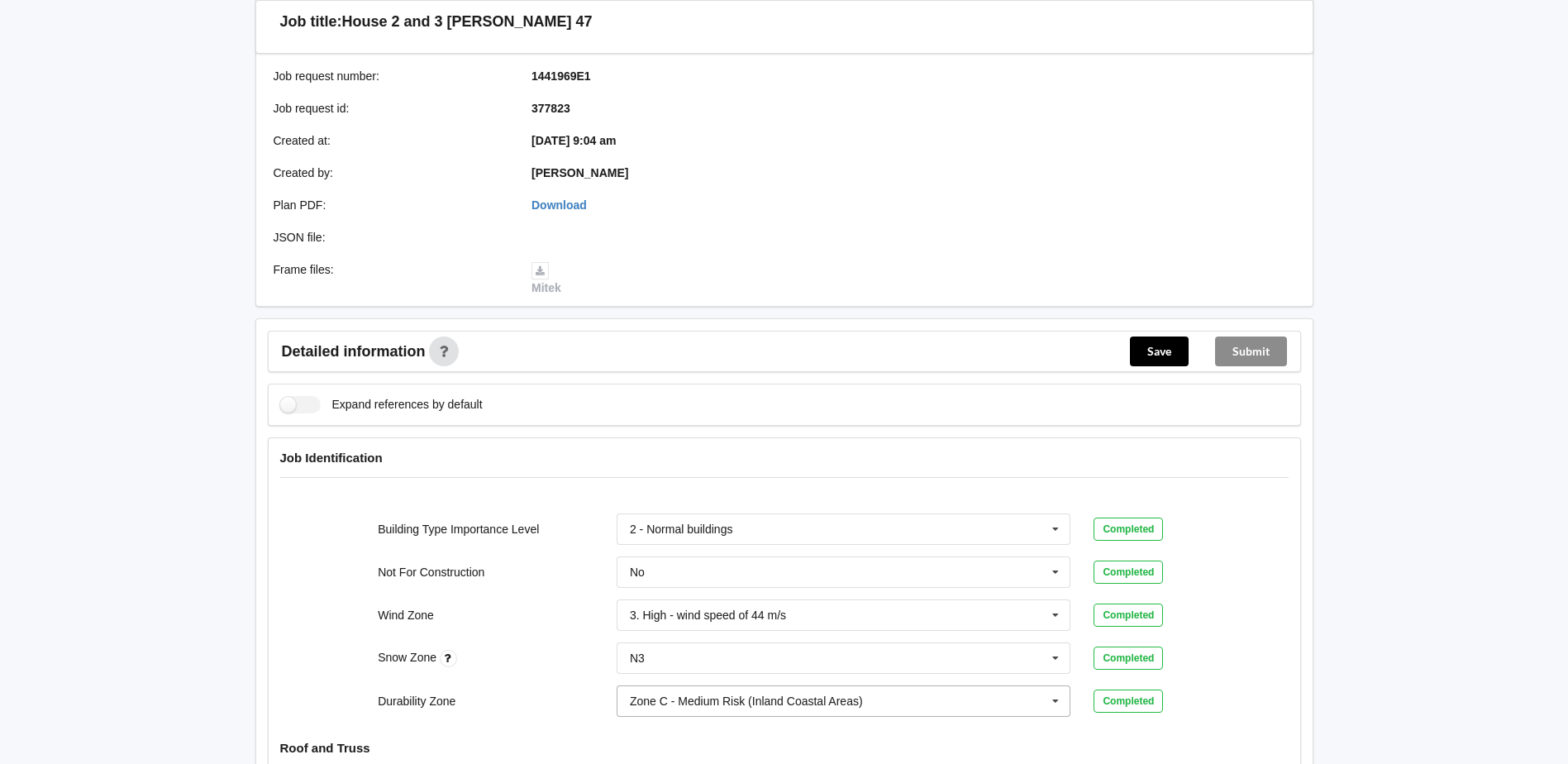
scroll to position [254, 0]
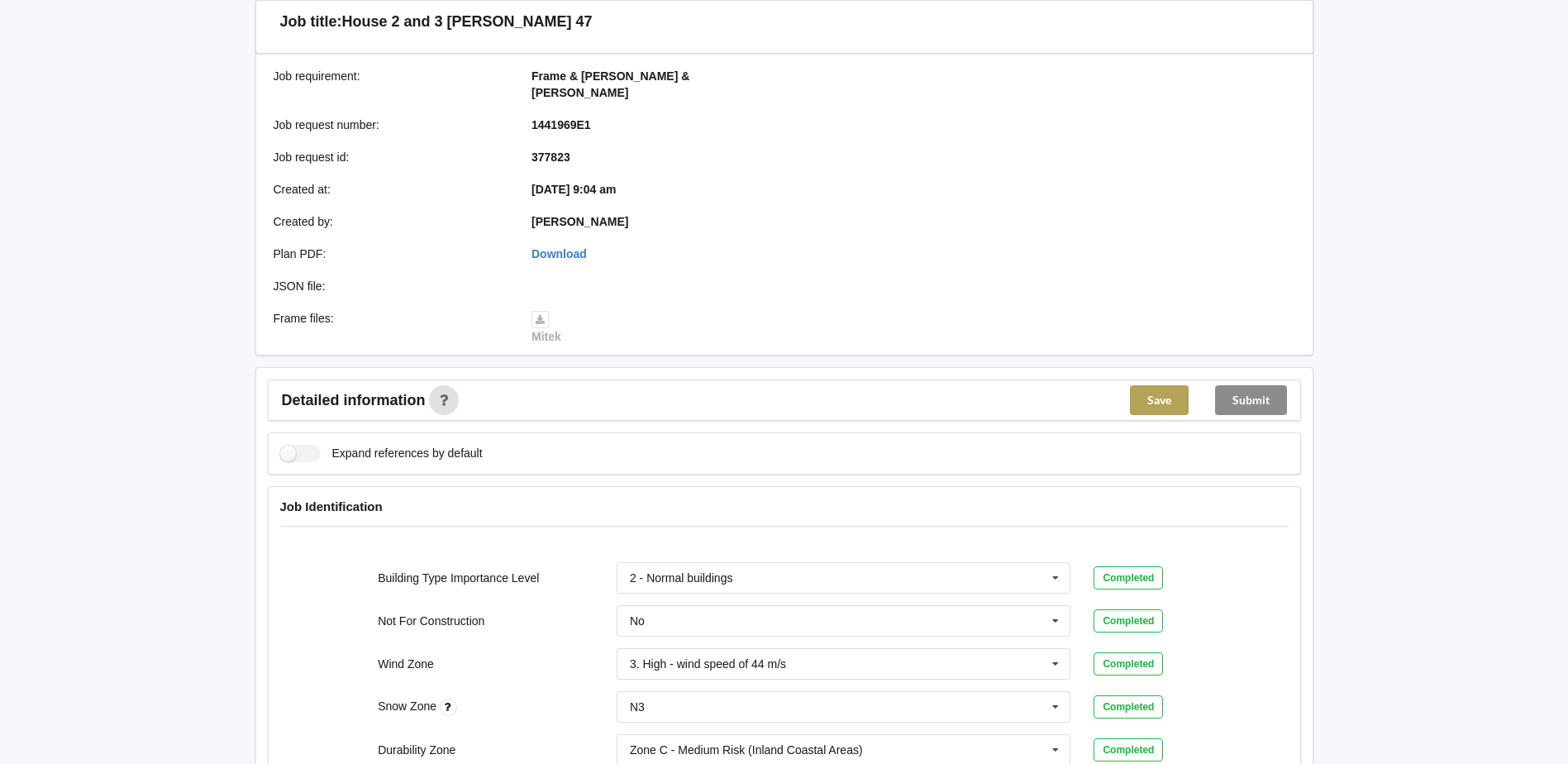
click at [1160, 385] on button "Save" at bounding box center [1159, 400] width 58 height 30
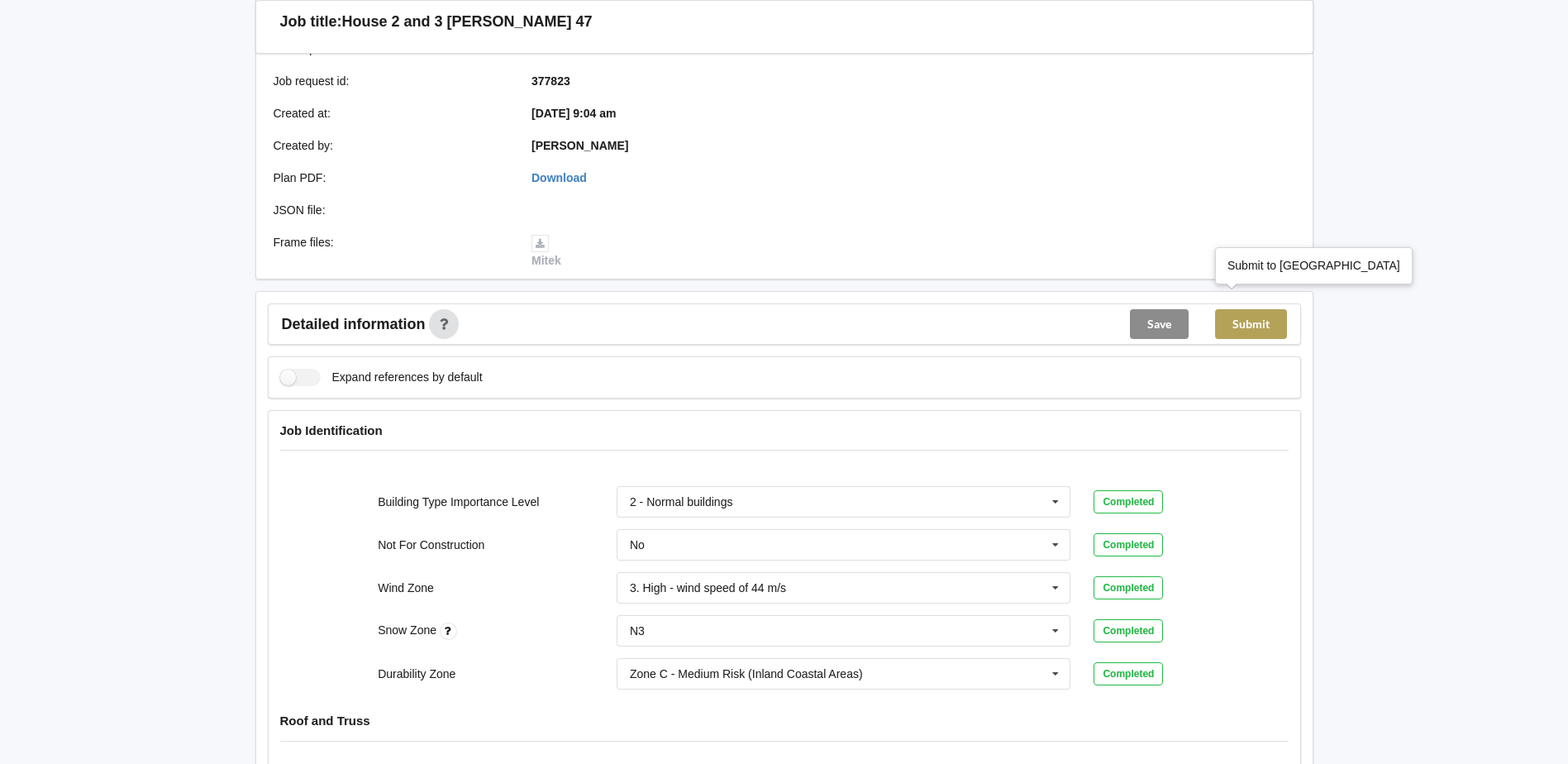
click at [1249, 316] on button "Submit" at bounding box center [1250, 324] width 72 height 30
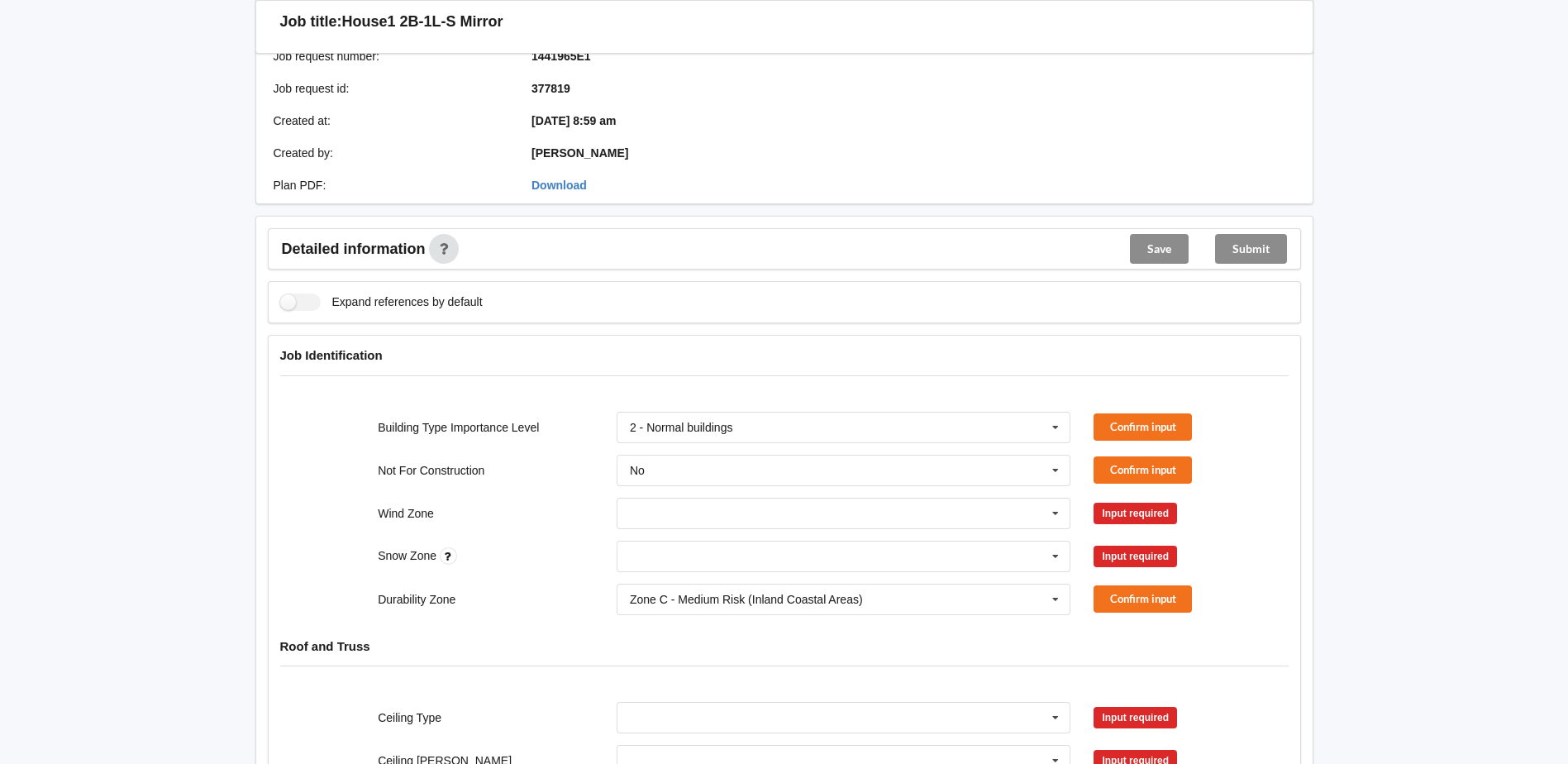
scroll to position [248, 0]
click at [1065, 498] on icon at bounding box center [1055, 513] width 25 height 31
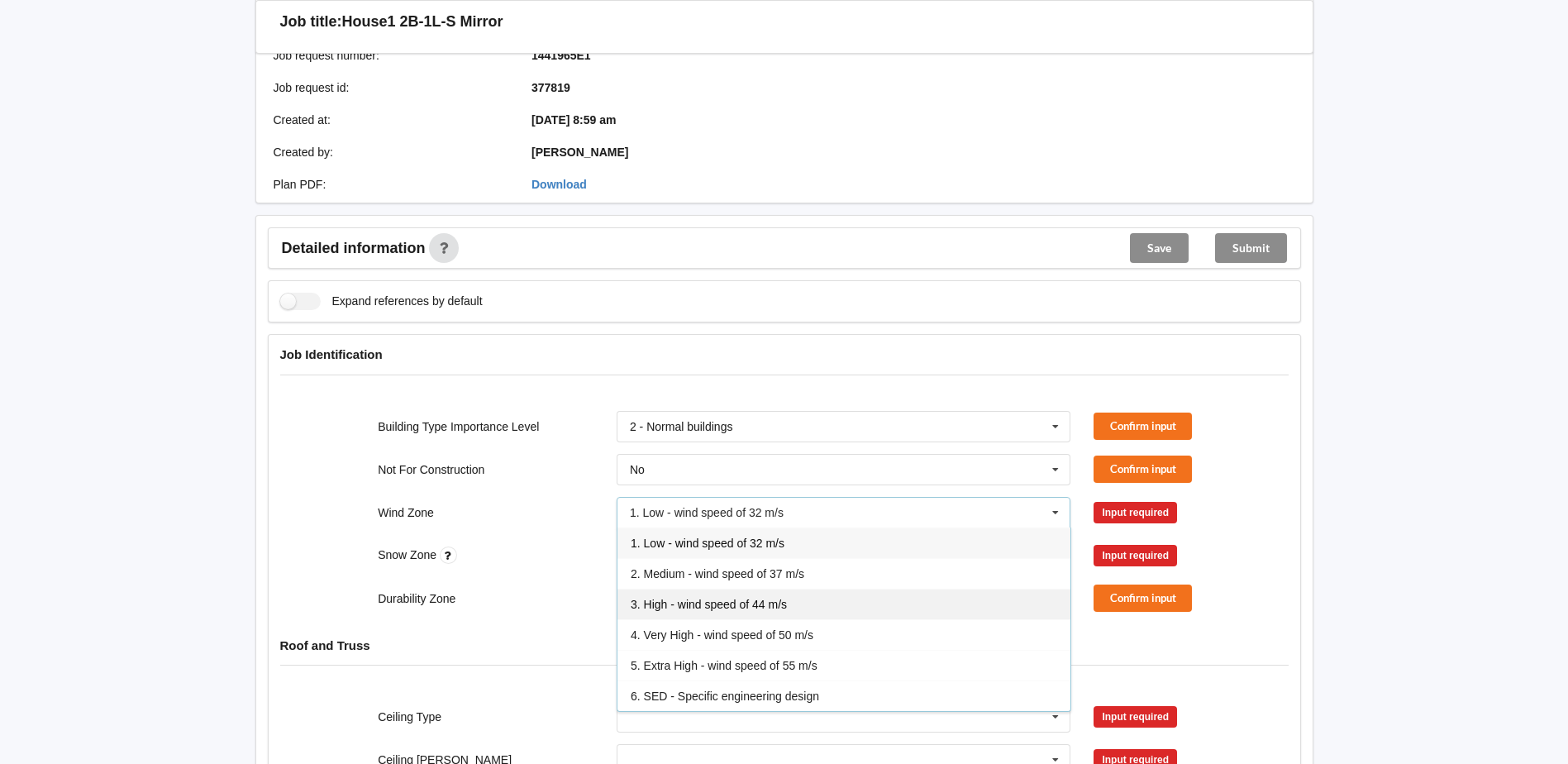
click at [788, 596] on div "3. High - wind speed of 44 m/s" at bounding box center [844, 604] width 453 height 31
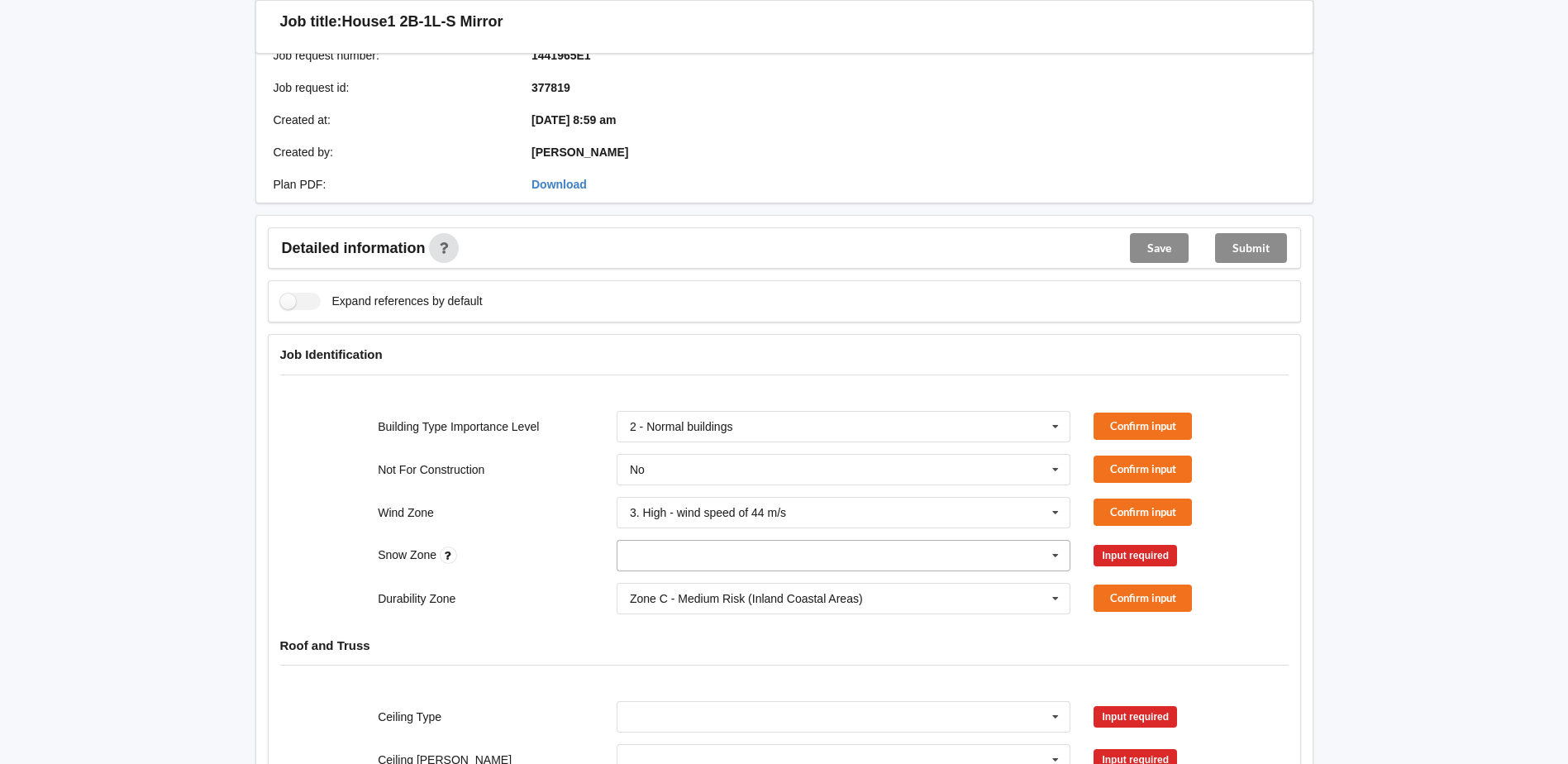
click at [1057, 540] on icon at bounding box center [1055, 555] width 25 height 31
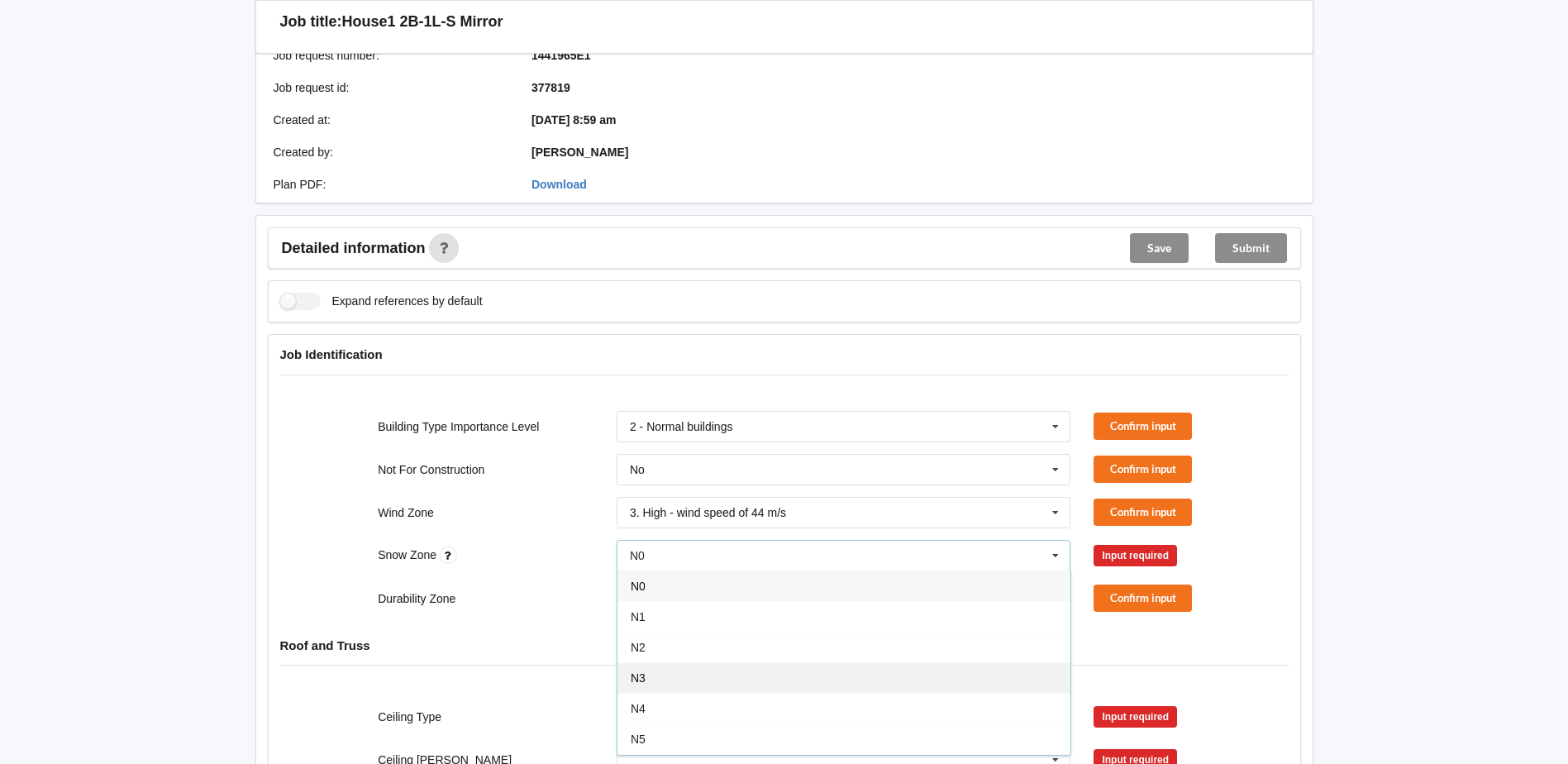
click at [649, 662] on div "N3" at bounding box center [844, 677] width 453 height 31
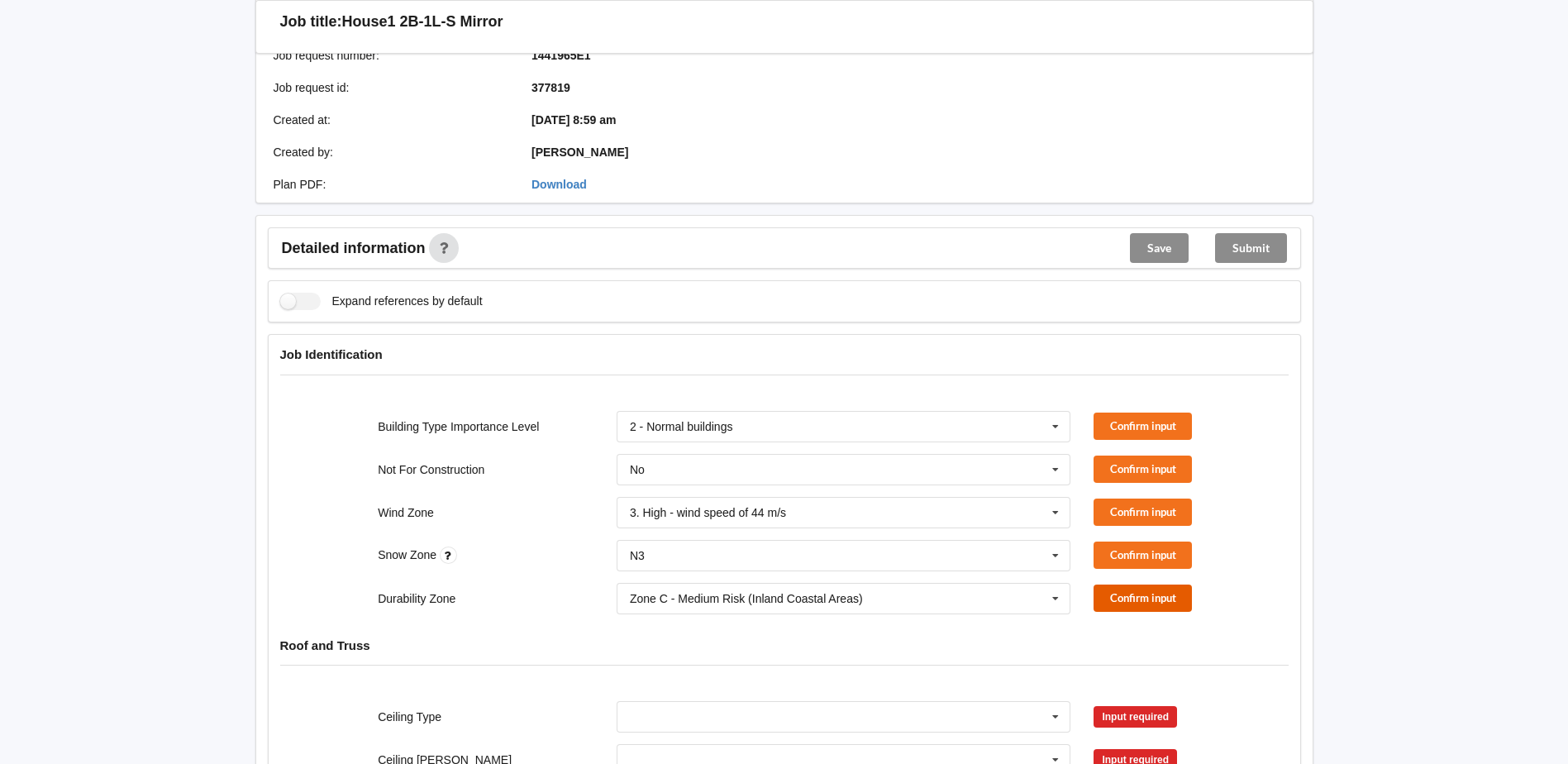
click at [1158, 585] on button "Confirm input" at bounding box center [1143, 598] width 98 height 28
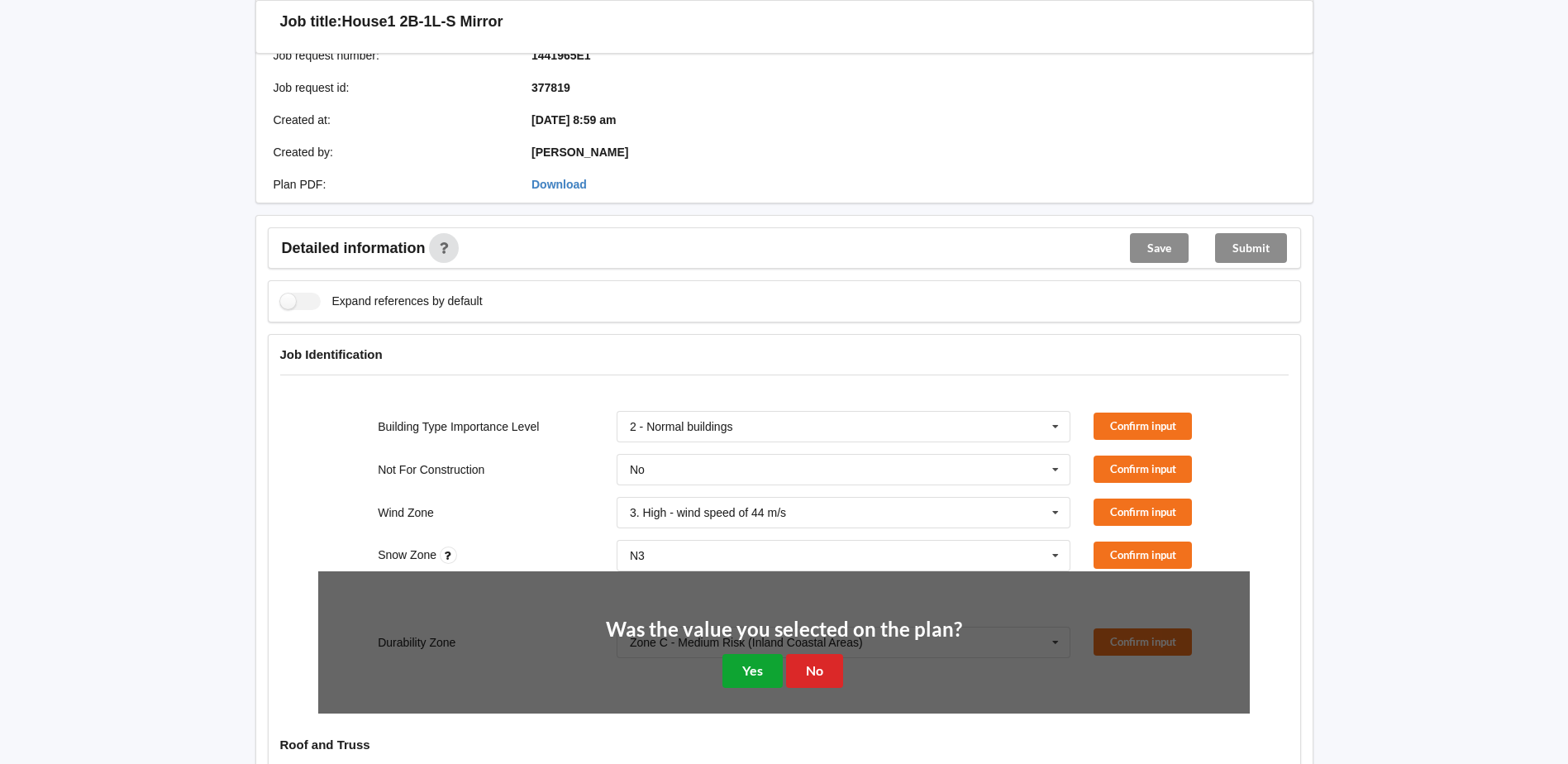
drag, startPoint x: 763, startPoint y: 647, endPoint x: 1107, endPoint y: 576, distance: 351.3
click at [783, 646] on div "Was the value you selected on the plan? Yes No" at bounding box center [784, 654] width 356 height 68
click at [754, 654] on button "Yes" at bounding box center [753, 671] width 60 height 34
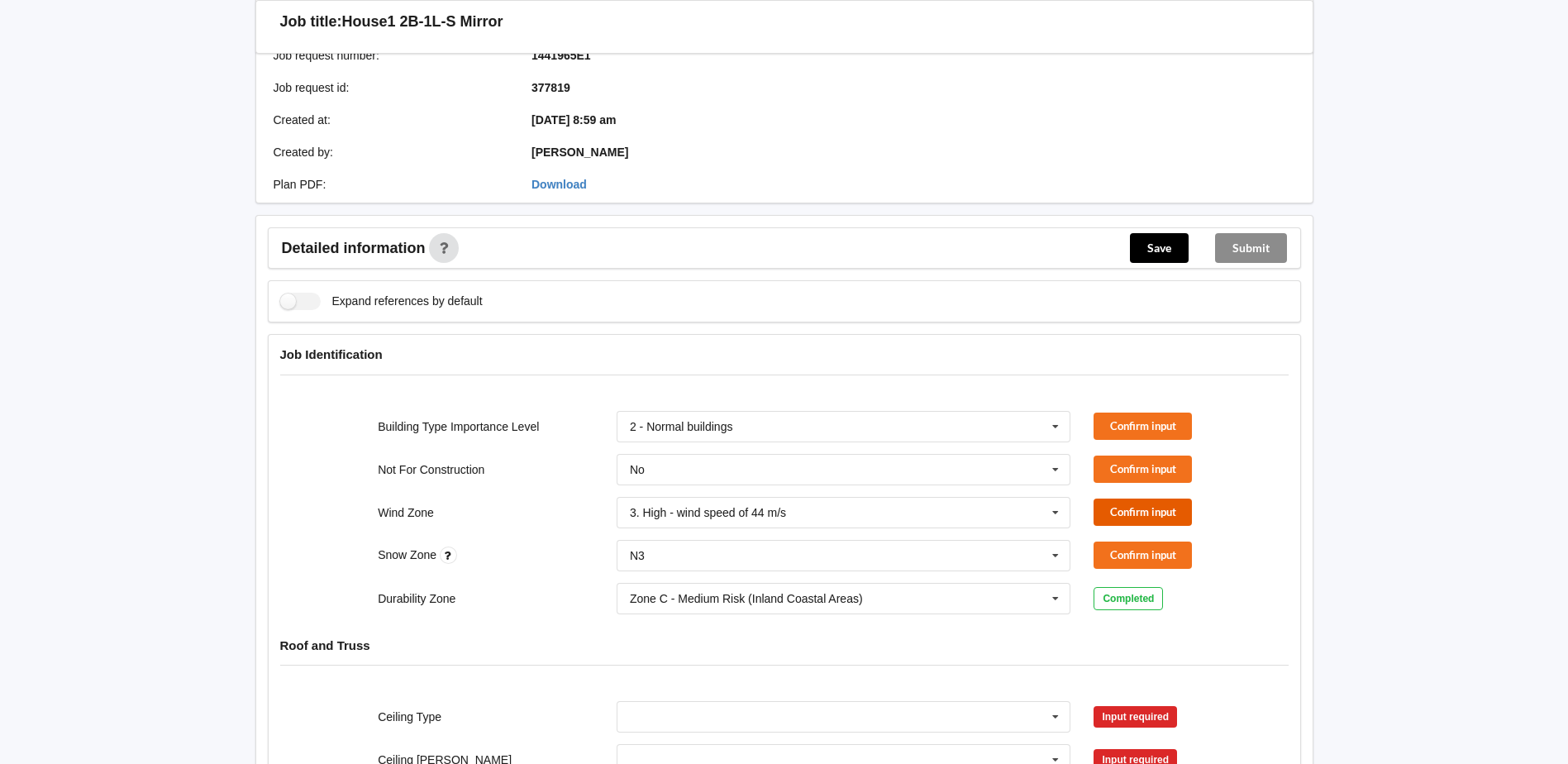
click at [1120, 499] on button "Confirm input" at bounding box center [1143, 512] width 98 height 28
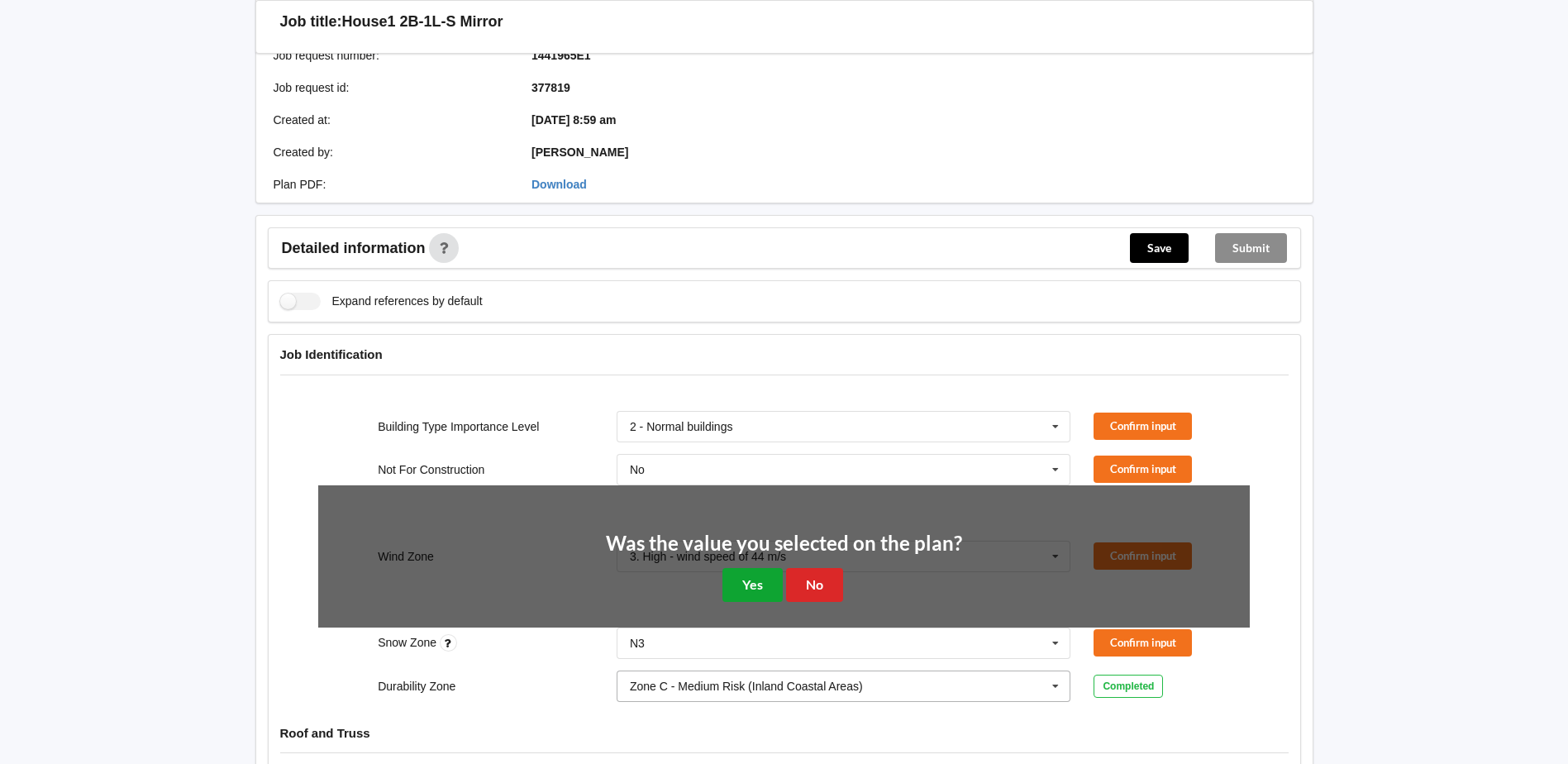
drag, startPoint x: 742, startPoint y: 572, endPoint x: 767, endPoint y: 566, distance: 25.7
click at [745, 570] on button "Yes" at bounding box center [753, 585] width 60 height 34
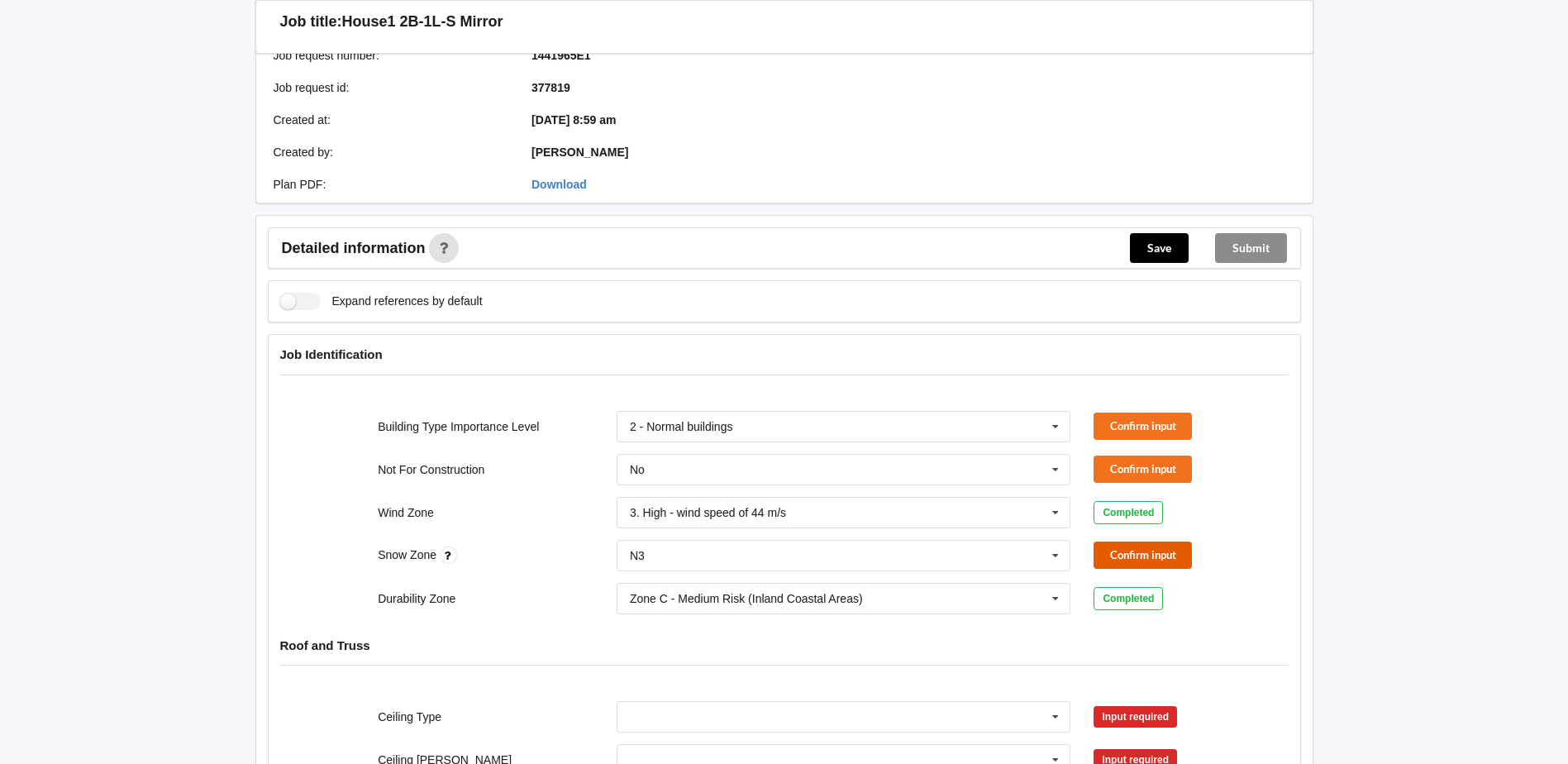
click at [1148, 541] on button "Confirm input" at bounding box center [1143, 555] width 98 height 28
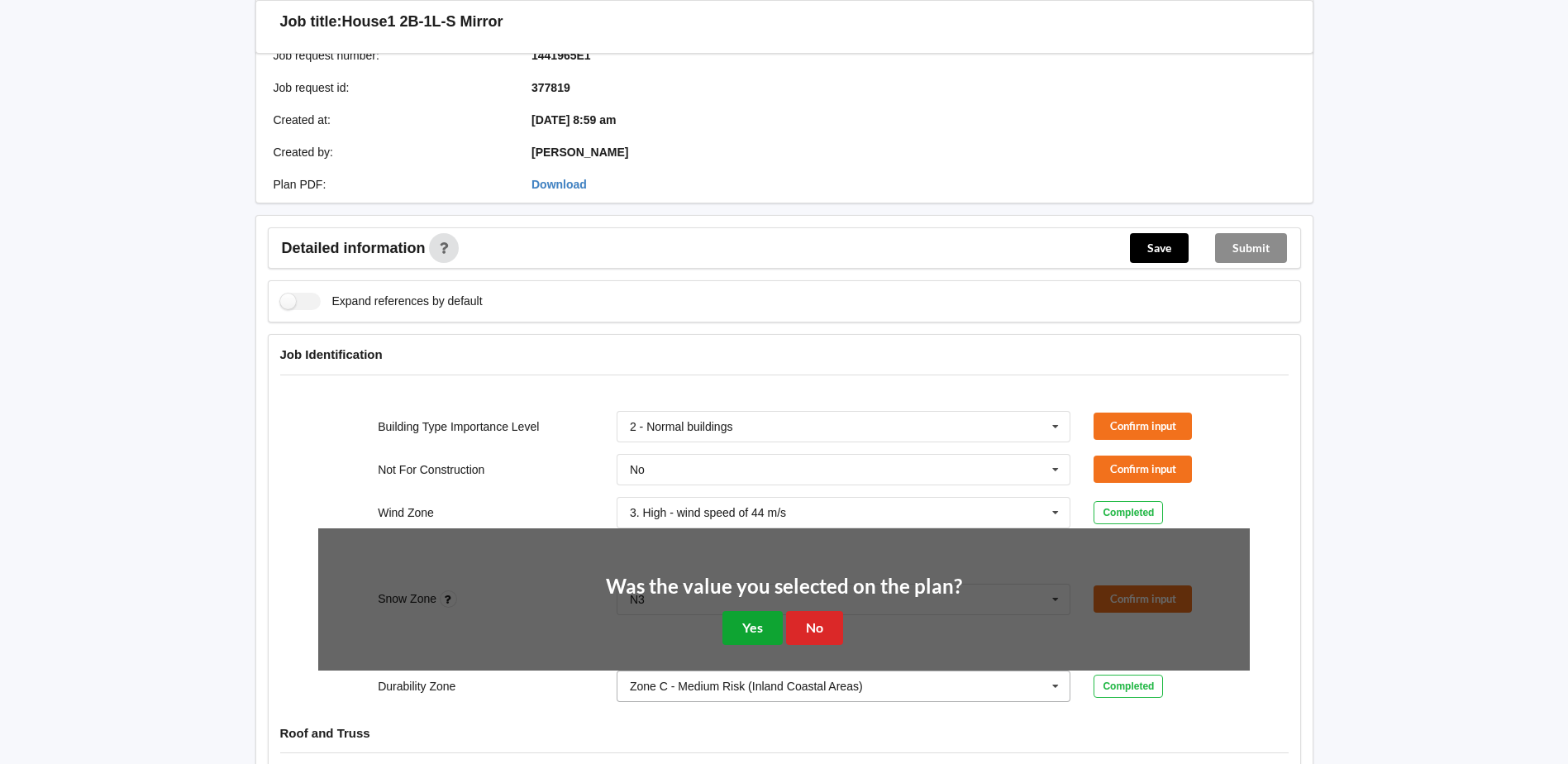
drag, startPoint x: 756, startPoint y: 608, endPoint x: 798, endPoint y: 581, distance: 49.9
click at [767, 611] on button "Yes" at bounding box center [753, 628] width 60 height 34
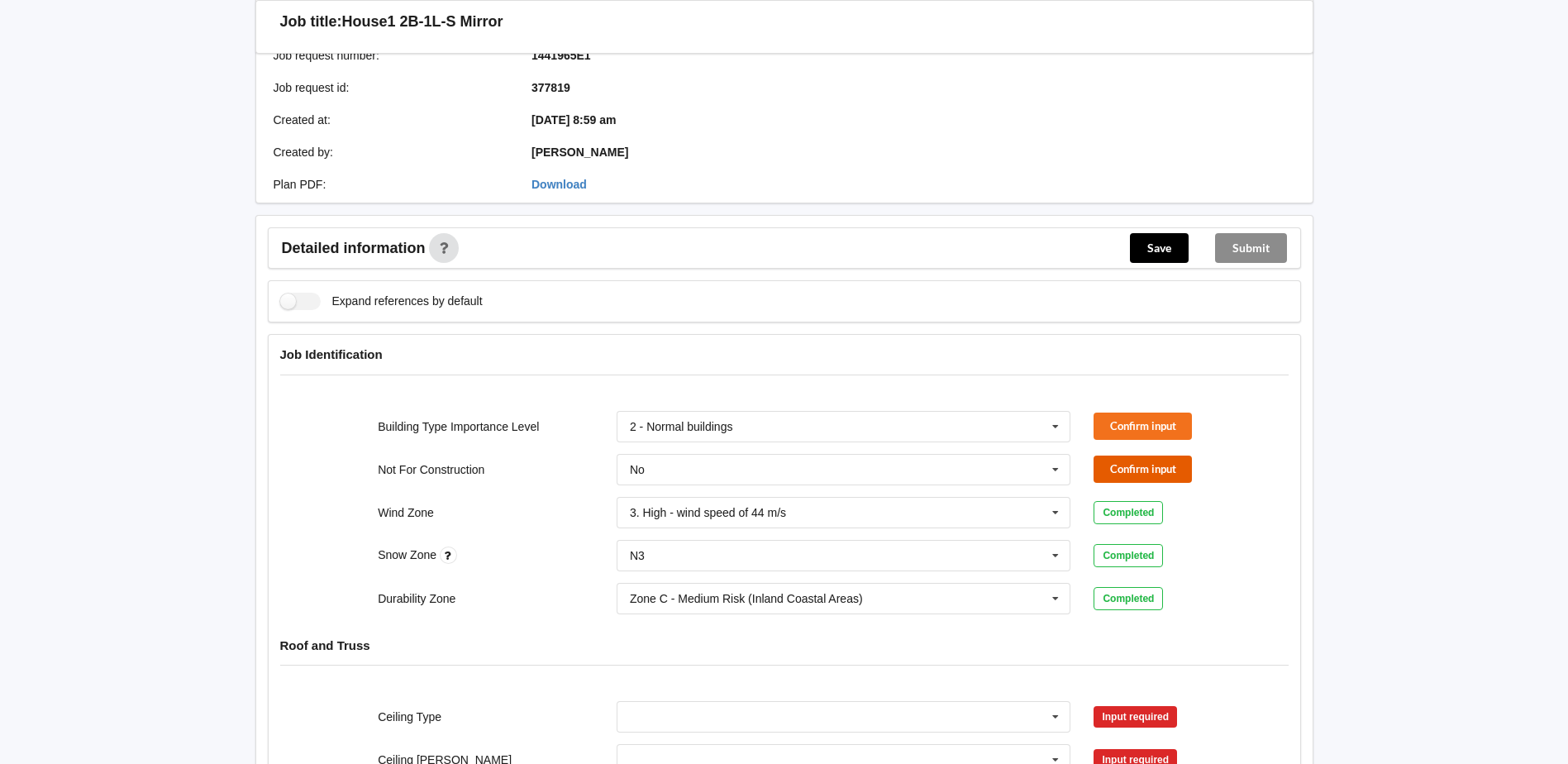
click at [1132, 455] on button "Confirm input" at bounding box center [1143, 469] width 98 height 28
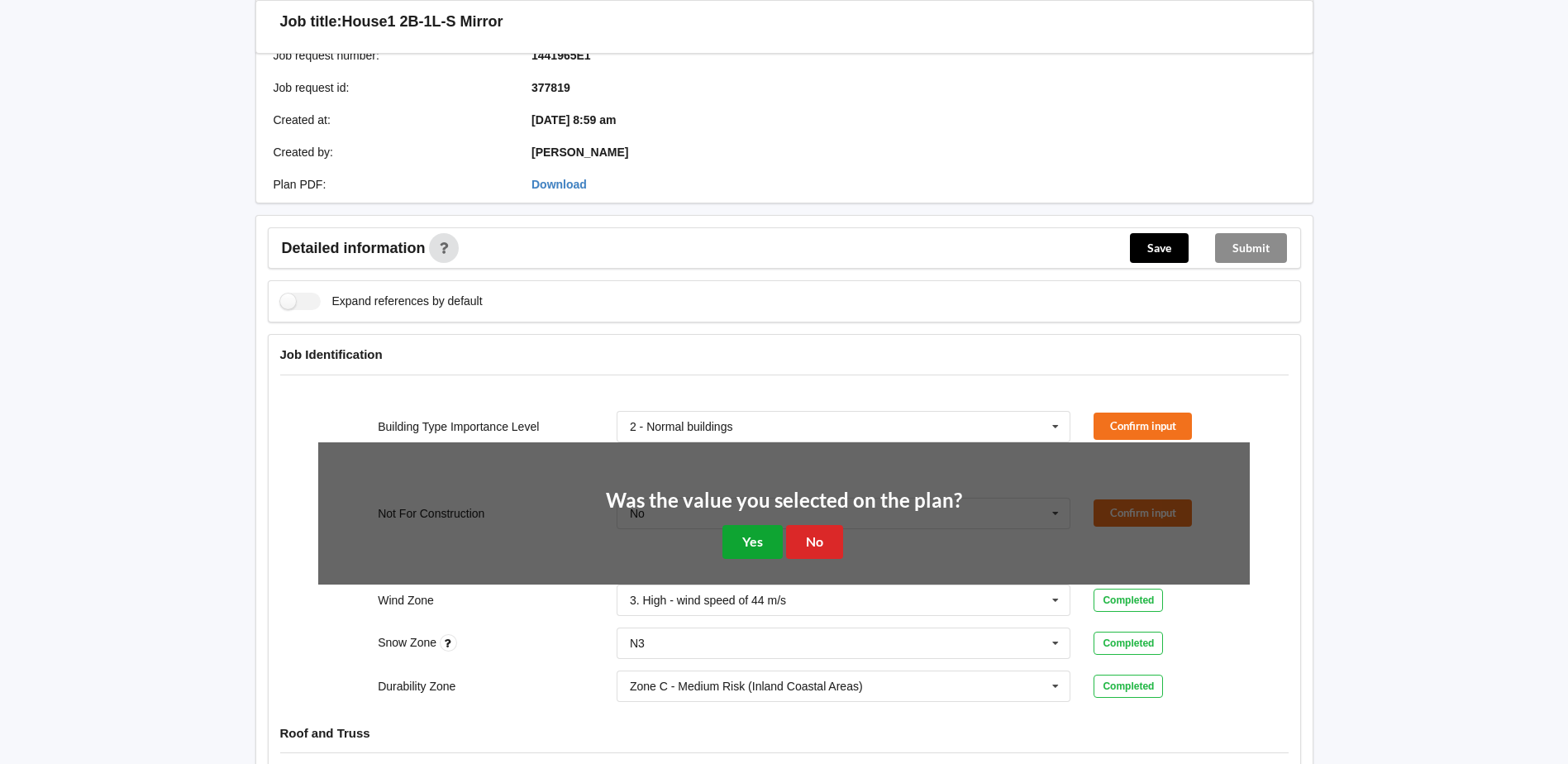
click at [753, 525] on button "Yes" at bounding box center [753, 542] width 60 height 34
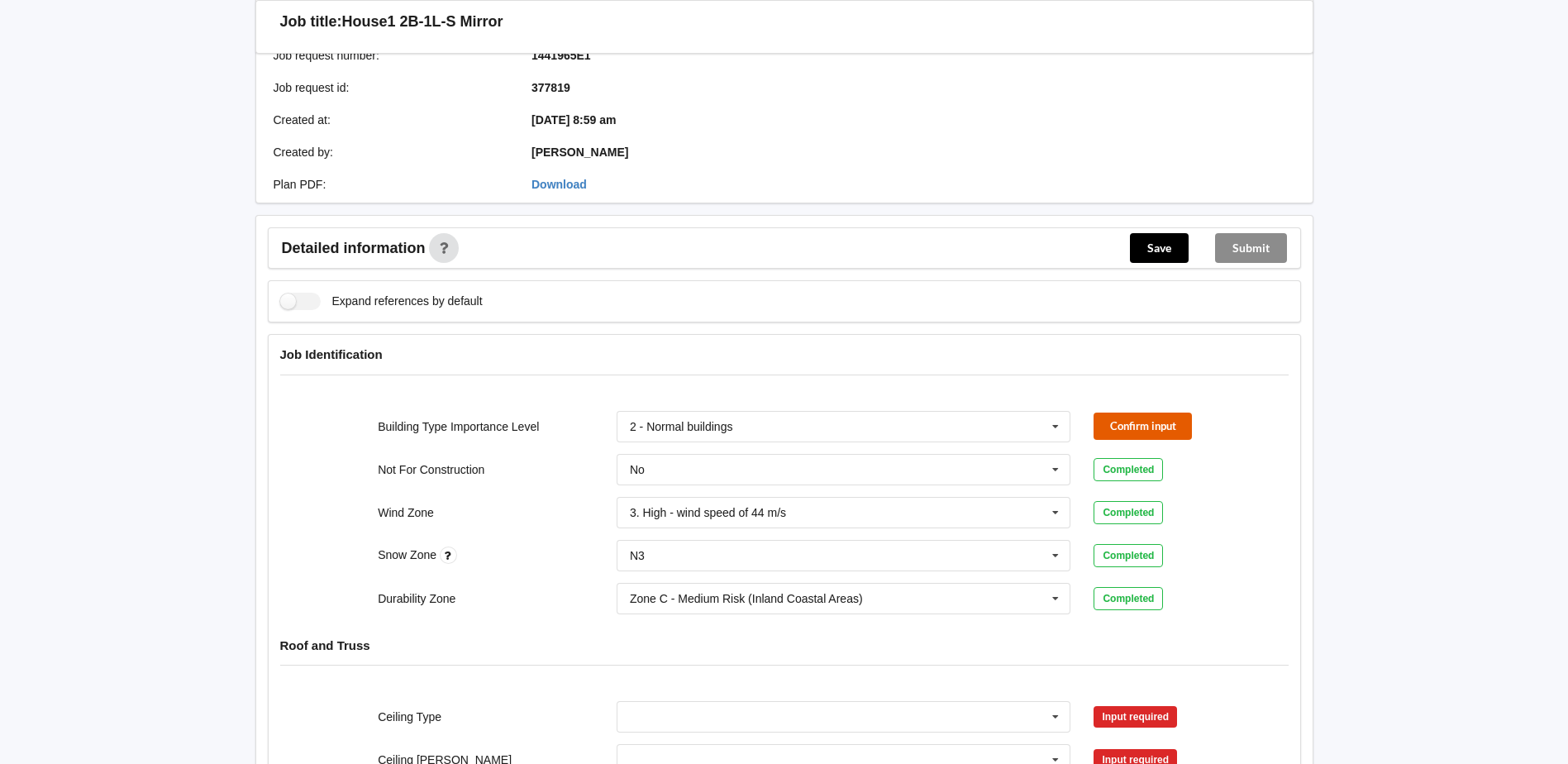
click at [1114, 413] on button "Confirm input" at bounding box center [1143, 426] width 98 height 28
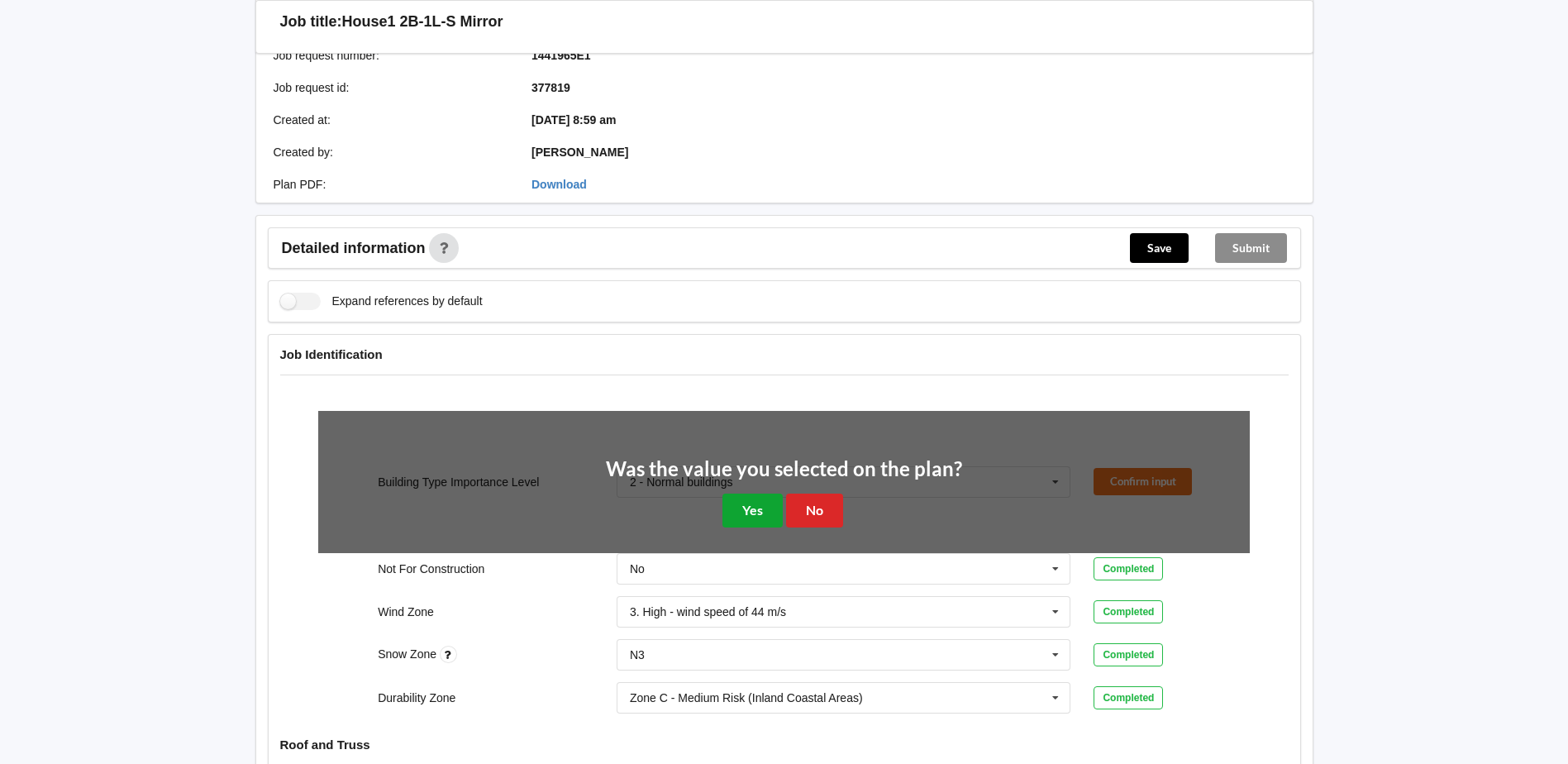
click at [746, 494] on button "Yes" at bounding box center [753, 510] width 60 height 34
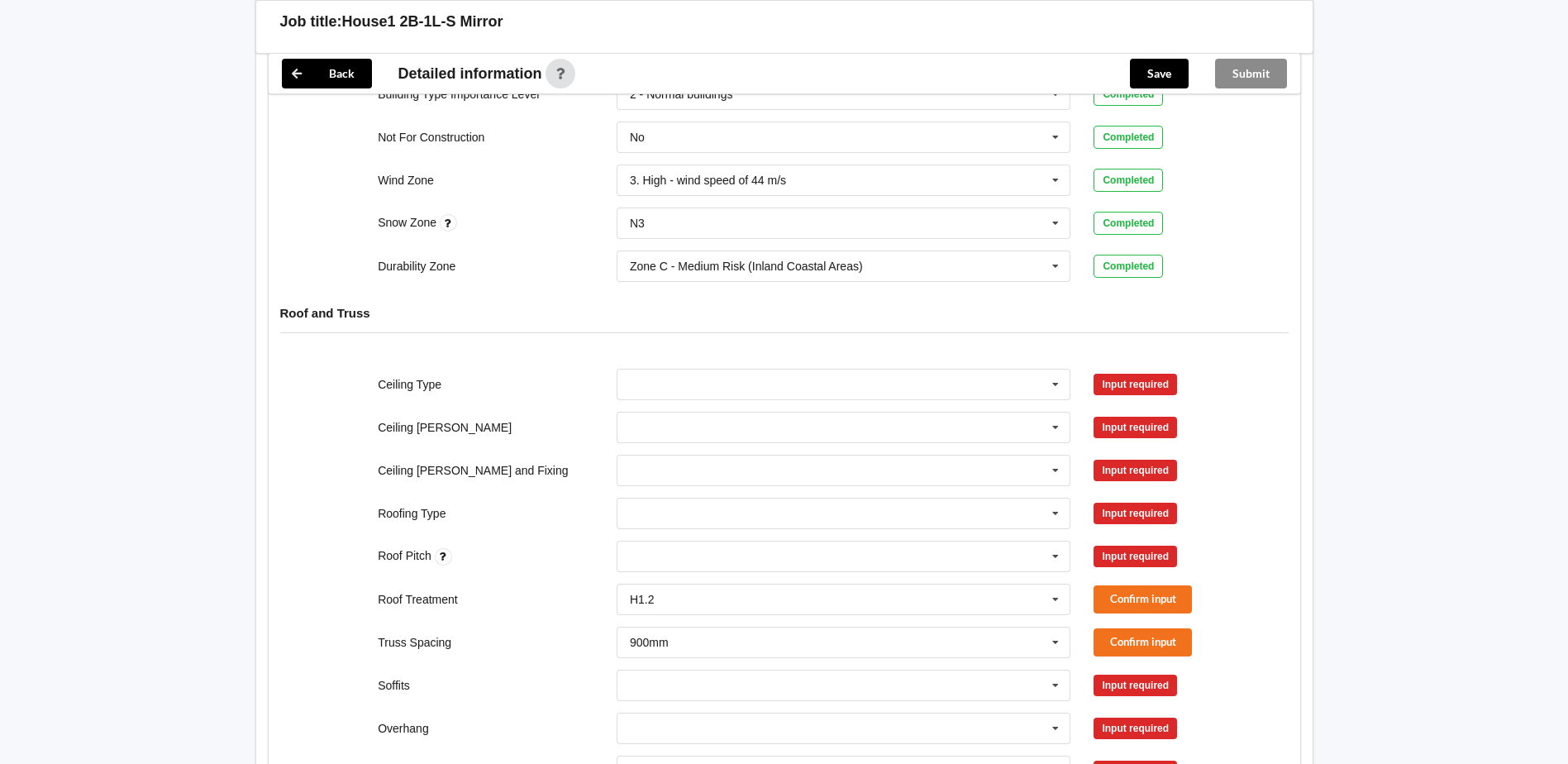
scroll to position [744, 0]
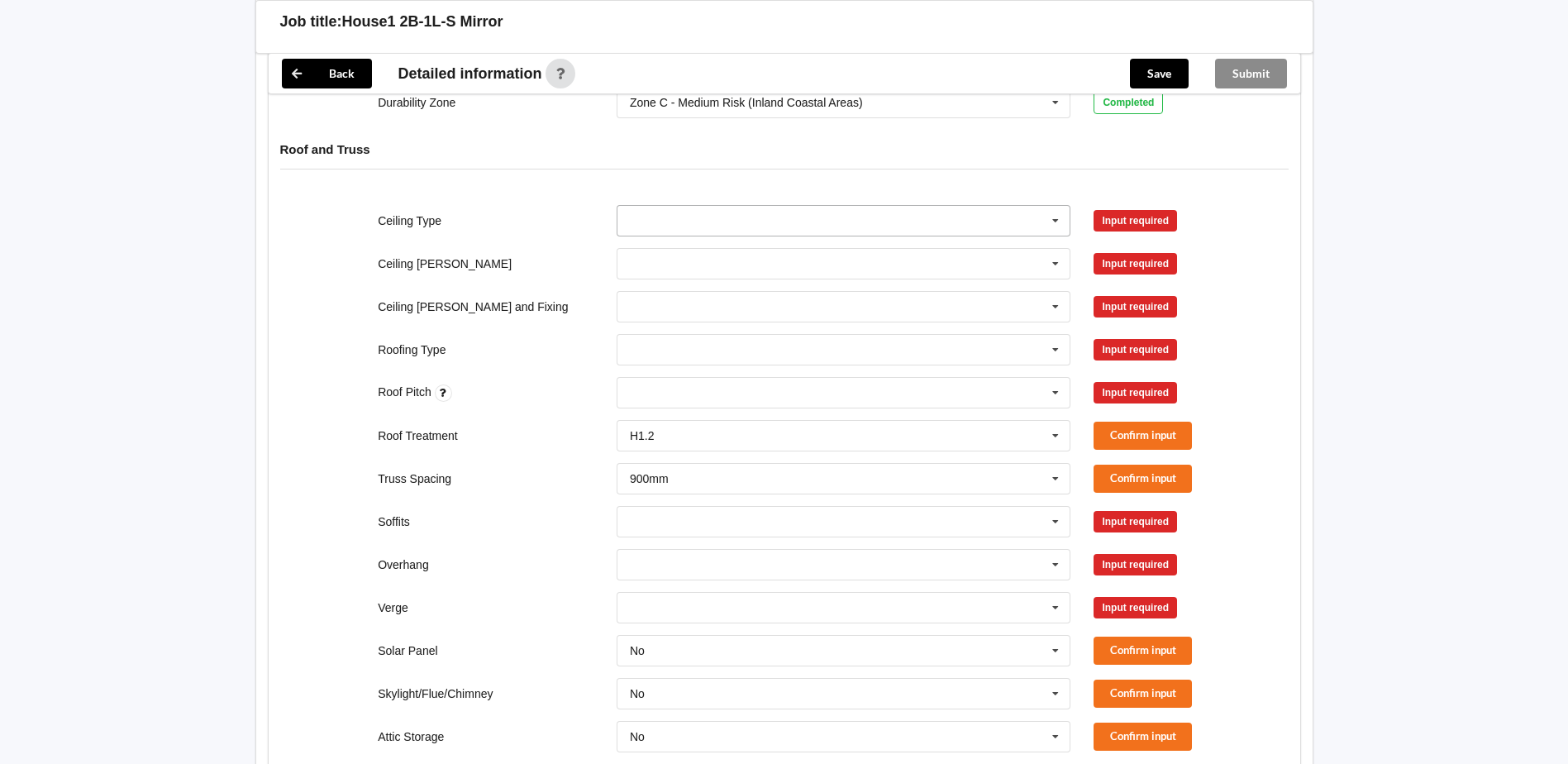
click at [1051, 206] on icon at bounding box center [1055, 221] width 25 height 31
click at [674, 337] on span "13mm Gib" at bounding box center [657, 344] width 53 height 13
click at [1048, 251] on icon at bounding box center [1055, 264] width 25 height 31
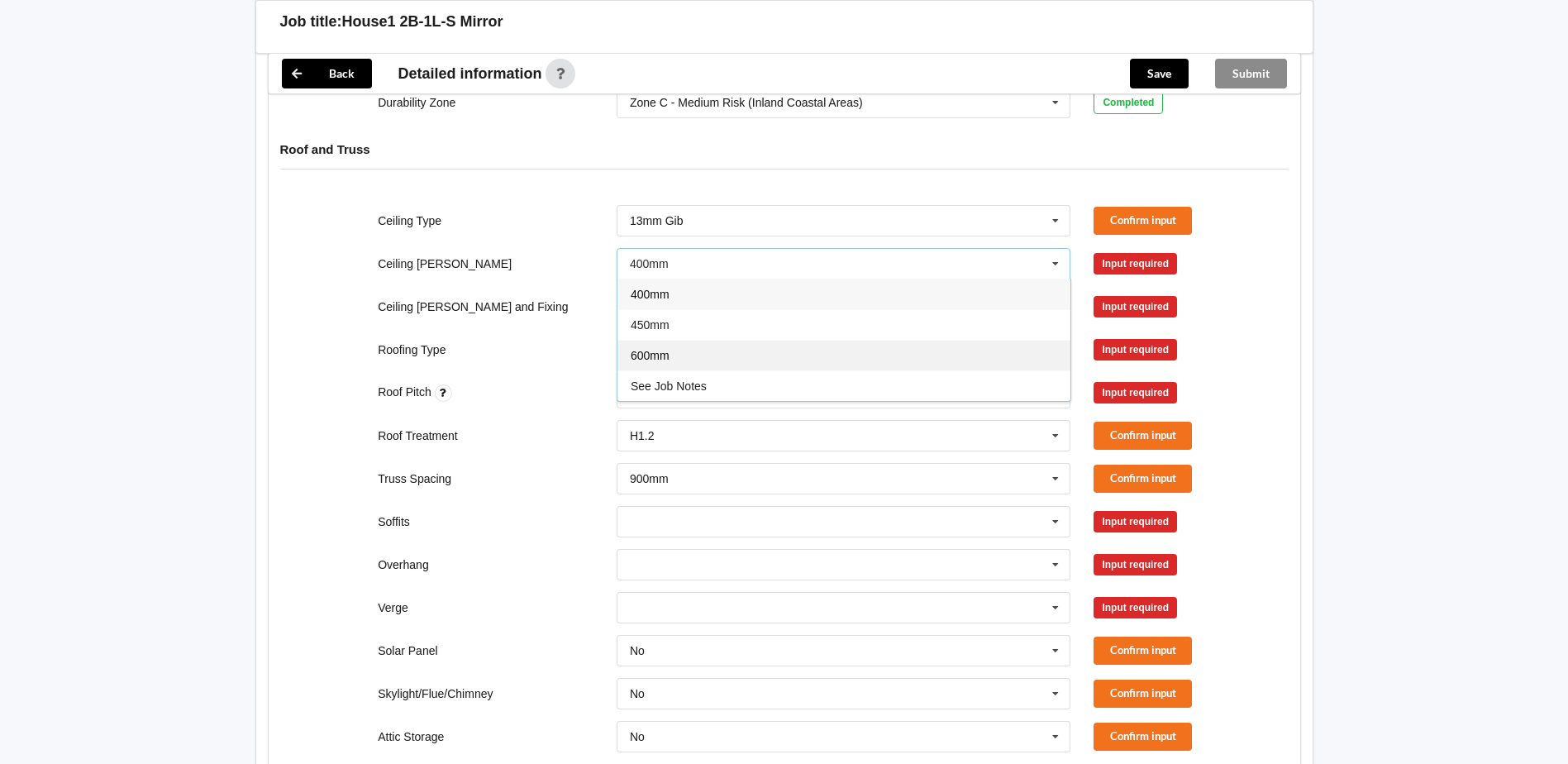
click at [726, 342] on div "600mm" at bounding box center [844, 354] width 453 height 31
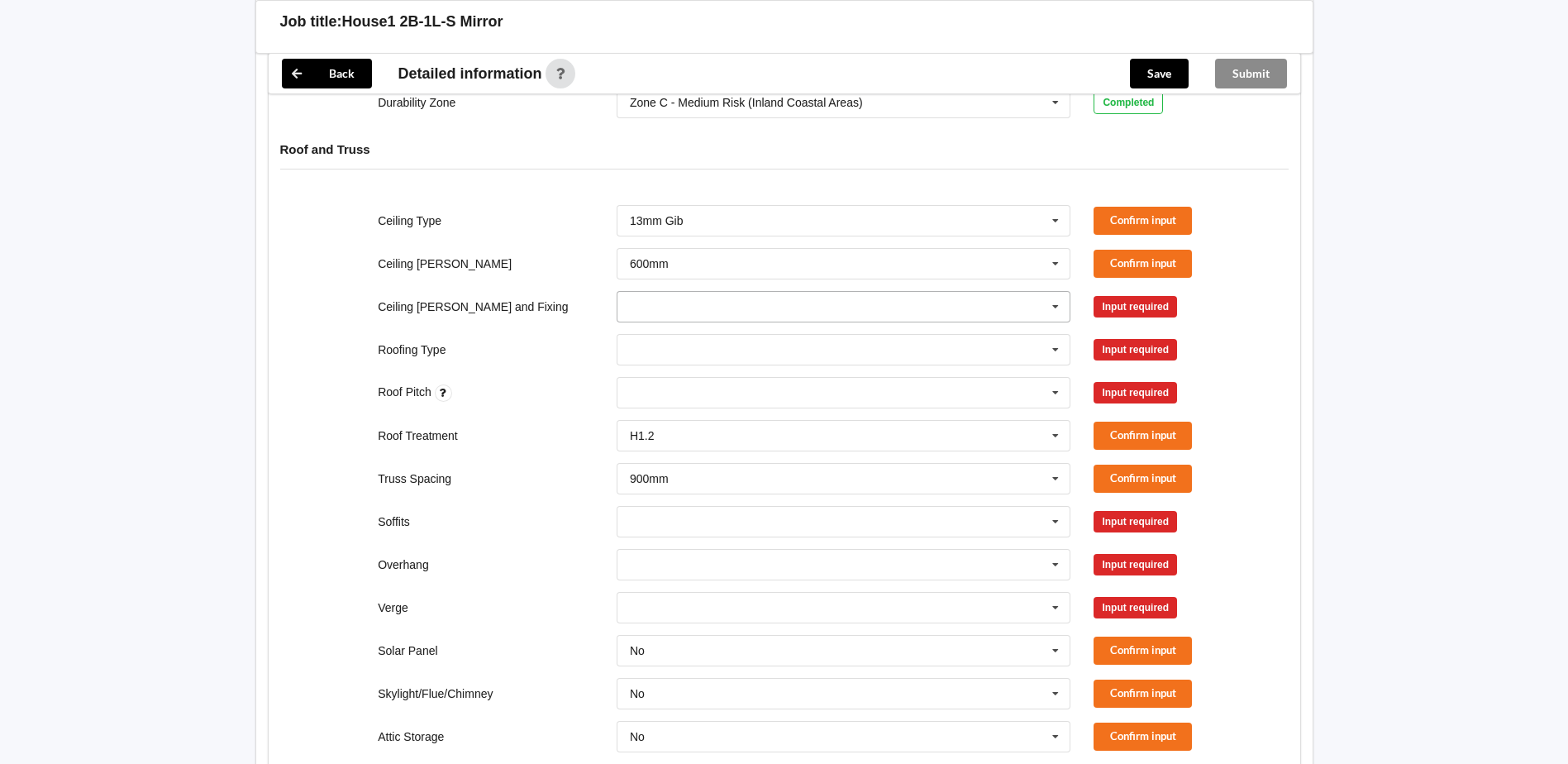
click at [1057, 294] on icon at bounding box center [1055, 307] width 25 height 31
drag, startPoint x: 801, startPoint y: 440, endPoint x: 809, endPoint y: 434, distance: 10.0
click at [804, 453] on span "Suspended - Metal on clips or Grid" at bounding box center [719, 460] width 178 height 13
click at [1054, 335] on icon at bounding box center [1055, 350] width 25 height 31
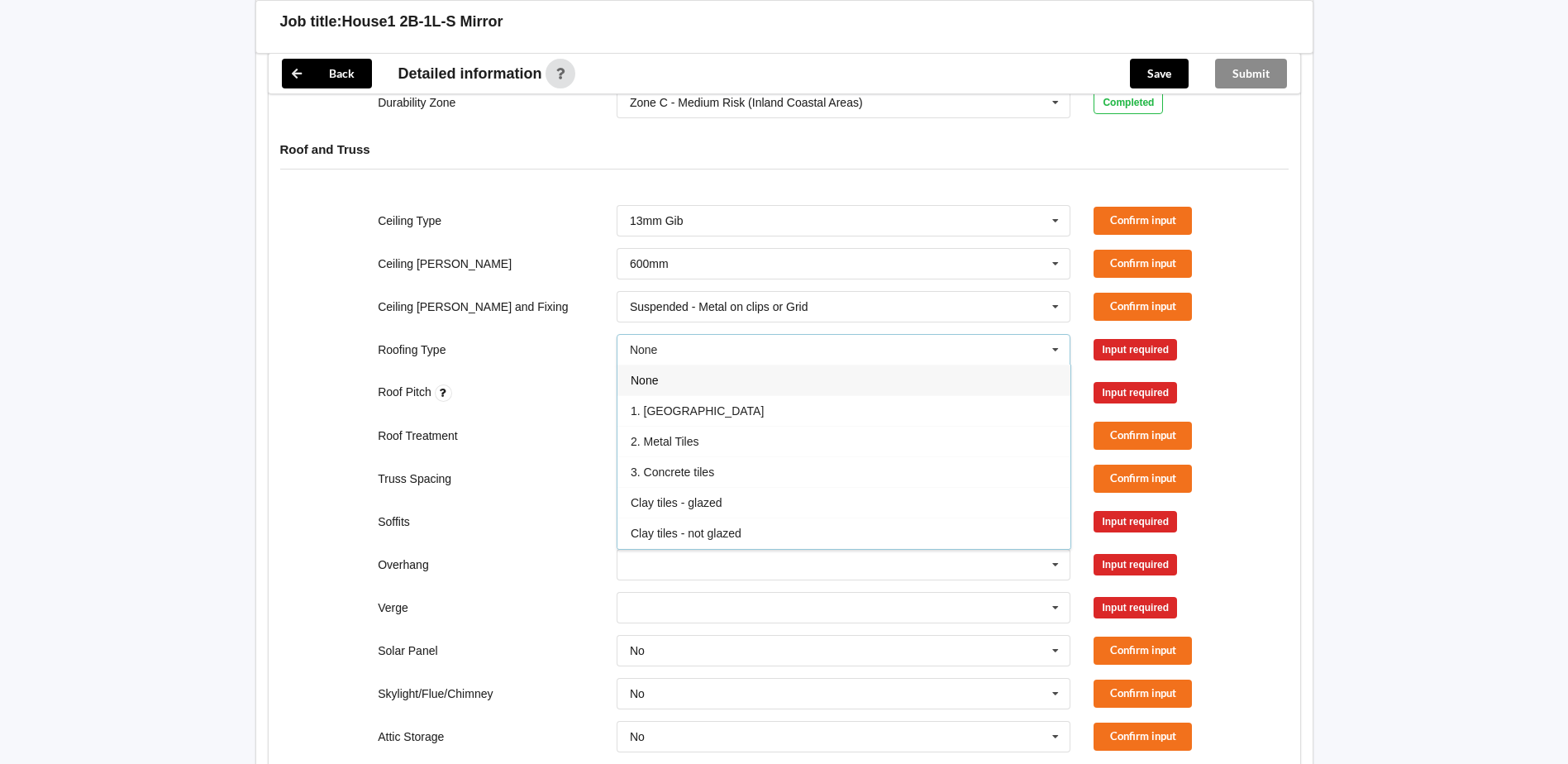
drag, startPoint x: 680, startPoint y: 390, endPoint x: 691, endPoint y: 387, distance: 11.4
click at [683, 405] on span "1. [GEOGRAPHIC_DATA]" at bounding box center [697, 411] width 133 height 13
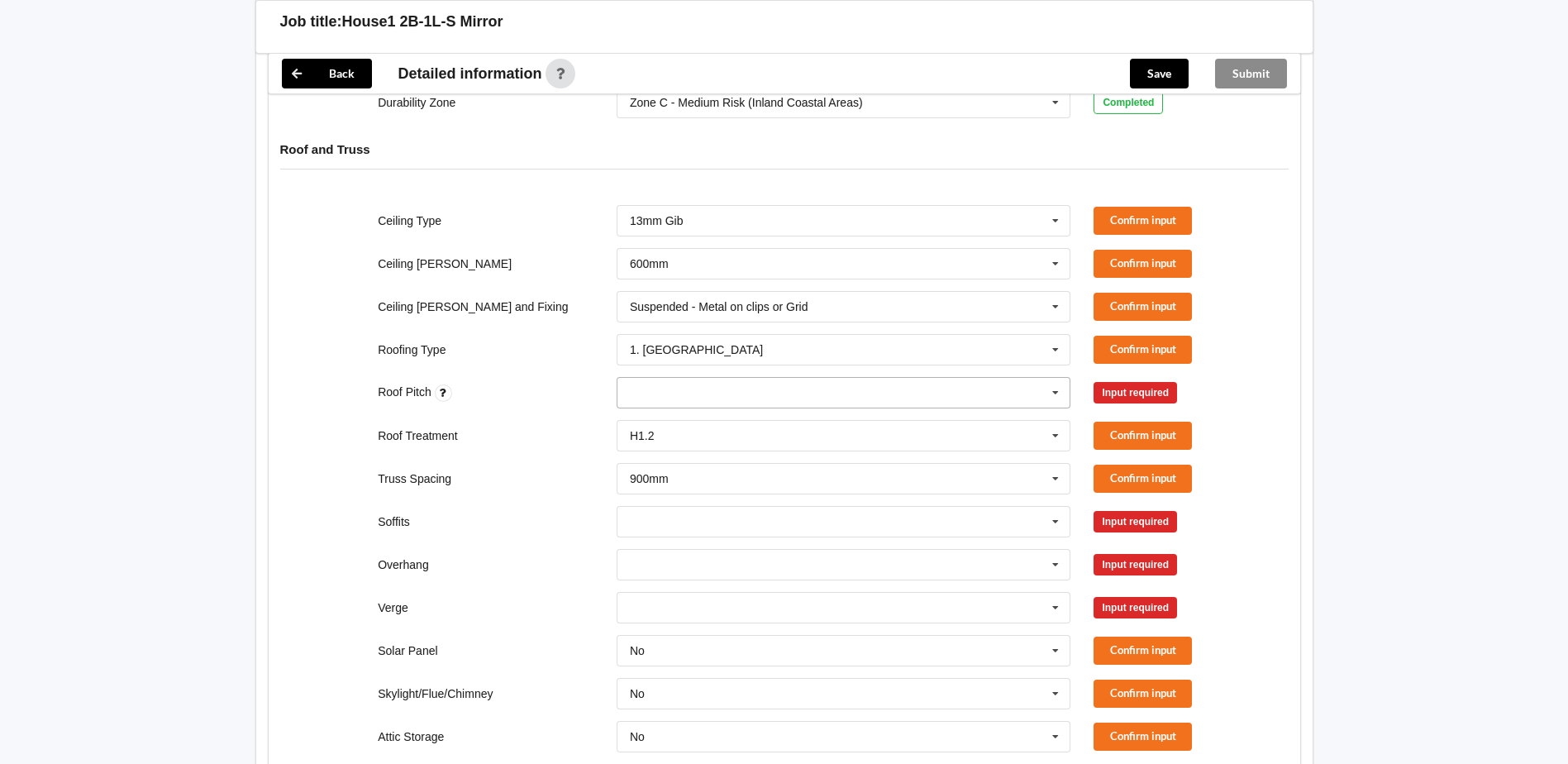
click at [1055, 378] on icon at bounding box center [1055, 393] width 25 height 31
click at [654, 385] on input "text" at bounding box center [641, 392] width 26 height 14
type input "17.5"
click at [677, 408] on div "Add 17.5" at bounding box center [844, 423] width 453 height 31
click at [1131, 379] on button "Confirm input" at bounding box center [1143, 392] width 98 height 28
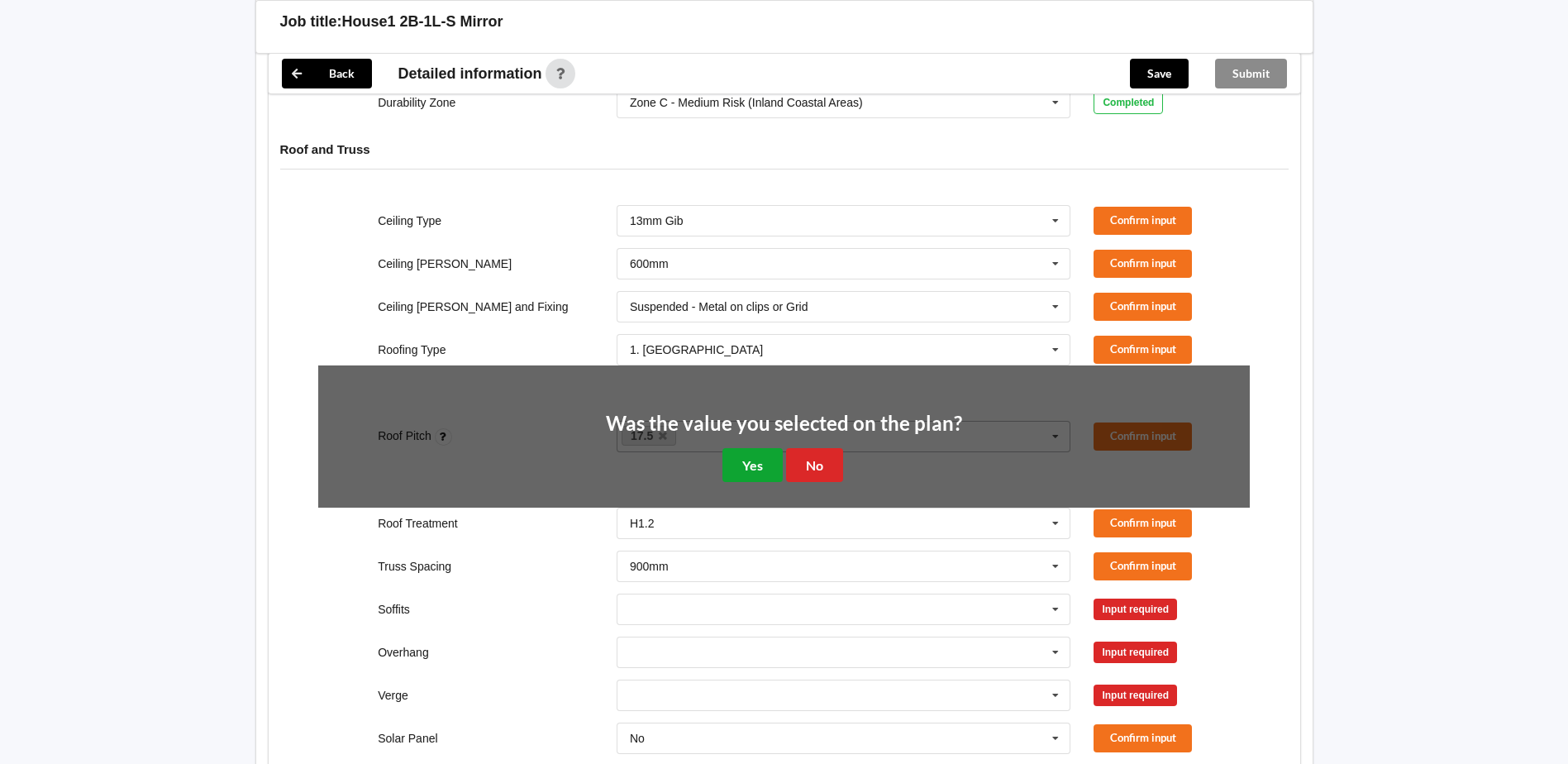
click at [768, 448] on button "Yes" at bounding box center [753, 465] width 60 height 34
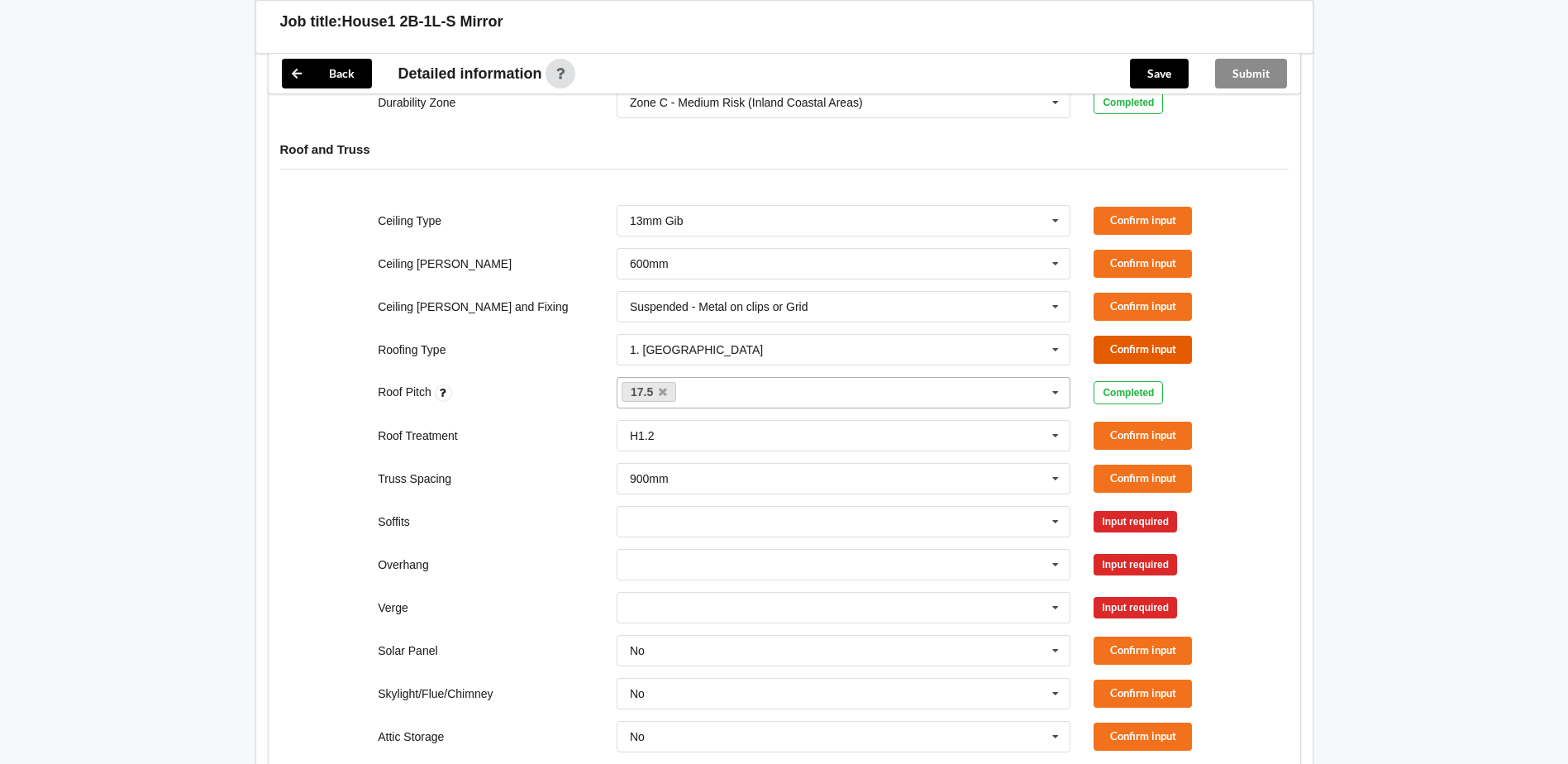
click at [1137, 336] on button "Confirm input" at bounding box center [1143, 349] width 98 height 28
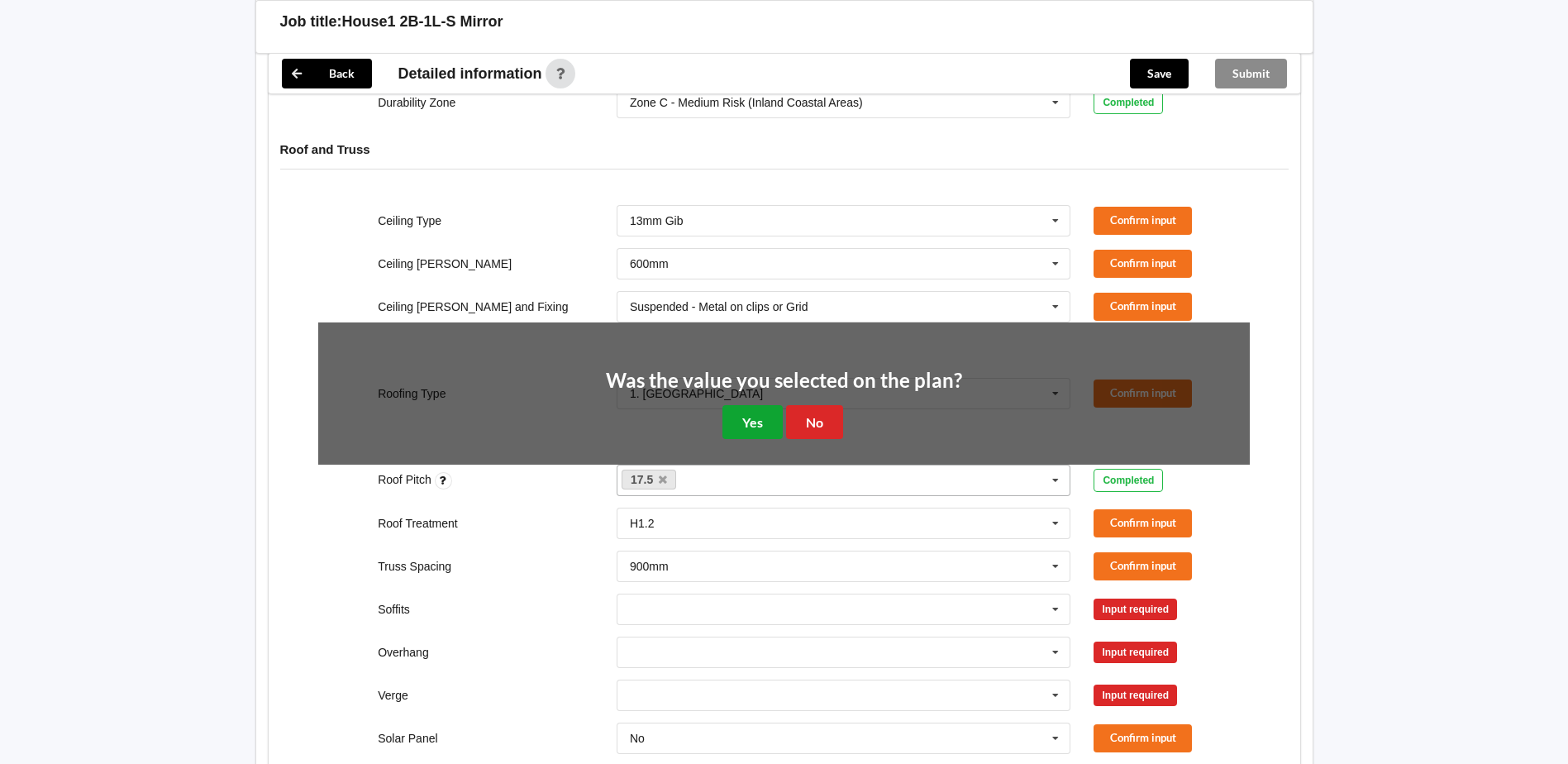
drag, startPoint x: 730, startPoint y: 400, endPoint x: 864, endPoint y: 374, distance: 136.5
click at [737, 405] on button "Yes" at bounding box center [753, 422] width 60 height 34
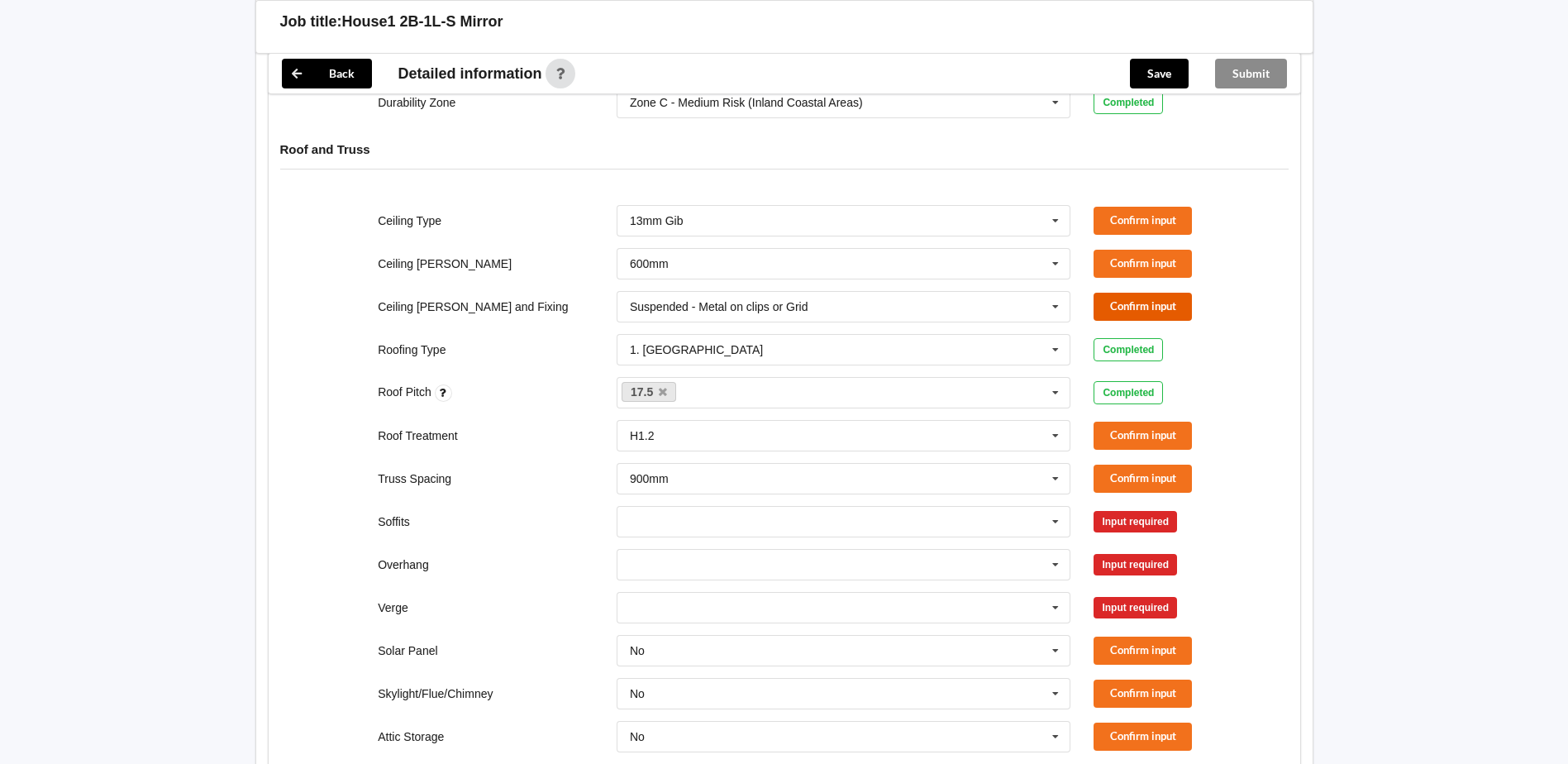
click at [1136, 293] on button "Confirm input" at bounding box center [1143, 306] width 98 height 28
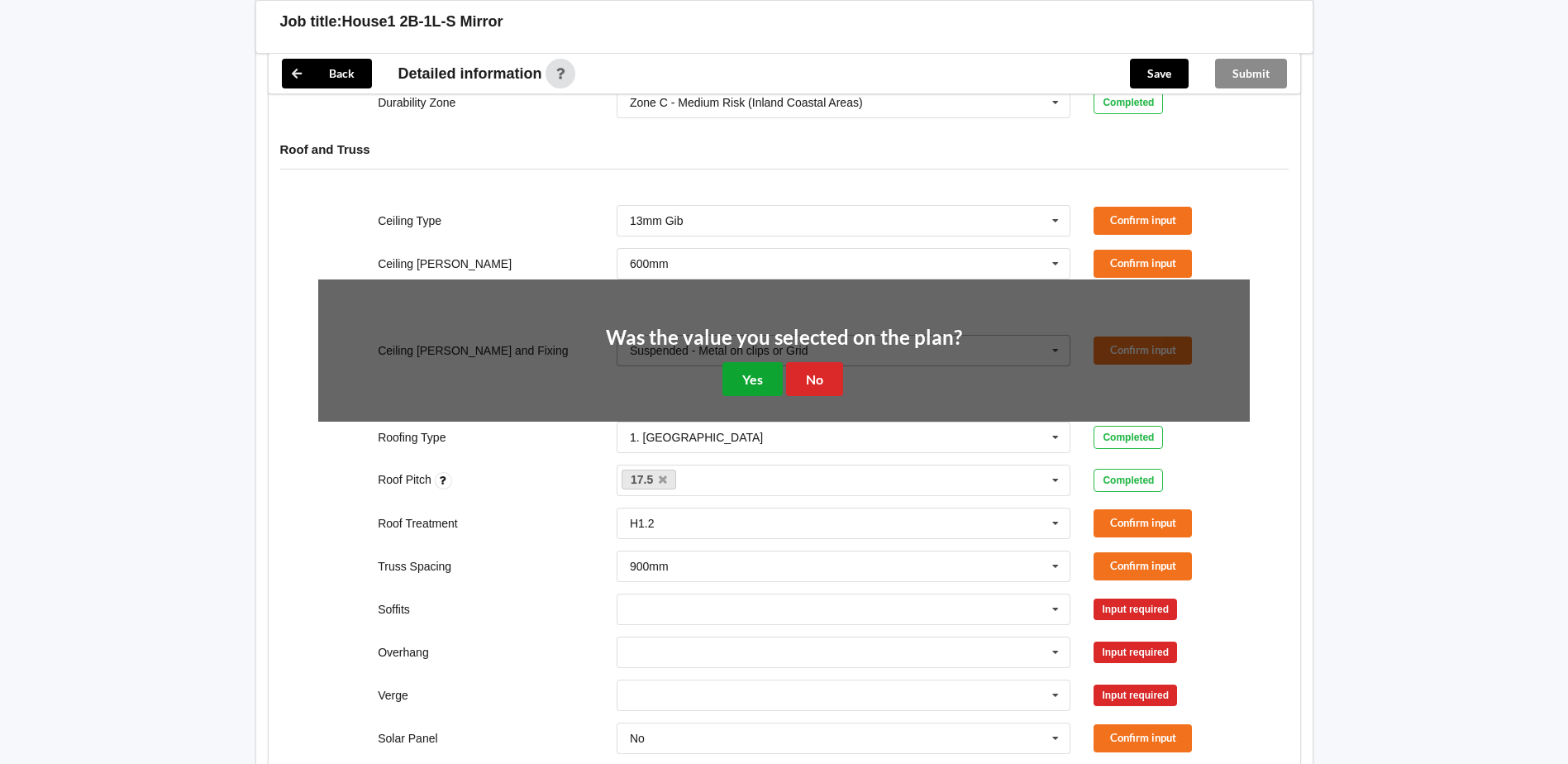
drag, startPoint x: 768, startPoint y: 354, endPoint x: 861, endPoint y: 293, distance: 111.2
click at [773, 362] on button "Yes" at bounding box center [753, 379] width 60 height 34
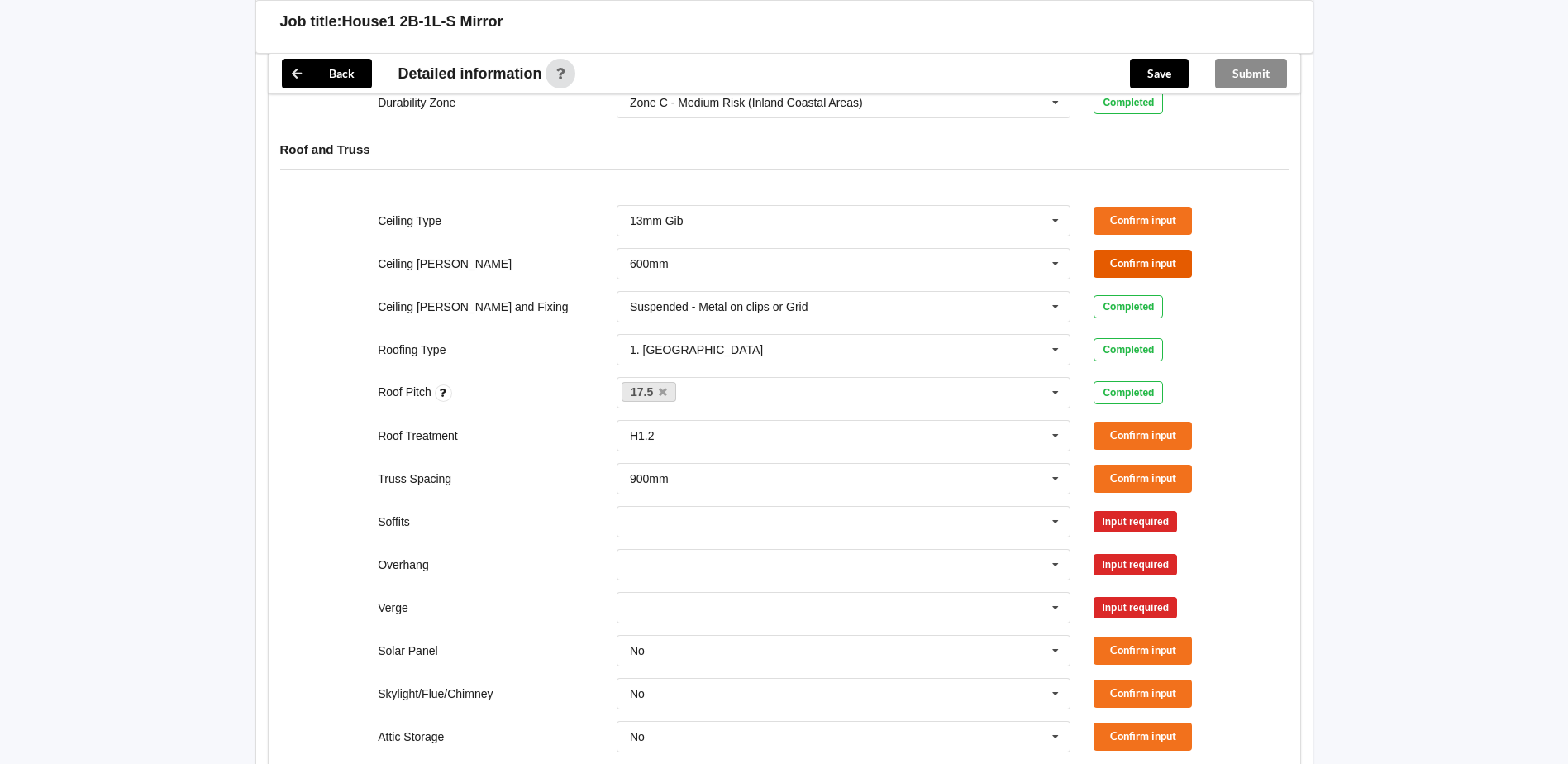
click at [1165, 249] on button "Confirm input" at bounding box center [1143, 263] width 98 height 28
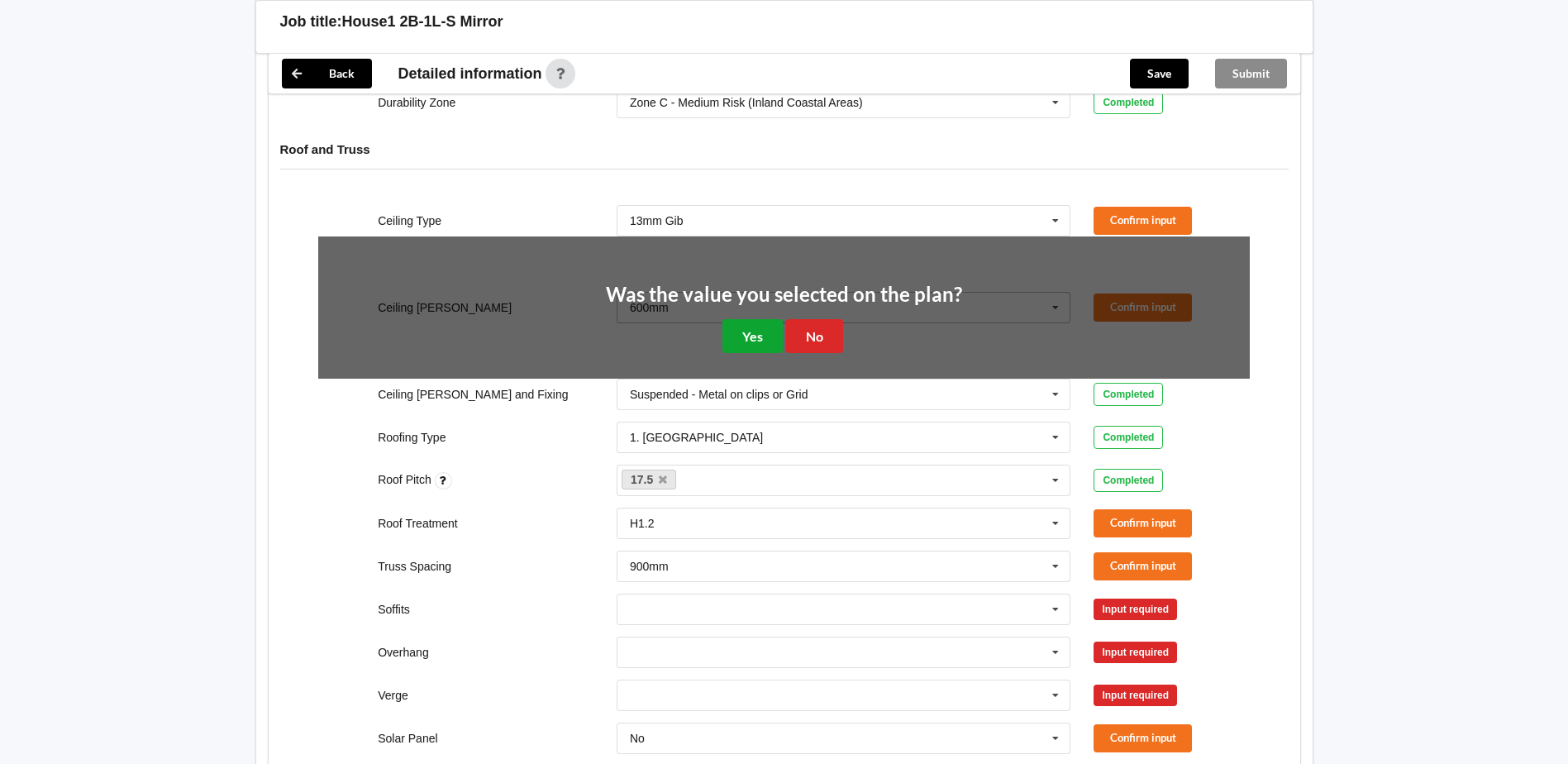
drag, startPoint x: 776, startPoint y: 307, endPoint x: 917, endPoint y: 245, distance: 154.0
click at [777, 319] on button "Yes" at bounding box center [753, 336] width 60 height 34
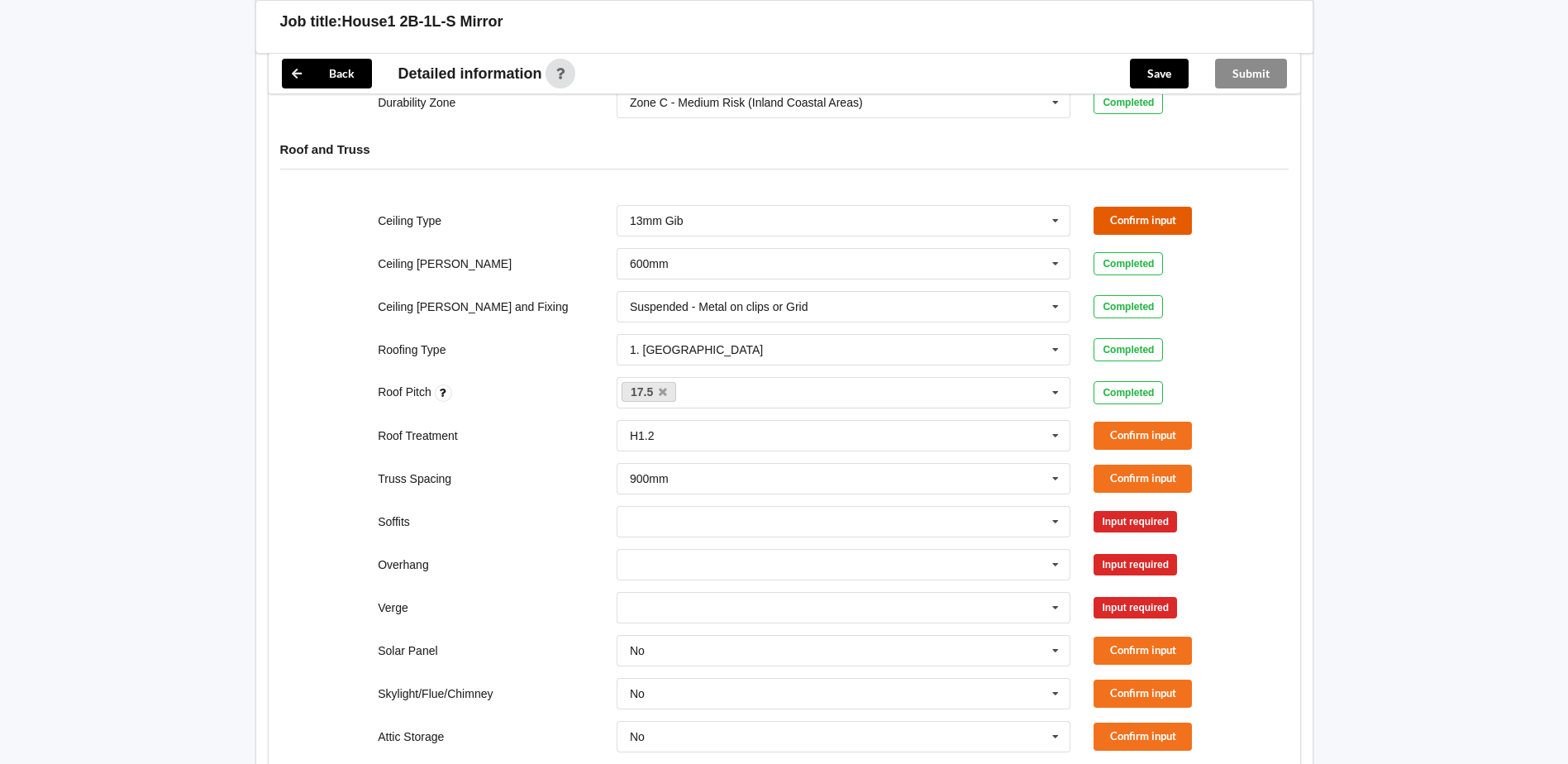
click at [1167, 207] on button "Confirm input" at bounding box center [1143, 220] width 98 height 28
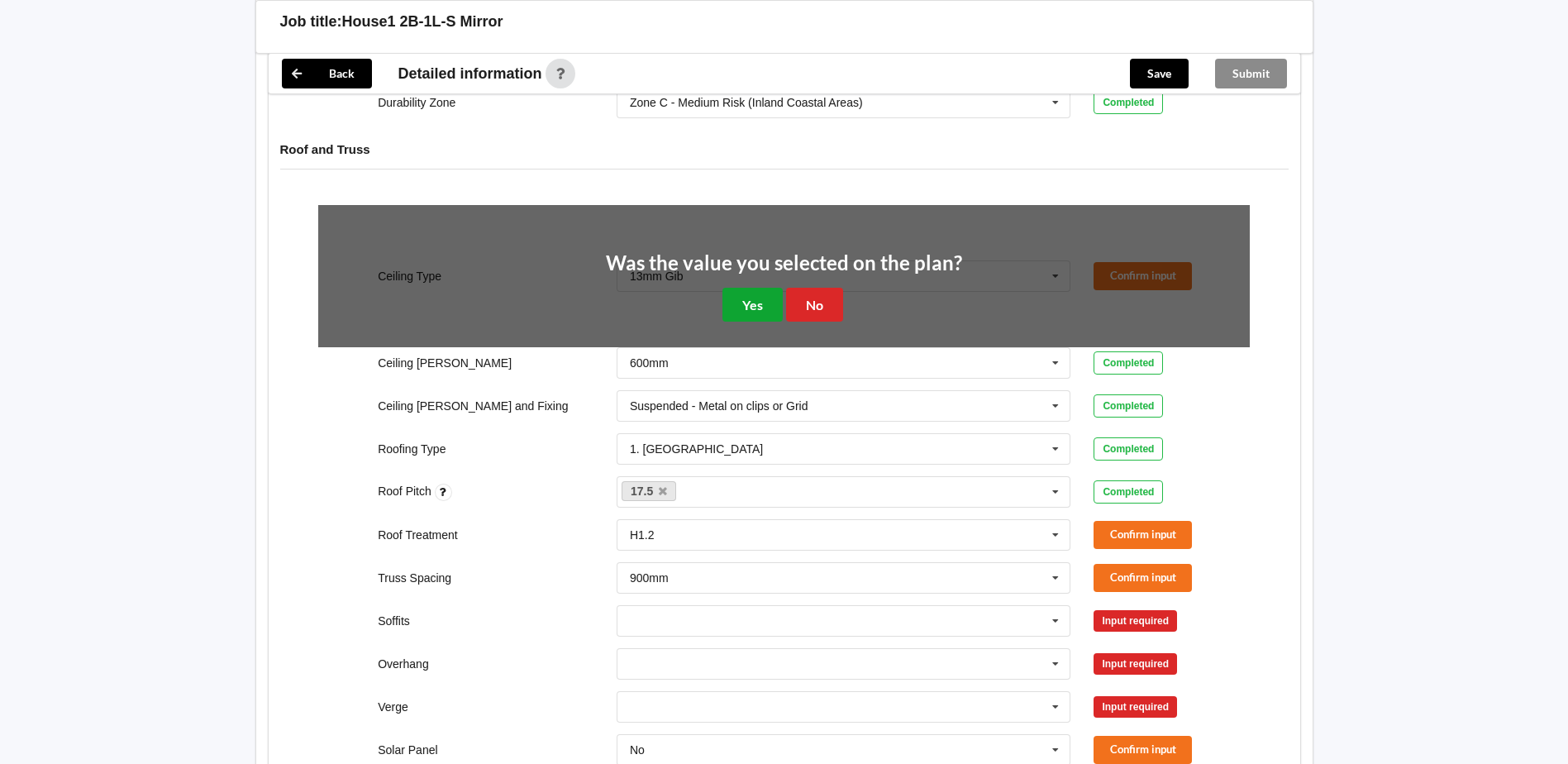
click at [755, 288] on button "Yes" at bounding box center [753, 304] width 60 height 34
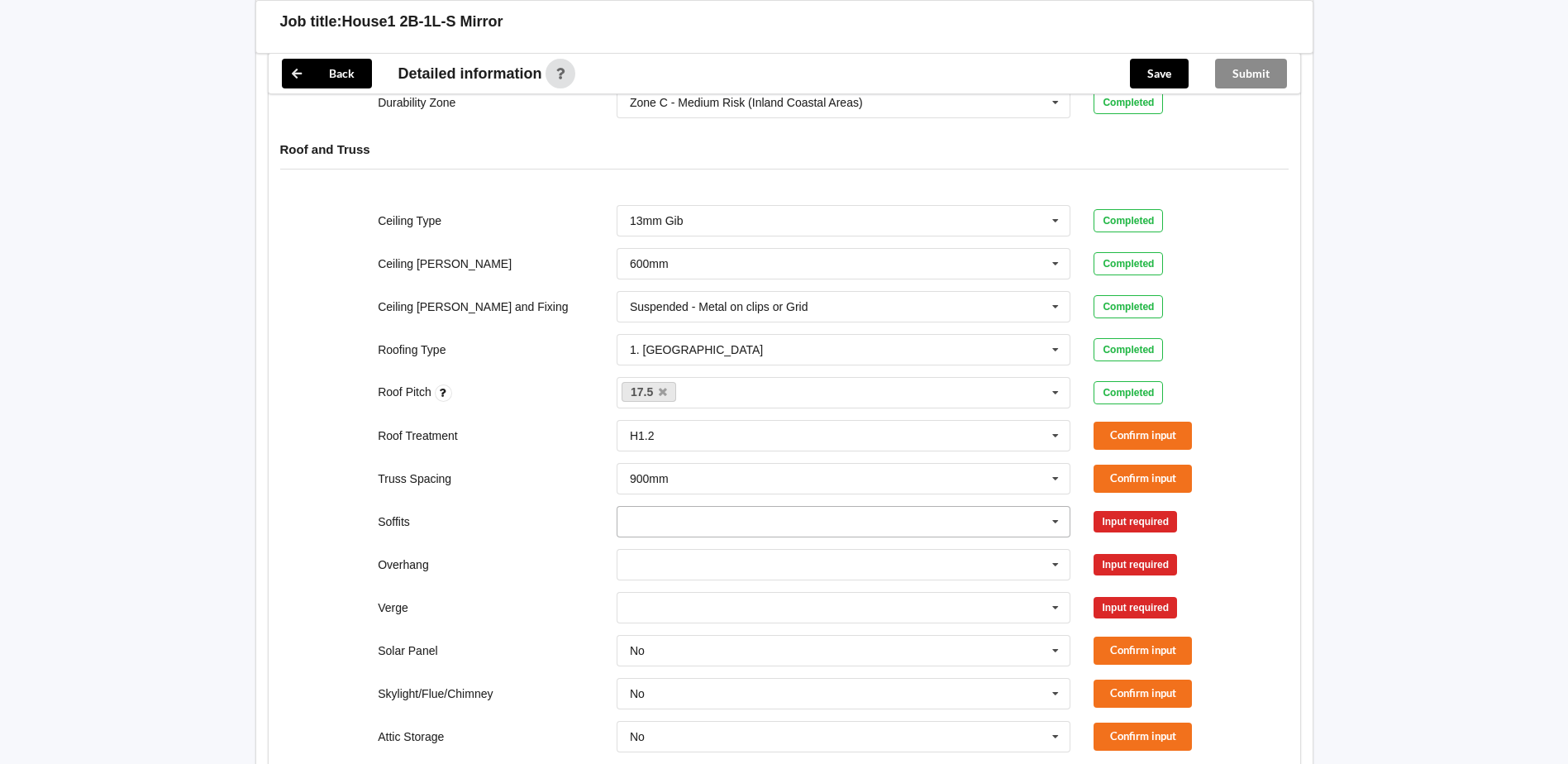
click at [1046, 507] on icon at bounding box center [1055, 522] width 25 height 31
click at [672, 536] on div "Boxed" at bounding box center [844, 551] width 453 height 31
click at [1063, 550] on icon at bounding box center [1055, 565] width 25 height 31
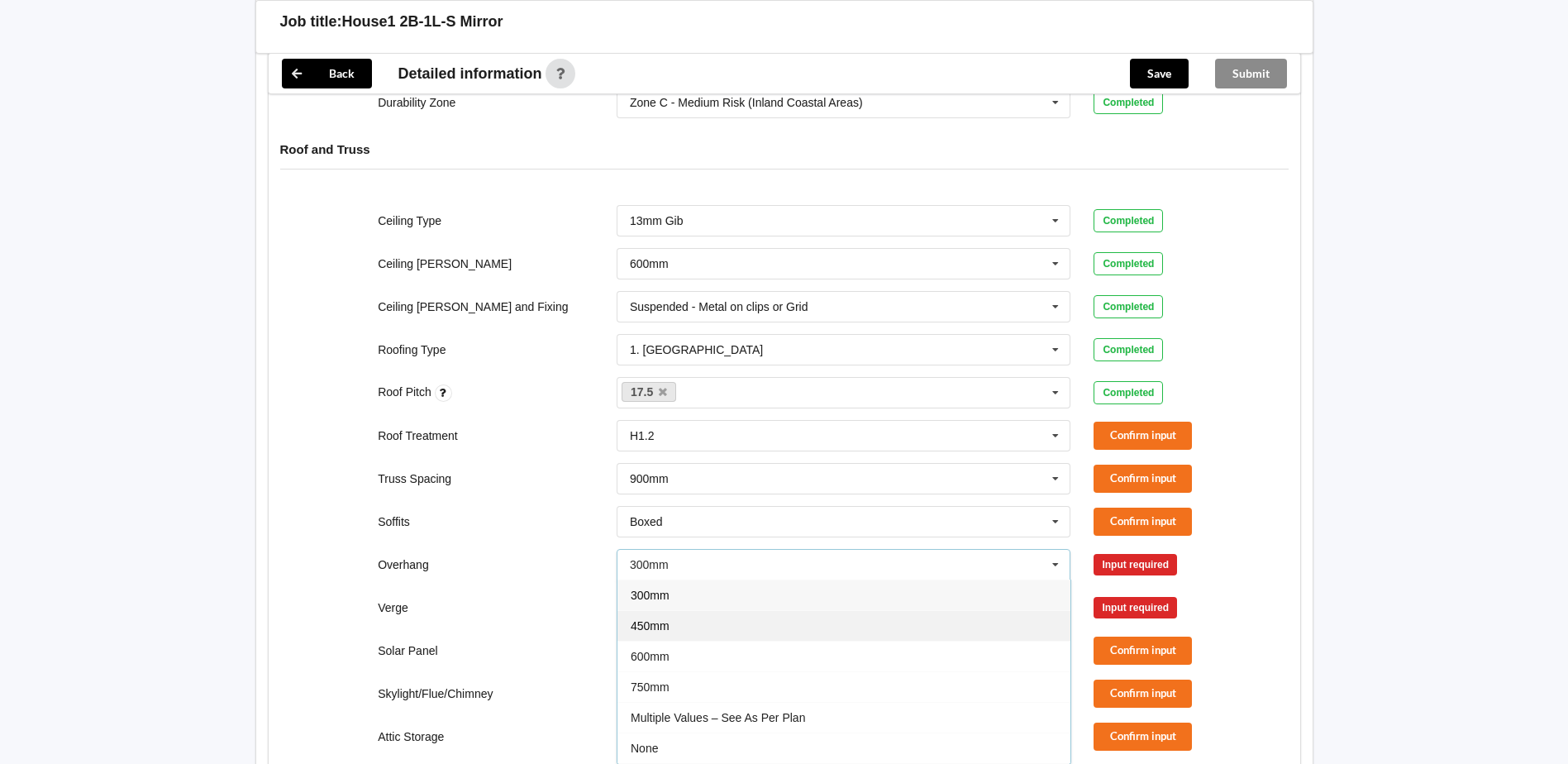
click at [667, 620] on span "450mm" at bounding box center [649, 626] width 39 height 13
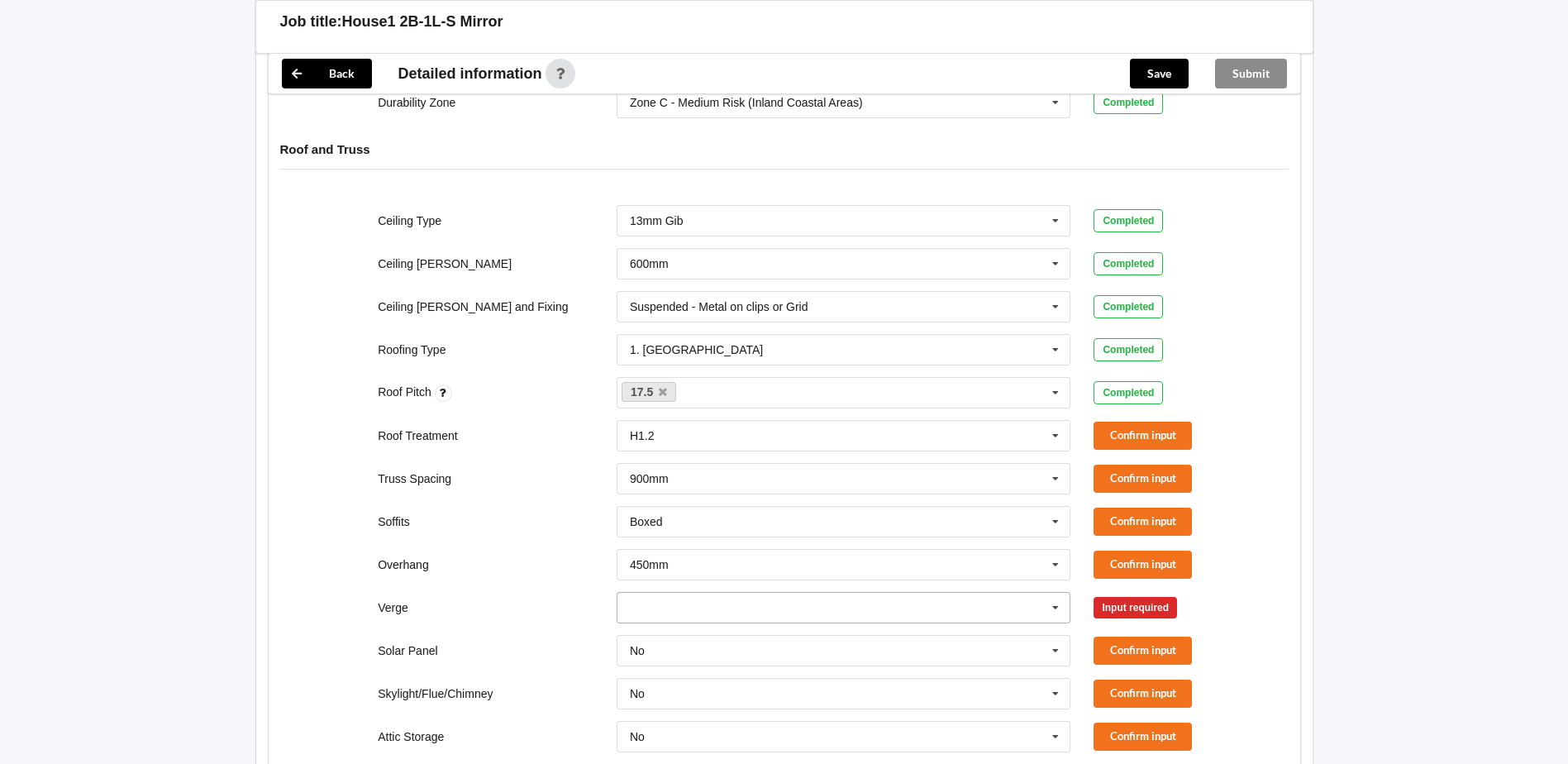
click at [1058, 593] on icon at bounding box center [1055, 608] width 25 height 31
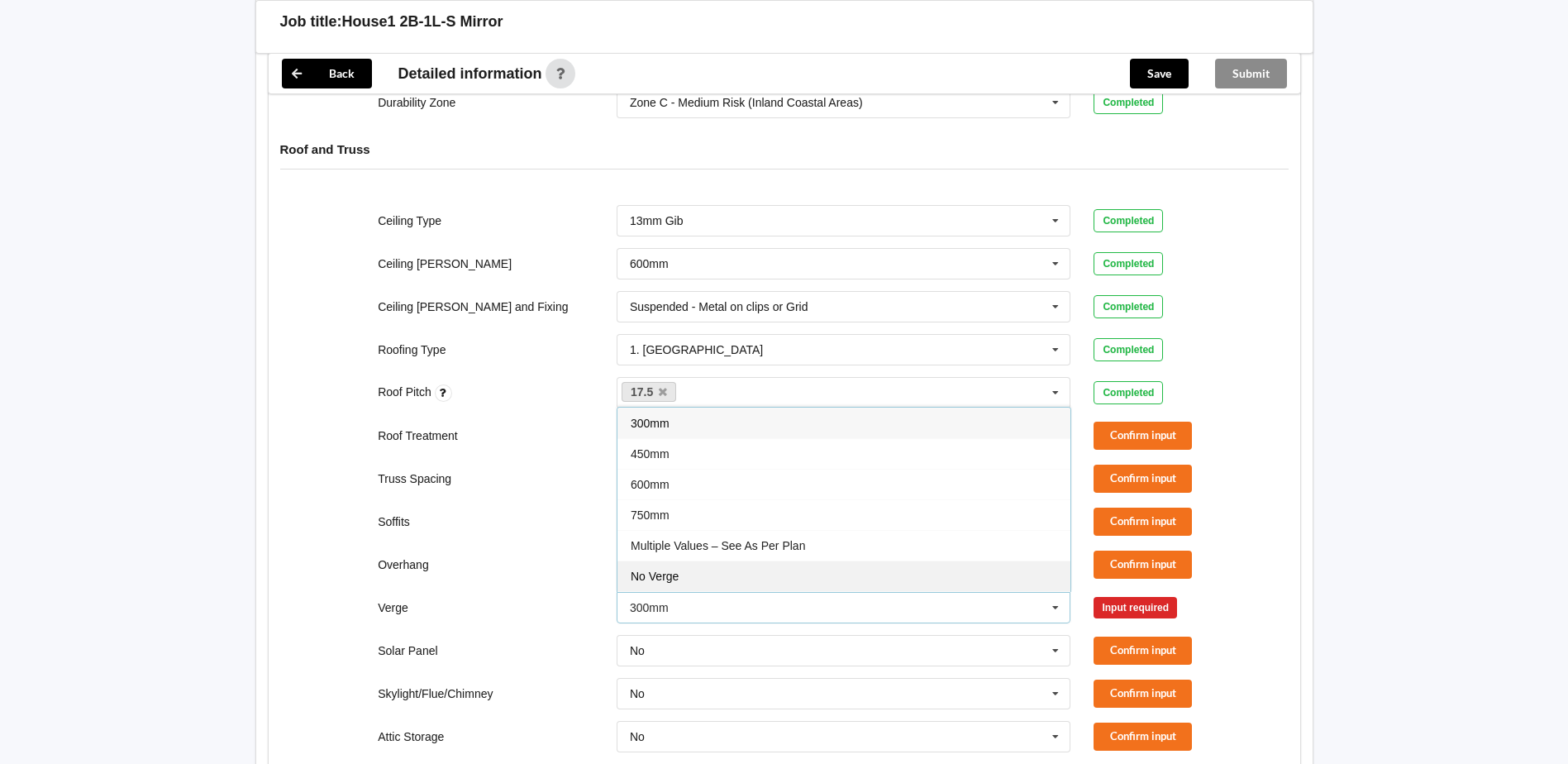
click at [704, 564] on div "No Verge" at bounding box center [844, 576] width 453 height 31
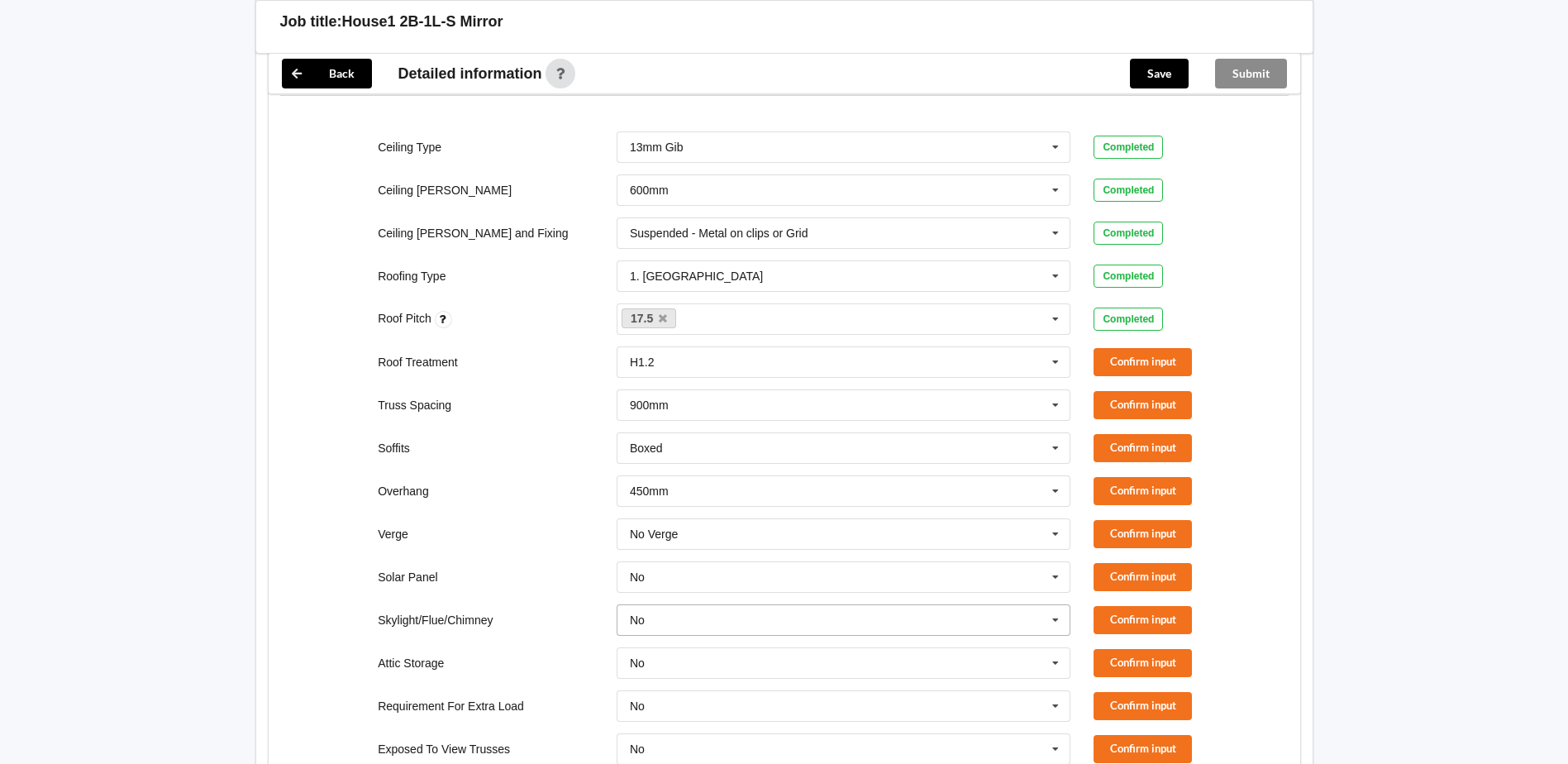
scroll to position [910, 0]
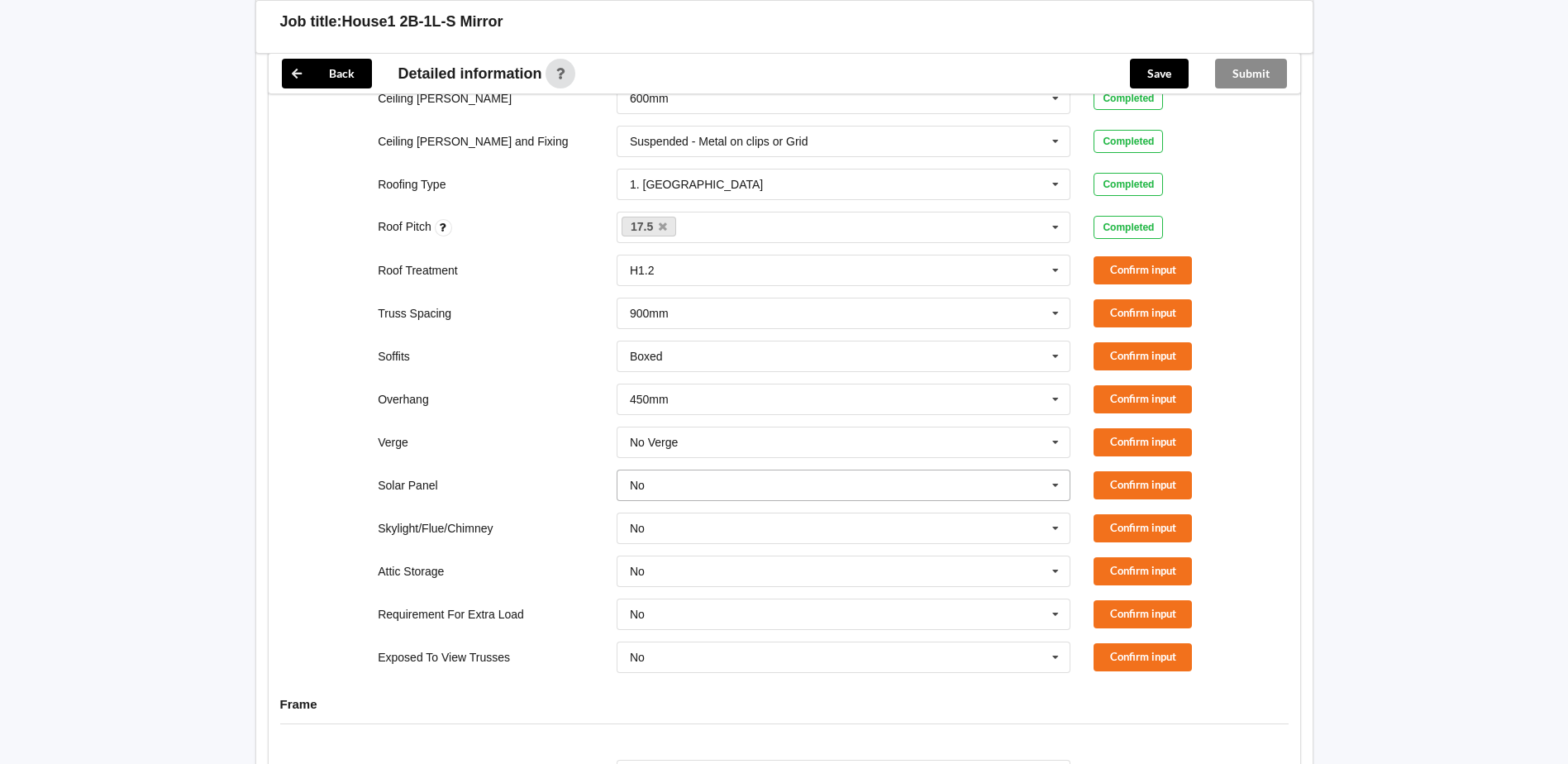
click at [1056, 470] on icon at bounding box center [1055, 485] width 25 height 31
click at [658, 505] on div "No" at bounding box center [844, 515] width 453 height 31
click at [1125, 643] on button "Confirm input" at bounding box center [1143, 656] width 98 height 28
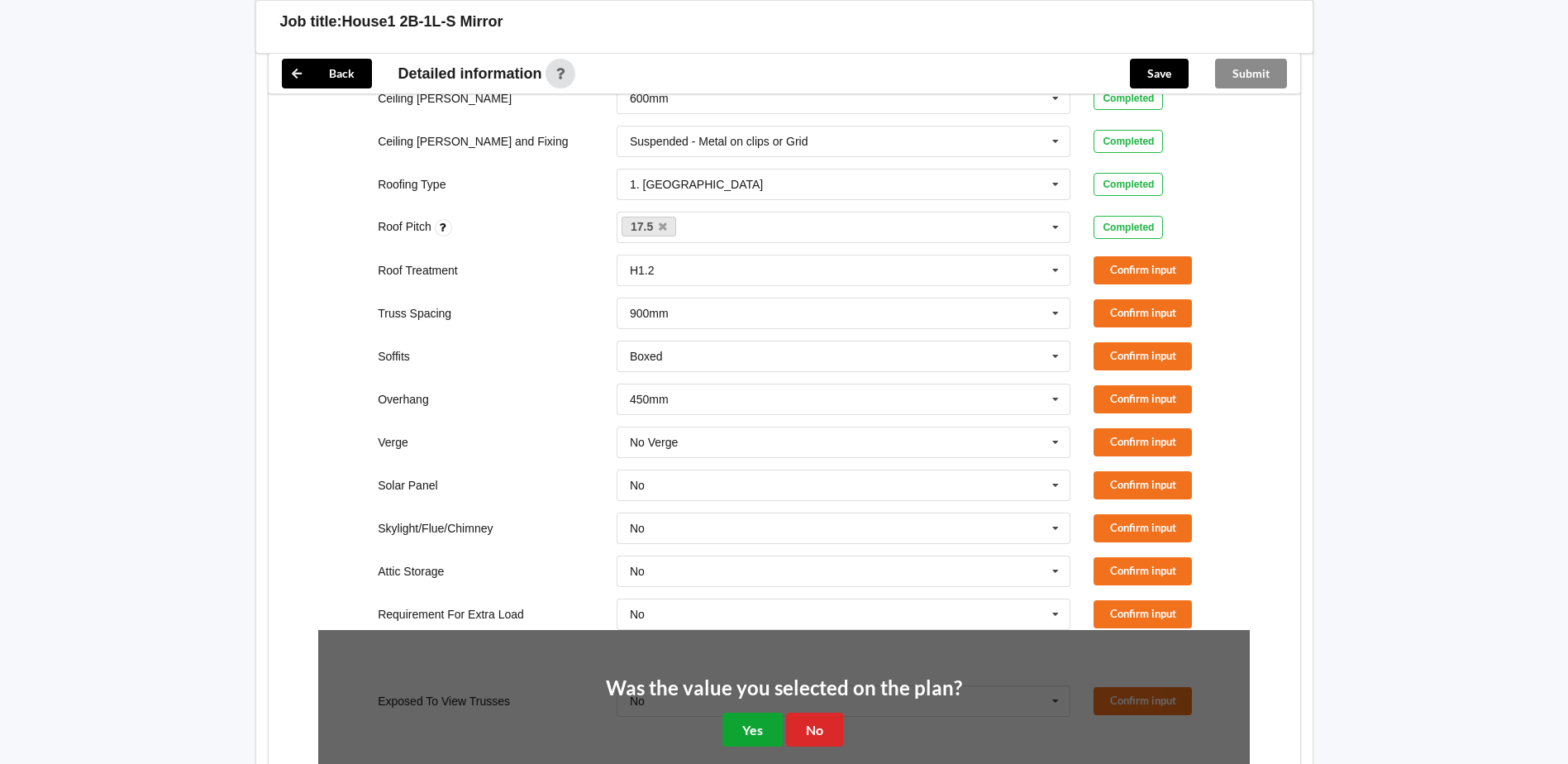
drag, startPoint x: 754, startPoint y: 708, endPoint x: 776, endPoint y: 693, distance: 26.6
click at [758, 713] on button "Yes" at bounding box center [753, 730] width 60 height 34
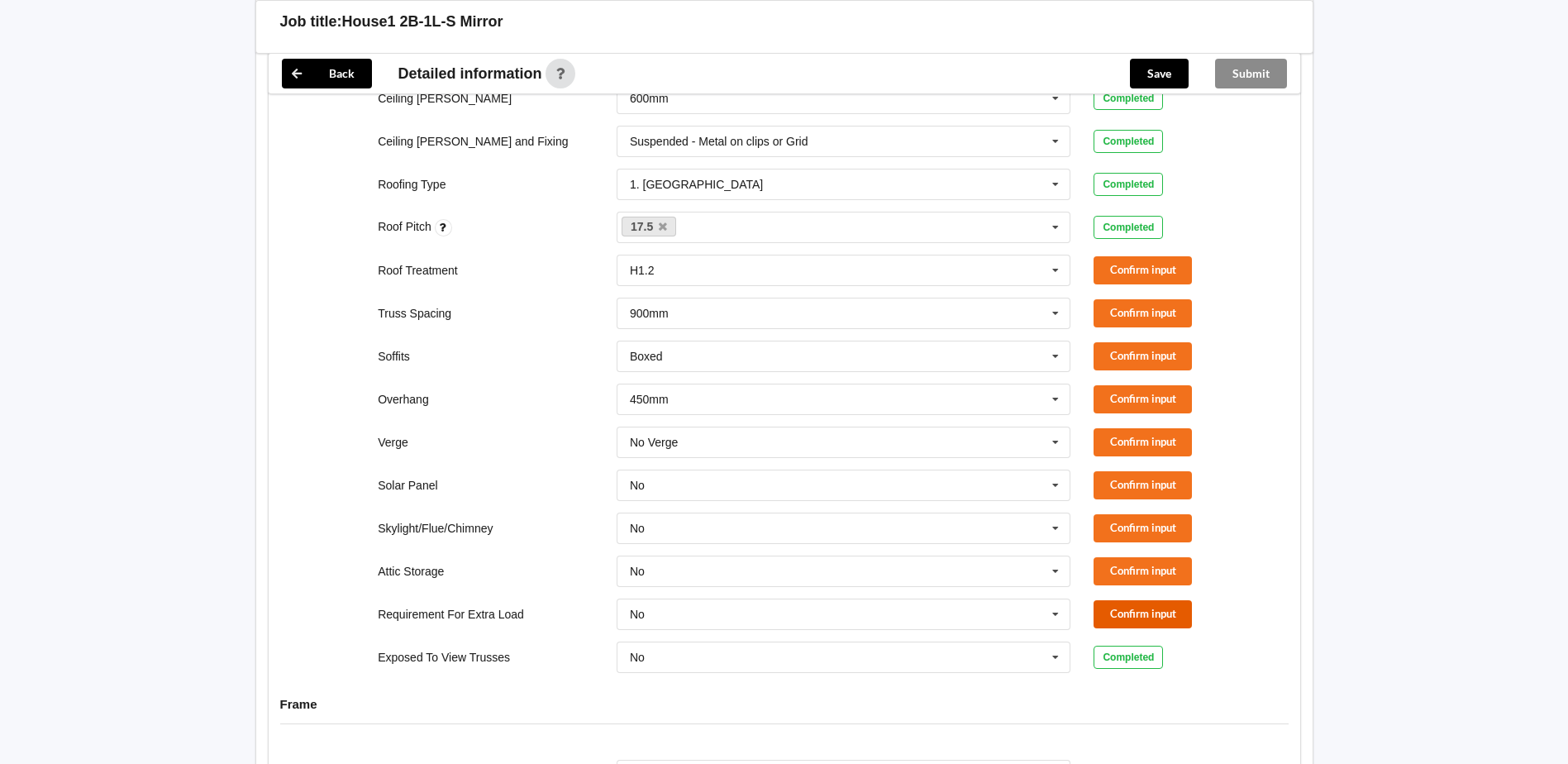
click at [1147, 601] on button "Confirm input" at bounding box center [1143, 614] width 98 height 28
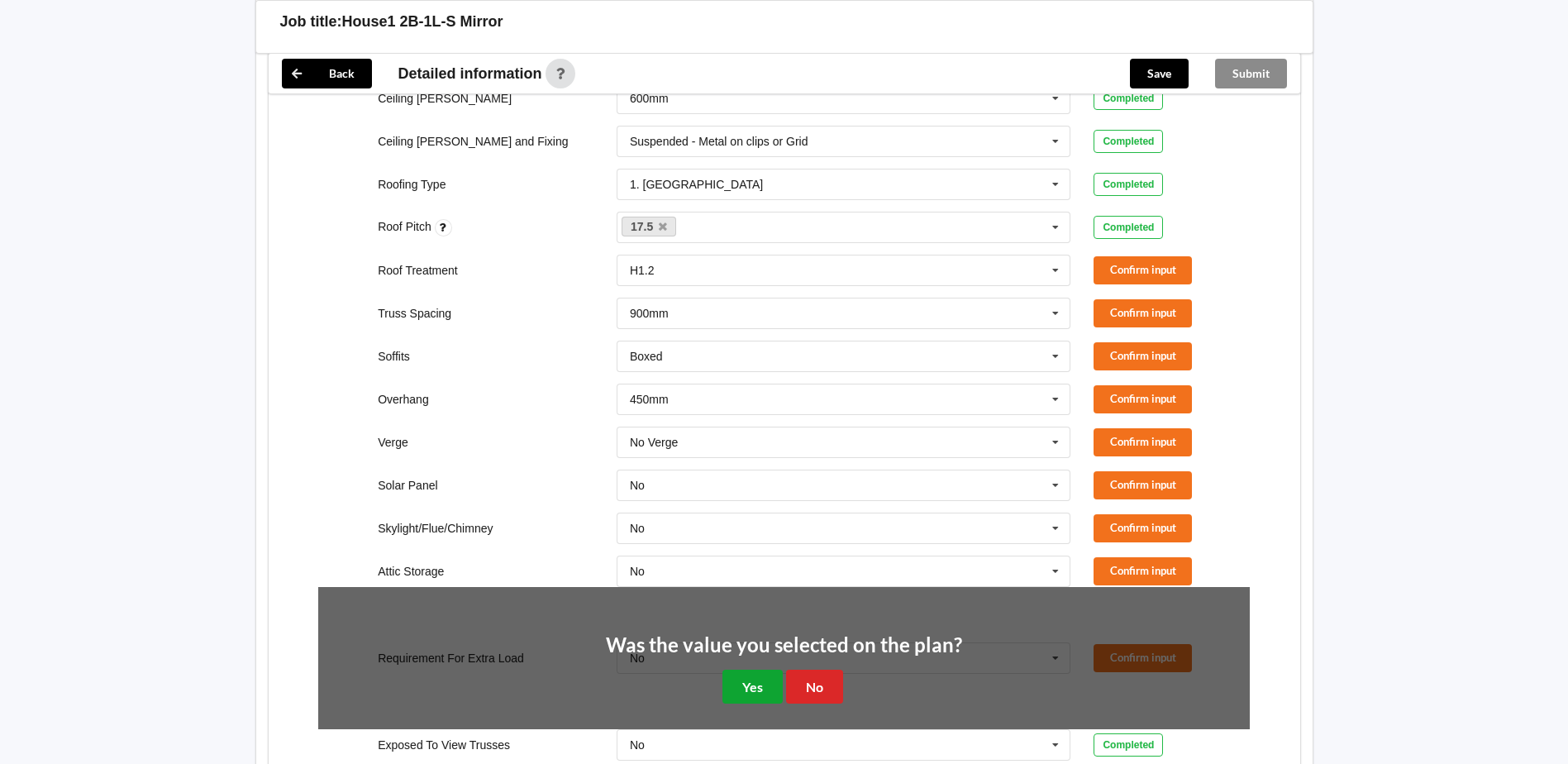
click at [745, 670] on button "Yes" at bounding box center [753, 686] width 60 height 34
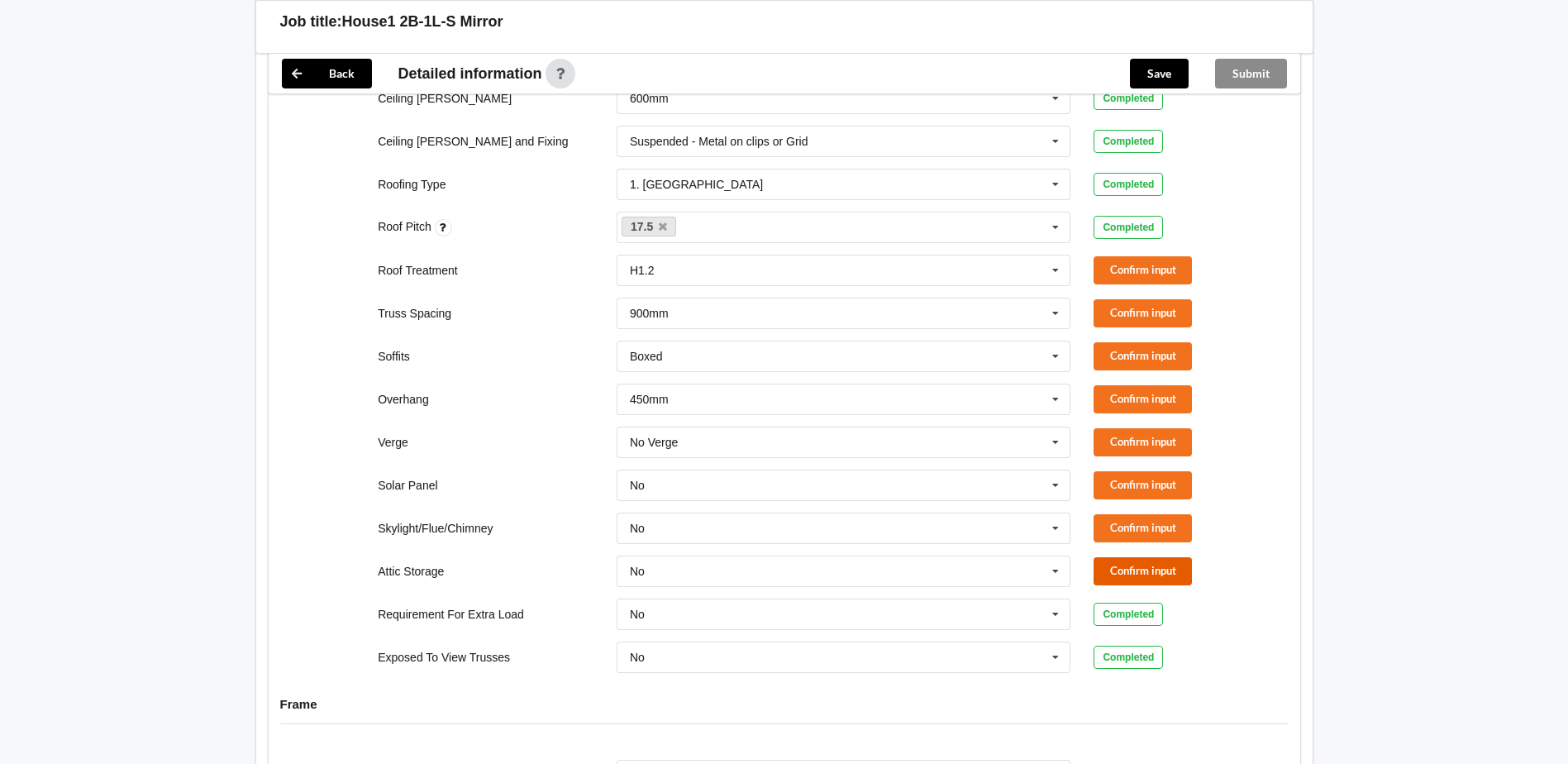
click at [1192, 557] on button "Confirm input" at bounding box center [1143, 570] width 98 height 28
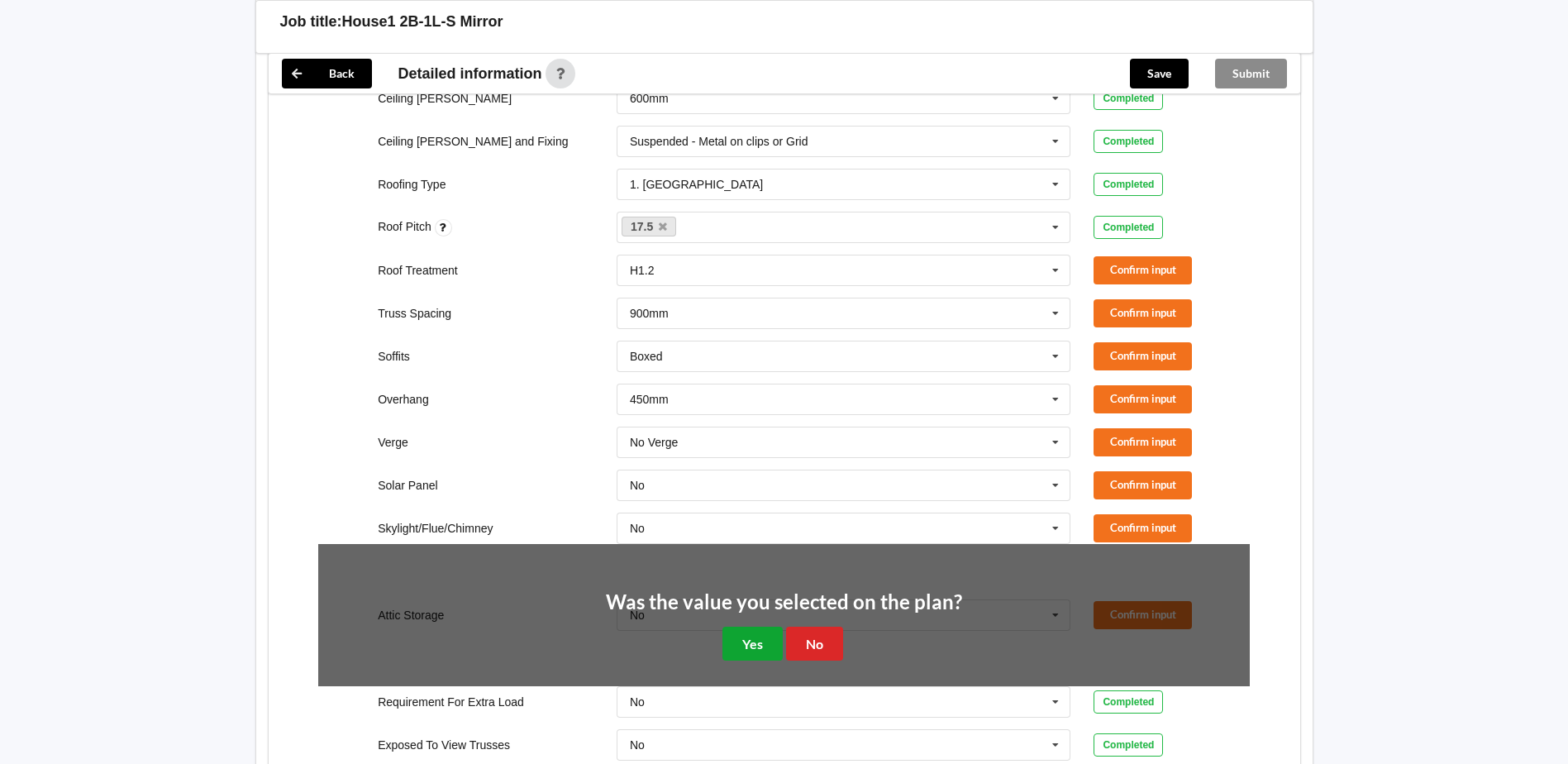
drag, startPoint x: 750, startPoint y: 627, endPoint x: 885, endPoint y: 584, distance: 141.7
click at [759, 627] on button "Yes" at bounding box center [753, 644] width 60 height 34
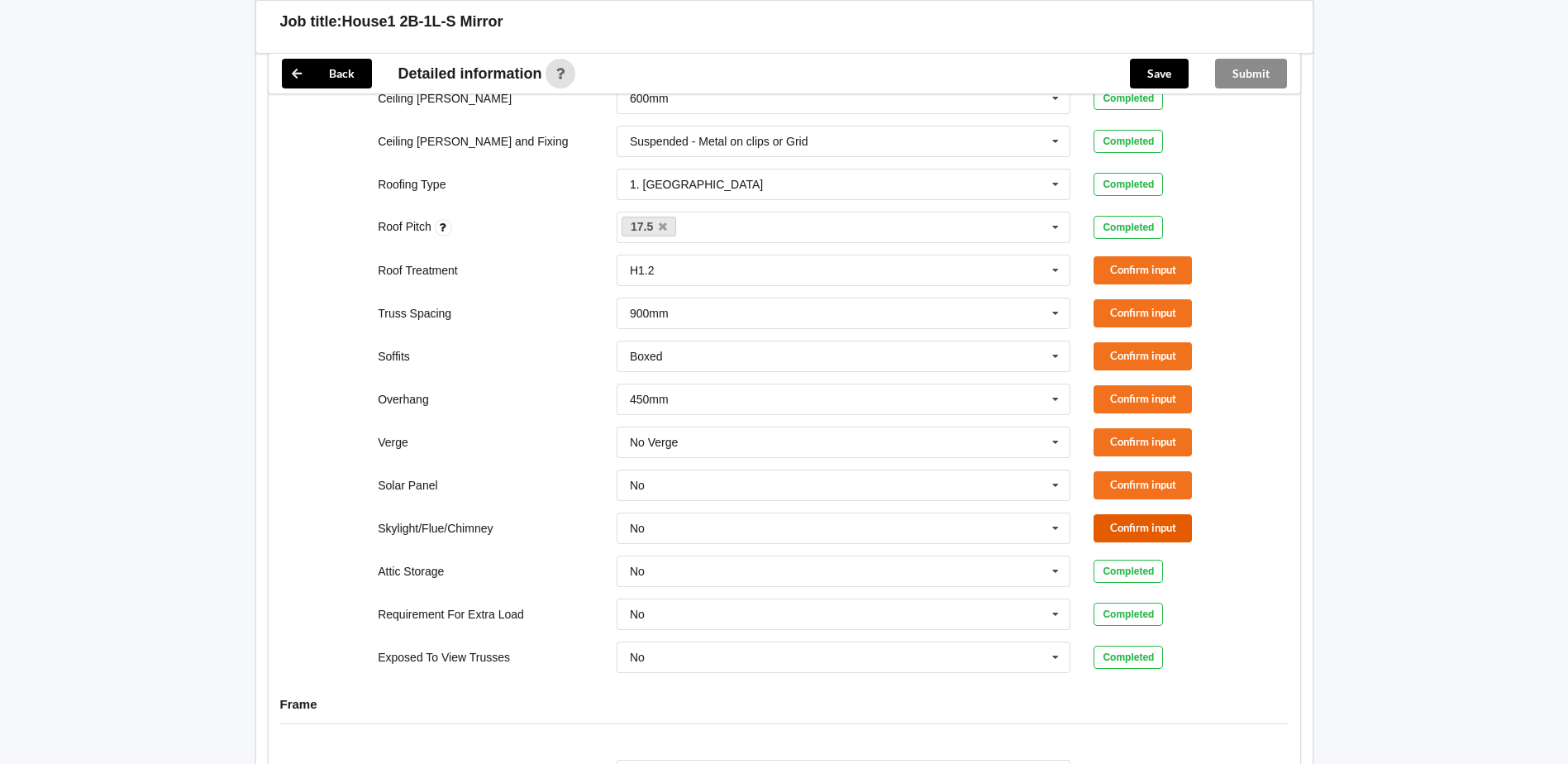
click at [1163, 515] on button "Confirm input" at bounding box center [1143, 528] width 98 height 28
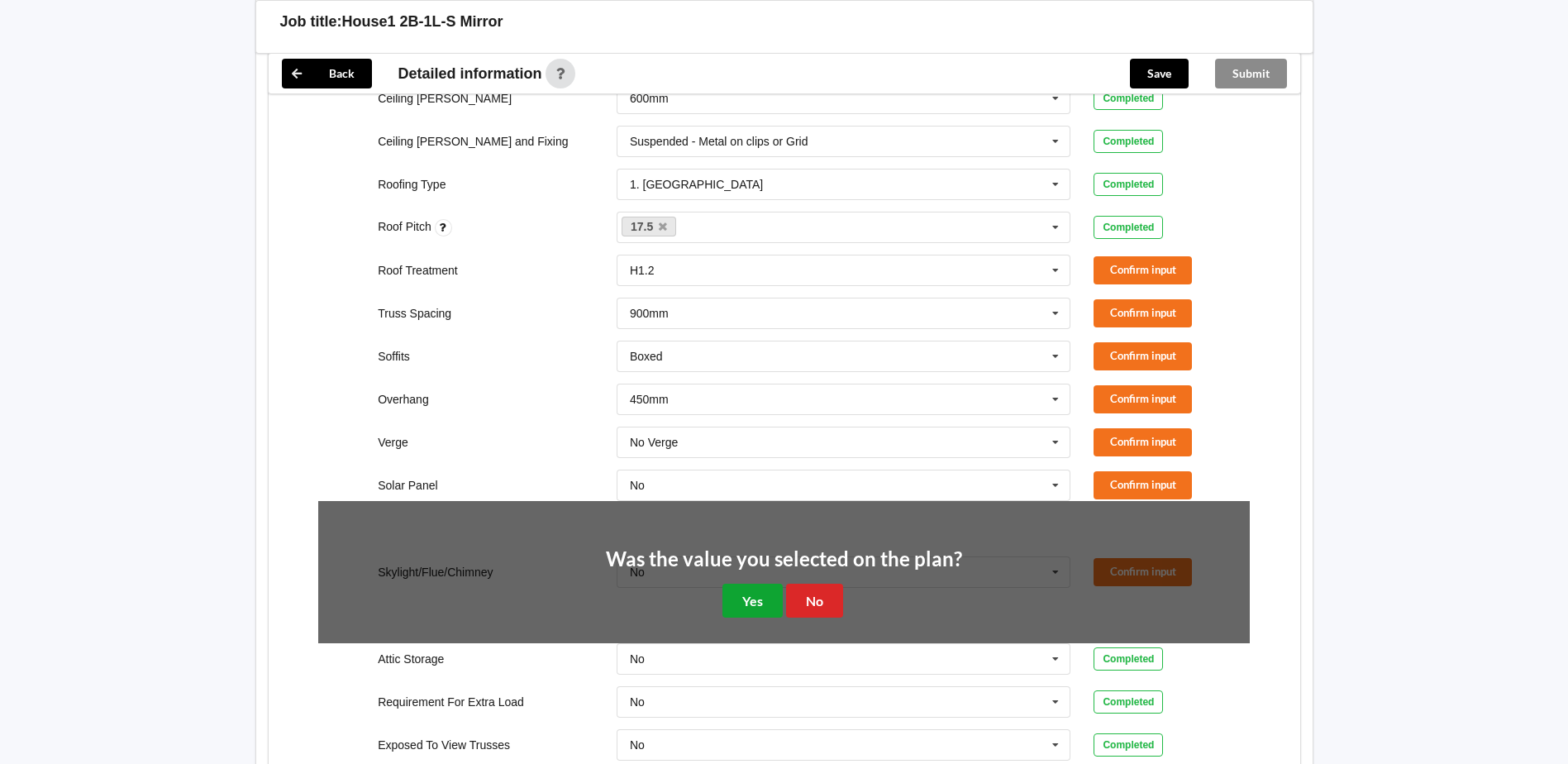
drag, startPoint x: 761, startPoint y: 580, endPoint x: 791, endPoint y: 564, distance: 34.0
click at [764, 584] on button "Yes" at bounding box center [753, 601] width 60 height 34
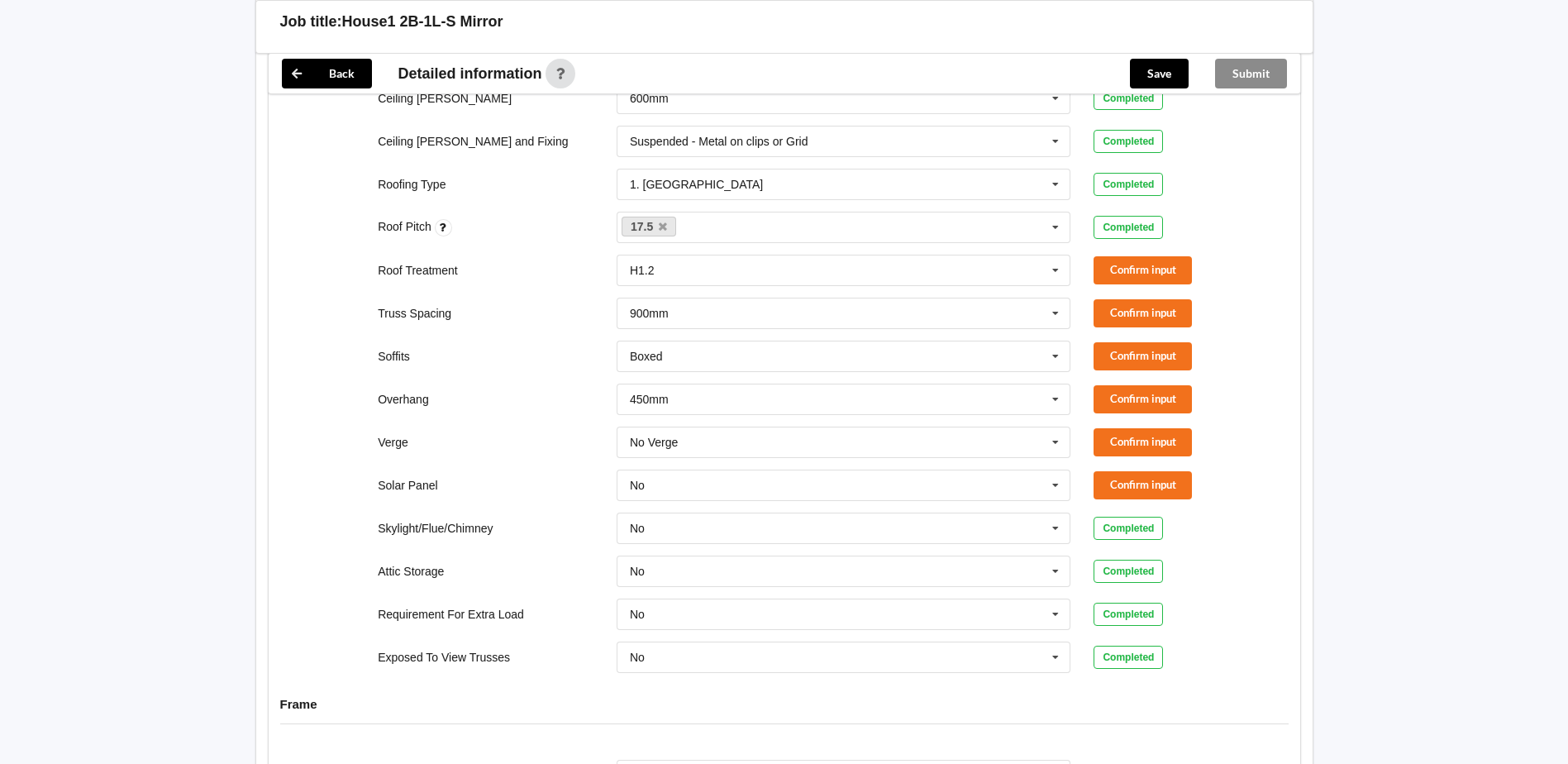
click at [1170, 458] on div "Solar Panel No No Yes Confirm input" at bounding box center [784, 485] width 954 height 54
click at [1125, 458] on div "Solar Panel No No Yes Confirm input" at bounding box center [784, 485] width 954 height 54
click at [1130, 471] on button "Confirm input" at bounding box center [1143, 485] width 98 height 28
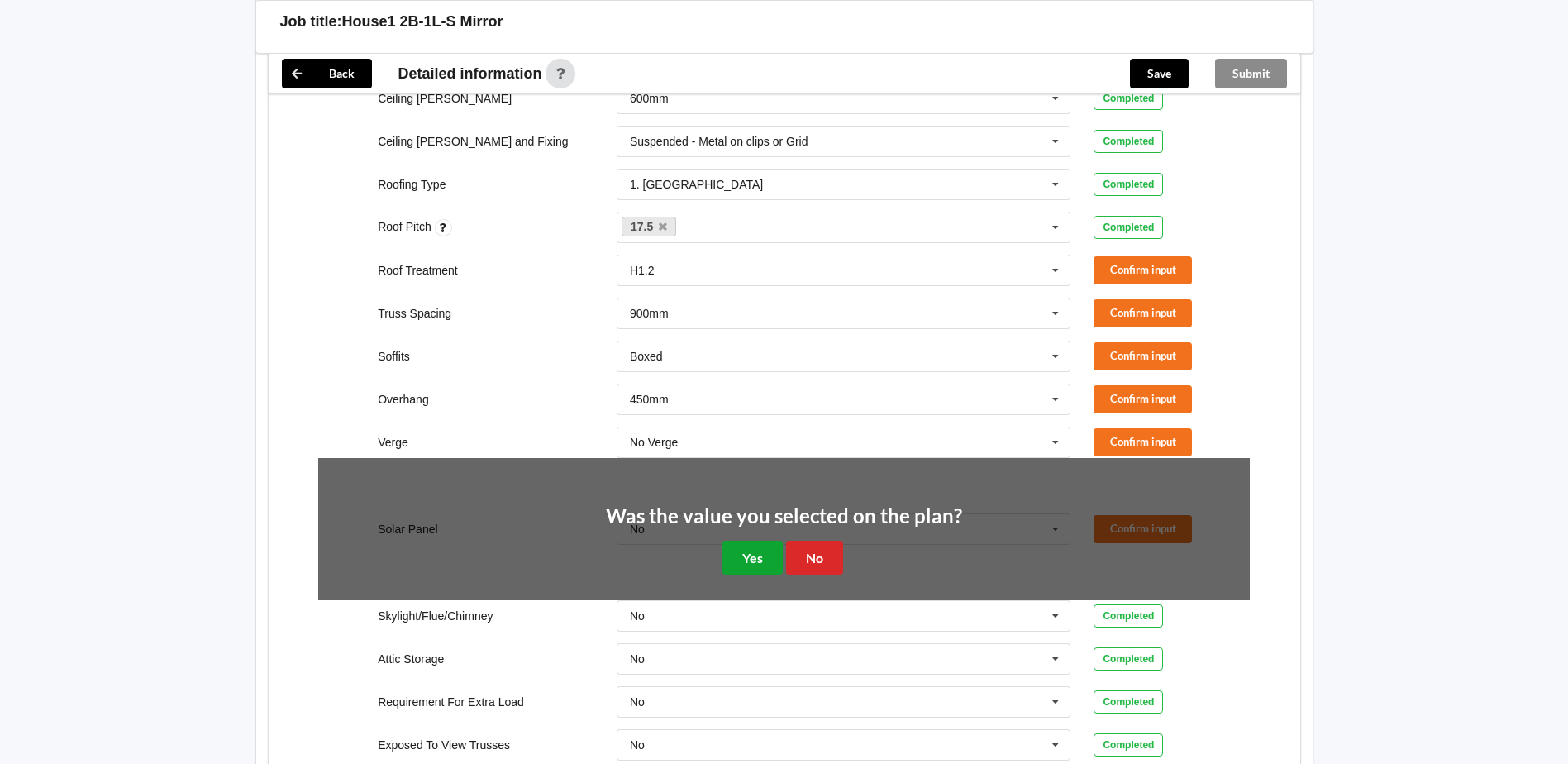
drag, startPoint x: 759, startPoint y: 538, endPoint x: 1005, endPoint y: 460, distance: 258.1
click at [764, 540] on button "Yes" at bounding box center [753, 557] width 60 height 34
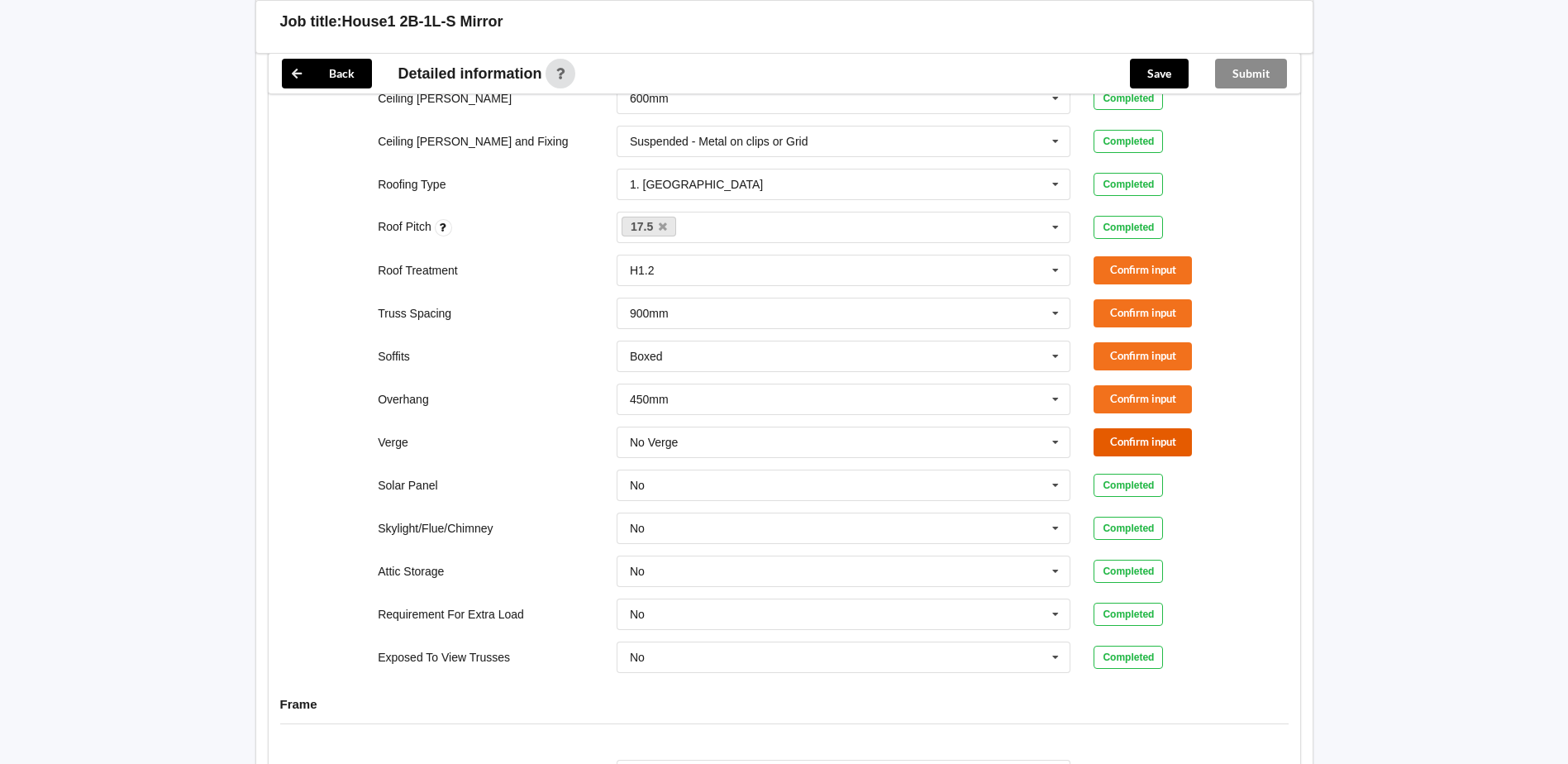
click at [1135, 429] on button "Confirm input" at bounding box center [1143, 442] width 98 height 28
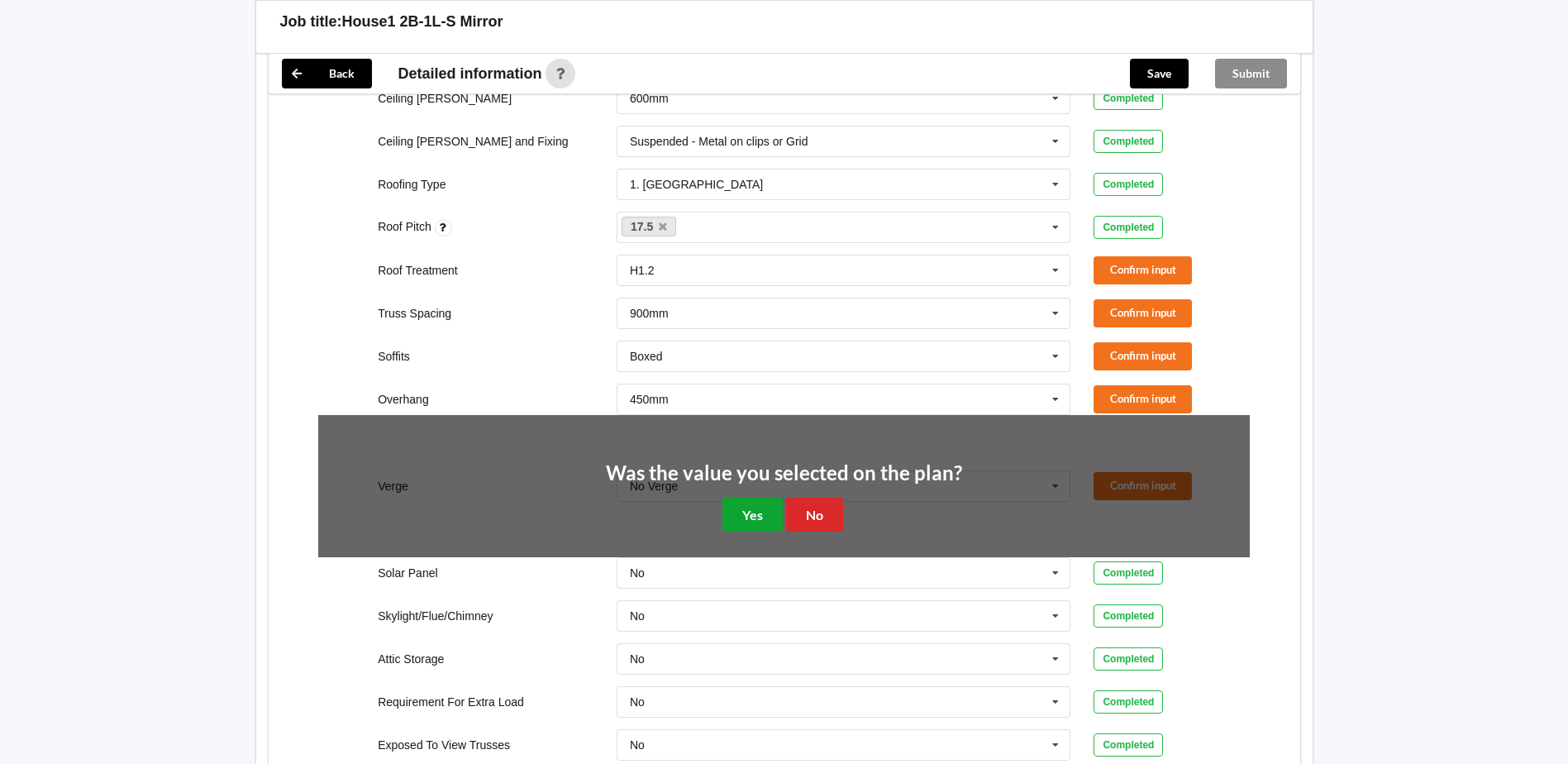
click at [778, 498] on button "Yes" at bounding box center [753, 515] width 60 height 34
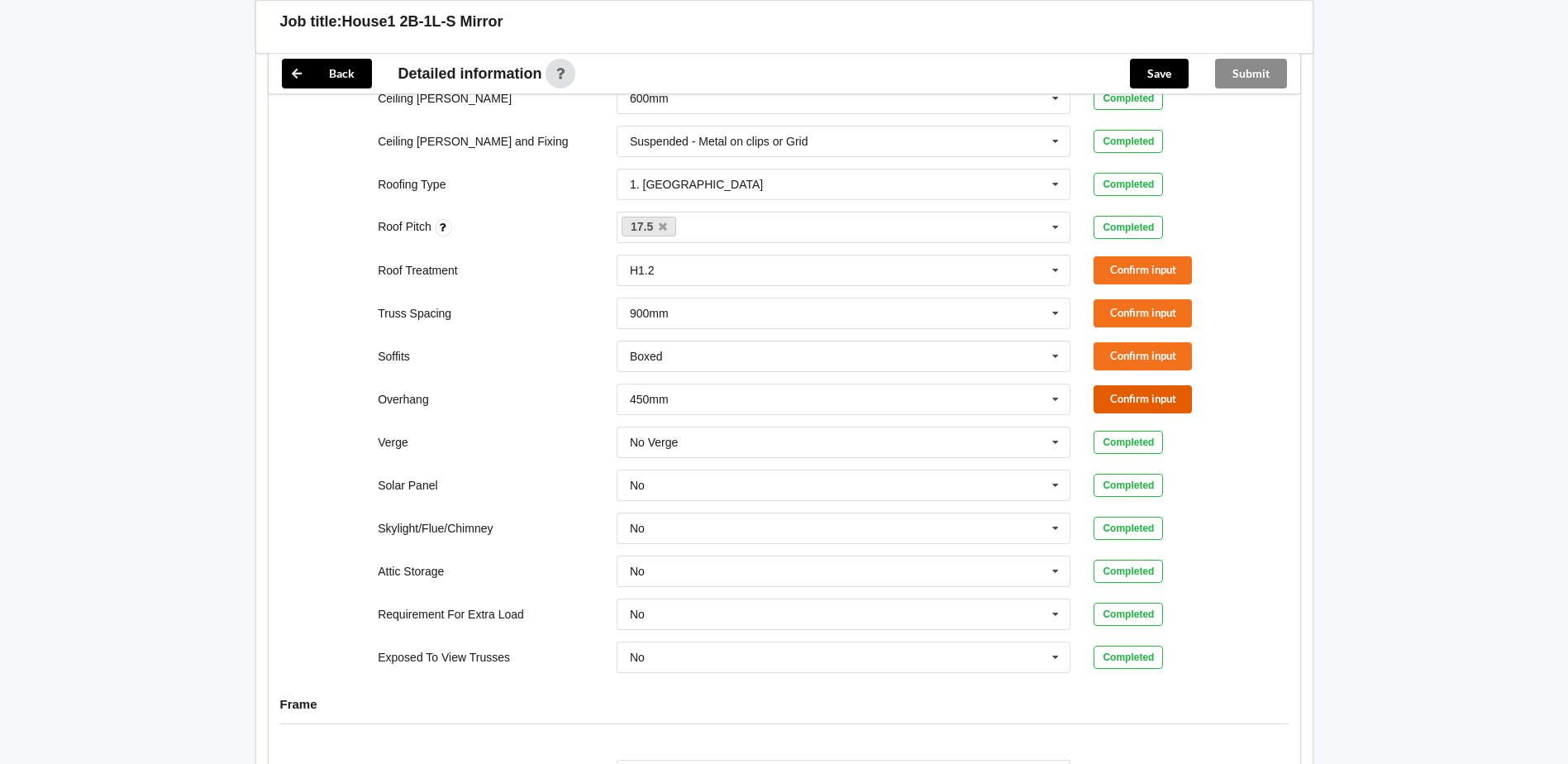
click at [1113, 385] on button "Confirm input" at bounding box center [1143, 399] width 98 height 28
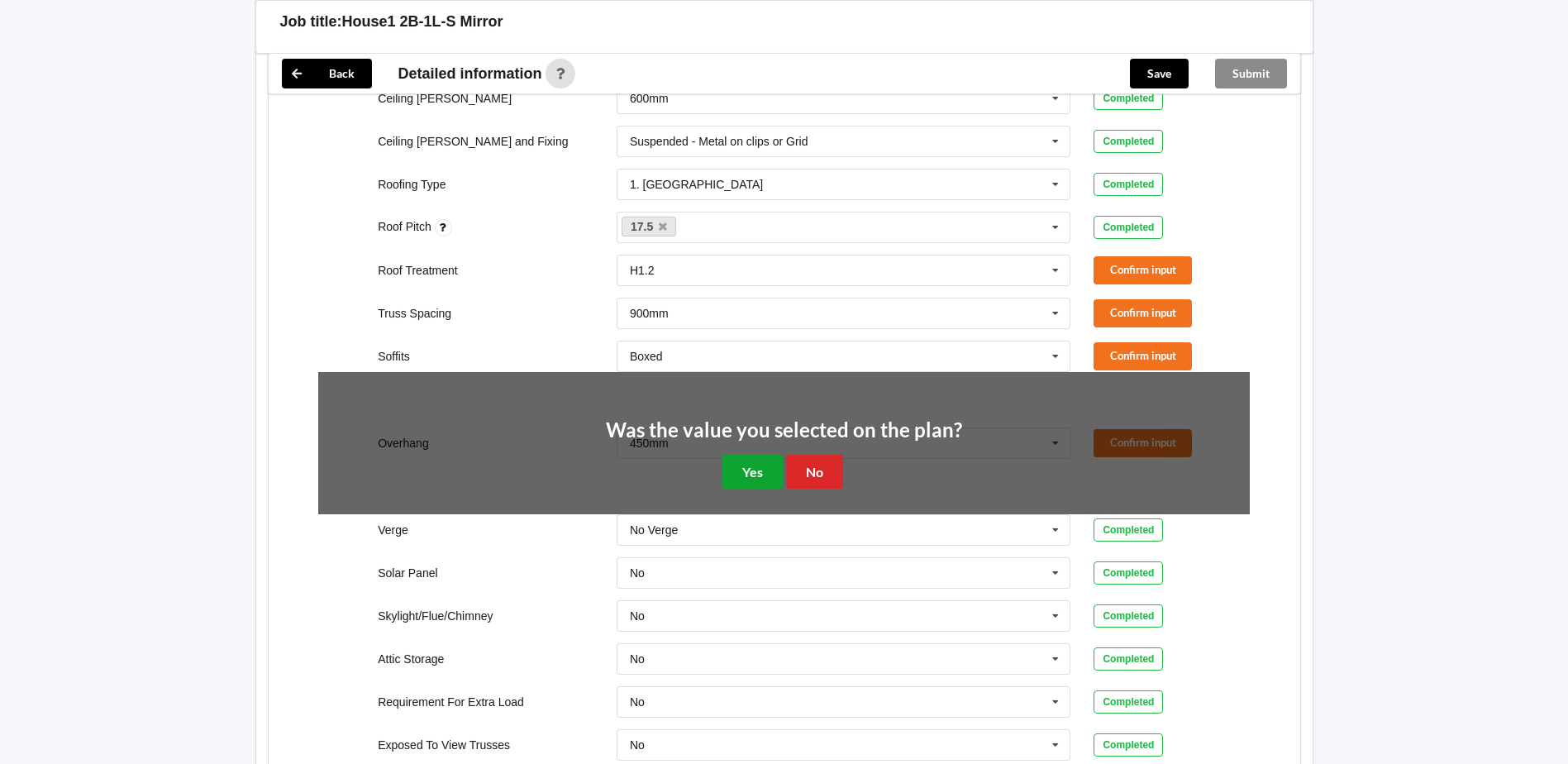
drag, startPoint x: 736, startPoint y: 453, endPoint x: 784, endPoint y: 429, distance: 53.7
click at [739, 455] on button "Yes" at bounding box center [753, 471] width 60 height 34
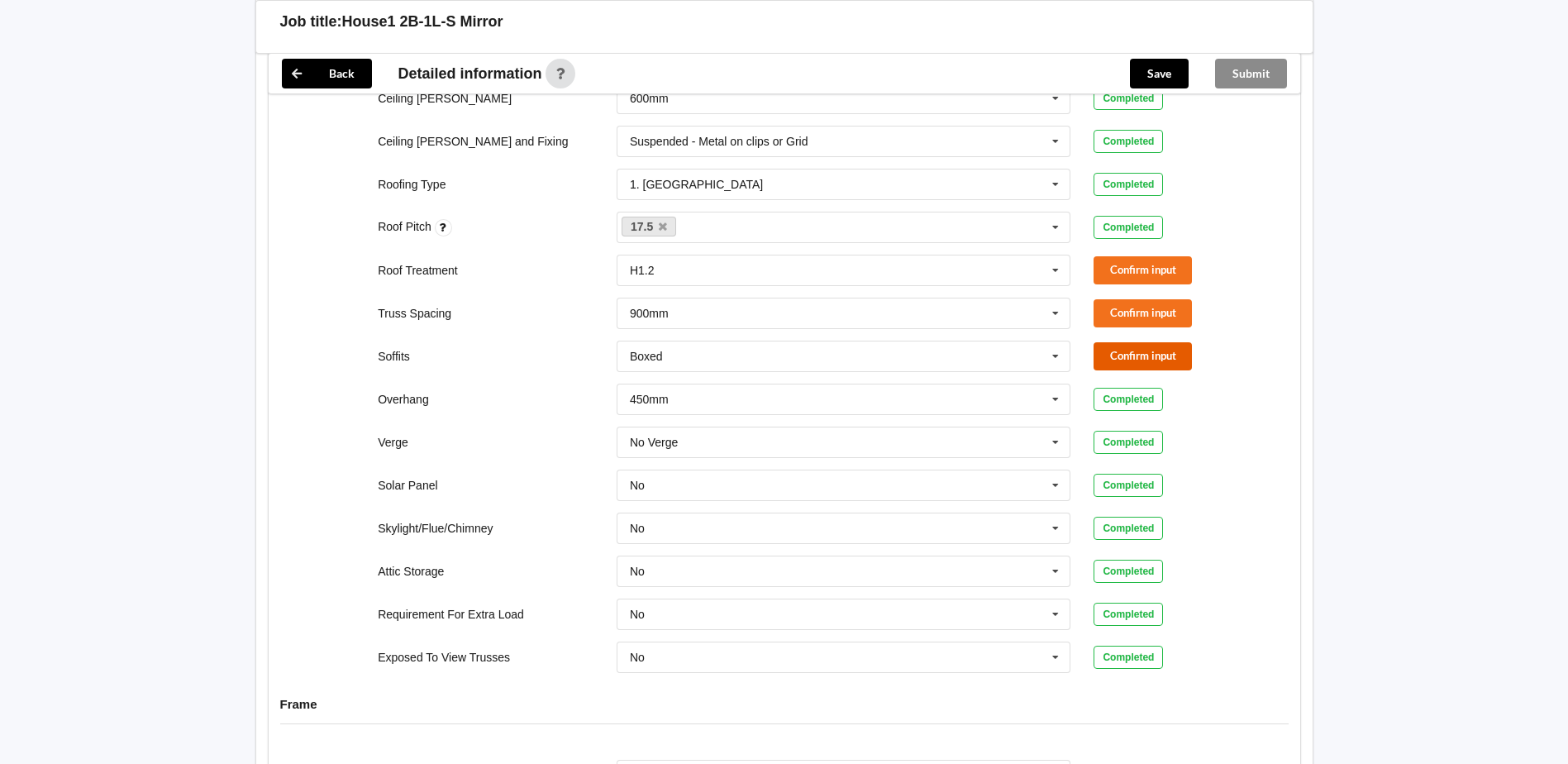
click at [1151, 342] on button "Confirm input" at bounding box center [1143, 355] width 98 height 28
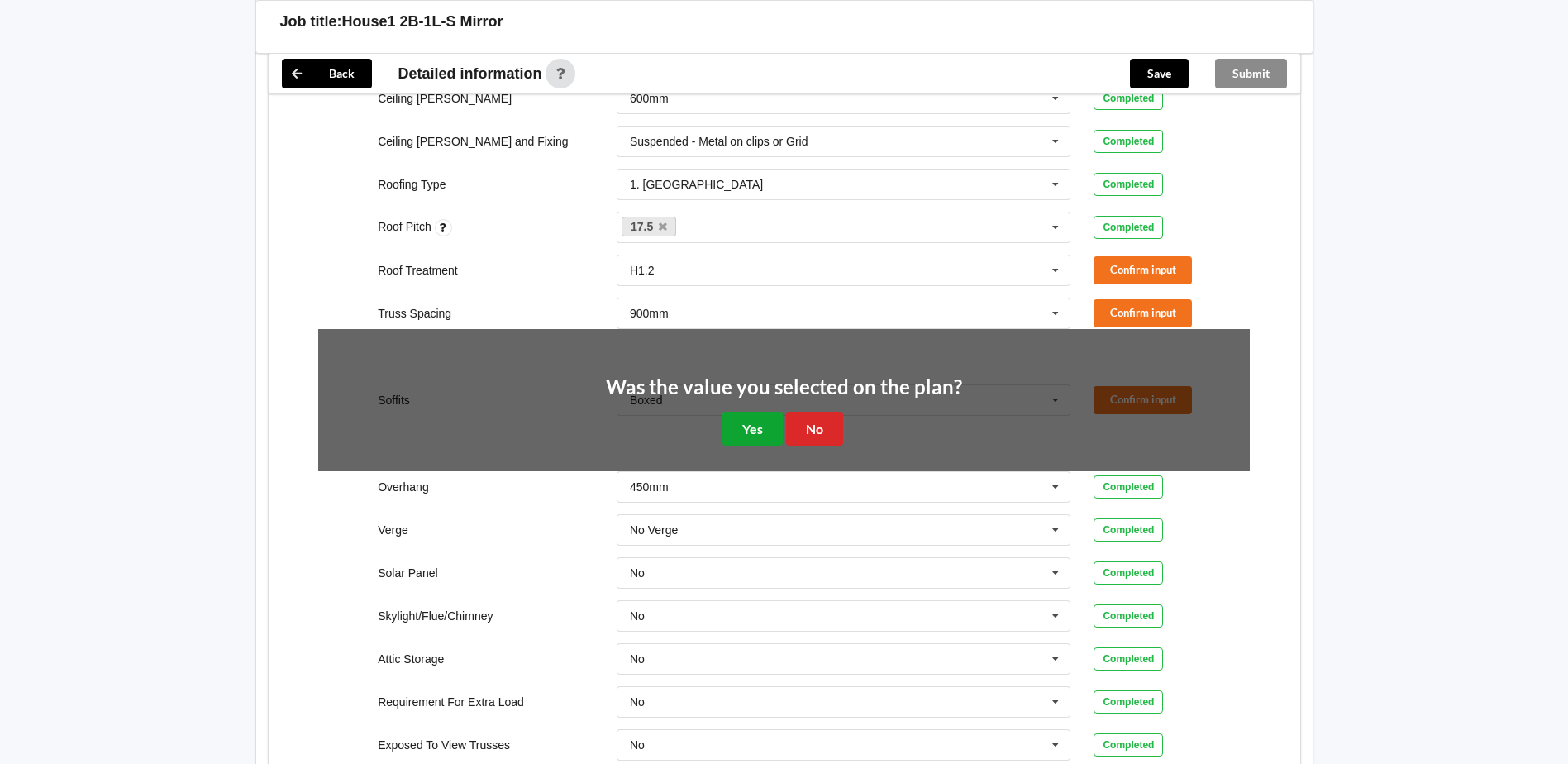
click at [750, 412] on button "Yes" at bounding box center [753, 429] width 60 height 34
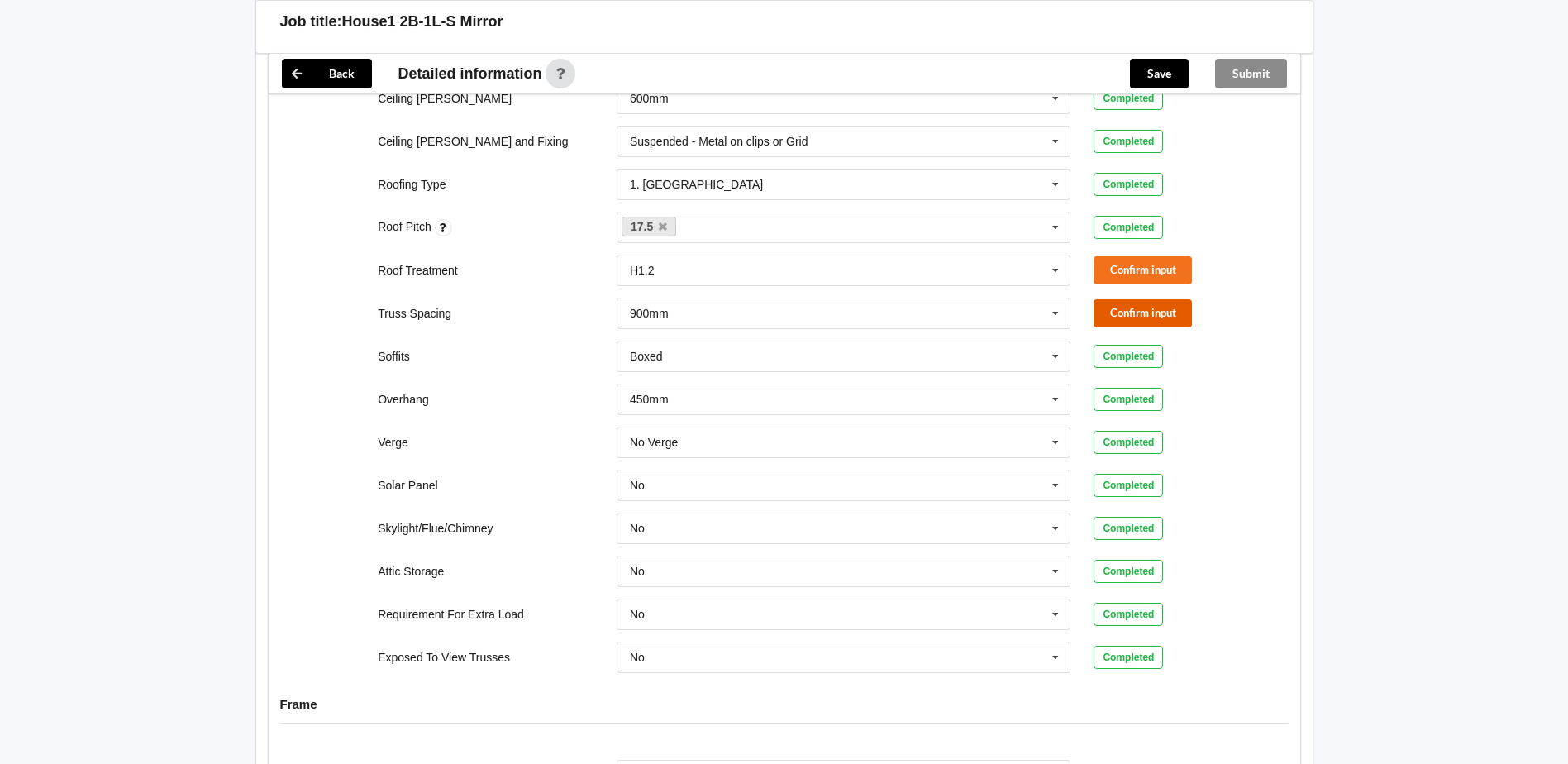
click at [1123, 299] on button "Confirm input" at bounding box center [1143, 313] width 98 height 28
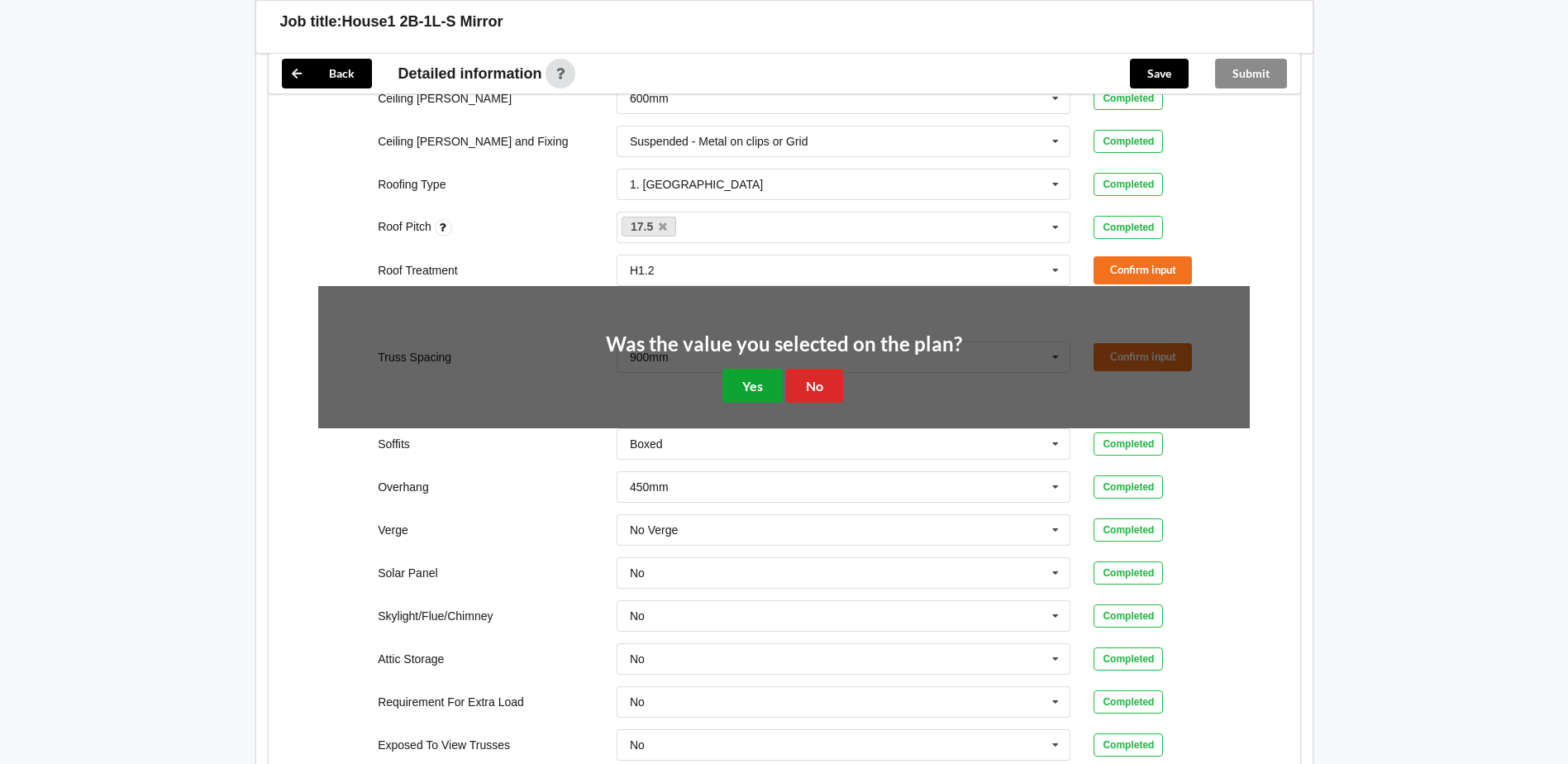
drag, startPoint x: 754, startPoint y: 358, endPoint x: 999, endPoint y: 312, distance: 249.3
click at [761, 369] on button "Yes" at bounding box center [753, 385] width 60 height 34
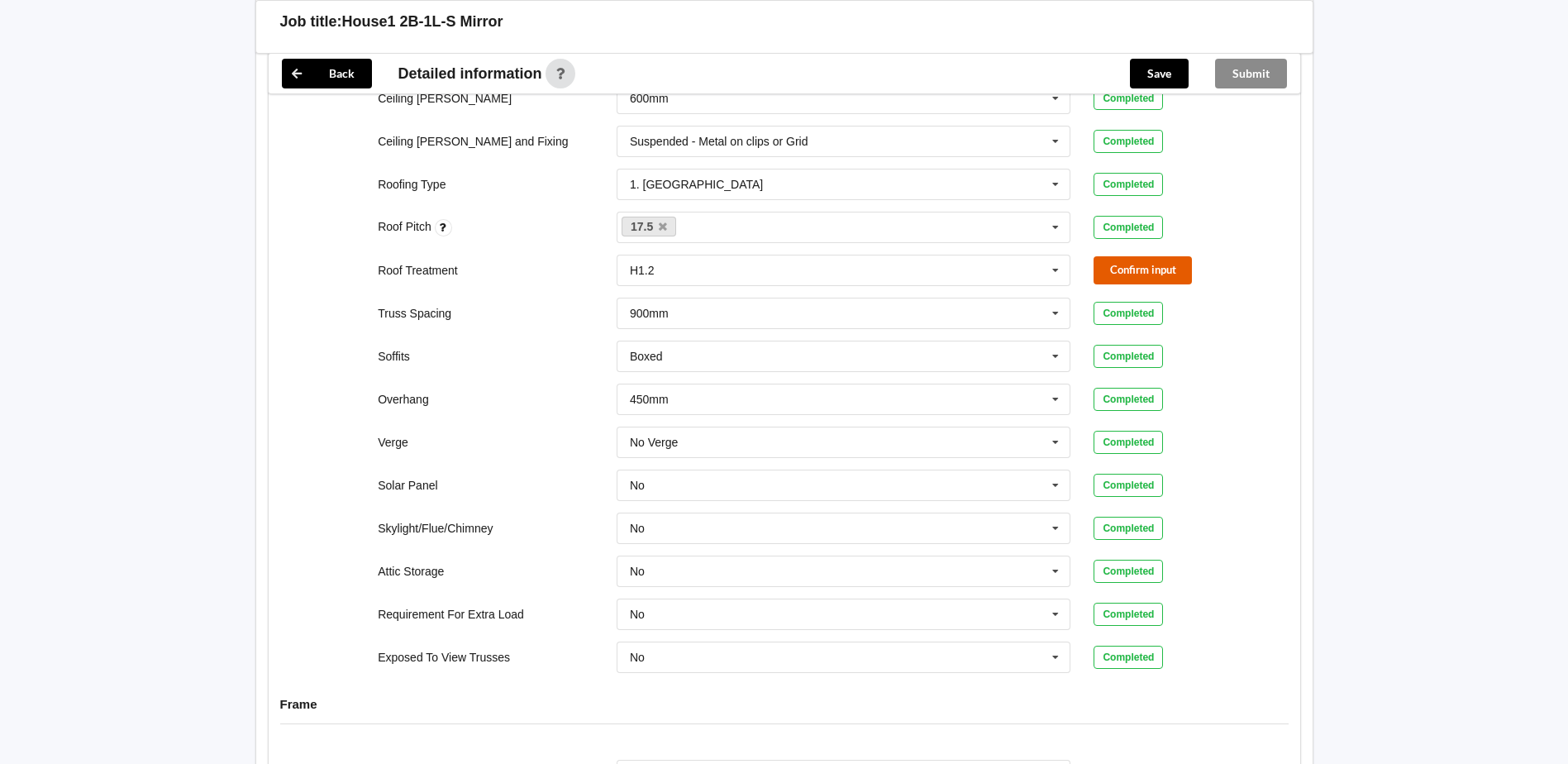
click at [1122, 263] on button "Confirm input" at bounding box center [1143, 269] width 98 height 28
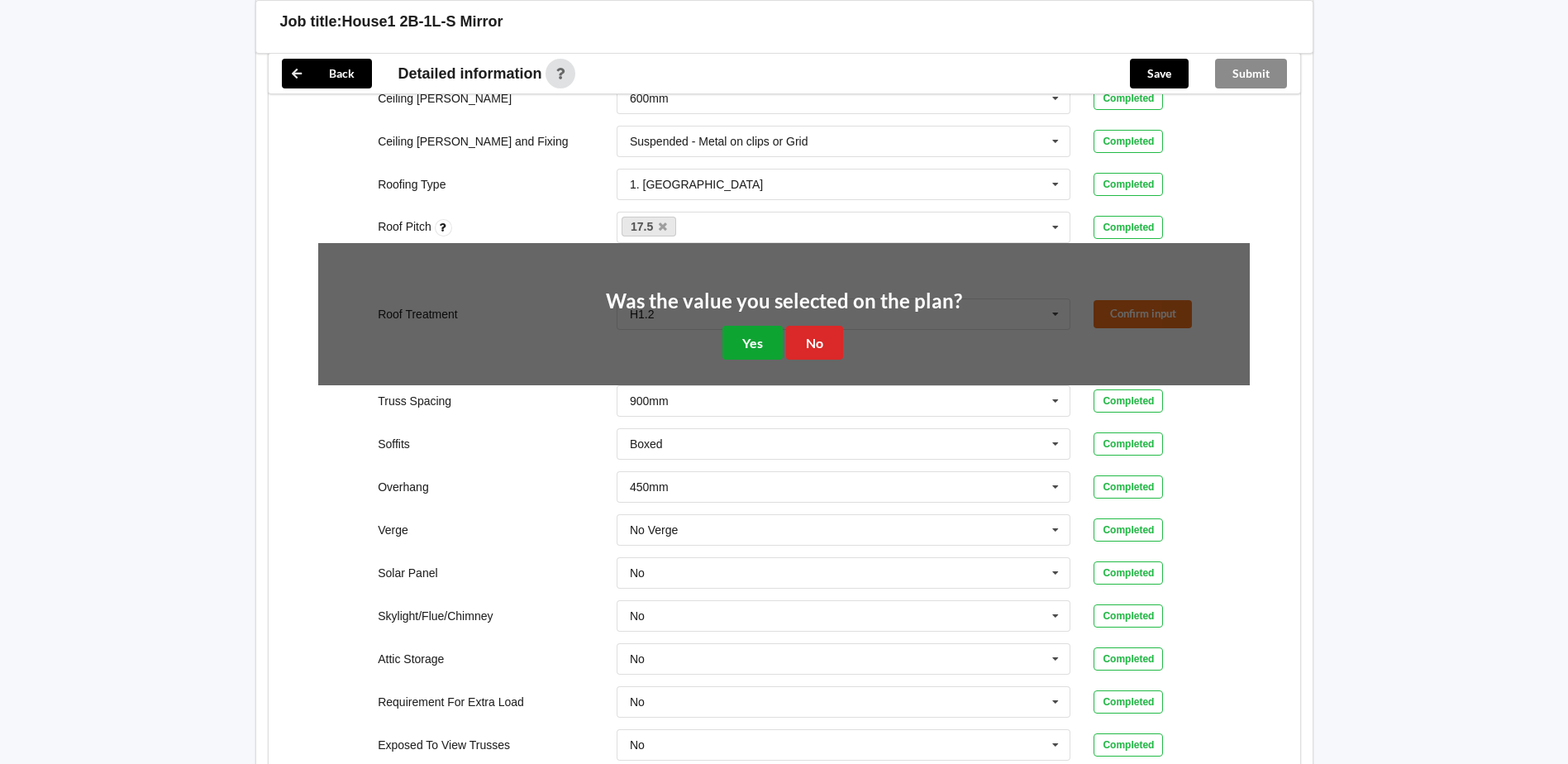
drag, startPoint x: 745, startPoint y: 323, endPoint x: 1178, endPoint y: 338, distance: 433.3
click at [747, 326] on button "Yes" at bounding box center [753, 343] width 60 height 34
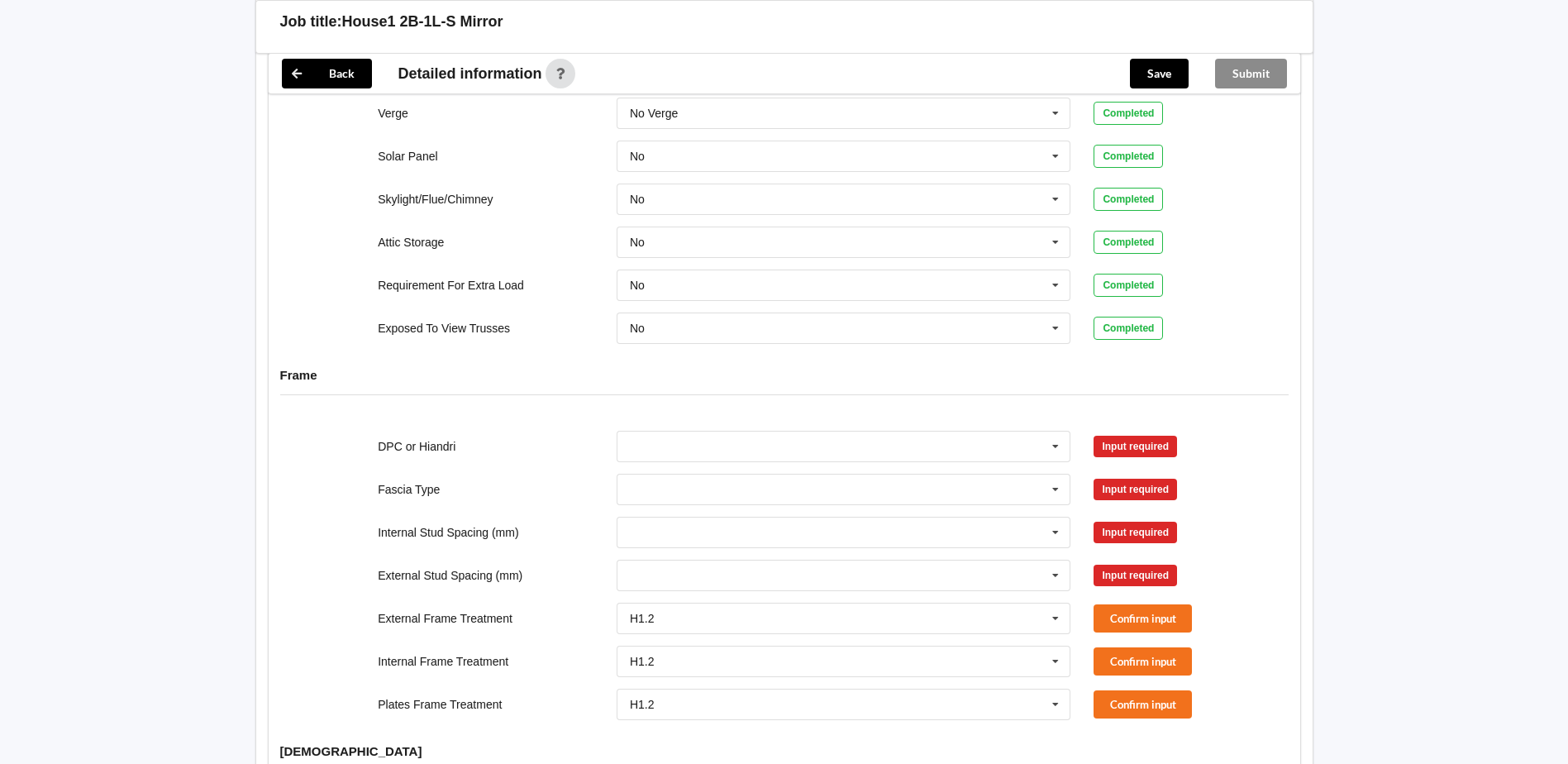
scroll to position [1240, 0]
click at [1055, 431] on icon at bounding box center [1055, 445] width 25 height 31
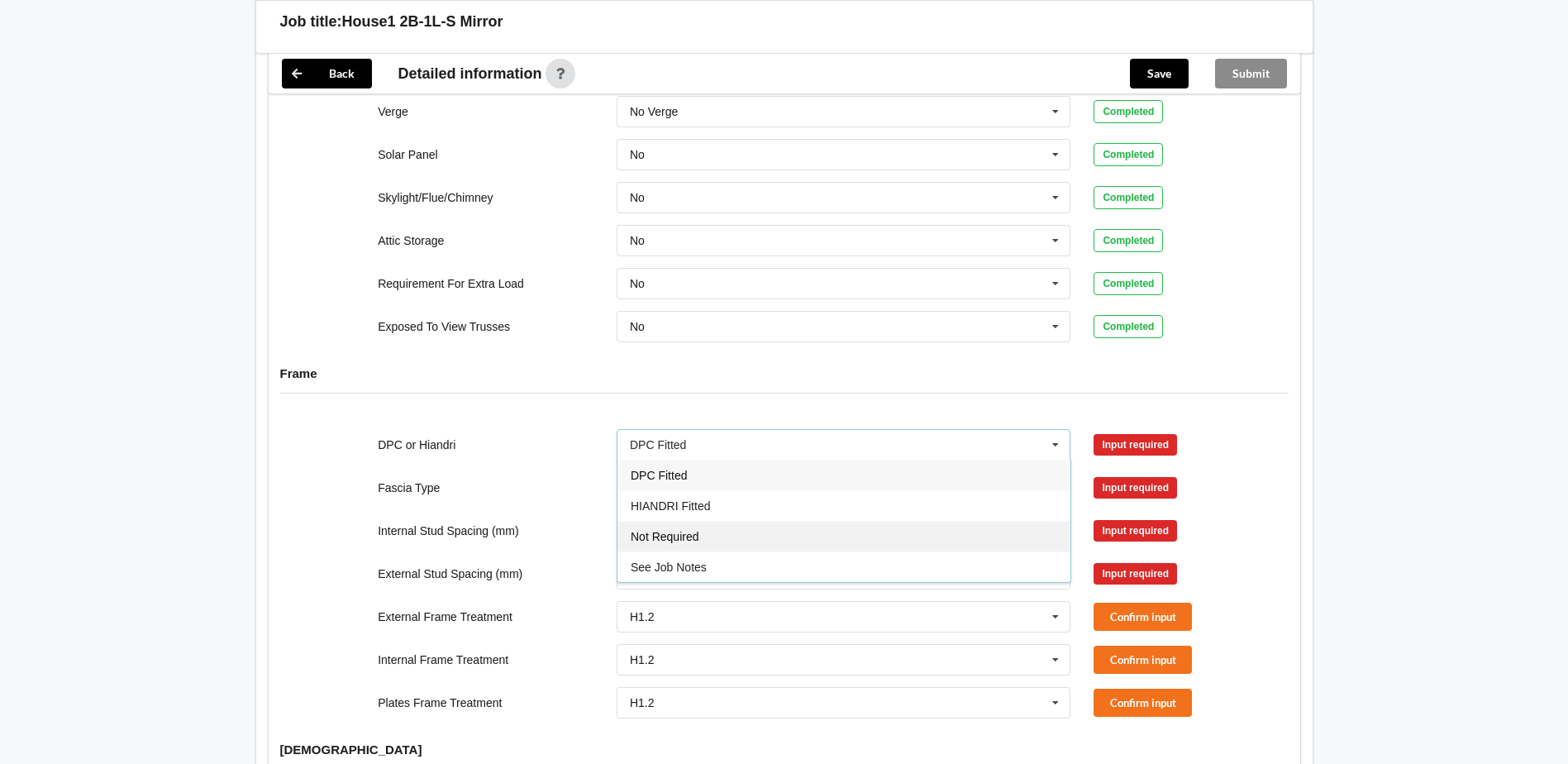
click at [698, 530] on span "Not Required" at bounding box center [664, 537] width 68 height 13
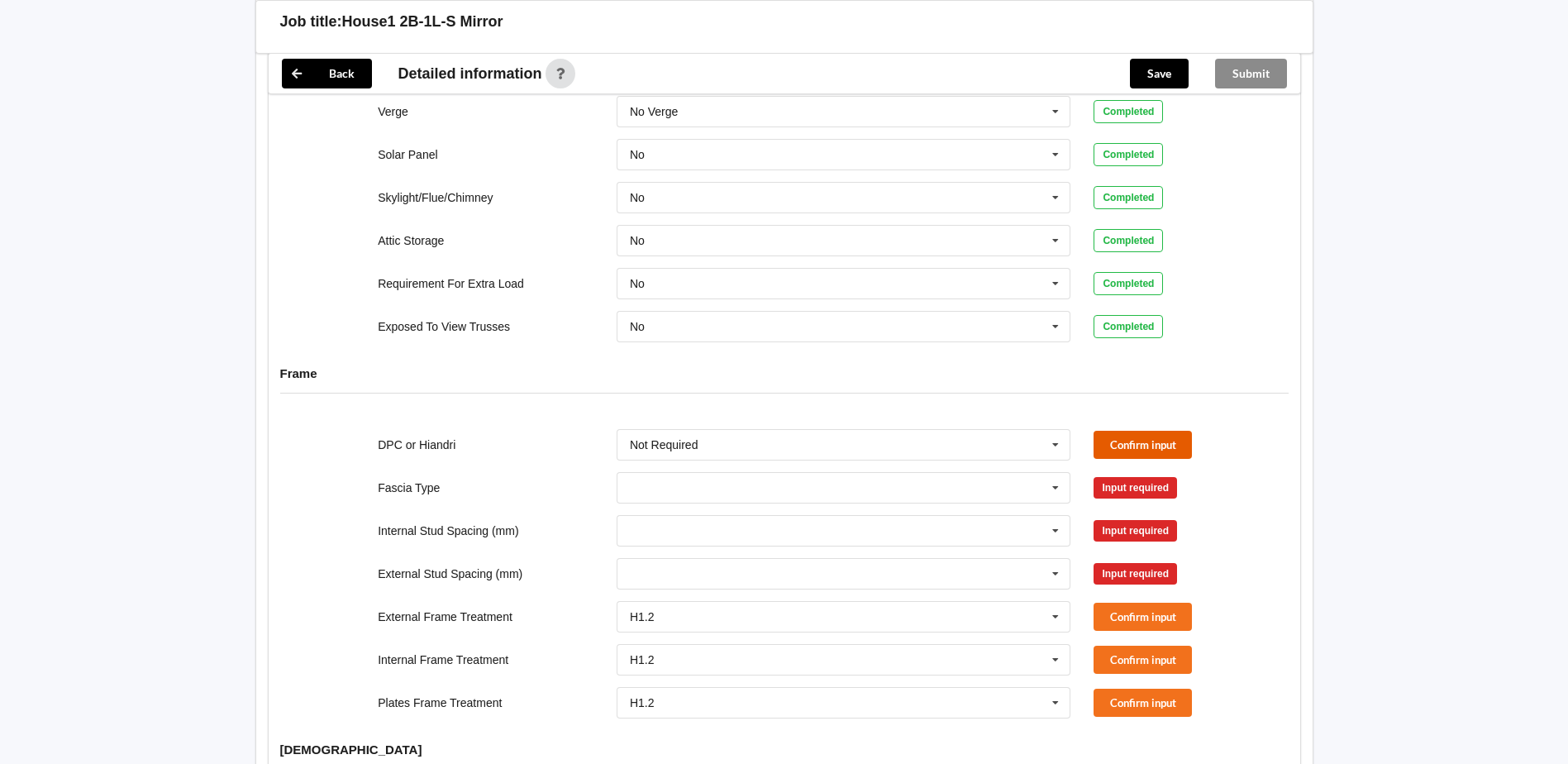
click at [1149, 431] on button "Confirm input" at bounding box center [1143, 445] width 98 height 28
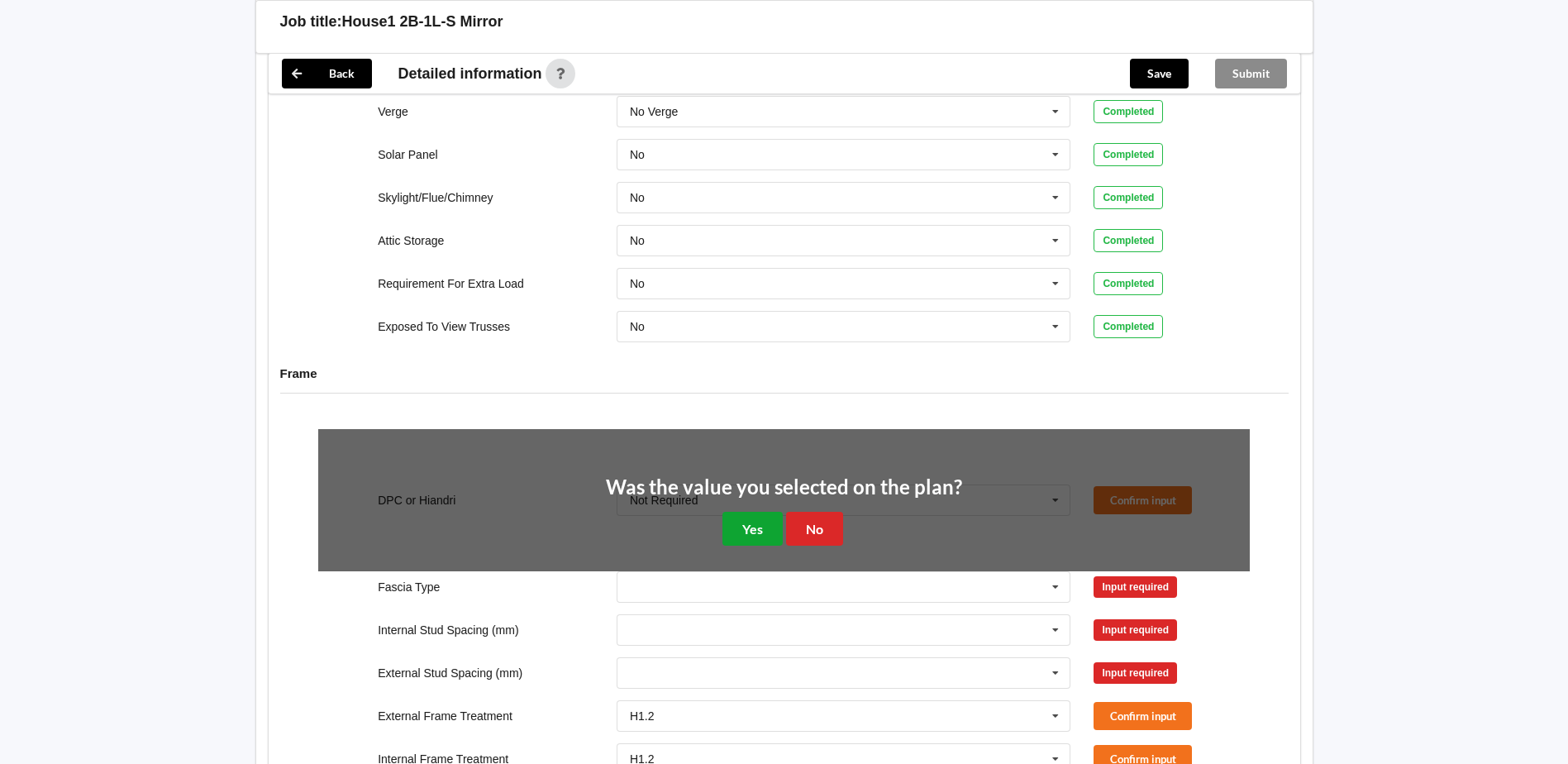
click at [747, 512] on button "Yes" at bounding box center [753, 529] width 60 height 34
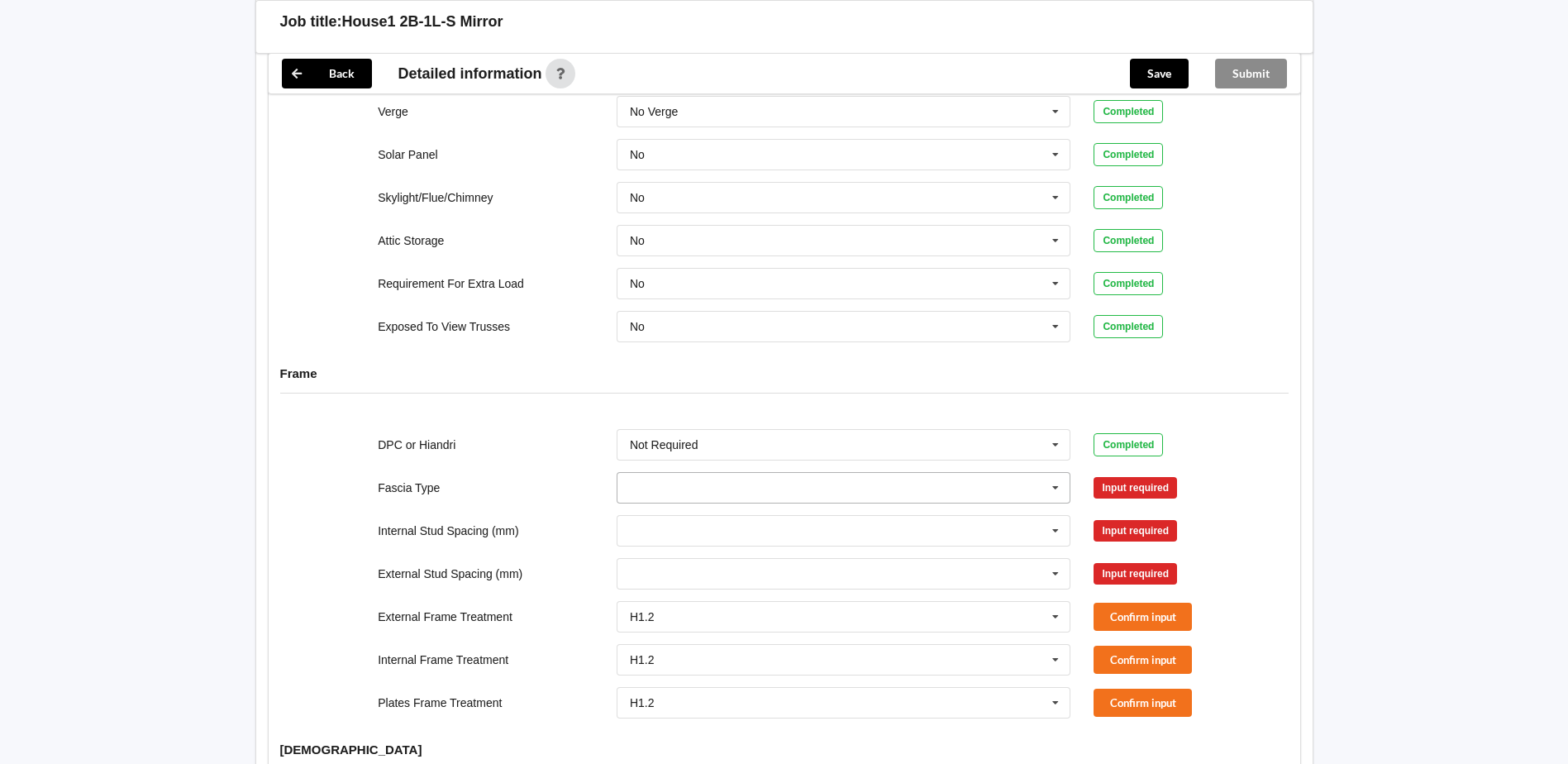
click at [1058, 473] on icon at bounding box center [1055, 488] width 25 height 31
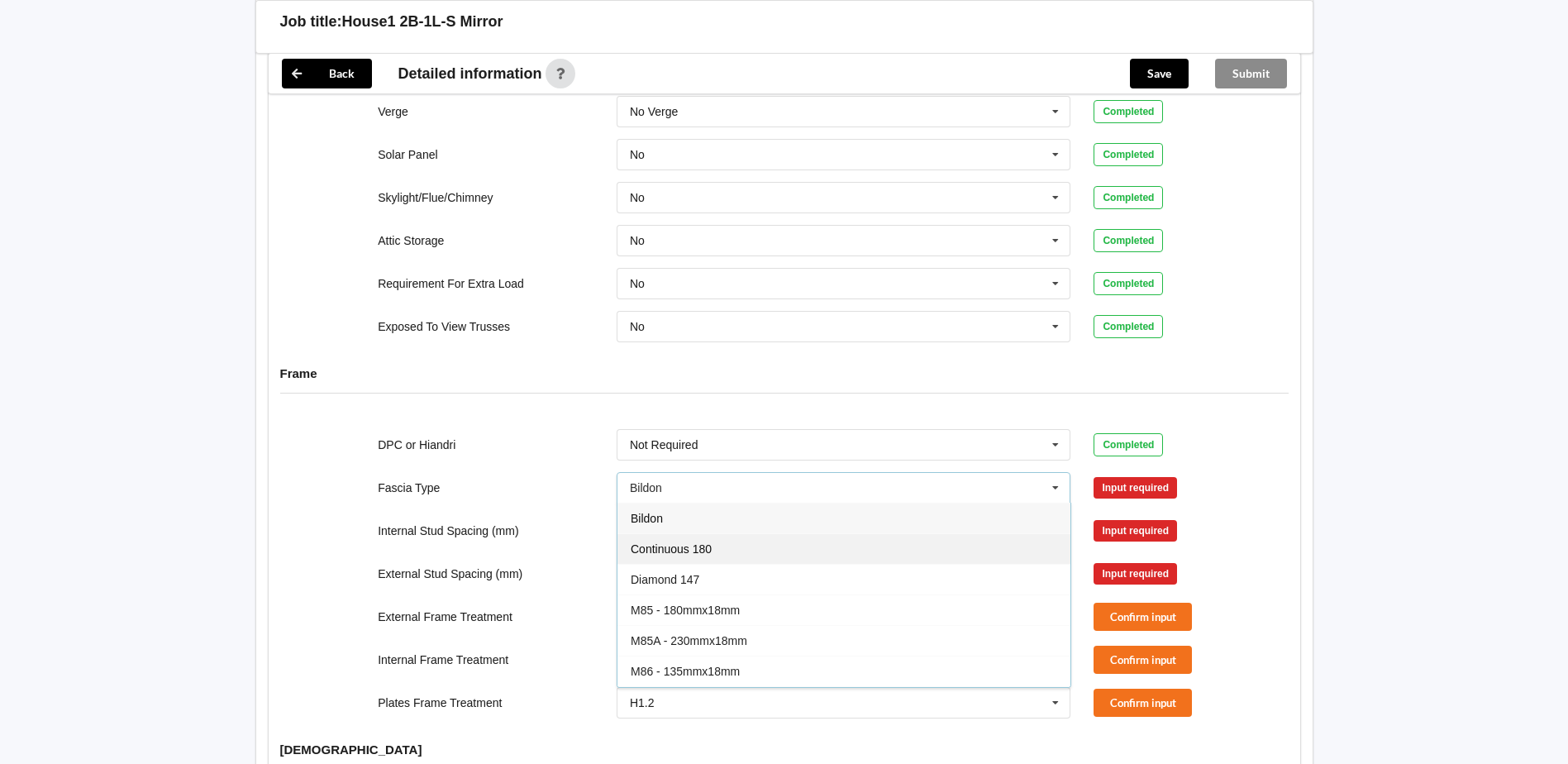
click at [779, 533] on div "Continuous 180" at bounding box center [844, 548] width 453 height 31
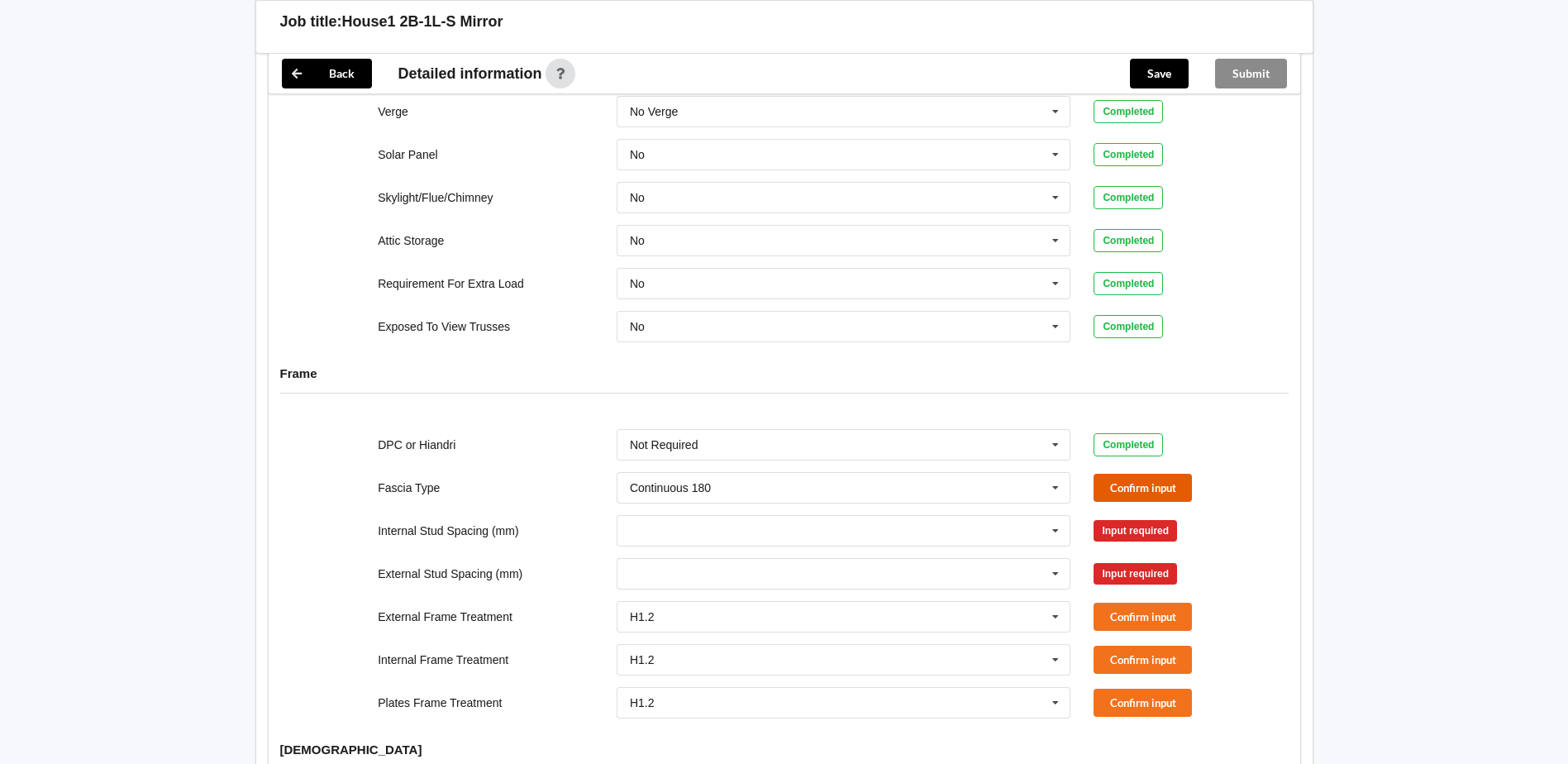
click at [1150, 474] on button "Confirm input" at bounding box center [1143, 487] width 98 height 28
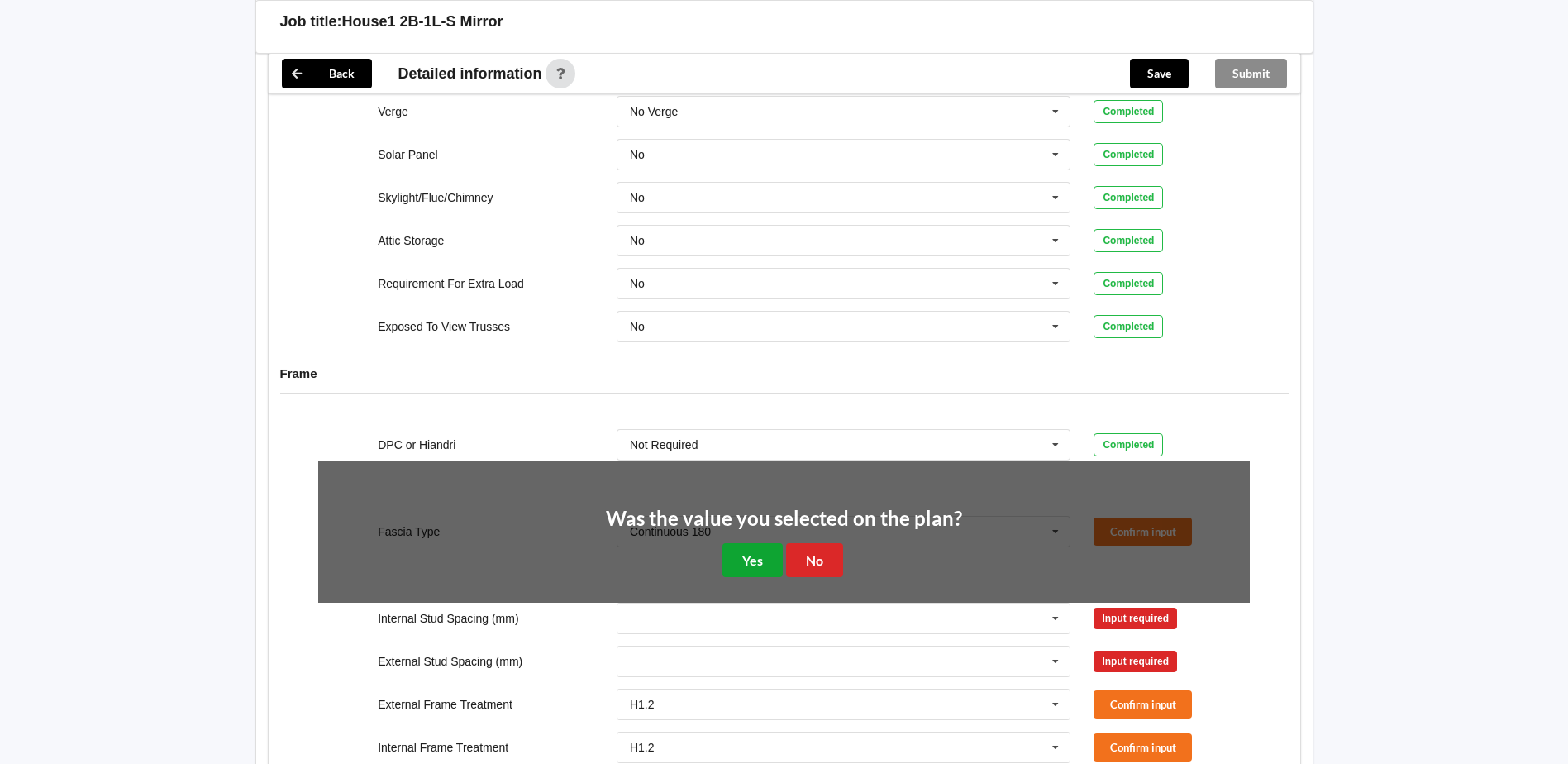
drag, startPoint x: 732, startPoint y: 542, endPoint x: 774, endPoint y: 540, distance: 42.0
click at [733, 543] on button "Yes" at bounding box center [753, 560] width 60 height 34
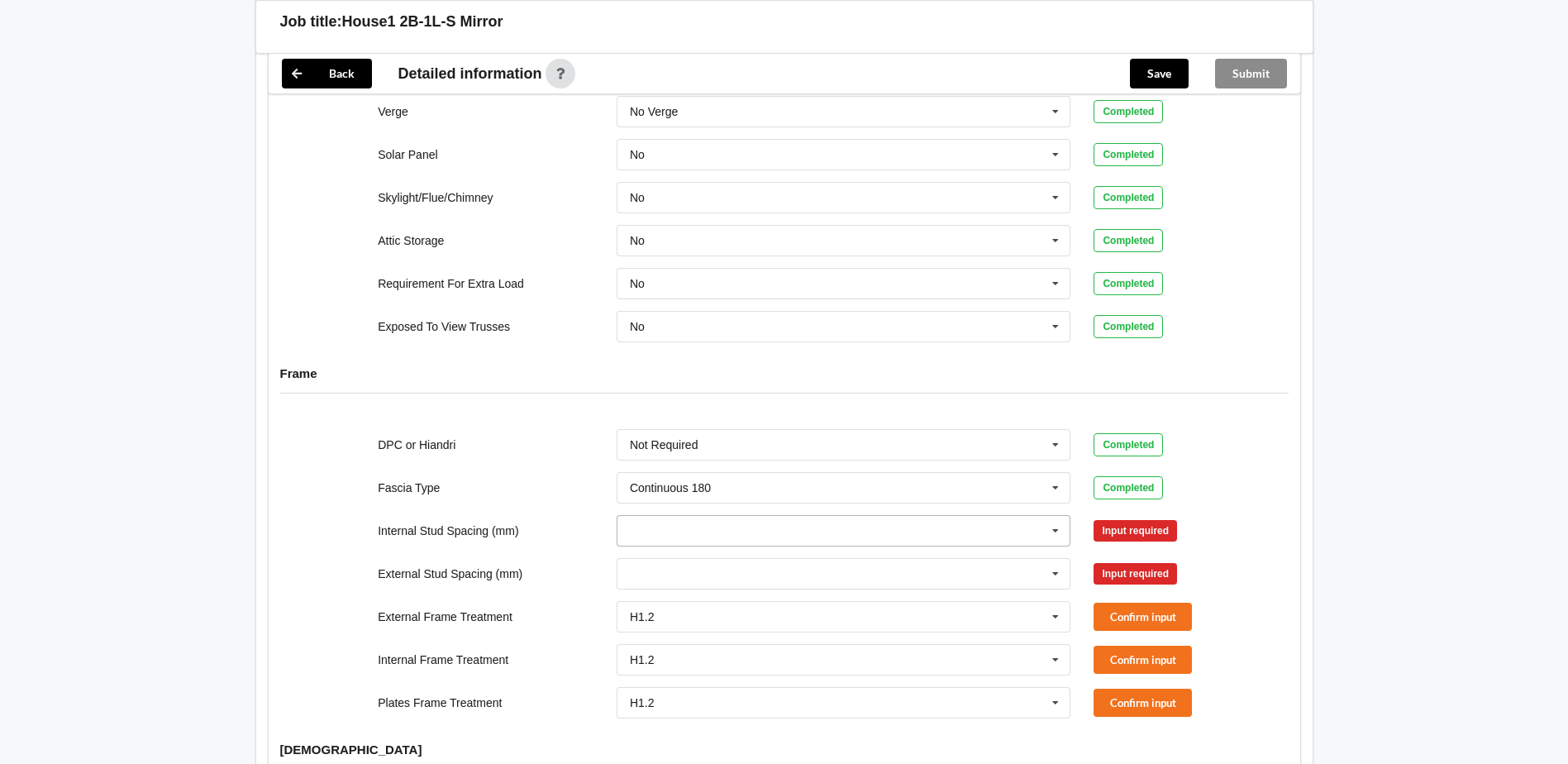
click at [1051, 516] on icon at bounding box center [1055, 531] width 25 height 31
drag, startPoint x: 713, startPoint y: 667, endPoint x: 722, endPoint y: 664, distance: 9.5
click at [714, 678] on span "Multiple Values – See As Per Plan" at bounding box center [717, 685] width 174 height 13
click at [1059, 560] on icon at bounding box center [1055, 574] width 25 height 31
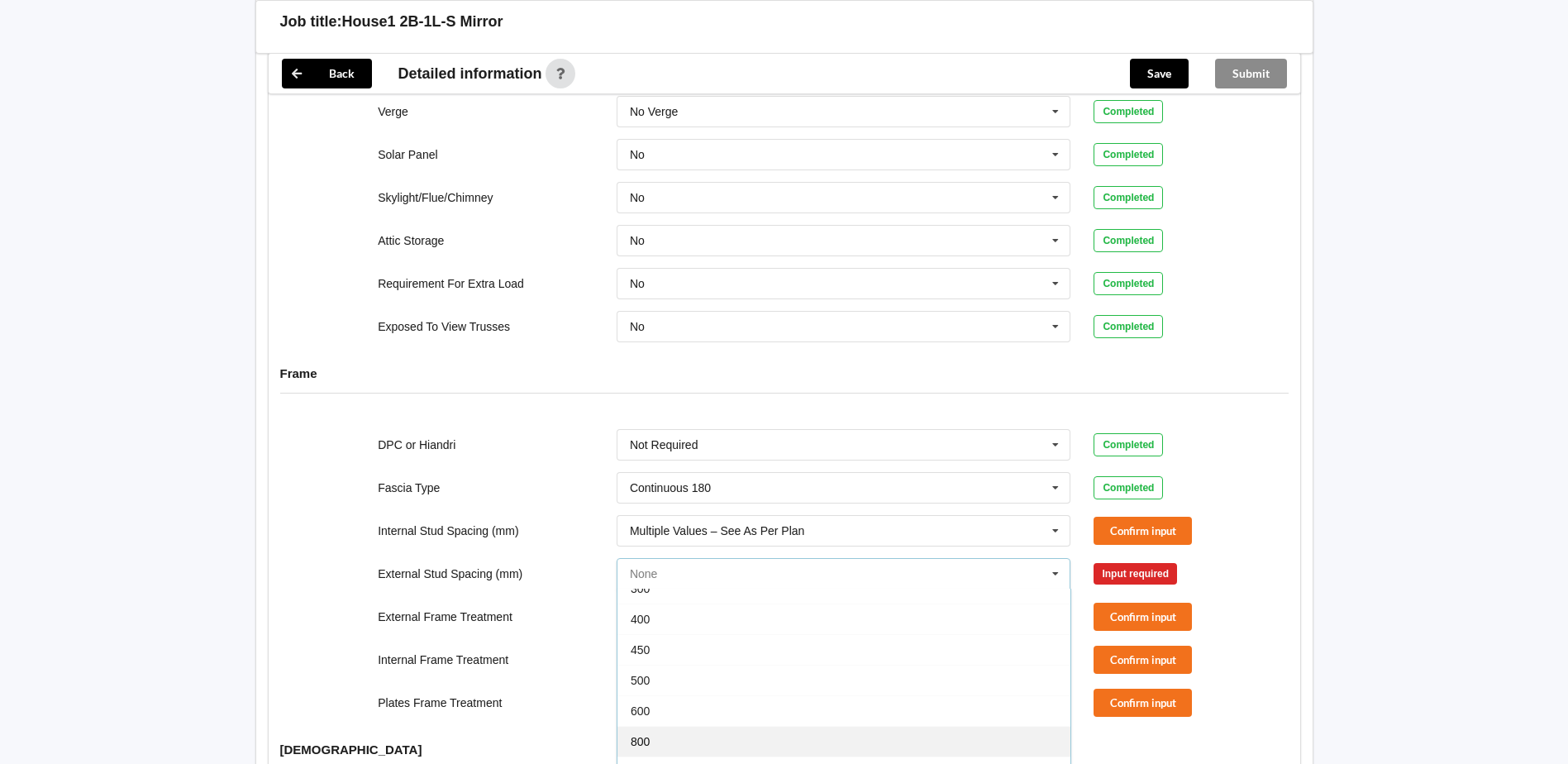
scroll to position [91, 0]
click at [789, 721] on span "Multiple Values – See As Per Plan" at bounding box center [717, 728] width 174 height 13
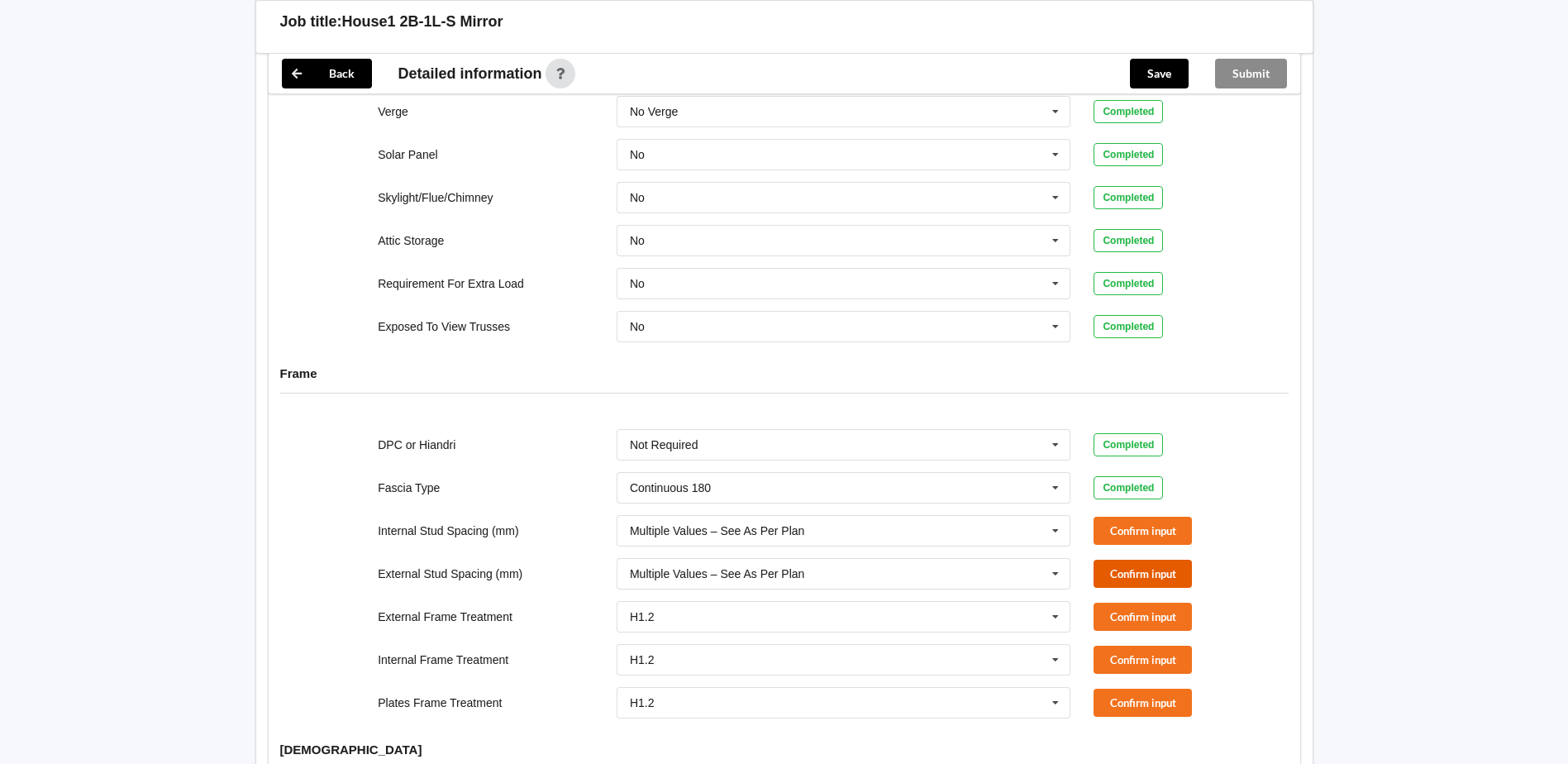
click at [1140, 560] on button "Confirm input" at bounding box center [1143, 573] width 98 height 28
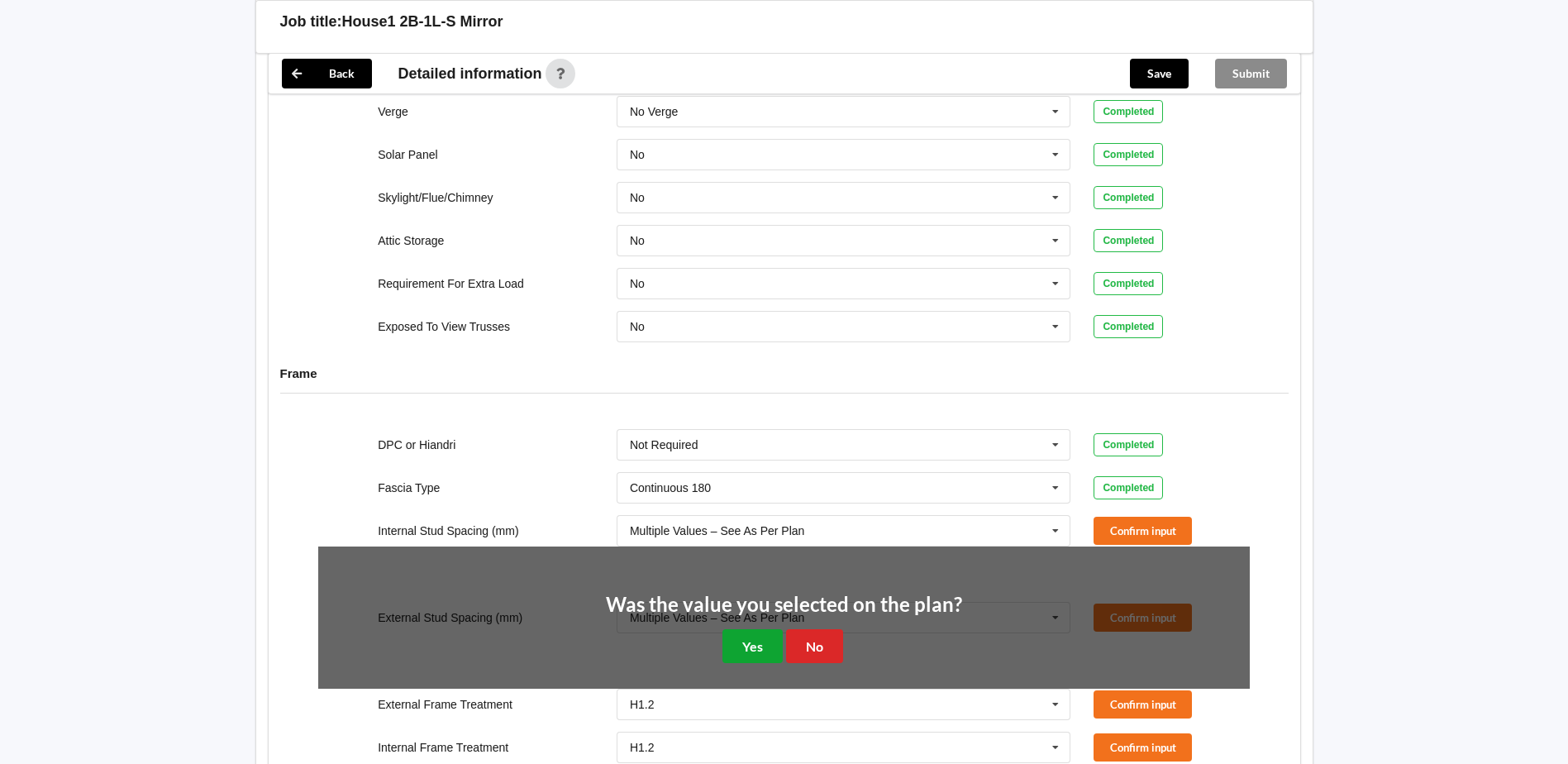
click at [764, 629] on button "Yes" at bounding box center [753, 646] width 60 height 34
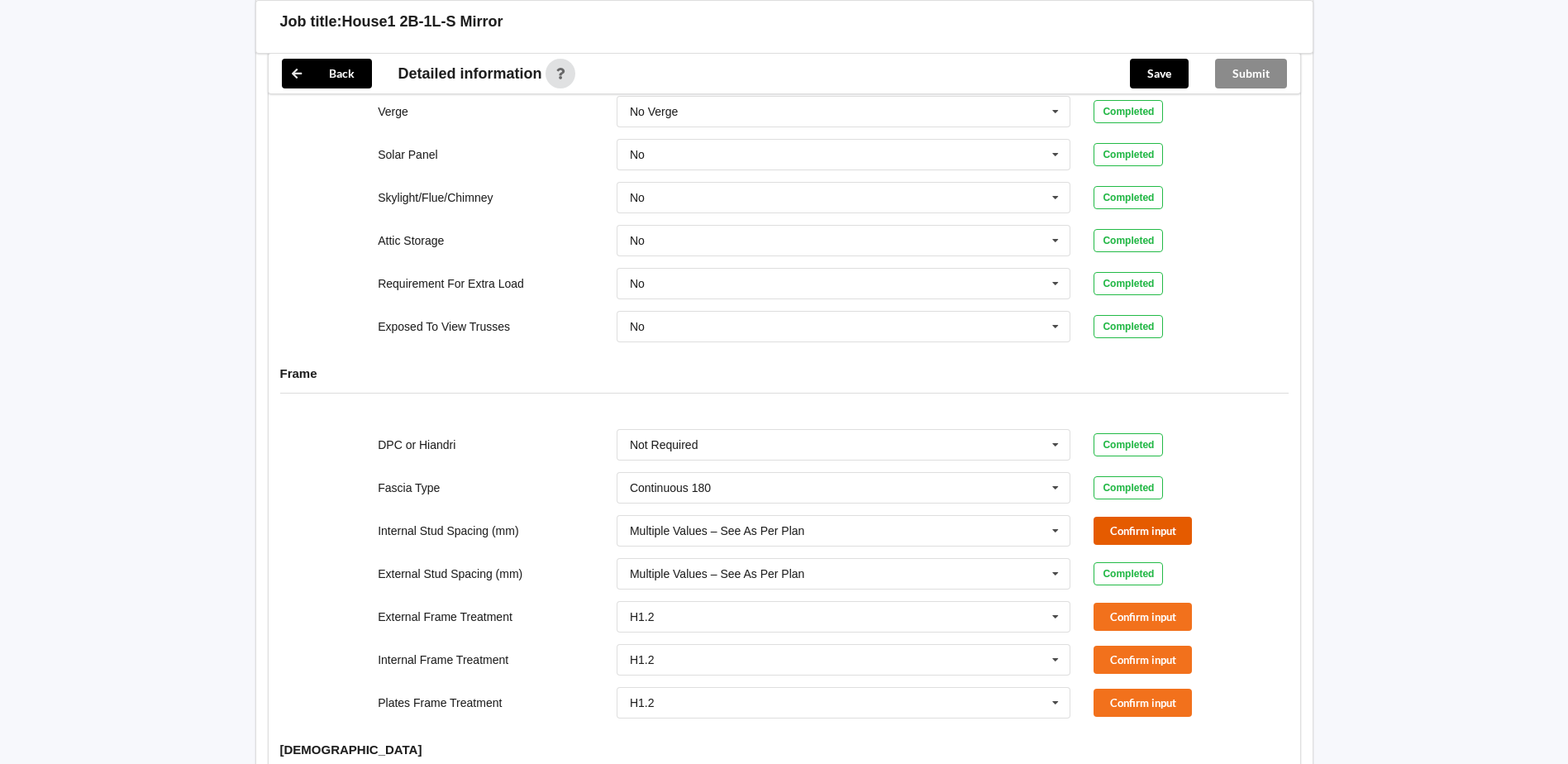
click at [1125, 517] on button "Confirm input" at bounding box center [1143, 530] width 98 height 28
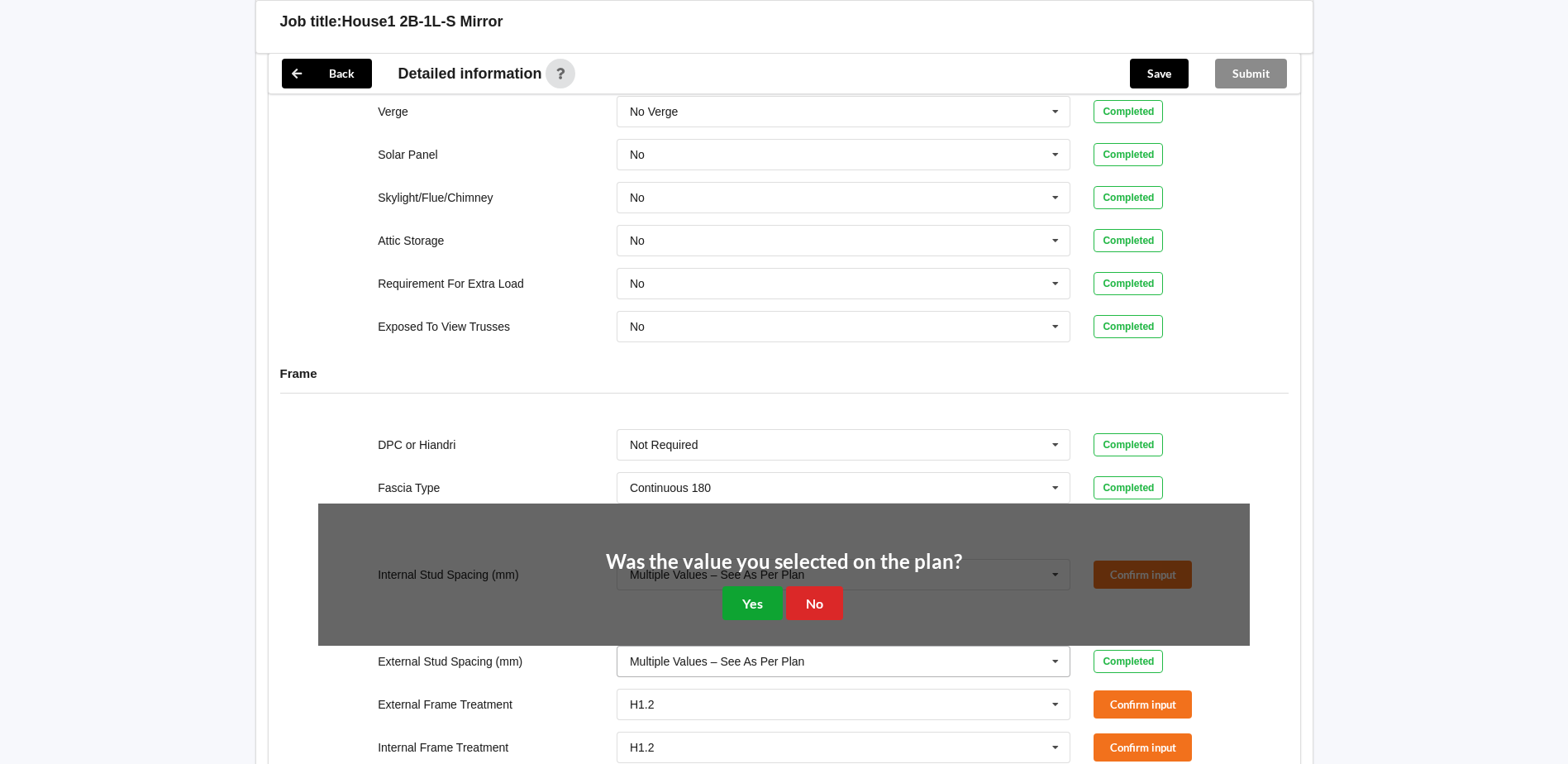
drag, startPoint x: 758, startPoint y: 588, endPoint x: 872, endPoint y: 560, distance: 117.4
click at [759, 588] on button "Yes" at bounding box center [753, 603] width 60 height 34
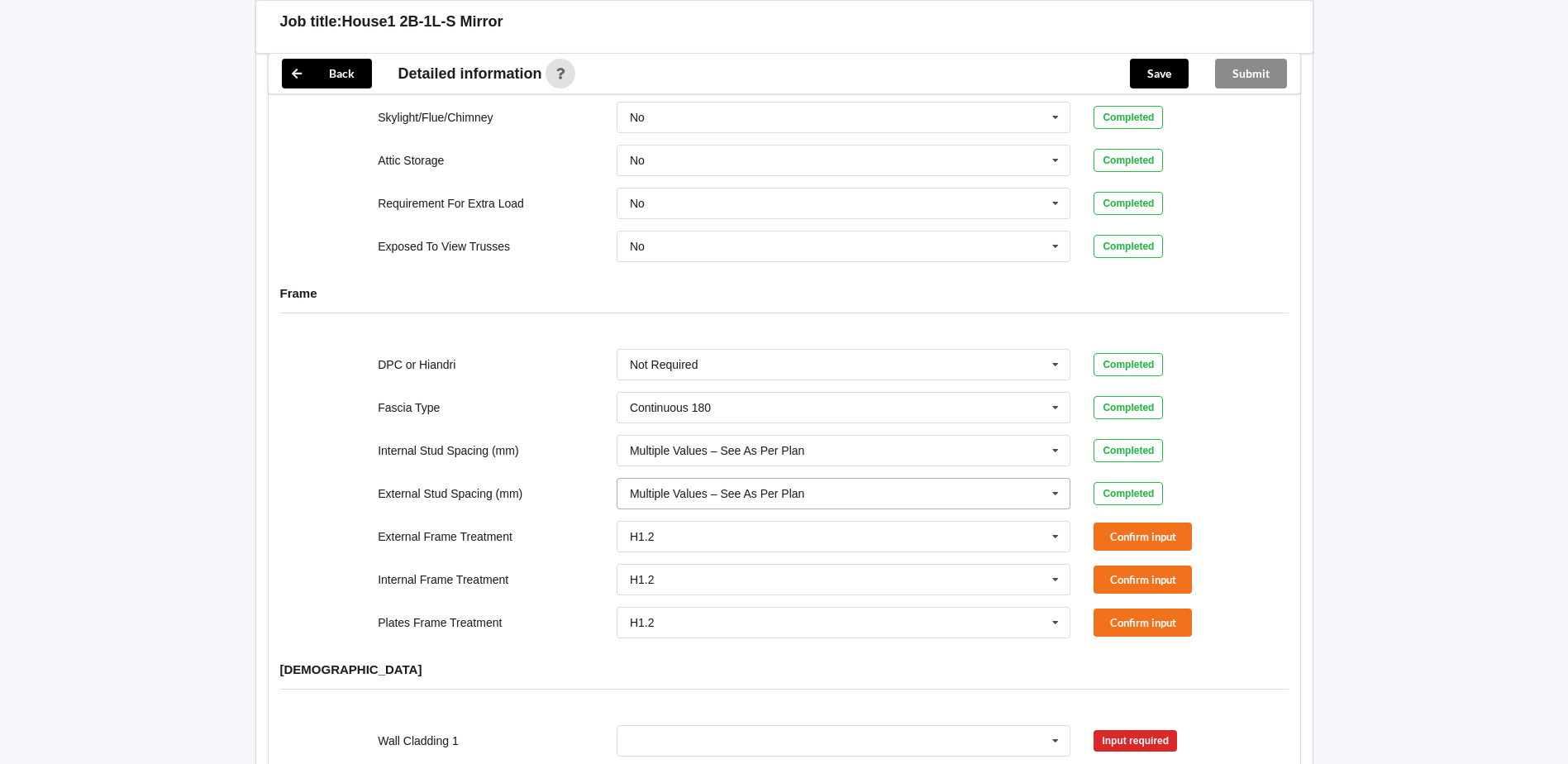
scroll to position [1405, 0]
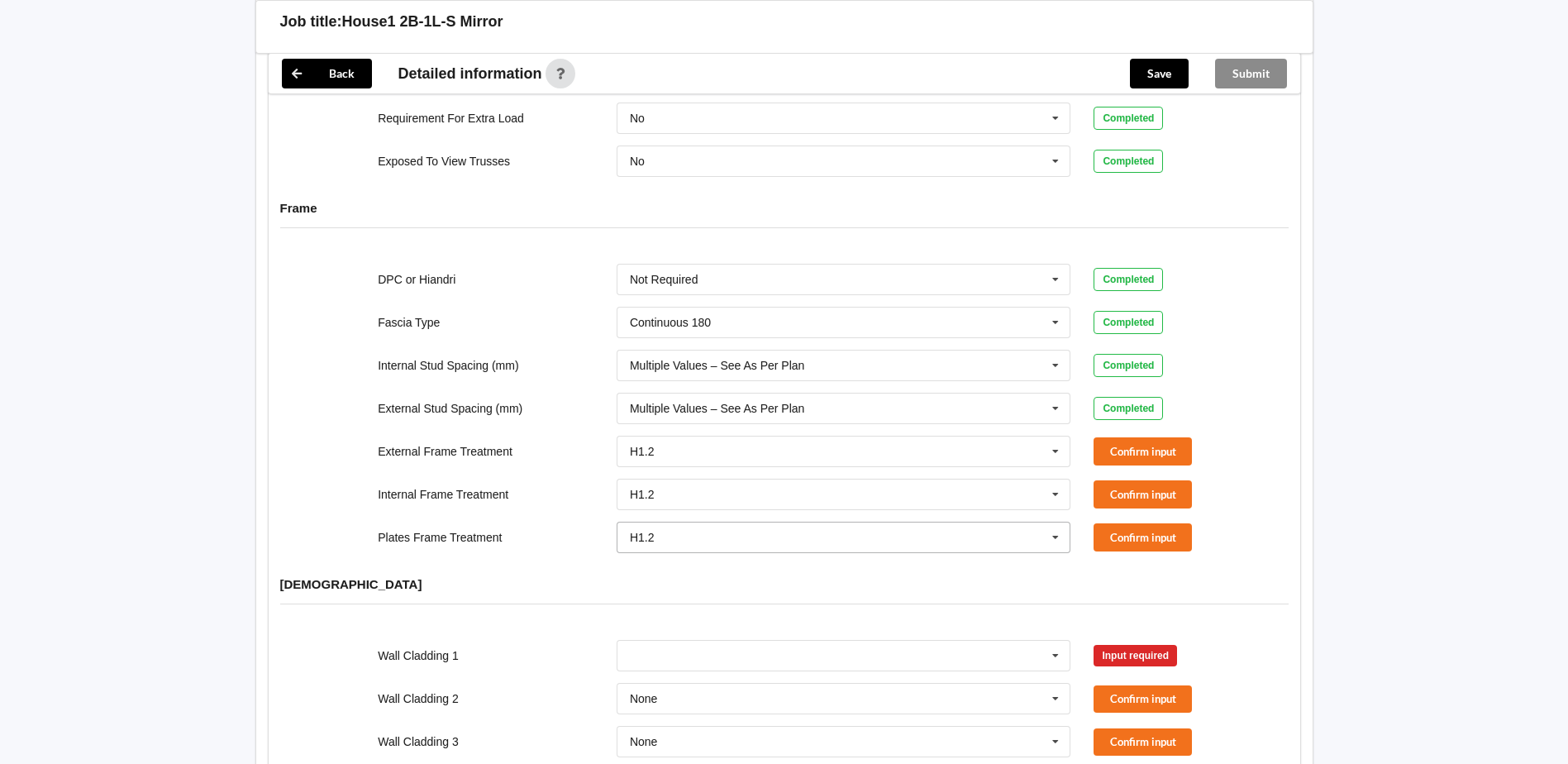
click at [1055, 523] on icon at bounding box center [1055, 538] width 25 height 31
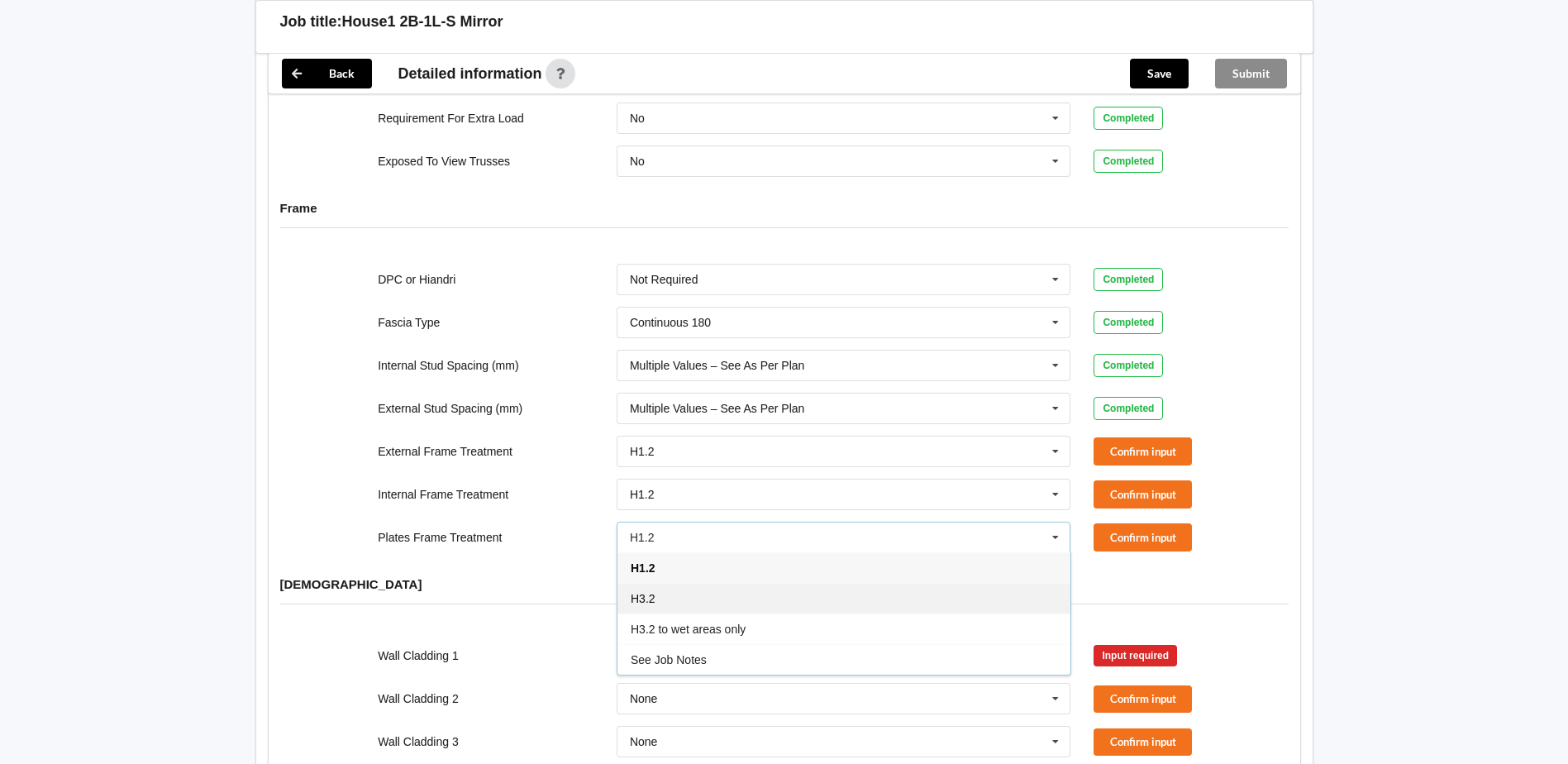
click at [689, 590] on div "H3.2" at bounding box center [844, 598] width 453 height 31
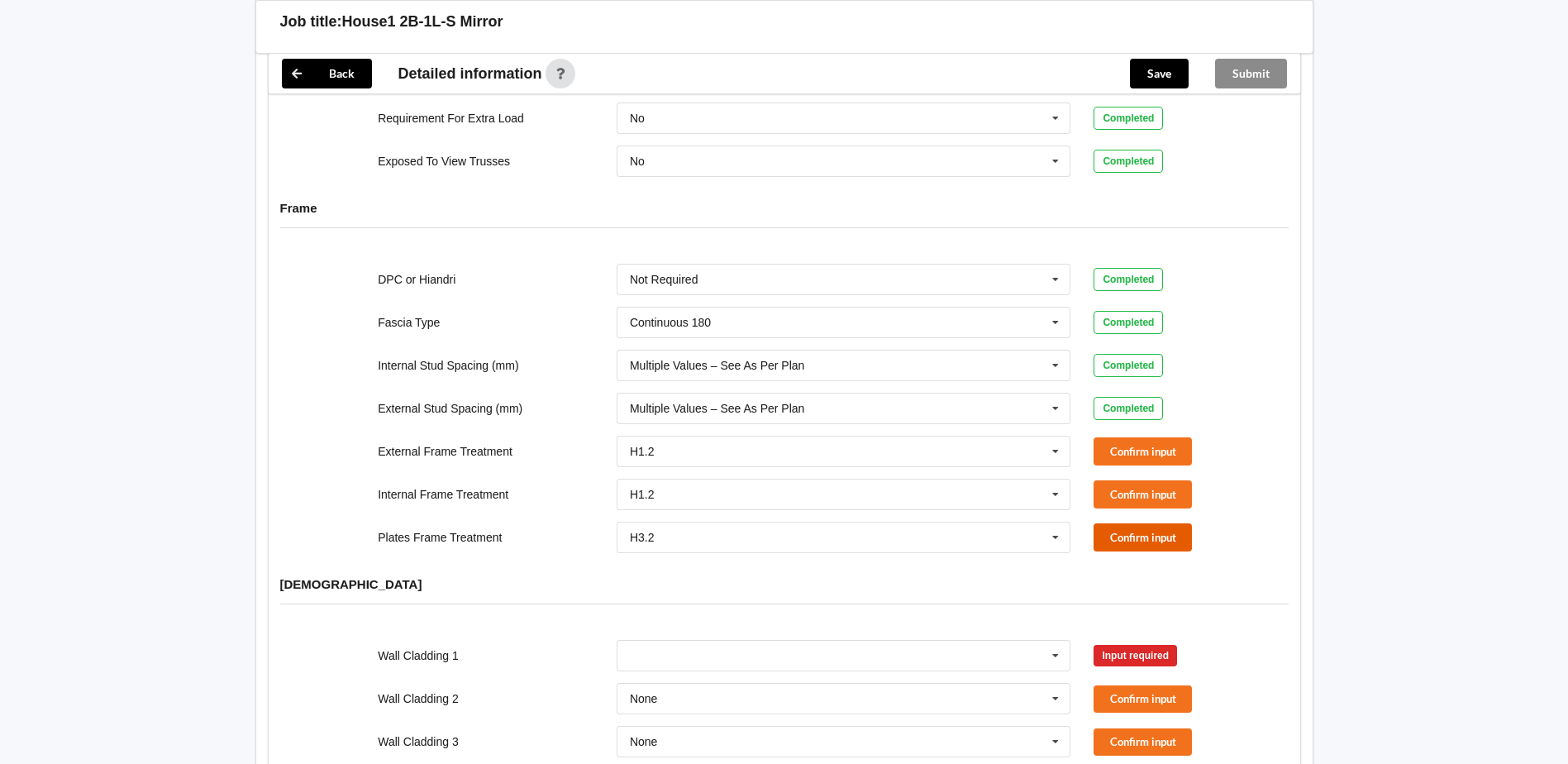
click at [1173, 524] on button "Confirm input" at bounding box center [1143, 537] width 98 height 28
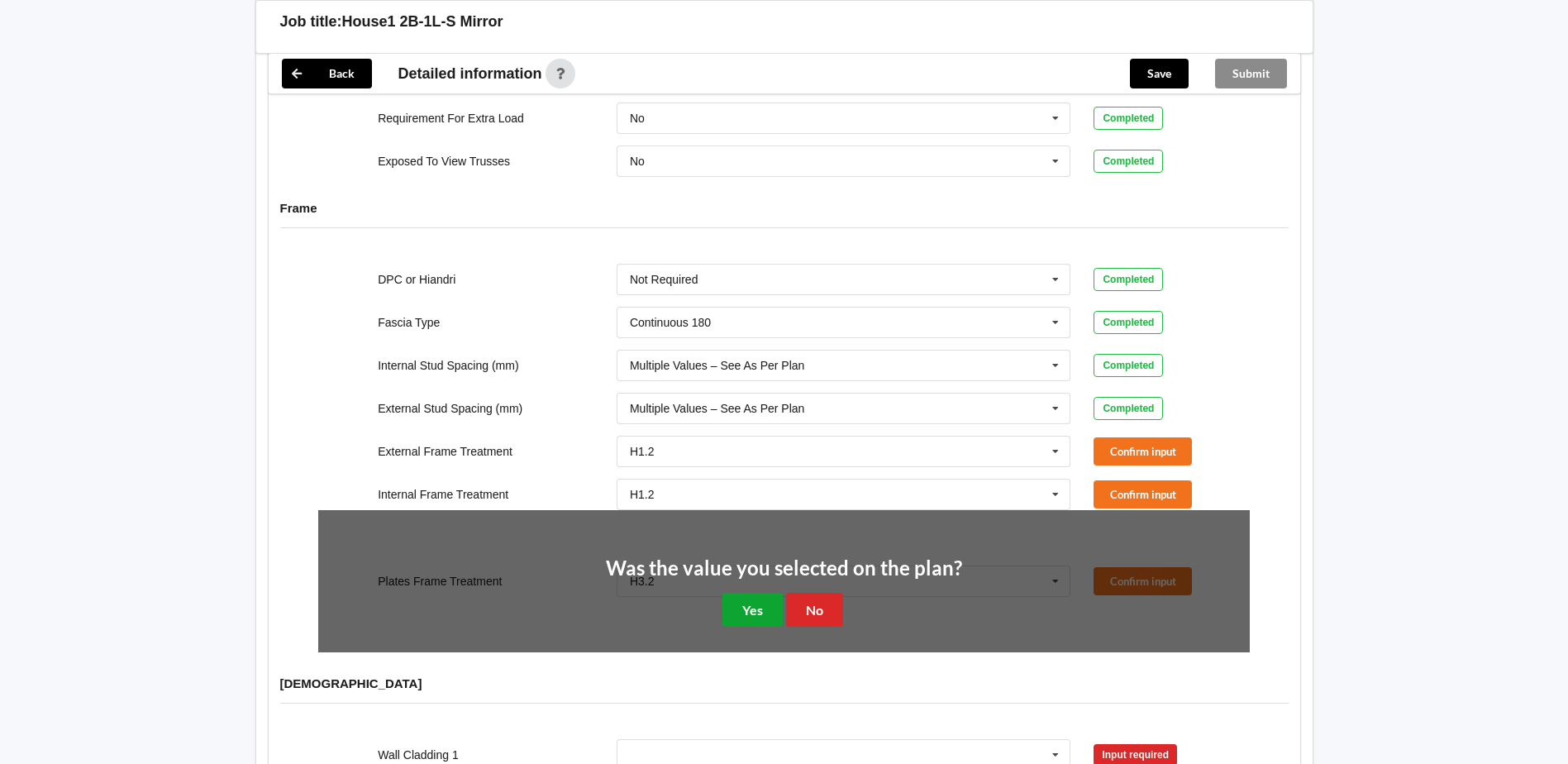
drag, startPoint x: 756, startPoint y: 597, endPoint x: 780, endPoint y: 575, distance: 32.6
click at [759, 594] on button "Yes" at bounding box center [753, 610] width 60 height 34
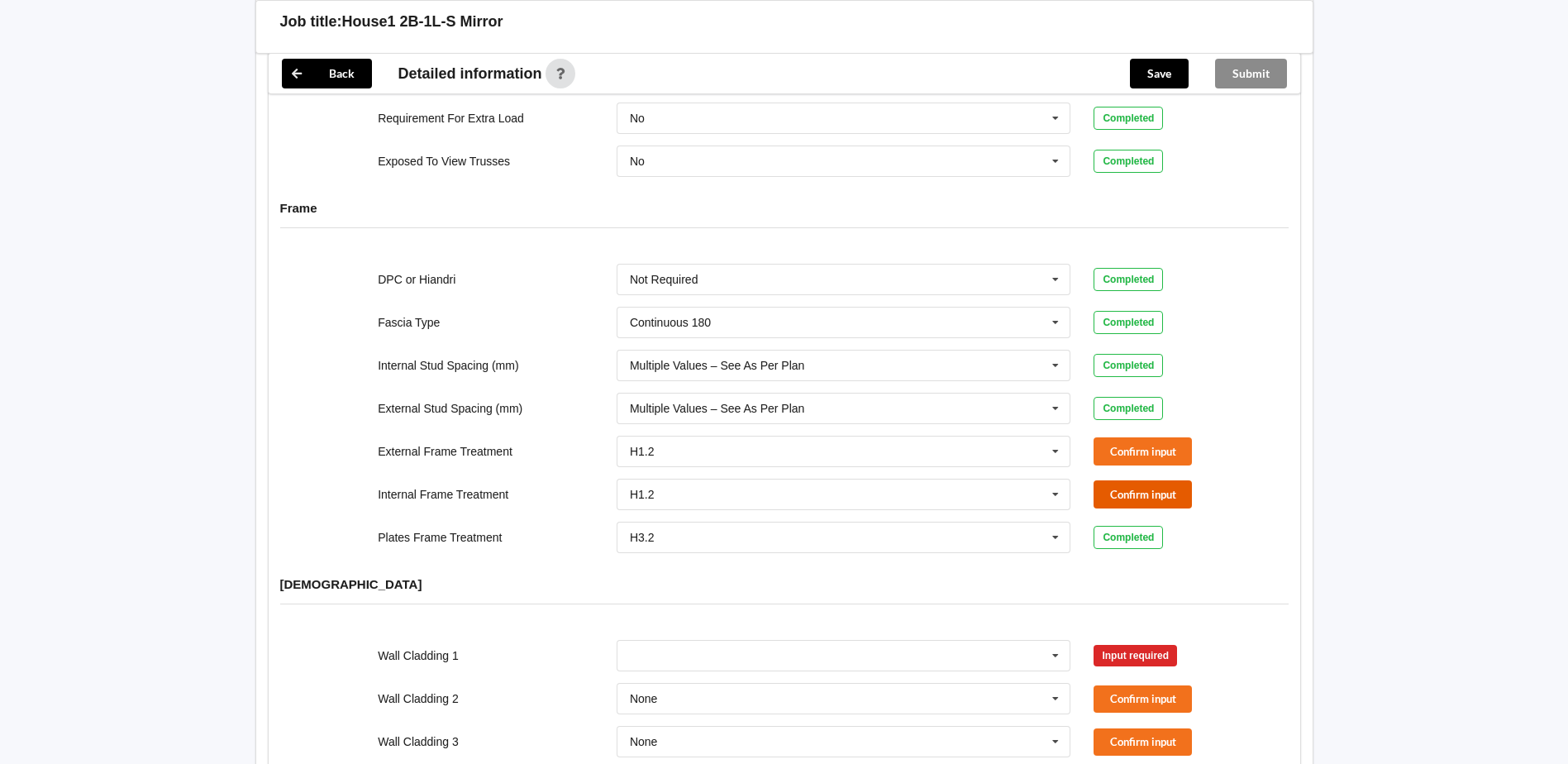
click at [1163, 480] on button "Confirm input" at bounding box center [1143, 494] width 98 height 28
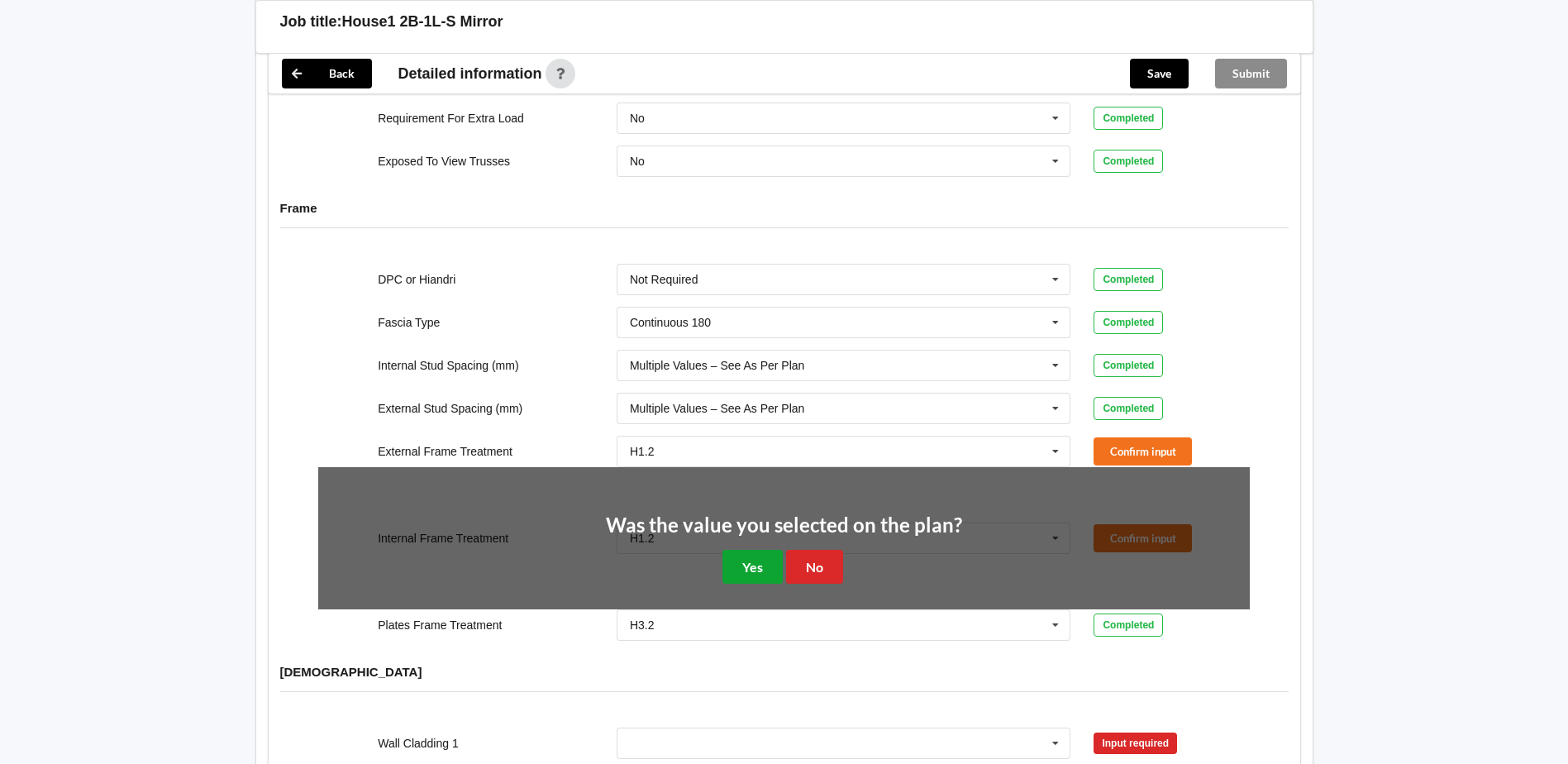
drag, startPoint x: 758, startPoint y: 538, endPoint x: 767, endPoint y: 531, distance: 11.4
click at [759, 550] on button "Yes" at bounding box center [753, 566] width 60 height 34
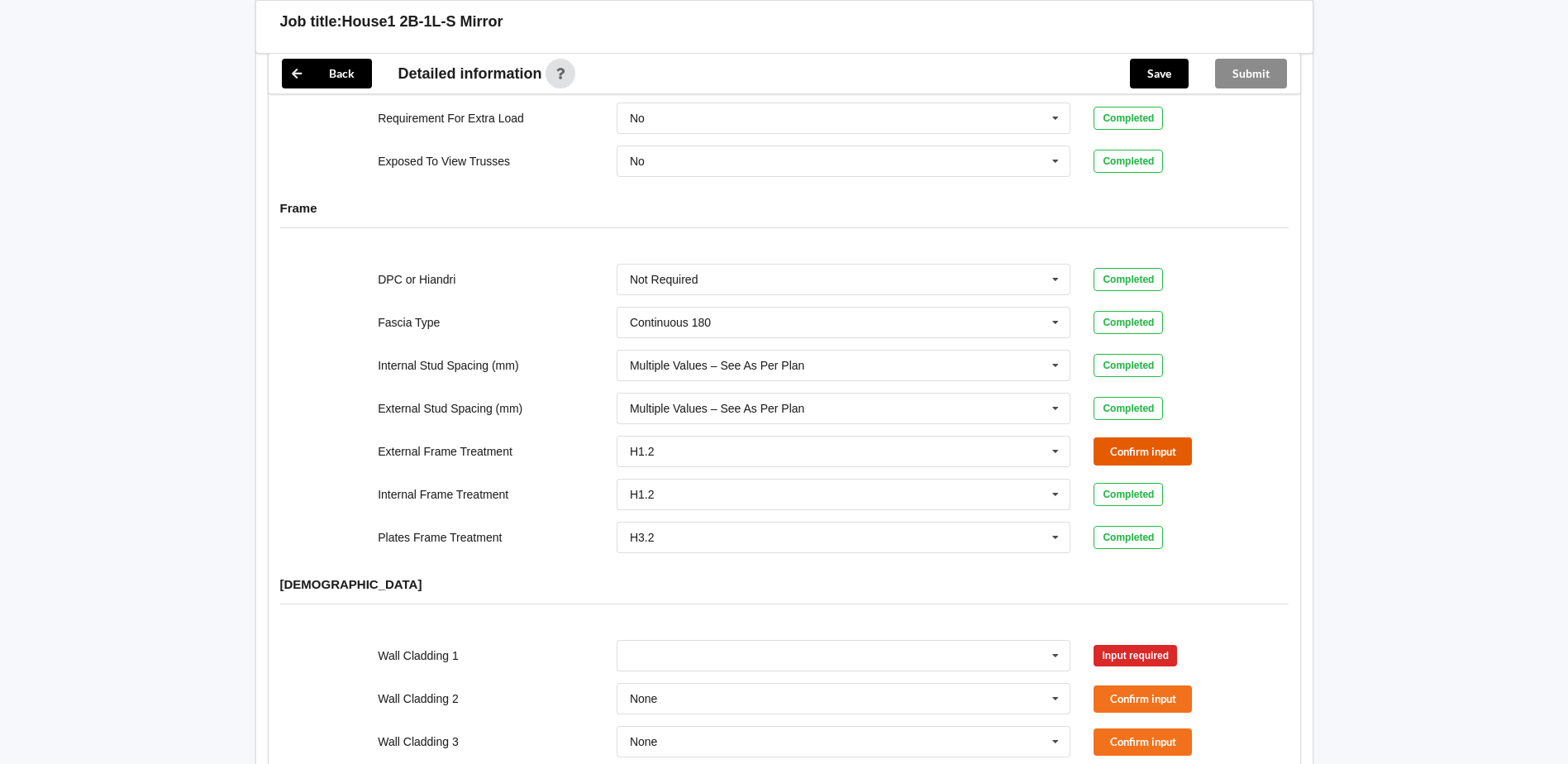
click at [1136, 437] on button "Confirm input" at bounding box center [1143, 450] width 98 height 28
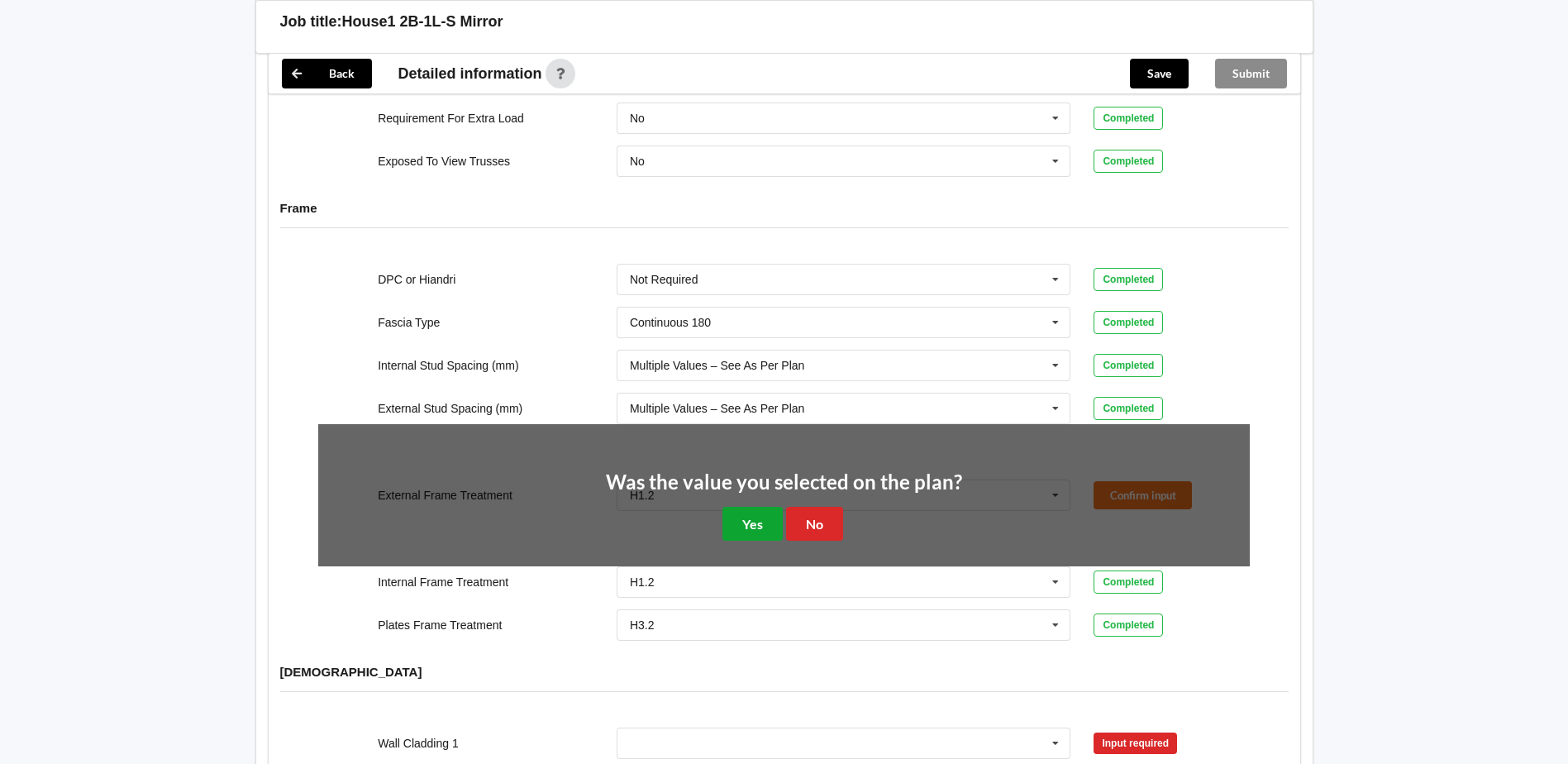
drag, startPoint x: 754, startPoint y: 494, endPoint x: 772, endPoint y: 487, distance: 19.3
click at [757, 507] on button "Yes" at bounding box center [753, 524] width 60 height 34
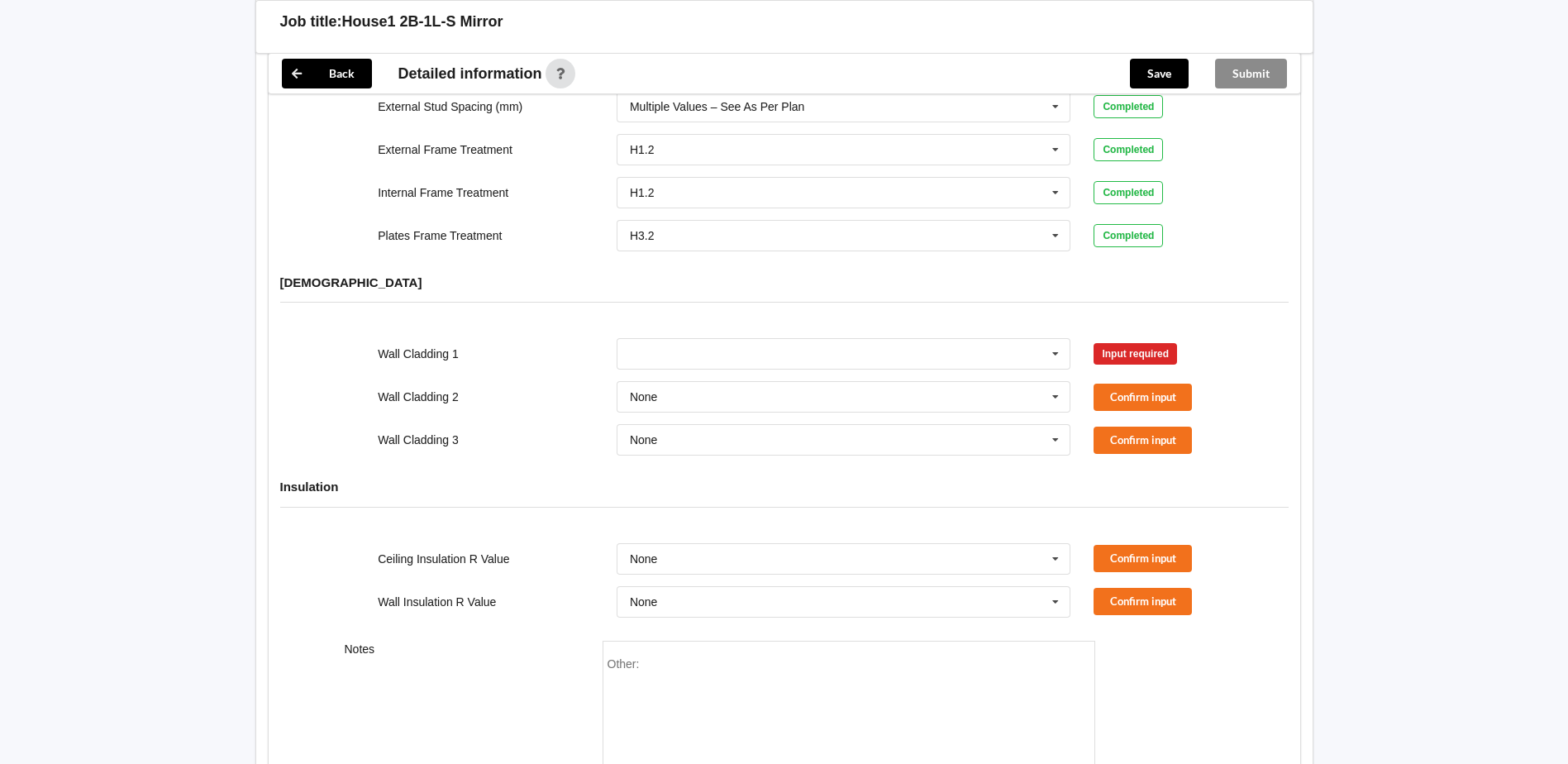
scroll to position [1737, 0]
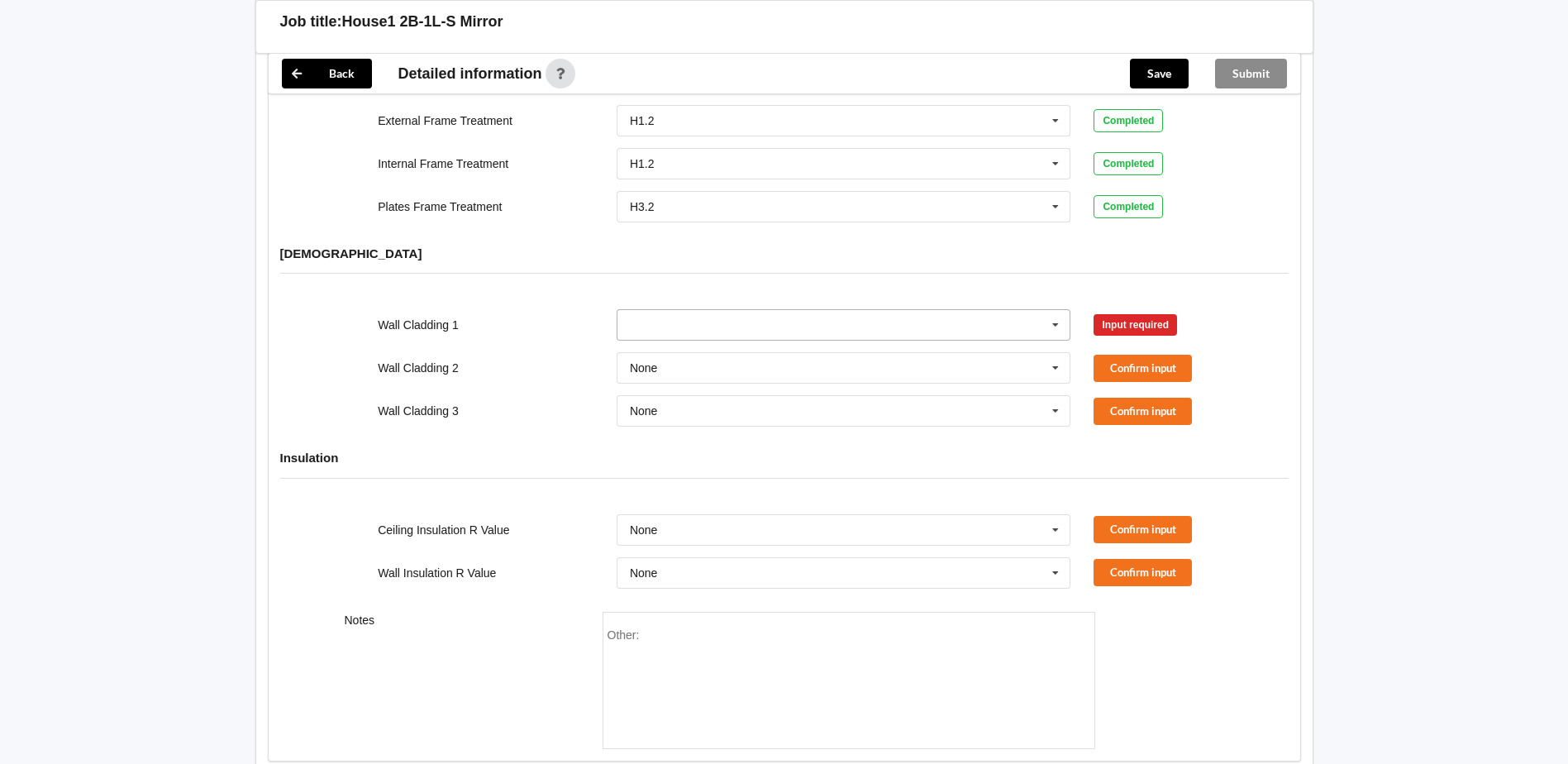
click at [684, 311] on input "text" at bounding box center [844, 325] width 453 height 30
click at [699, 310] on input "text" at bounding box center [844, 325] width 453 height 30
click at [693, 339] on div "Axon Panel" at bounding box center [844, 354] width 453 height 31
click at [1056, 515] on icon at bounding box center [1055, 530] width 25 height 31
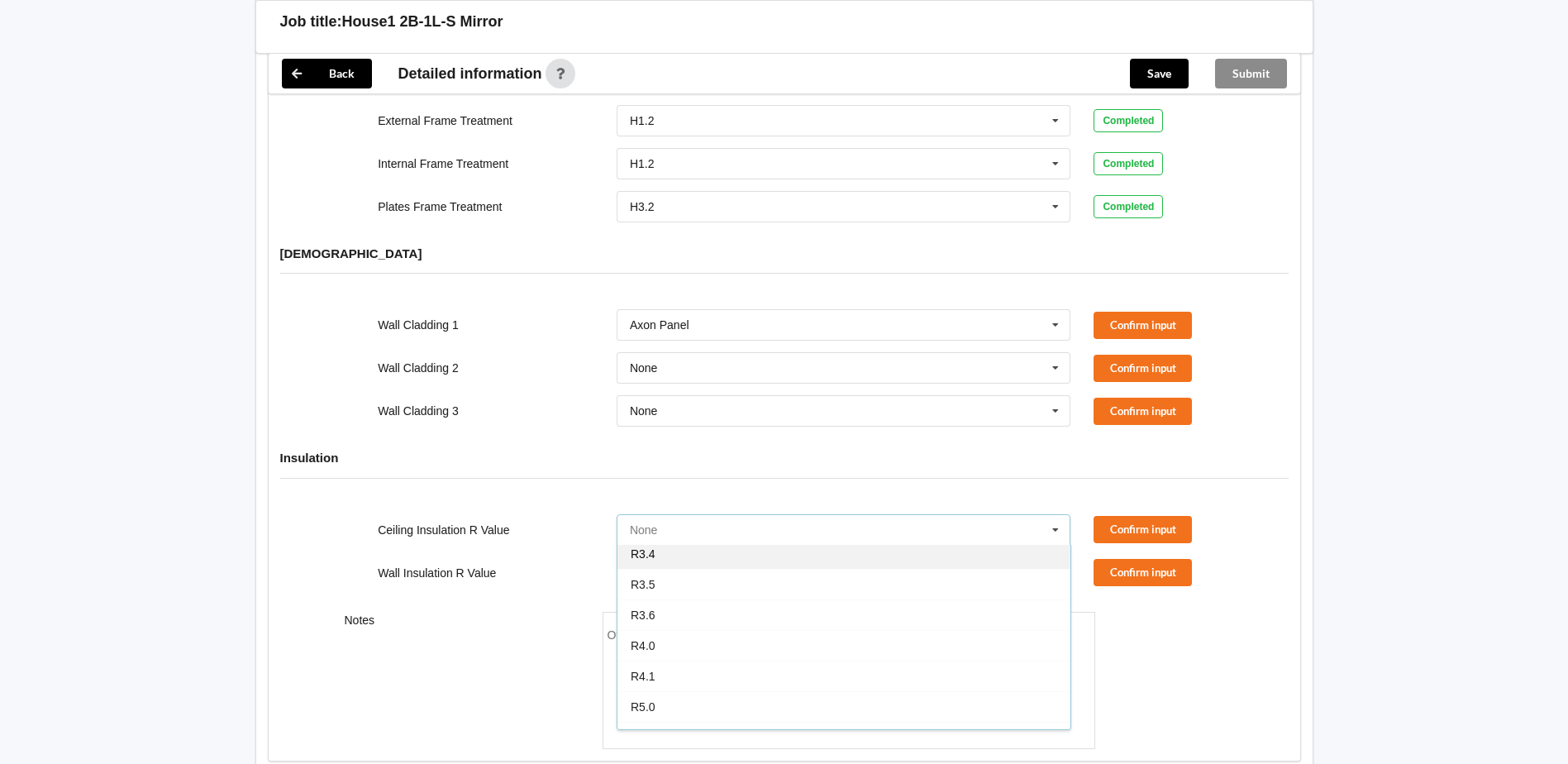
scroll to position [414, 0]
click at [673, 565] on div "R3.2" at bounding box center [844, 575] width 453 height 31
click at [1055, 558] on icon at bounding box center [1055, 573] width 25 height 31
click at [674, 728] on div "R2.2" at bounding box center [844, 743] width 453 height 31
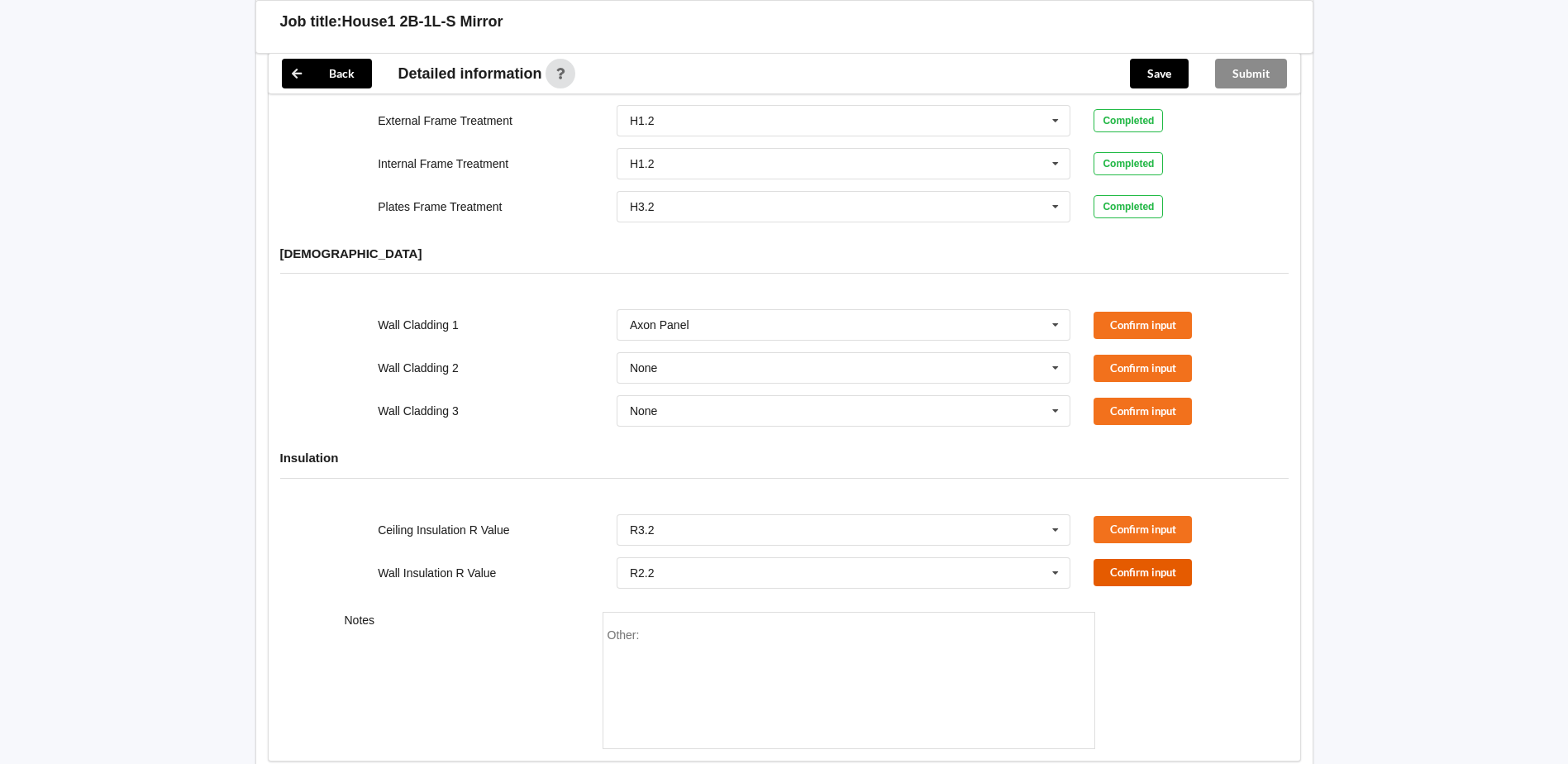
click at [1140, 559] on button "Confirm input" at bounding box center [1143, 572] width 98 height 28
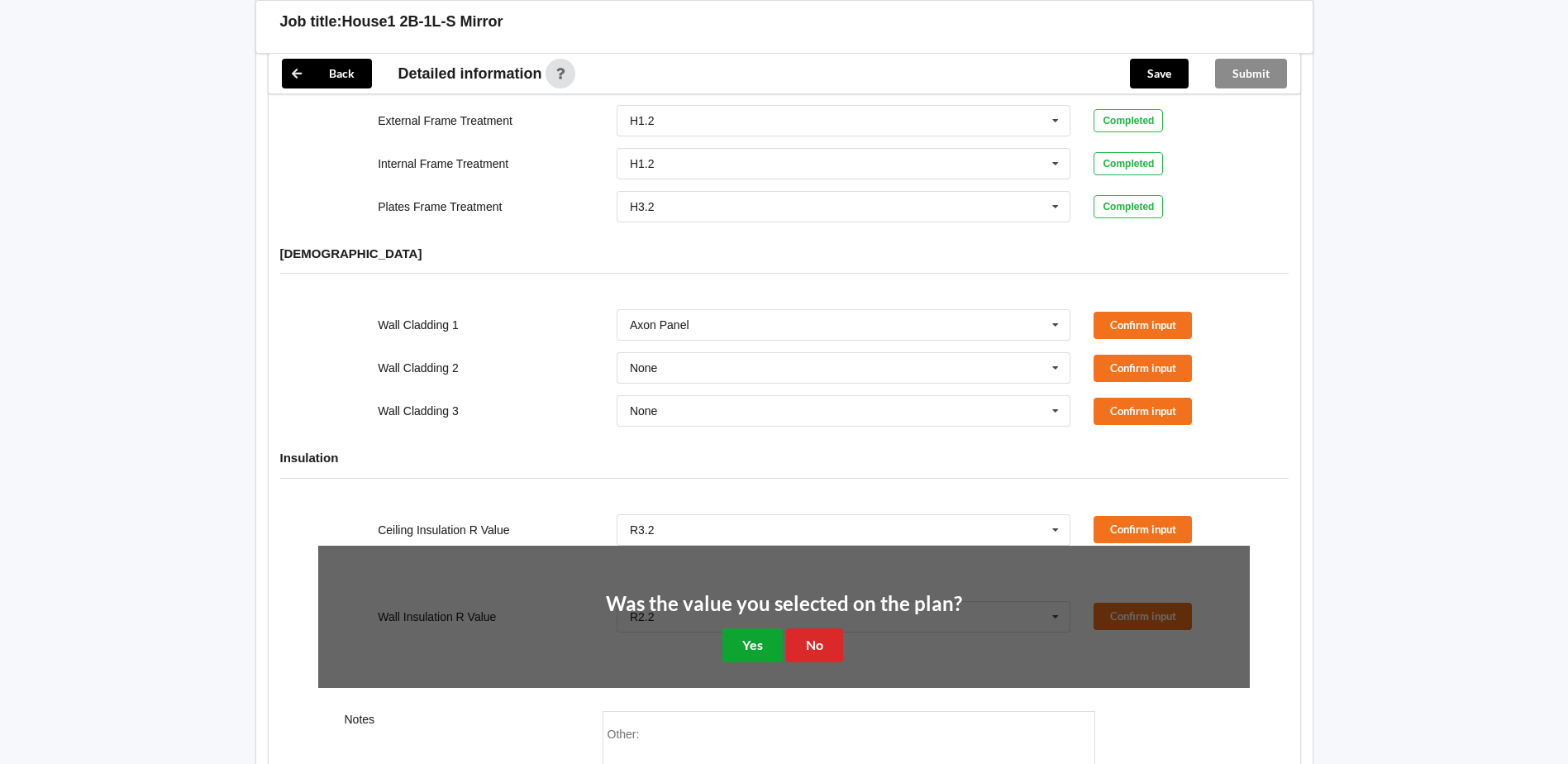
drag, startPoint x: 764, startPoint y: 626, endPoint x: 816, endPoint y: 607, distance: 55.4
click at [777, 628] on button "Yes" at bounding box center [753, 645] width 60 height 34
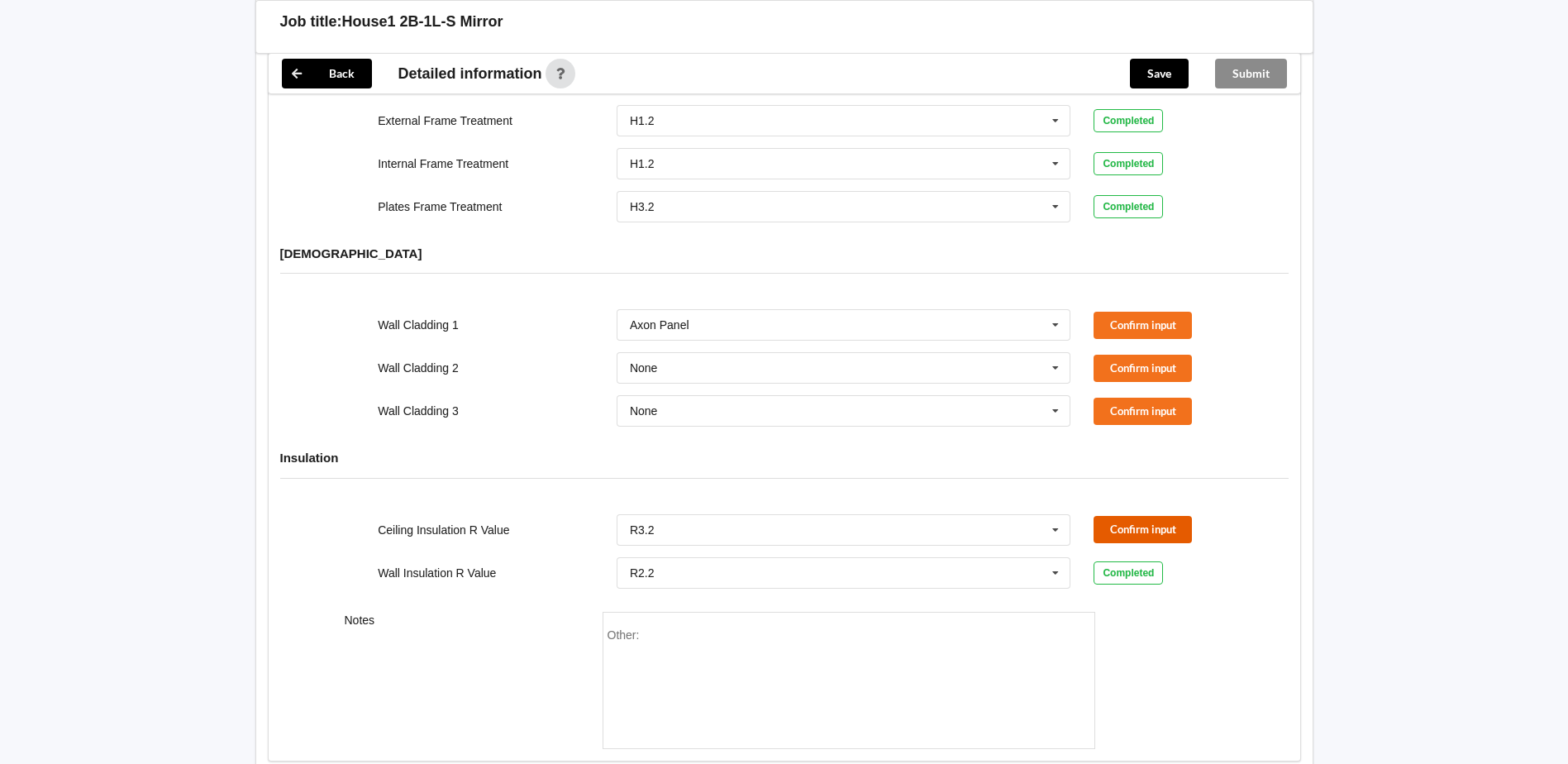
click at [1150, 516] on button "Confirm input" at bounding box center [1143, 530] width 98 height 28
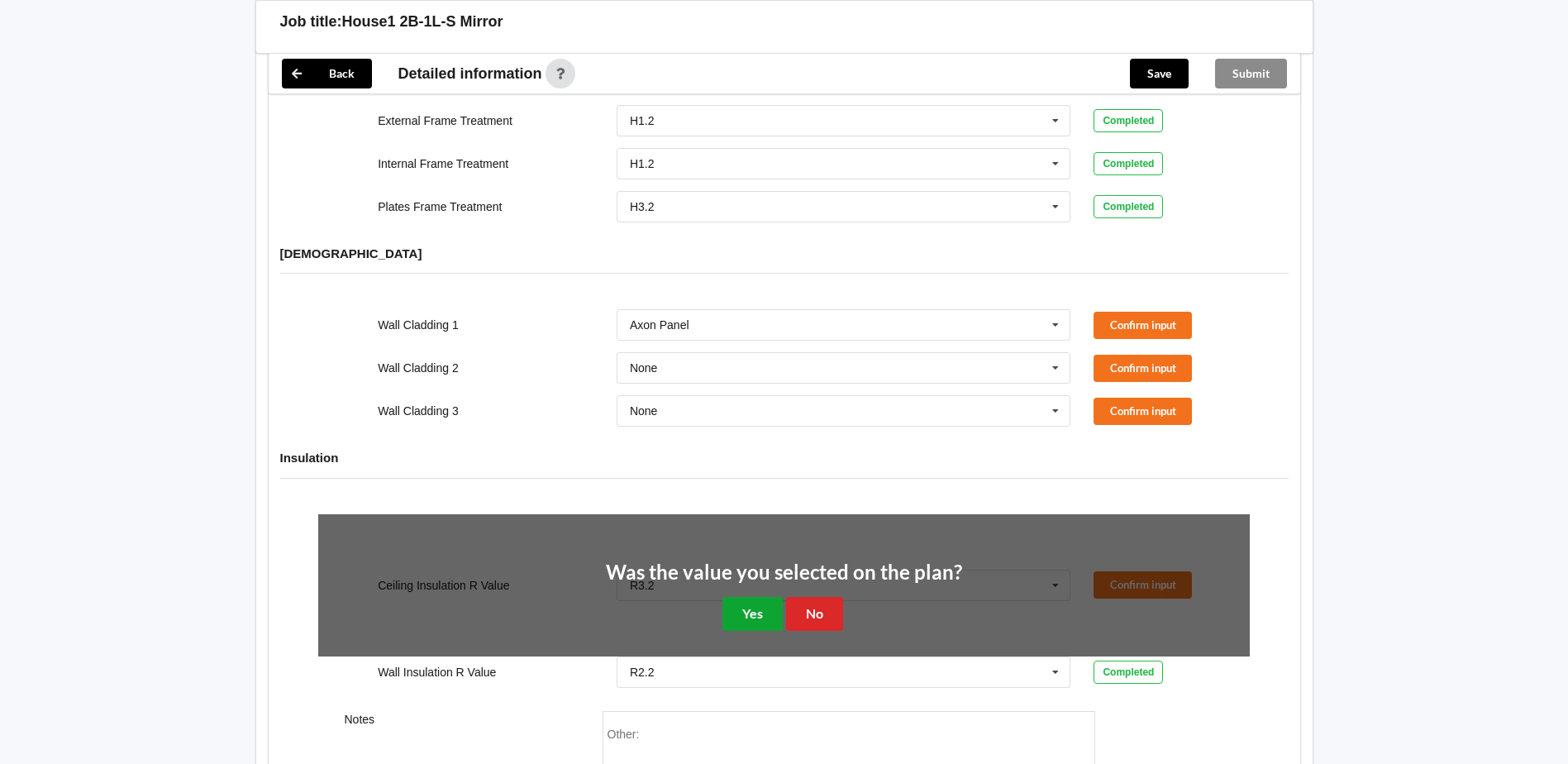
drag, startPoint x: 749, startPoint y: 597, endPoint x: 837, endPoint y: 597, distance: 88.0
click at [764, 597] on button "Yes" at bounding box center [753, 614] width 60 height 34
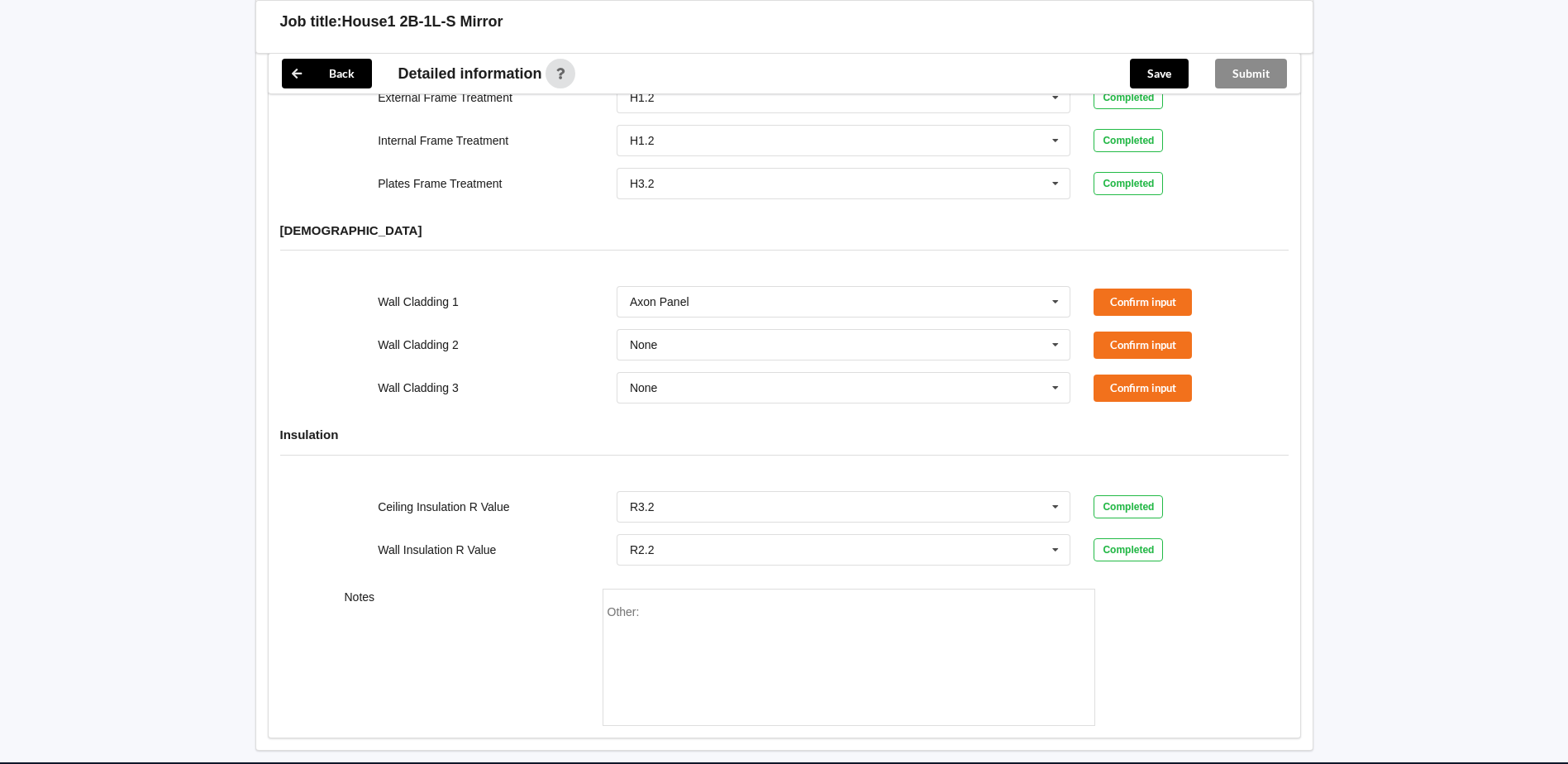
scroll to position [1659, 0]
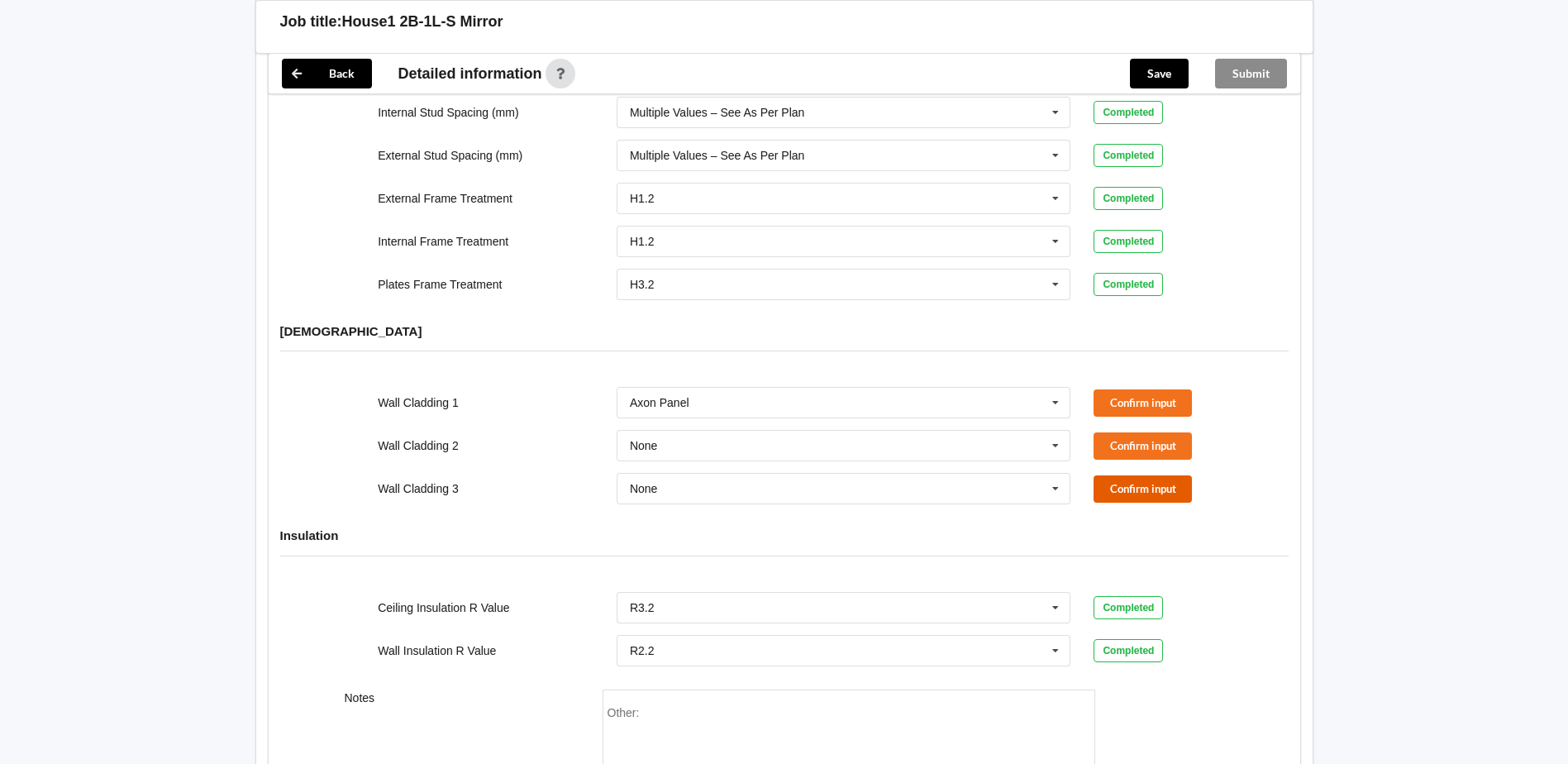
click at [1121, 475] on button "Confirm input" at bounding box center [1143, 489] width 98 height 28
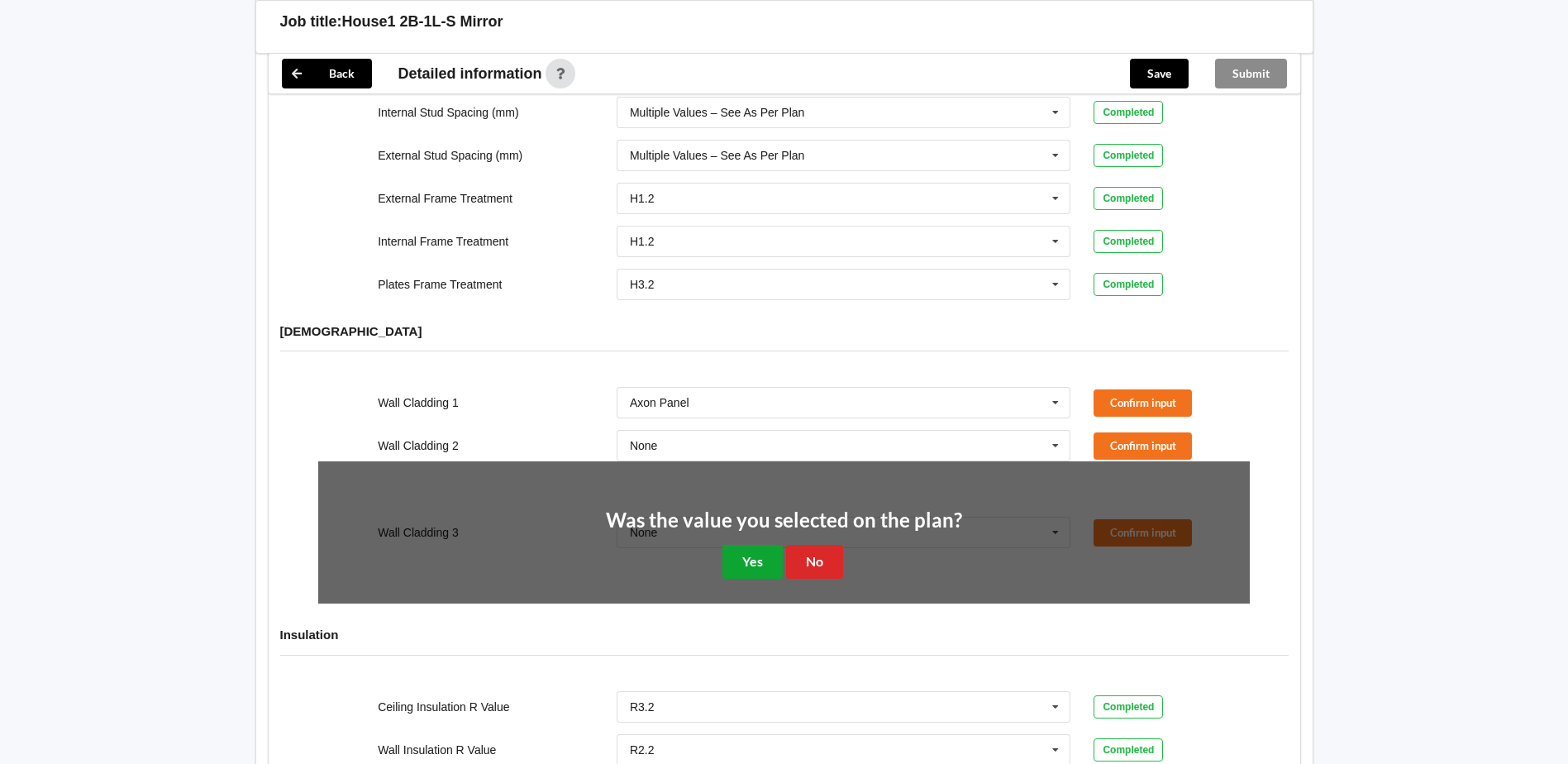
click at [742, 545] on button "Yes" at bounding box center [753, 561] width 60 height 34
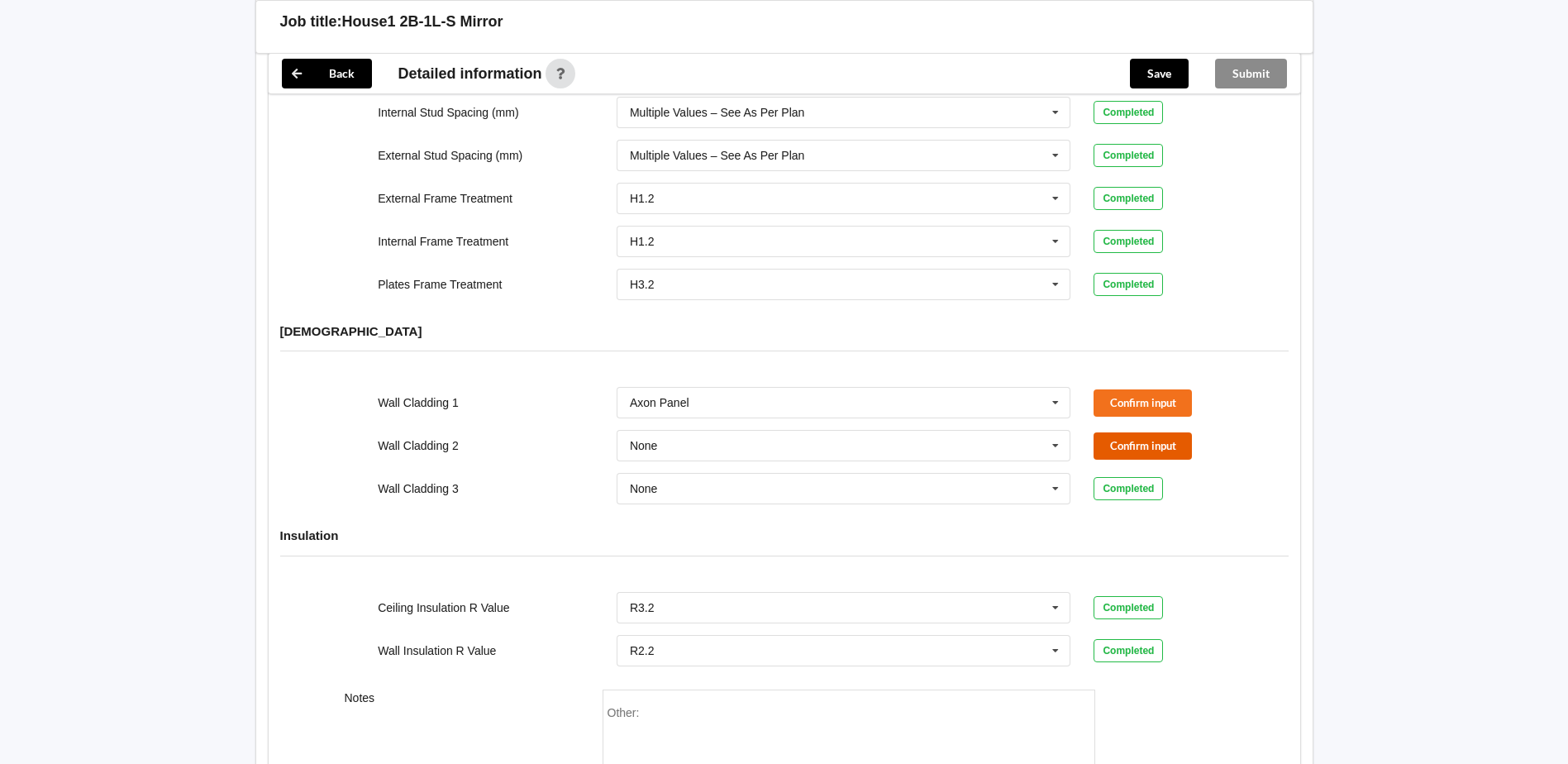
click at [1136, 433] on button "Confirm input" at bounding box center [1143, 446] width 98 height 28
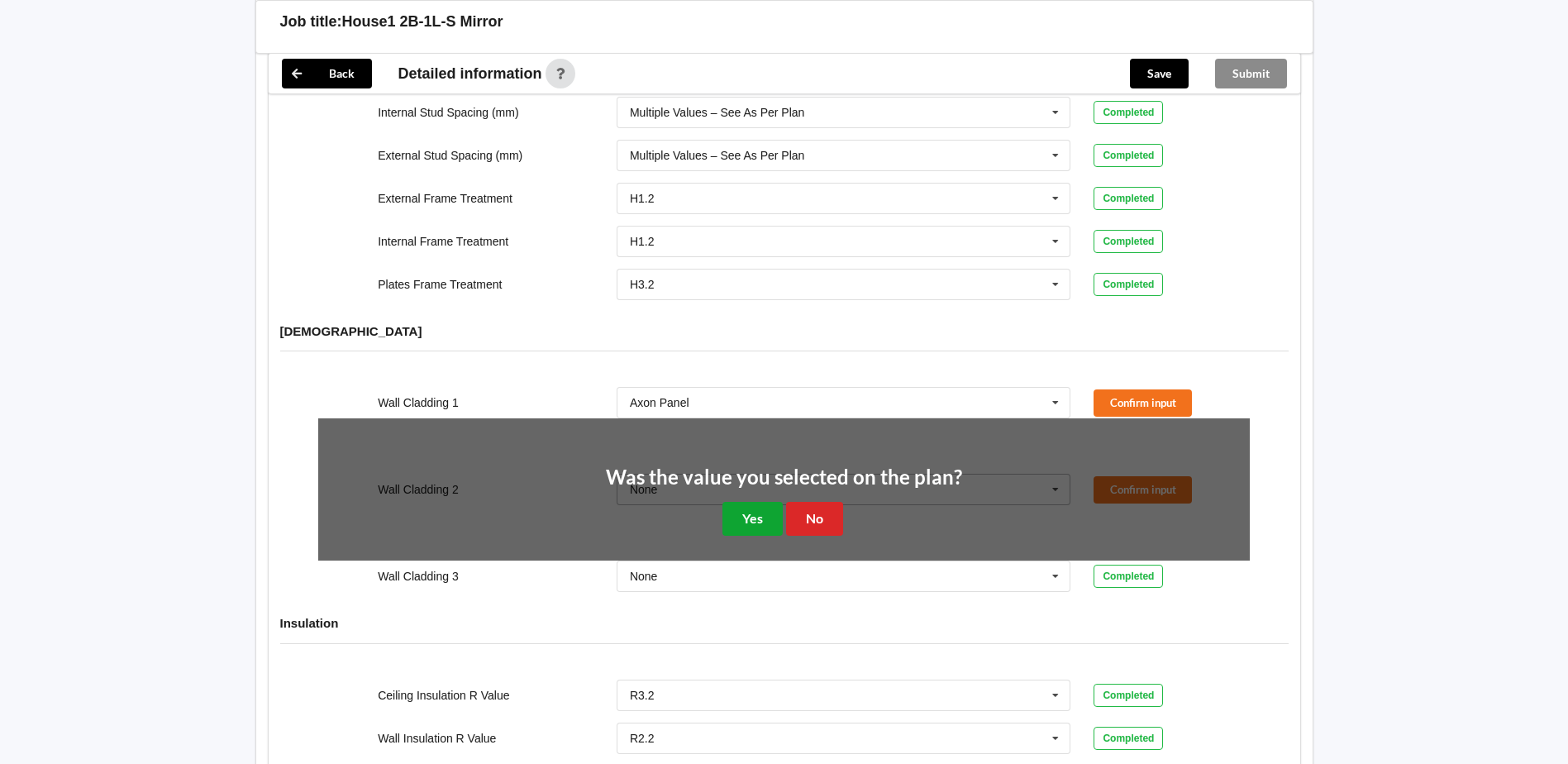
drag, startPoint x: 739, startPoint y: 492, endPoint x: 900, endPoint y: 424, distance: 174.8
click at [747, 502] on button "Yes" at bounding box center [753, 519] width 60 height 34
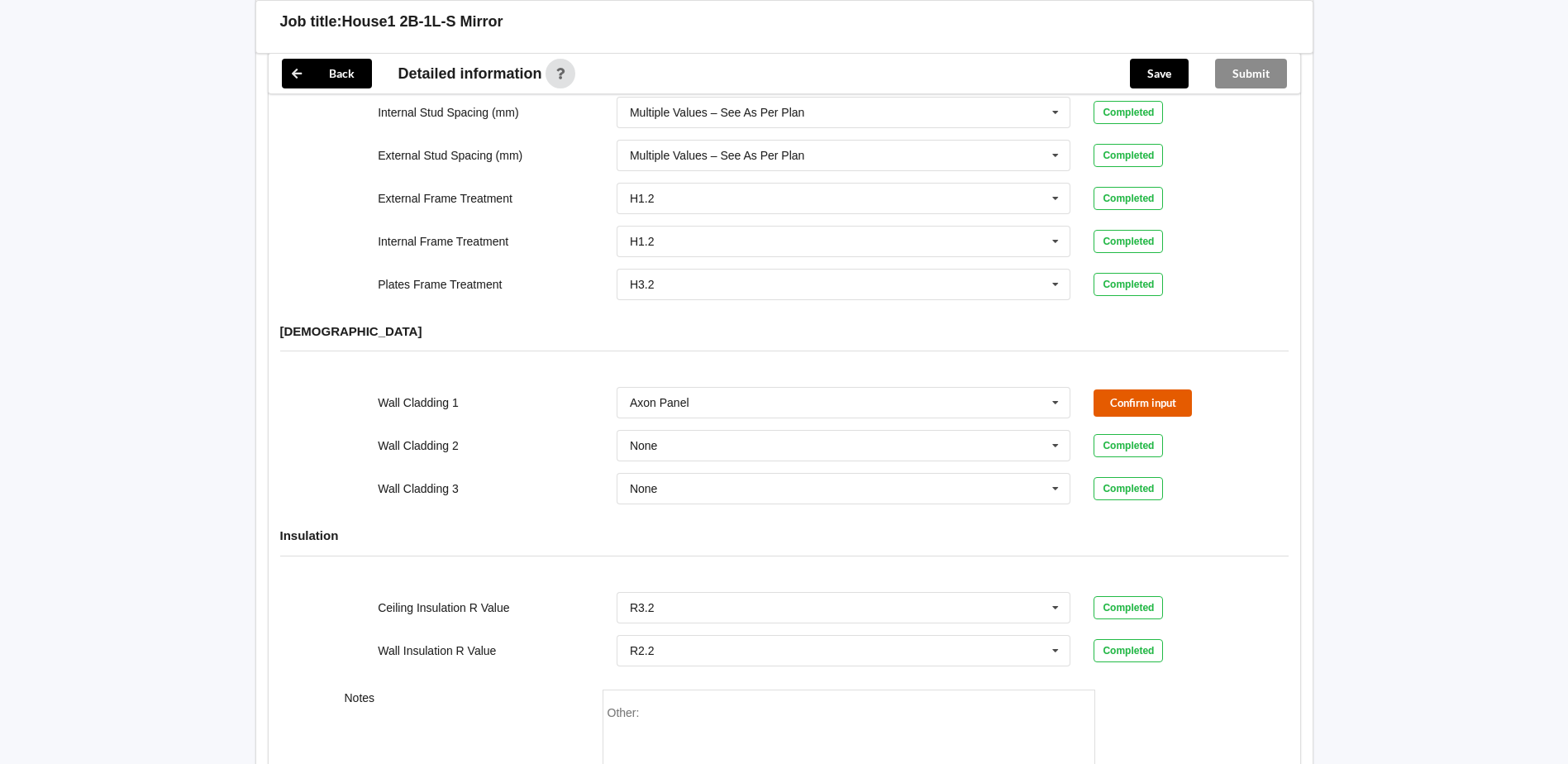
click at [1155, 390] on button "Confirm input" at bounding box center [1143, 403] width 98 height 28
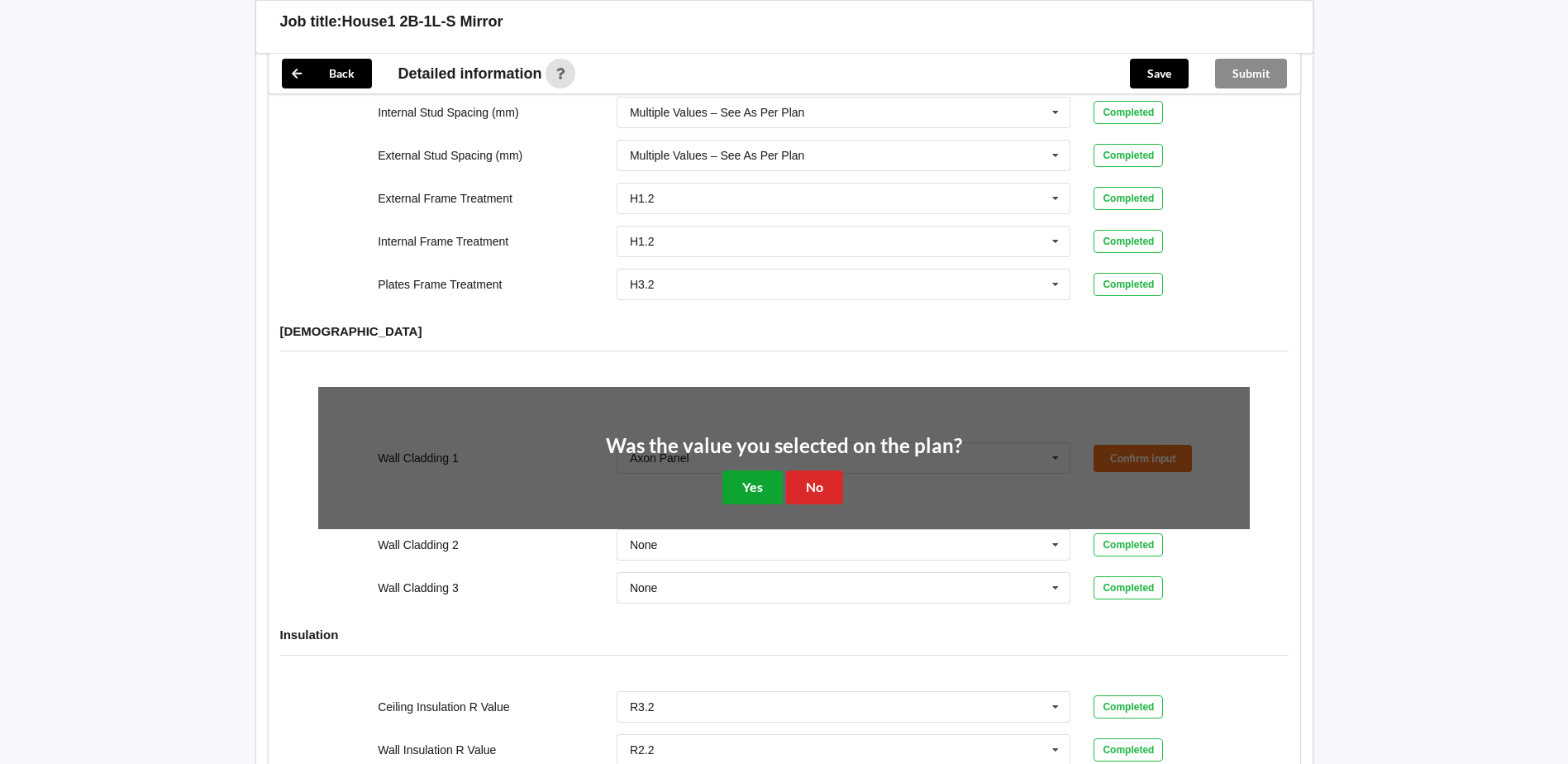
drag, startPoint x: 760, startPoint y: 459, endPoint x: 783, endPoint y: 450, distance: 24.7
click at [764, 470] on button "Yes" at bounding box center [753, 487] width 60 height 34
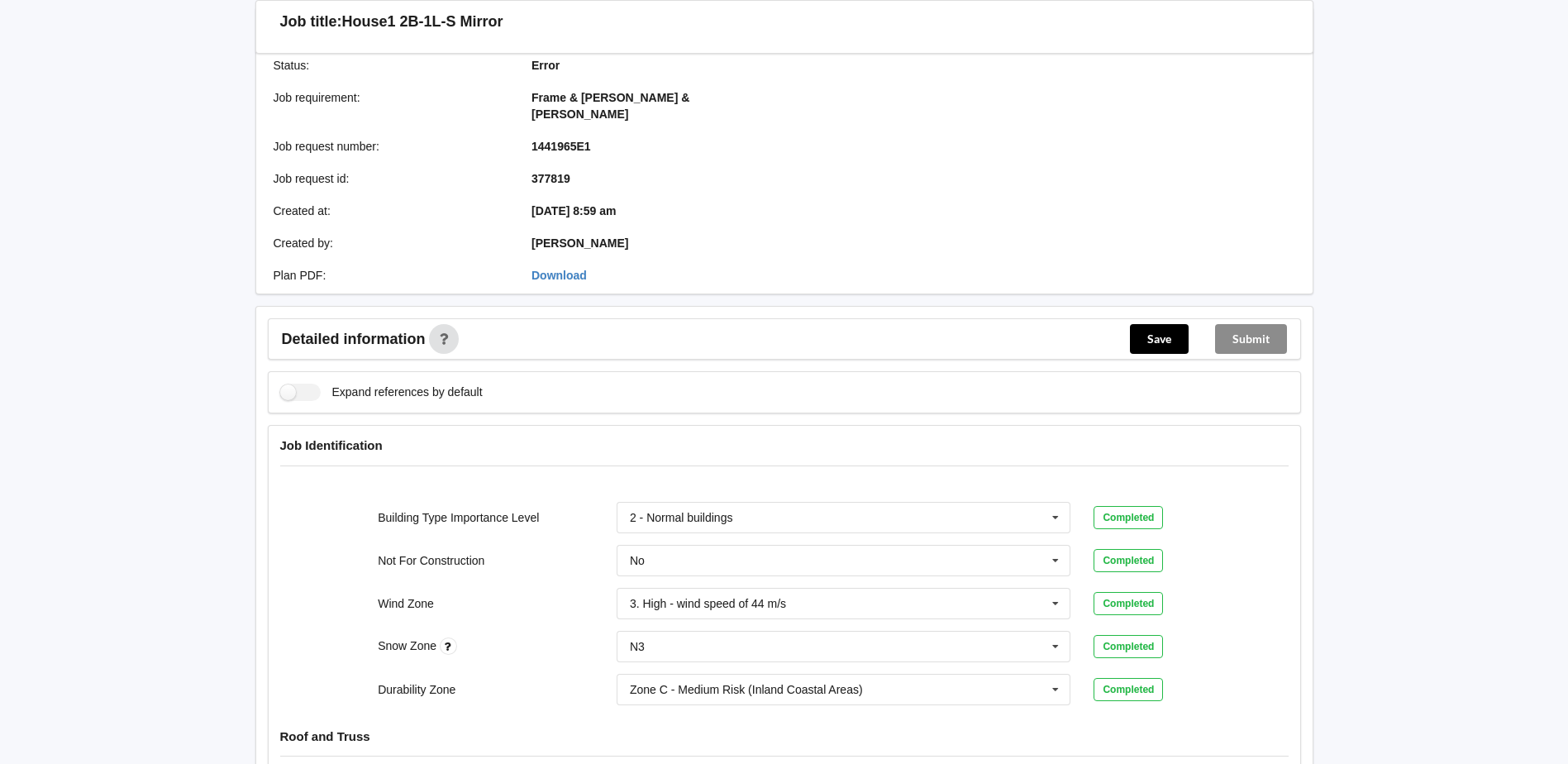
scroll to position [0, 0]
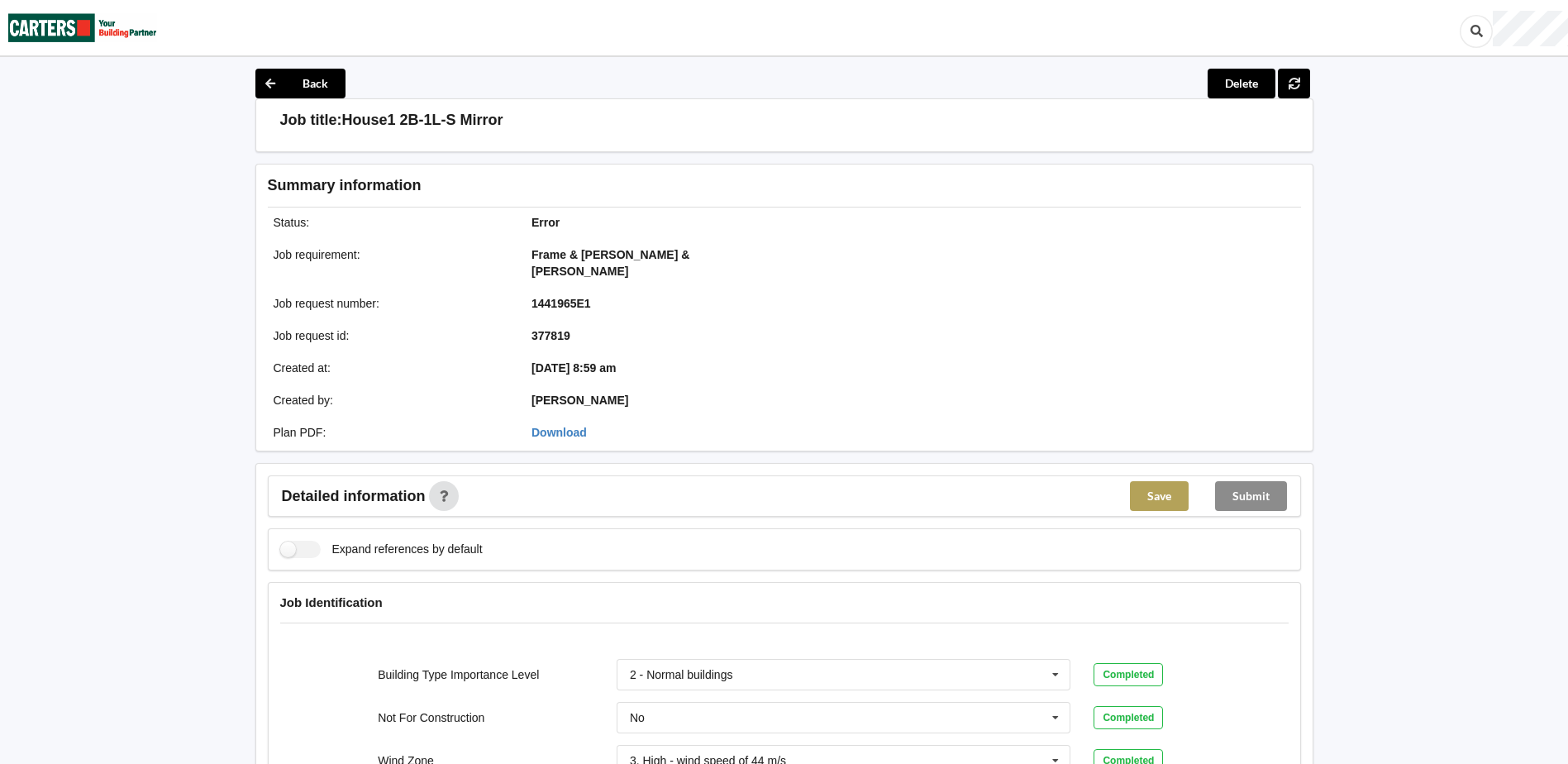
click at [1160, 485] on button "Save" at bounding box center [1159, 496] width 58 height 30
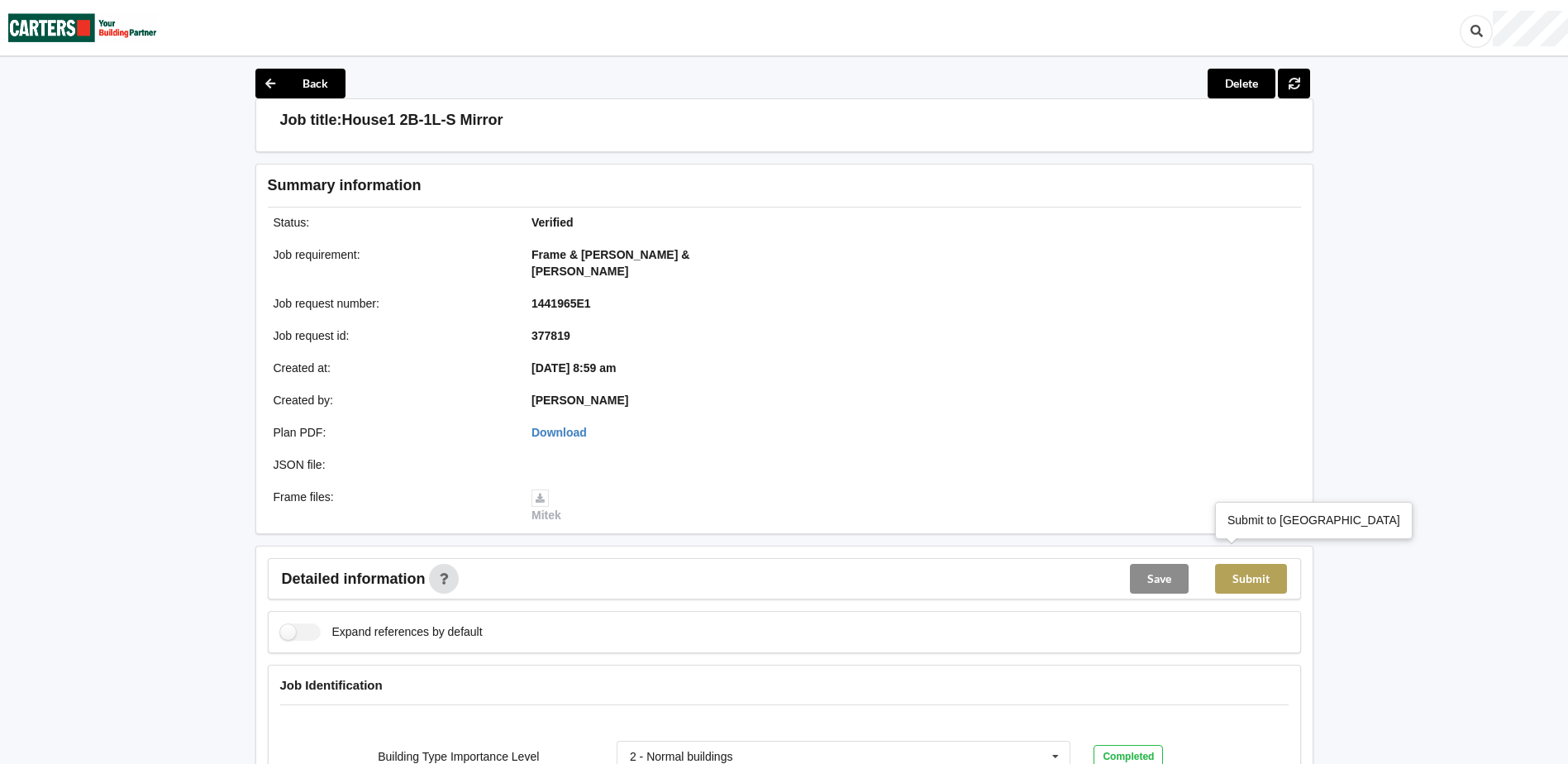
click at [1265, 564] on button "Submit" at bounding box center [1250, 579] width 72 height 30
